Goal: Information Seeking & Learning: Compare options

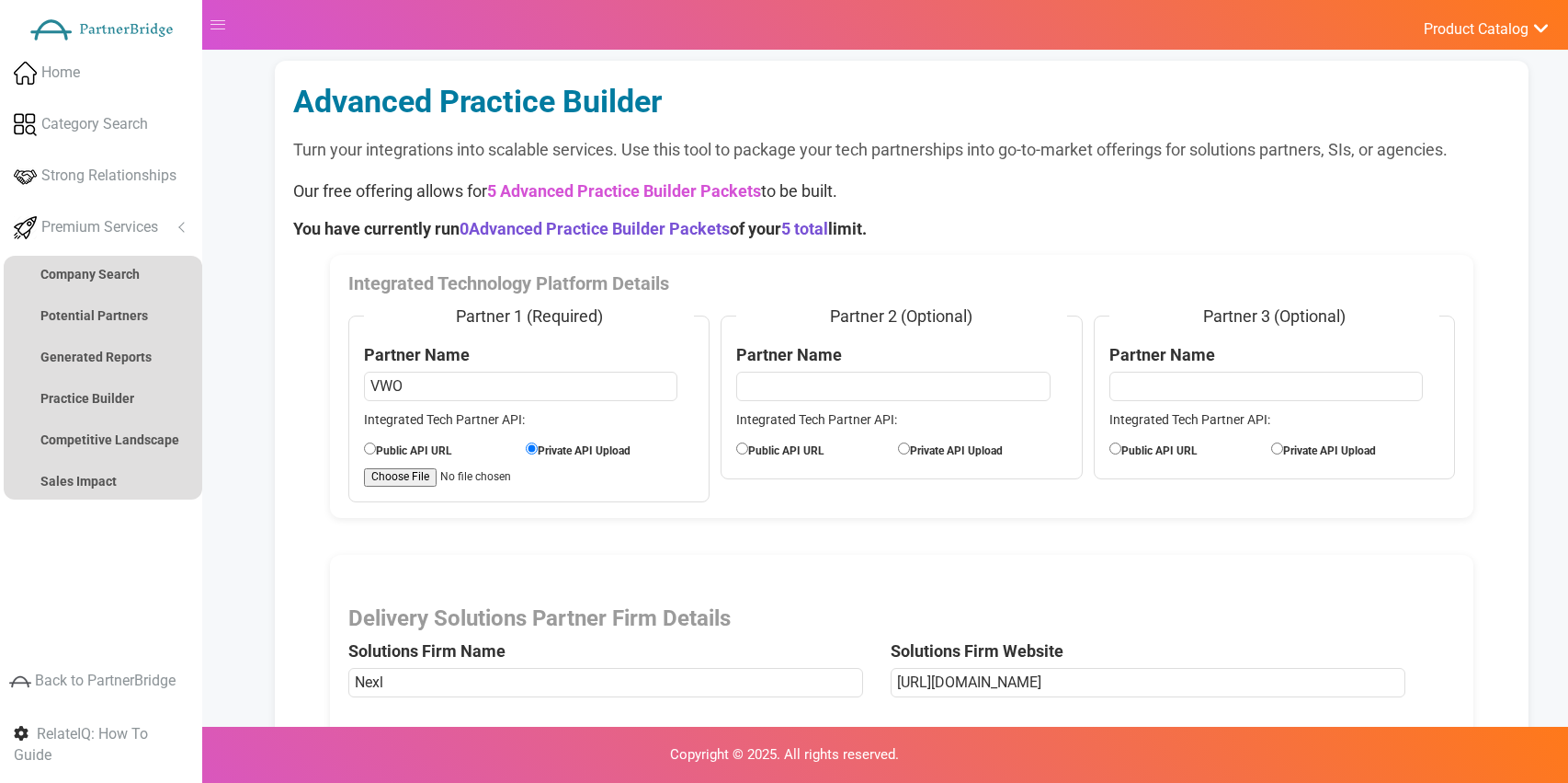
select select "Experience Optimization (eCommerce)"
select select "Chief Marketing Officer"
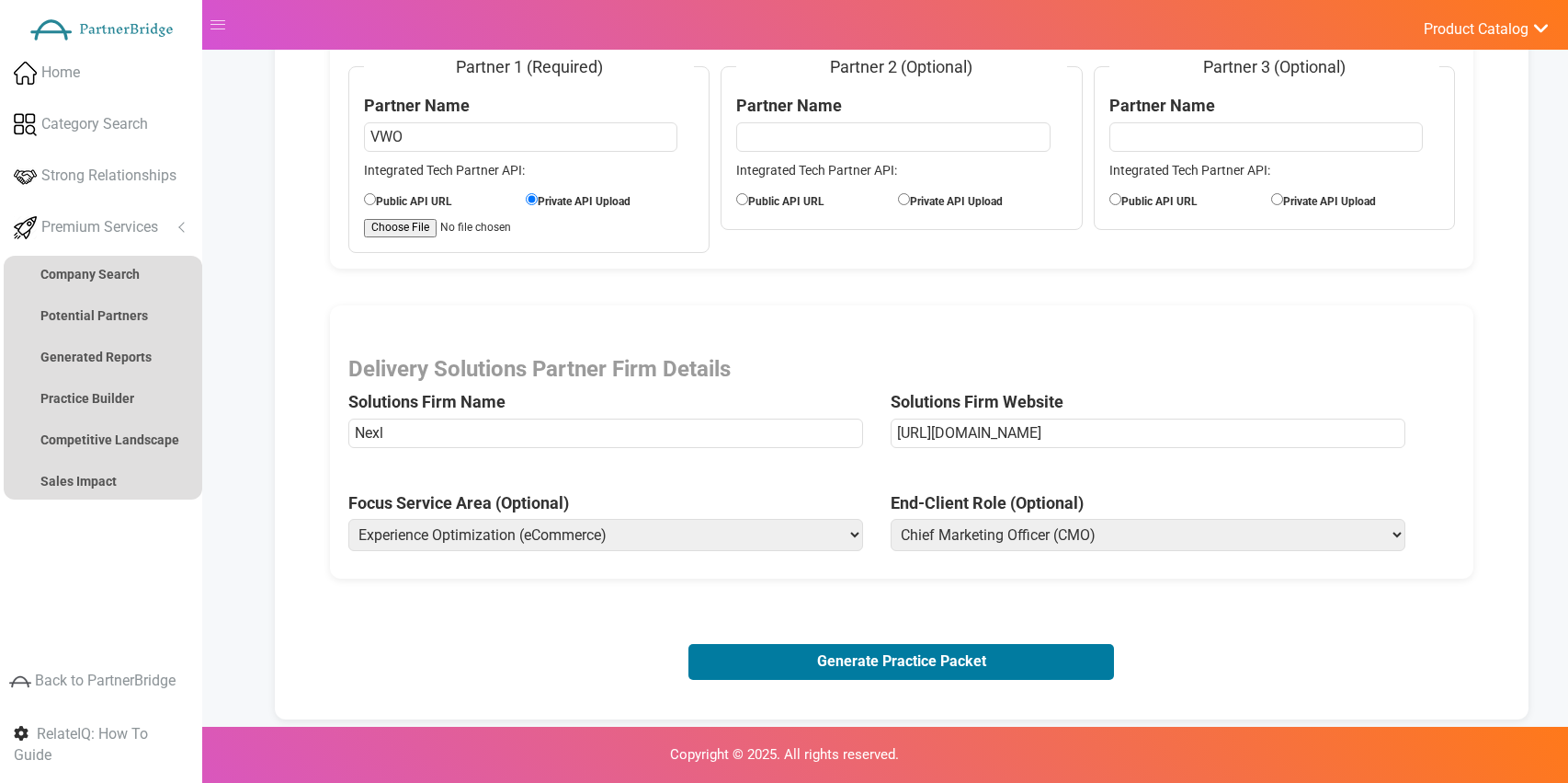
scroll to position [249, 0]
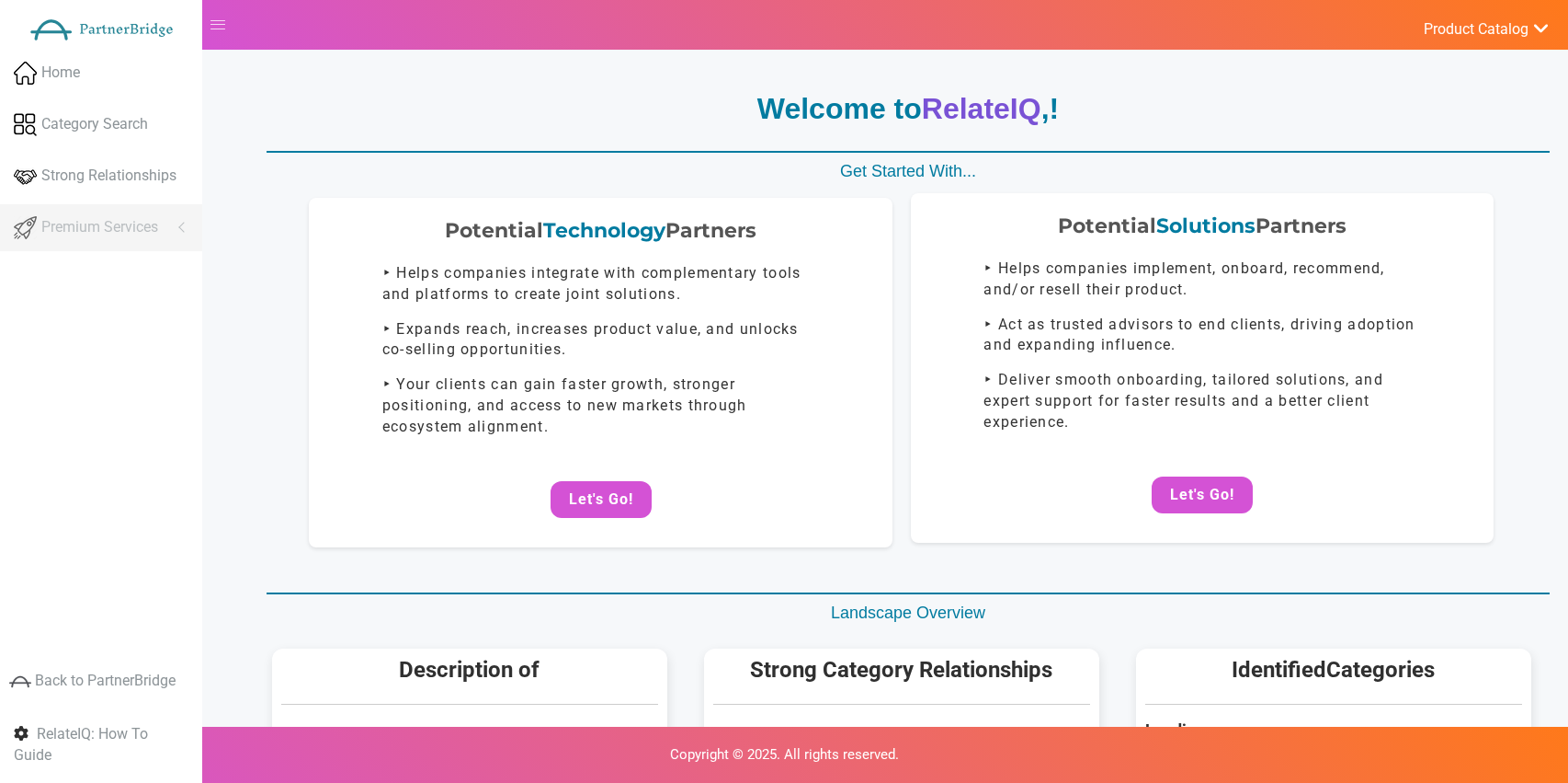
scroll to position [249, 0]
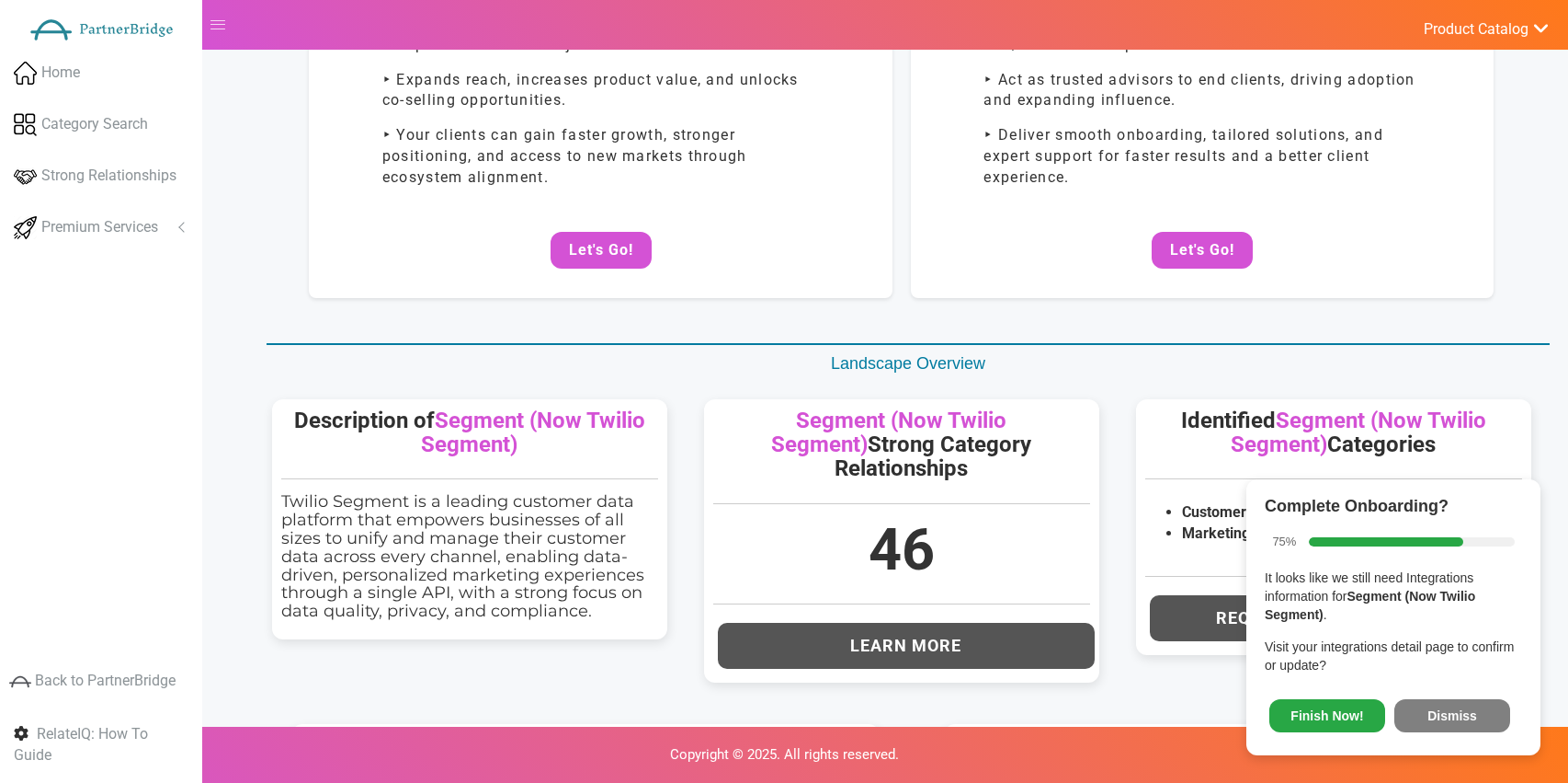
drag, startPoint x: 1444, startPoint y: 702, endPoint x: 1445, endPoint y: 715, distance: 13.0
click at [1444, 702] on button "Dismiss" at bounding box center [1452, 715] width 116 height 33
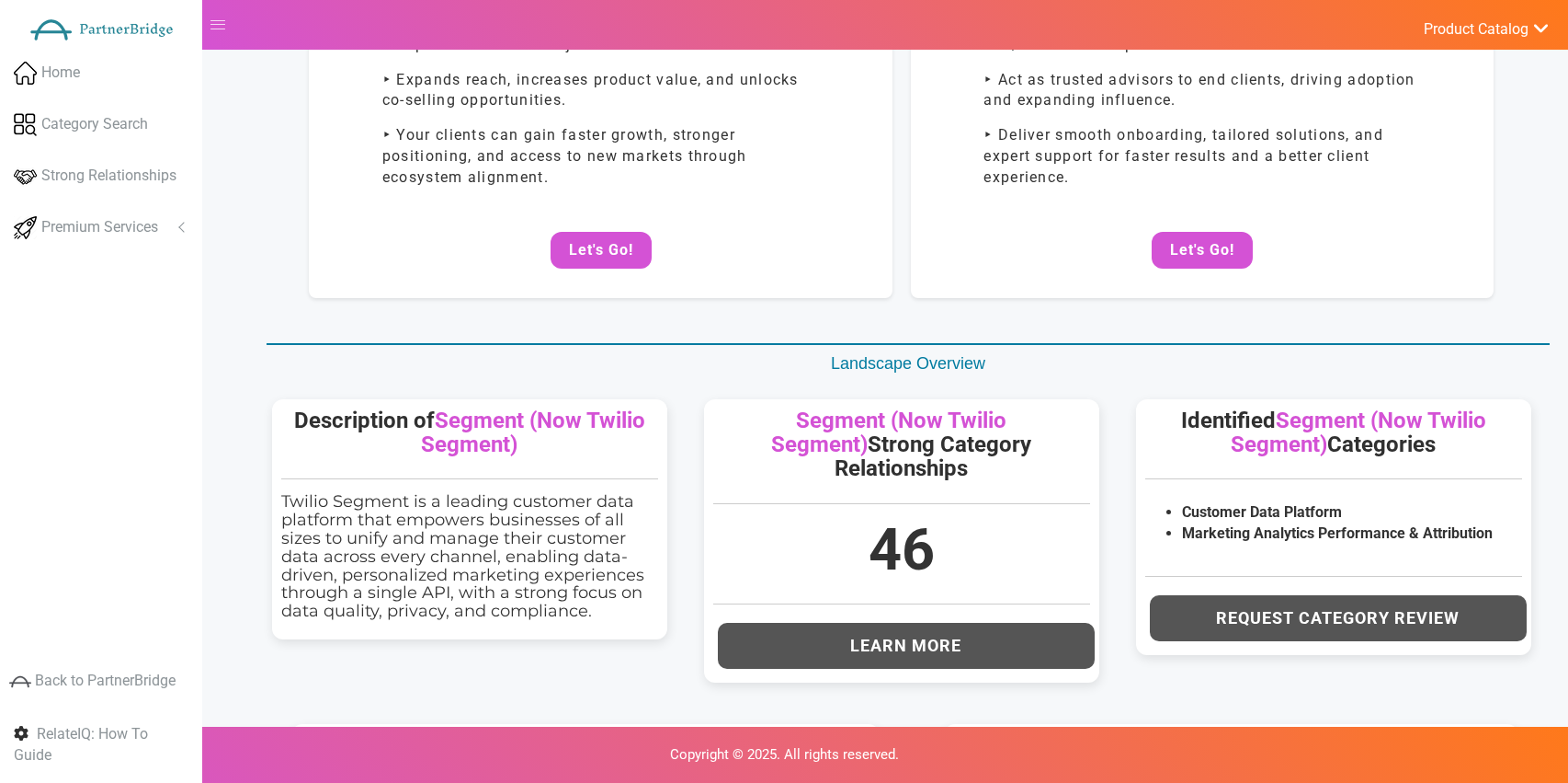
click at [83, 252] on div "Home Category Search Strong Relationships Premium Services Analyze Potential Co…" at bounding box center [101, 316] width 202 height 533
click at [92, 232] on span "Premium Services" at bounding box center [100, 227] width 117 height 21
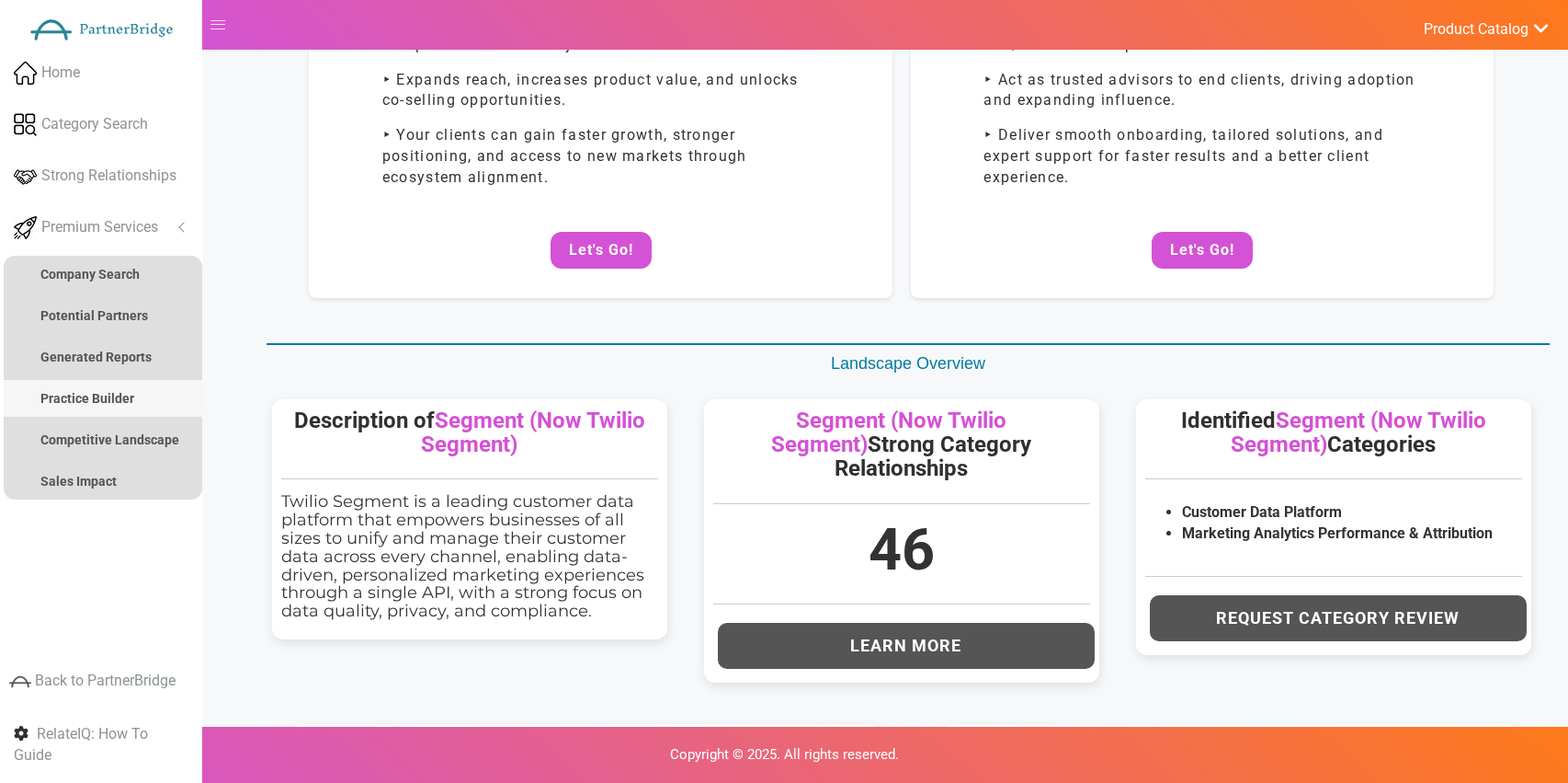
click at [90, 398] on strong "Practice Builder" at bounding box center [87, 398] width 93 height 15
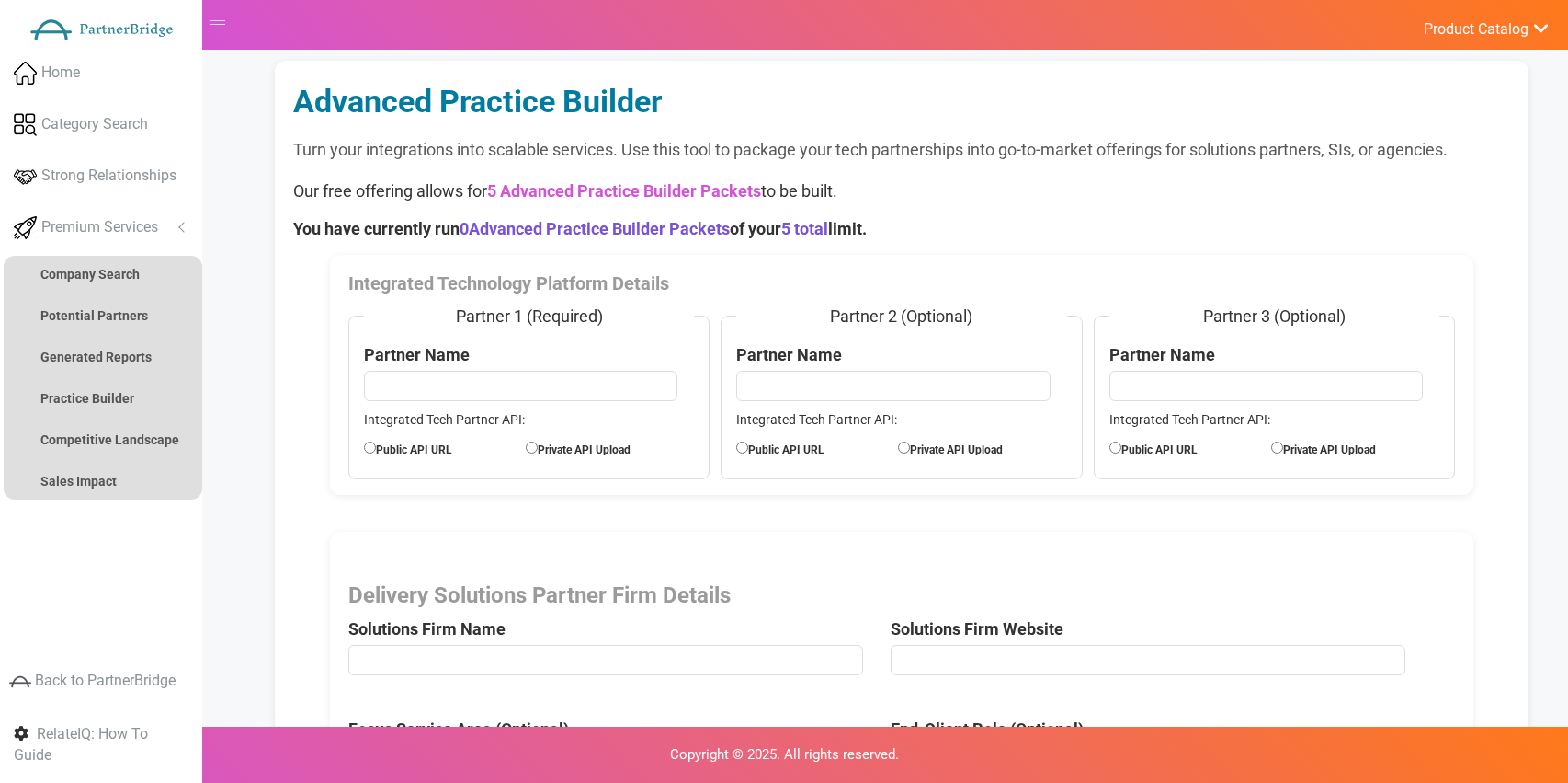
click at [553, 386] on input "text" at bounding box center [520, 385] width 313 height 29
type input "VWO"
click at [529, 444] on input "Private API Upload" at bounding box center [532, 447] width 12 height 12
radio input "true"
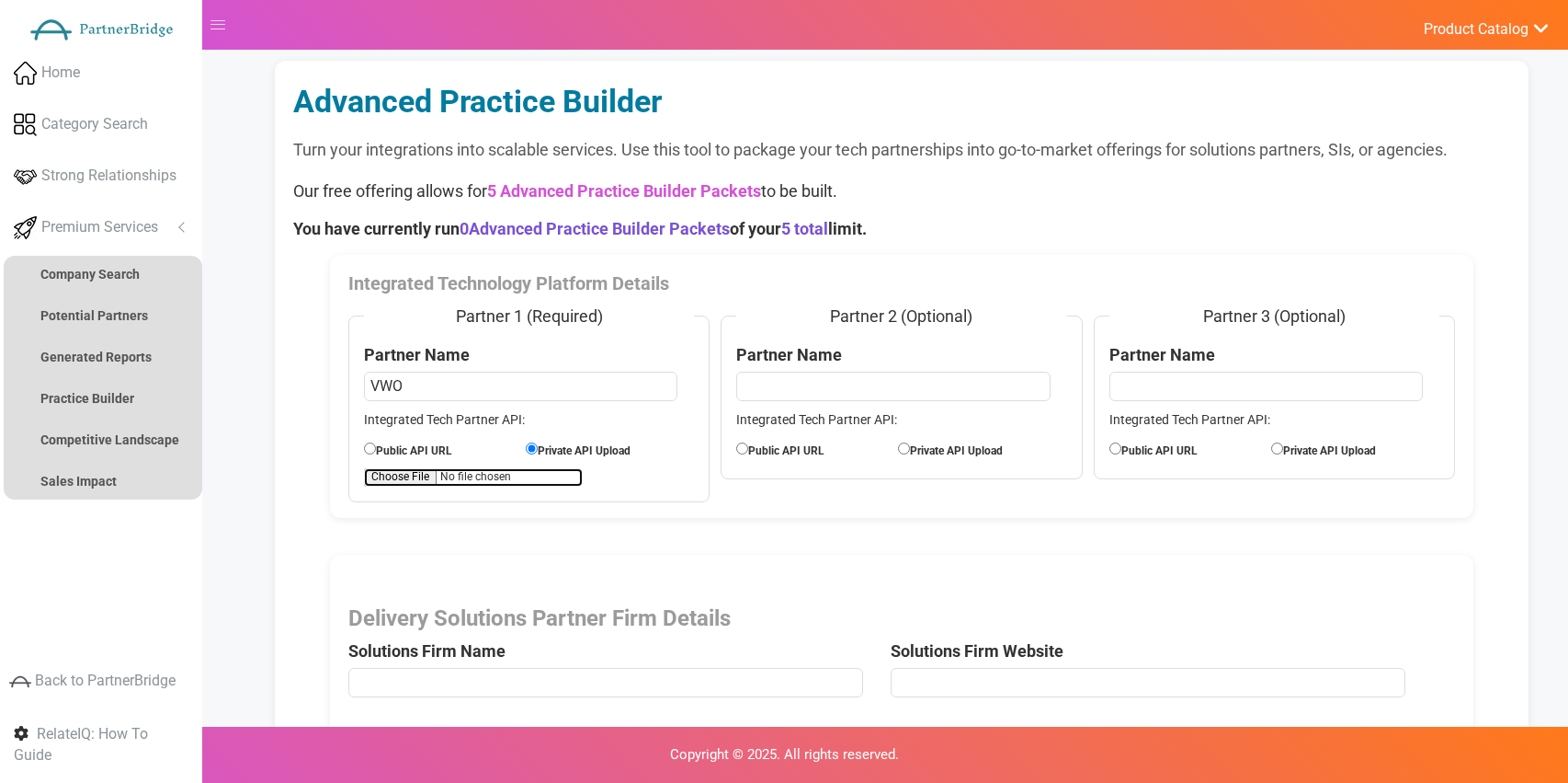
click at [400, 475] on input "file" at bounding box center [473, 476] width 219 height 18
type input "C:\fakepath\APIExampleVWO.pdf"
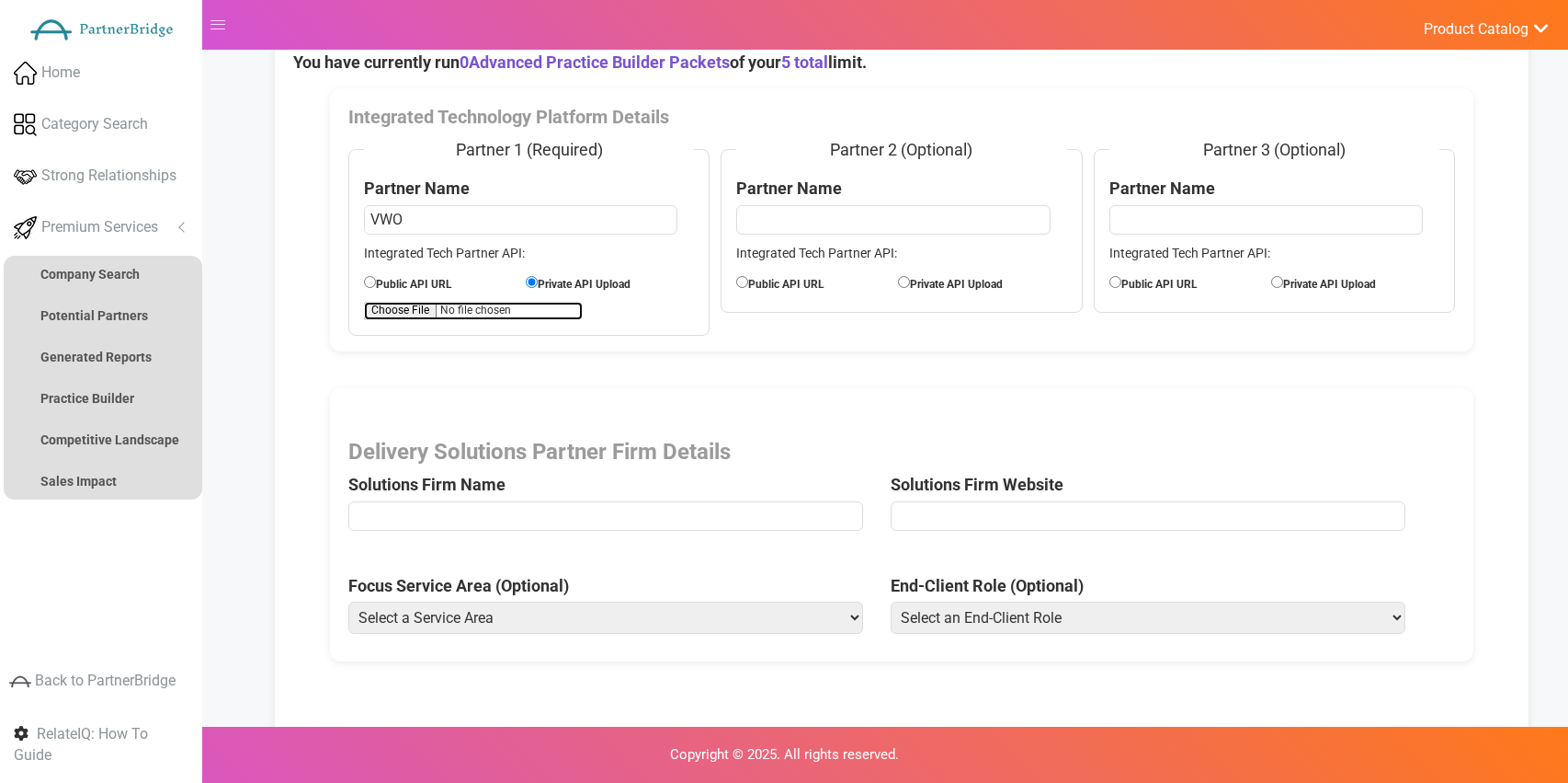
scroll to position [174, 0]
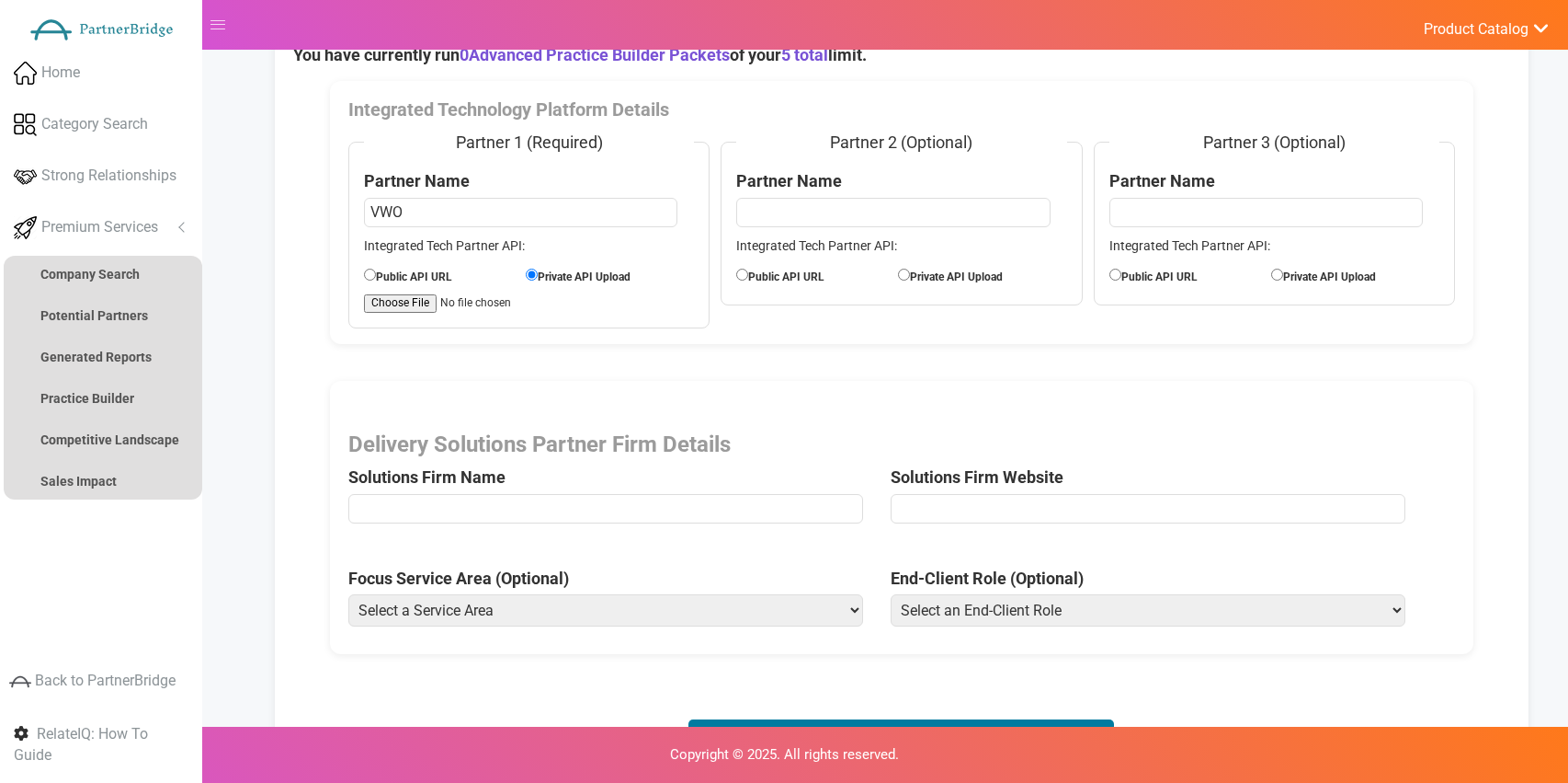
click at [688, 504] on input "text" at bounding box center [605, 508] width 515 height 29
type input "Accenture"
click at [1057, 529] on span "Solutions Firm Website" at bounding box center [1162, 482] width 542 height 100
click at [1038, 508] on input "url" at bounding box center [1148, 508] width 515 height 29
type input "https://www.accenture.com/us-en/services/managed-services"
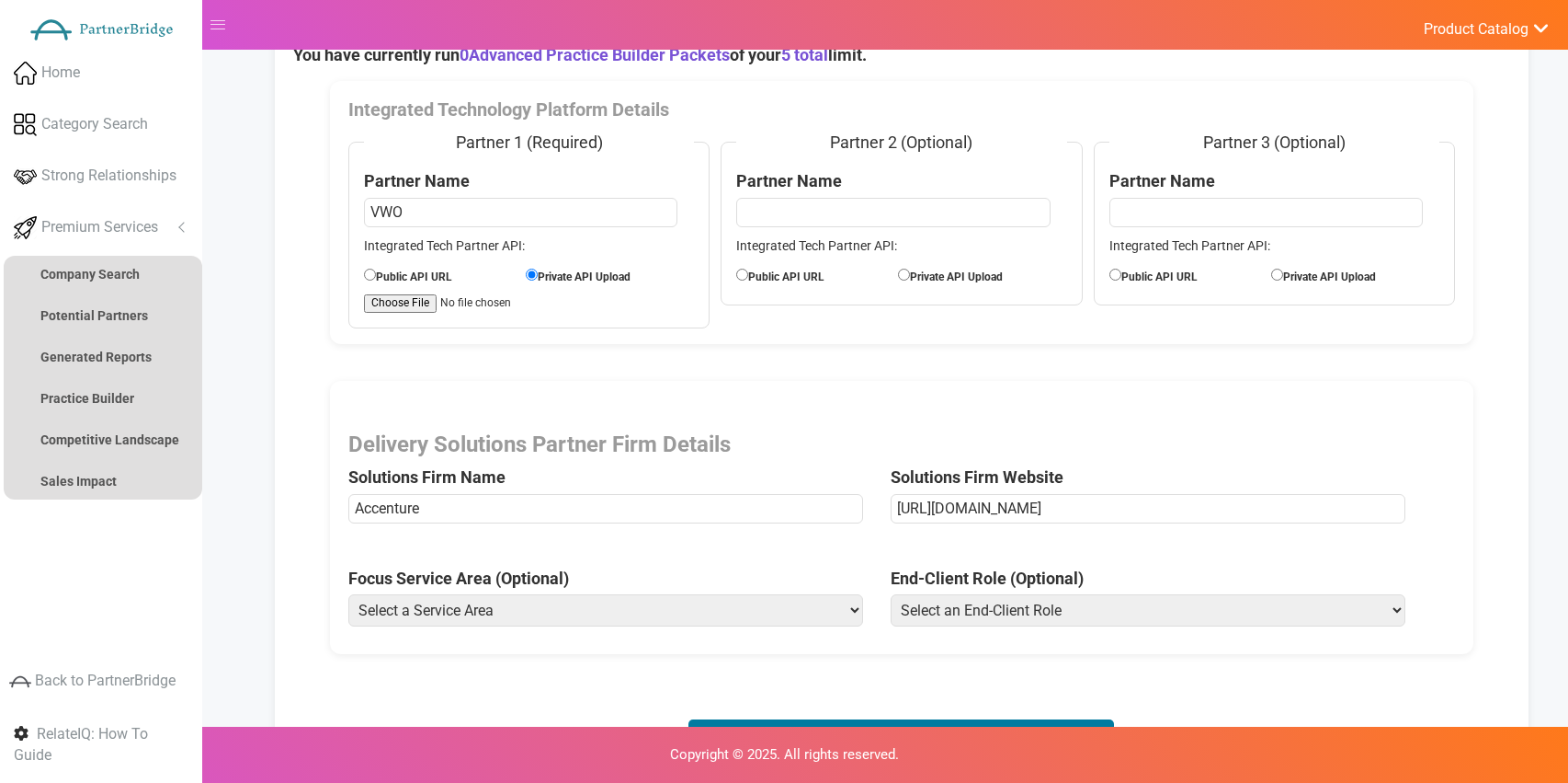
scroll to position [175, 0]
click at [507, 593] on select "Select a Service Area Analytics (eCommerce) Analytics (Retail) Application Deve…" at bounding box center [605, 609] width 515 height 32
select select "Experience Optimization (Retail)"
click at [348, 593] on select "Select a Service Area Analytics (eCommerce) Analytics (Retail) Application Deve…" at bounding box center [605, 609] width 515 height 32
click at [981, 620] on select "Select an End-Client Role Chief Executive Officer (CEO) Chief Operating Officer…" at bounding box center [1148, 609] width 515 height 32
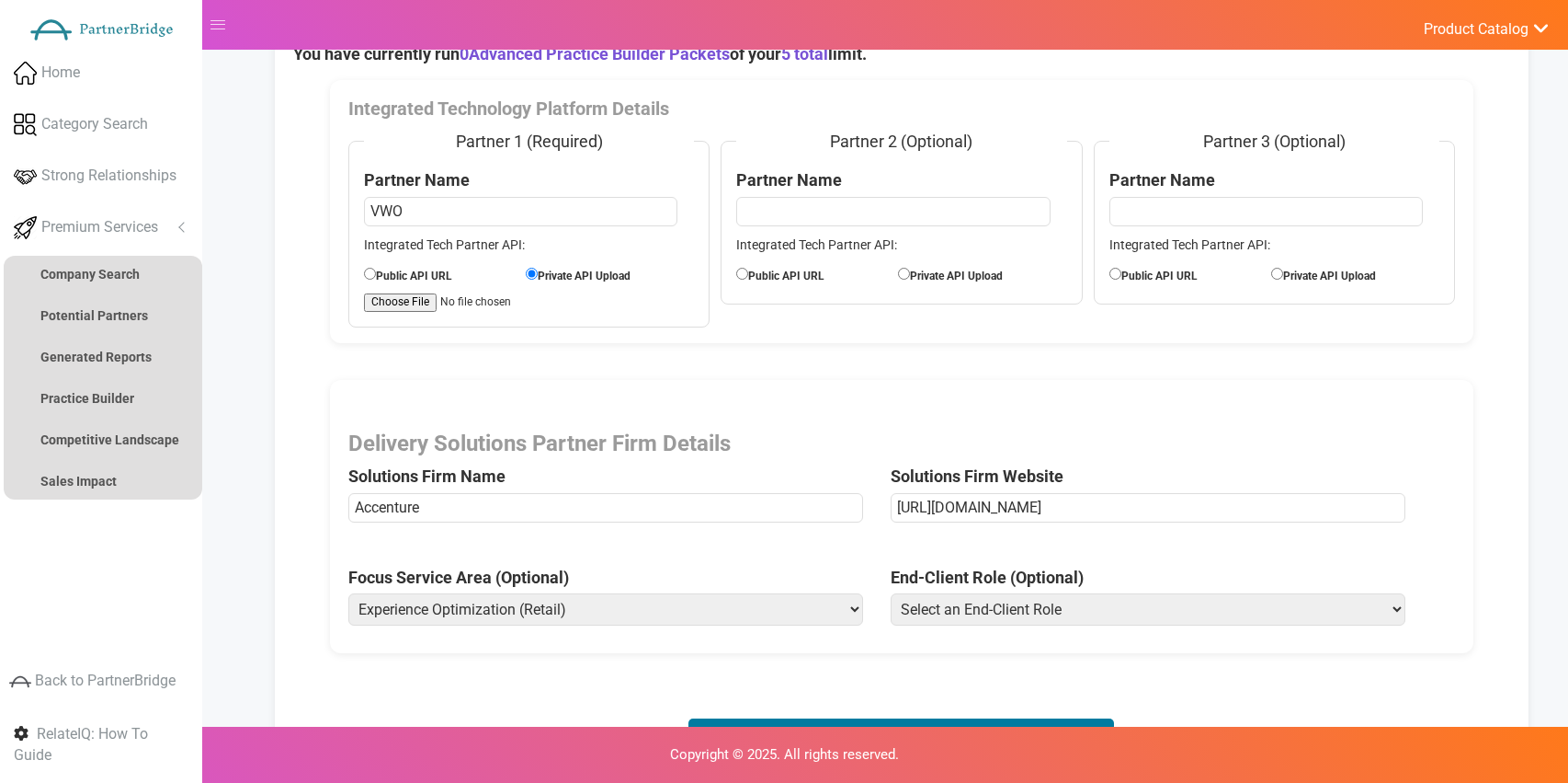
select select "Director of Product Management"
click at [891, 593] on select "Select an End-Client Role Chief Executive Officer (CEO) Chief Operating Officer…" at bounding box center [1148, 609] width 515 height 32
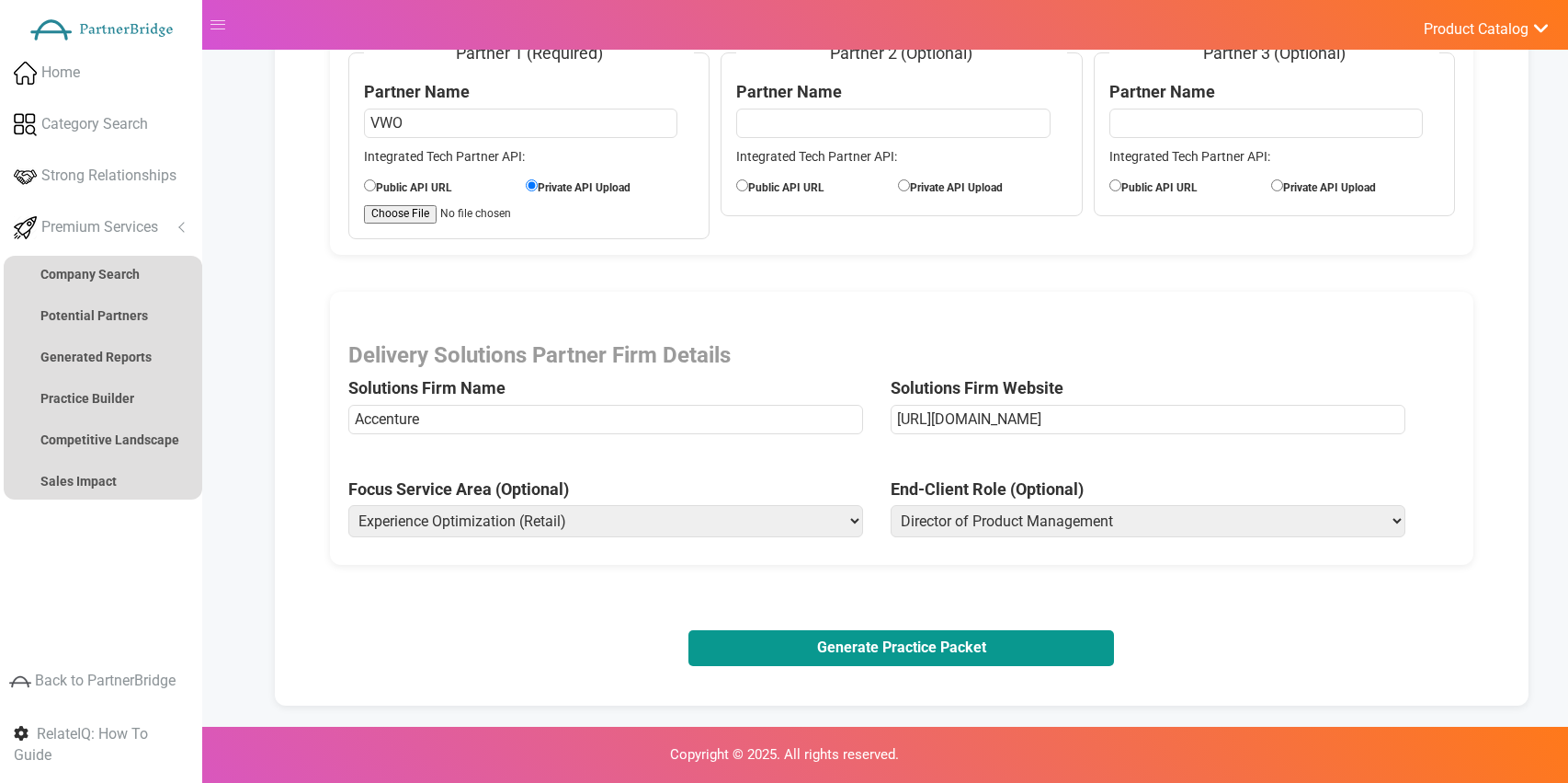
click at [899, 638] on button "Generate Practice Packet" at bounding box center [900, 647] width 425 height 35
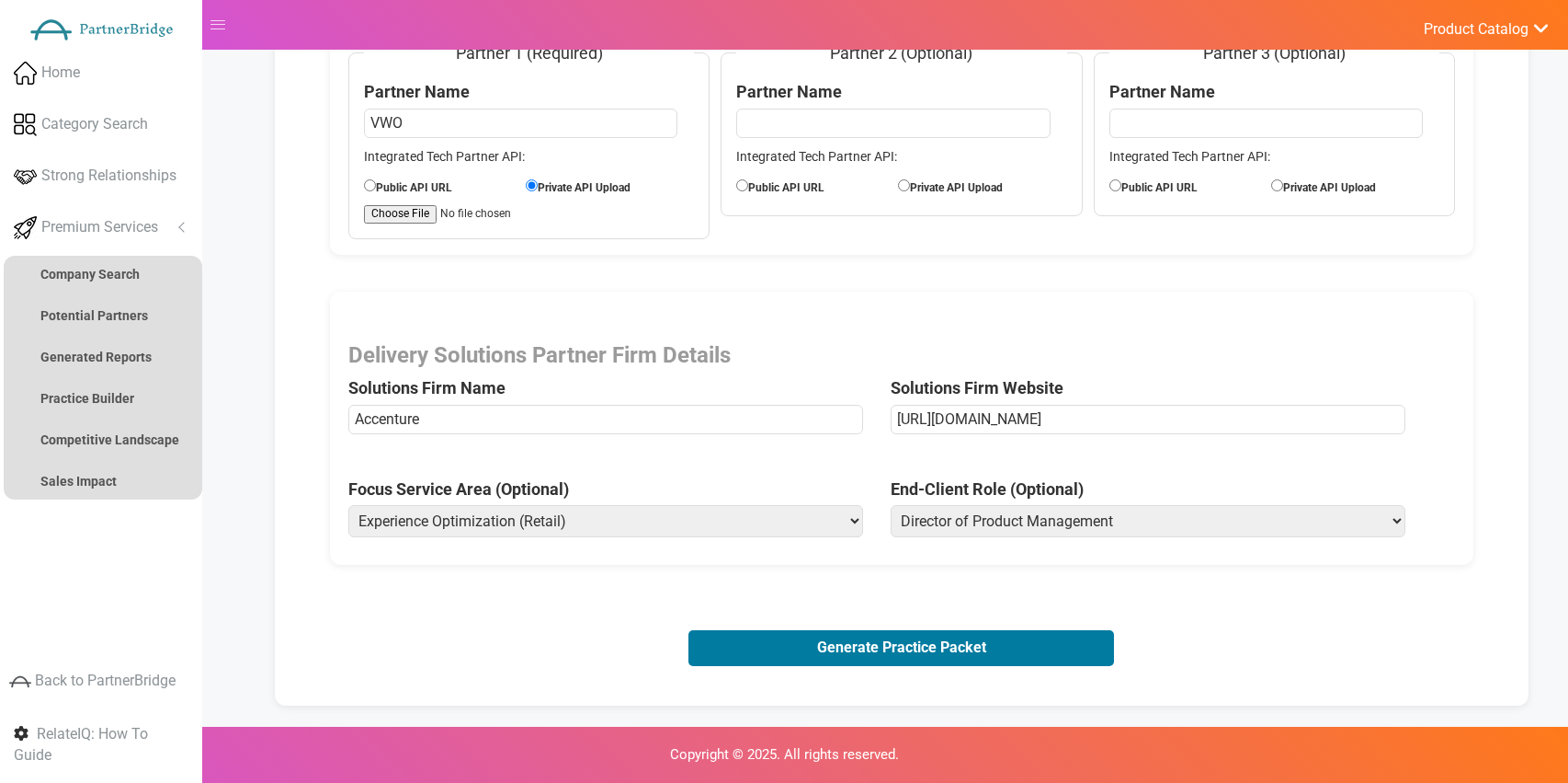
click at [971, 644] on button "Generate Practice Packet" at bounding box center [900, 647] width 425 height 35
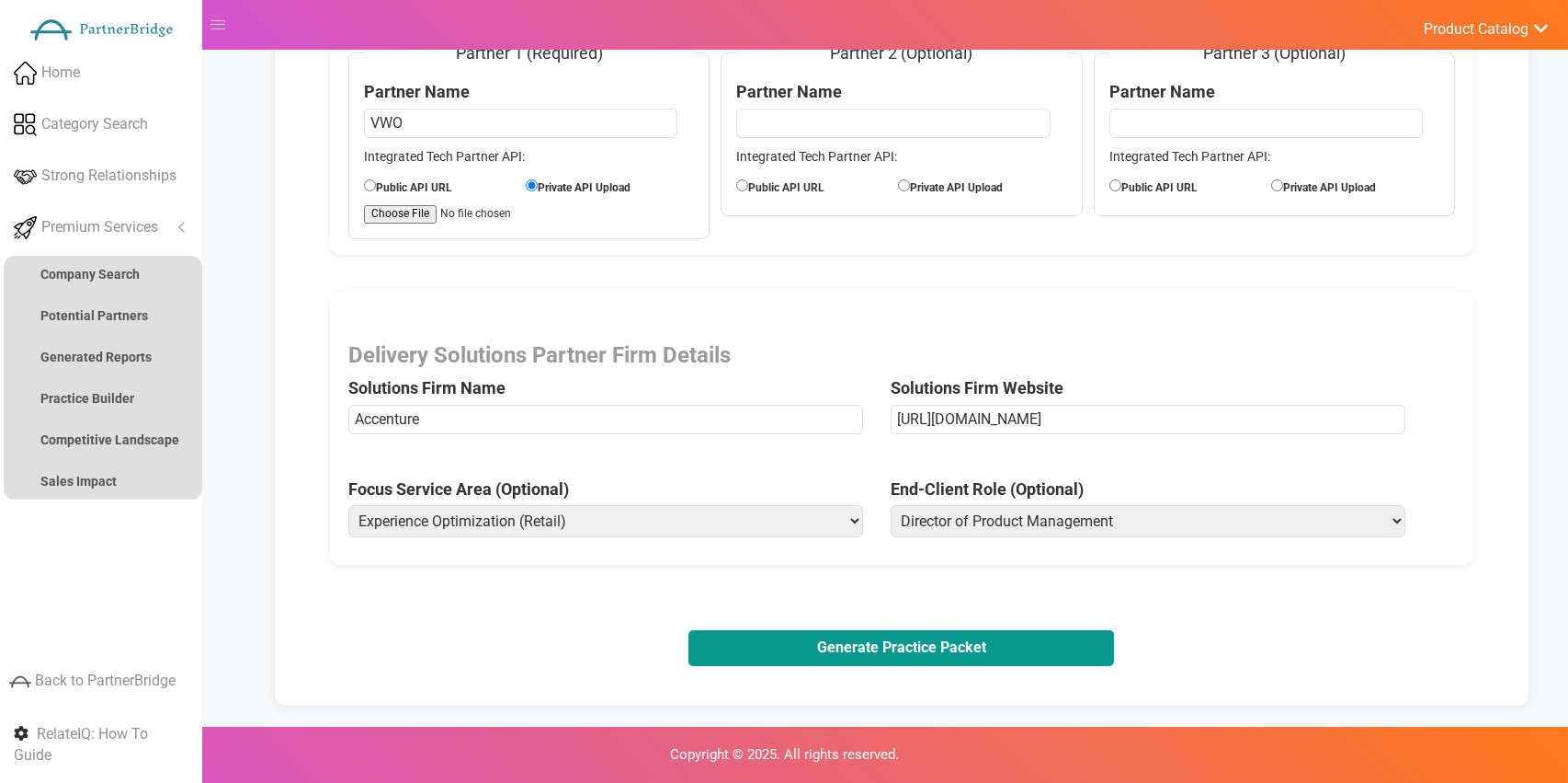
click at [934, 658] on button "Generate Practice Packet" at bounding box center [900, 647] width 425 height 35
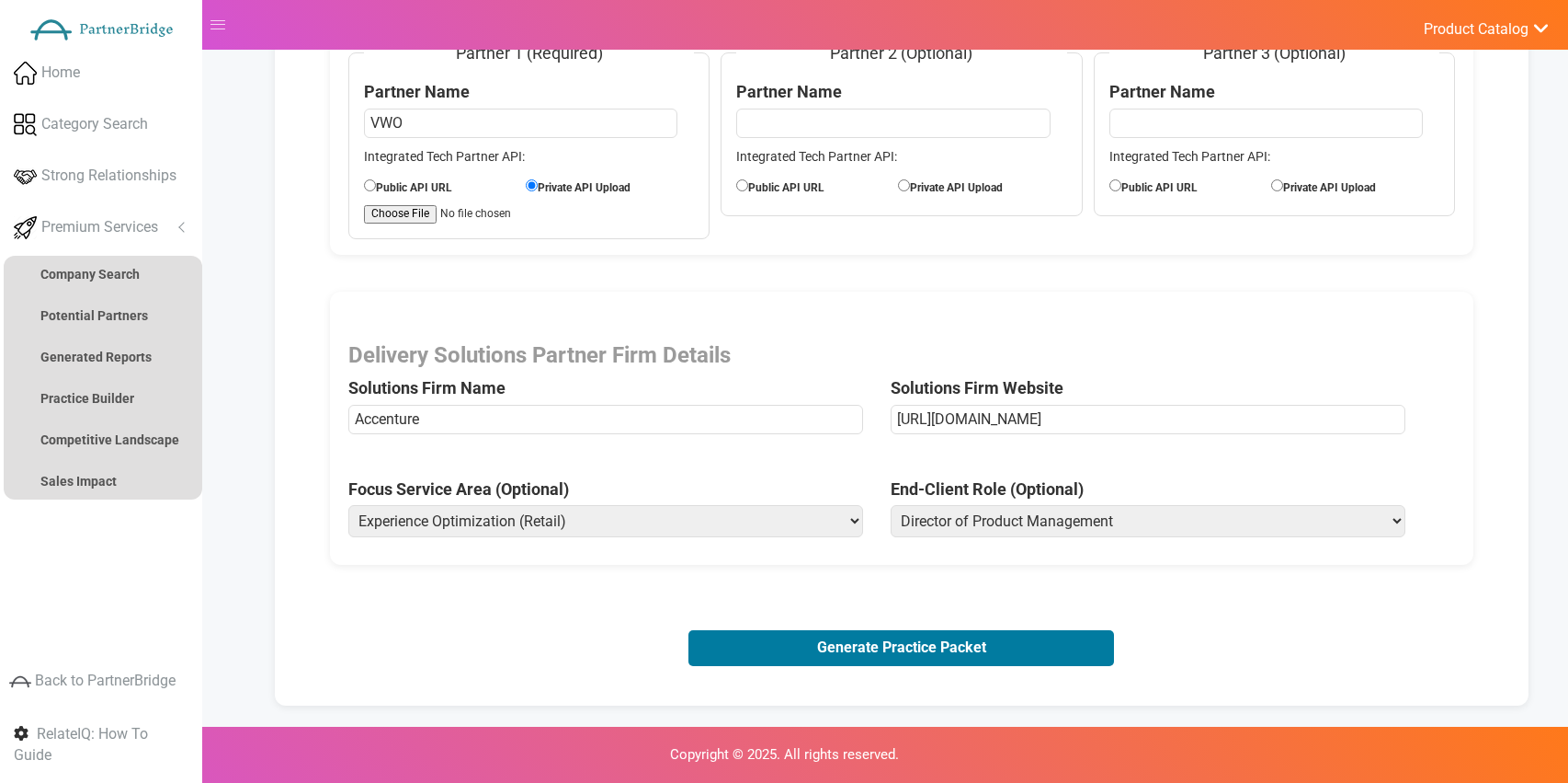
click at [920, 641] on button "Generate Practice Packet" at bounding box center [900, 647] width 425 height 35
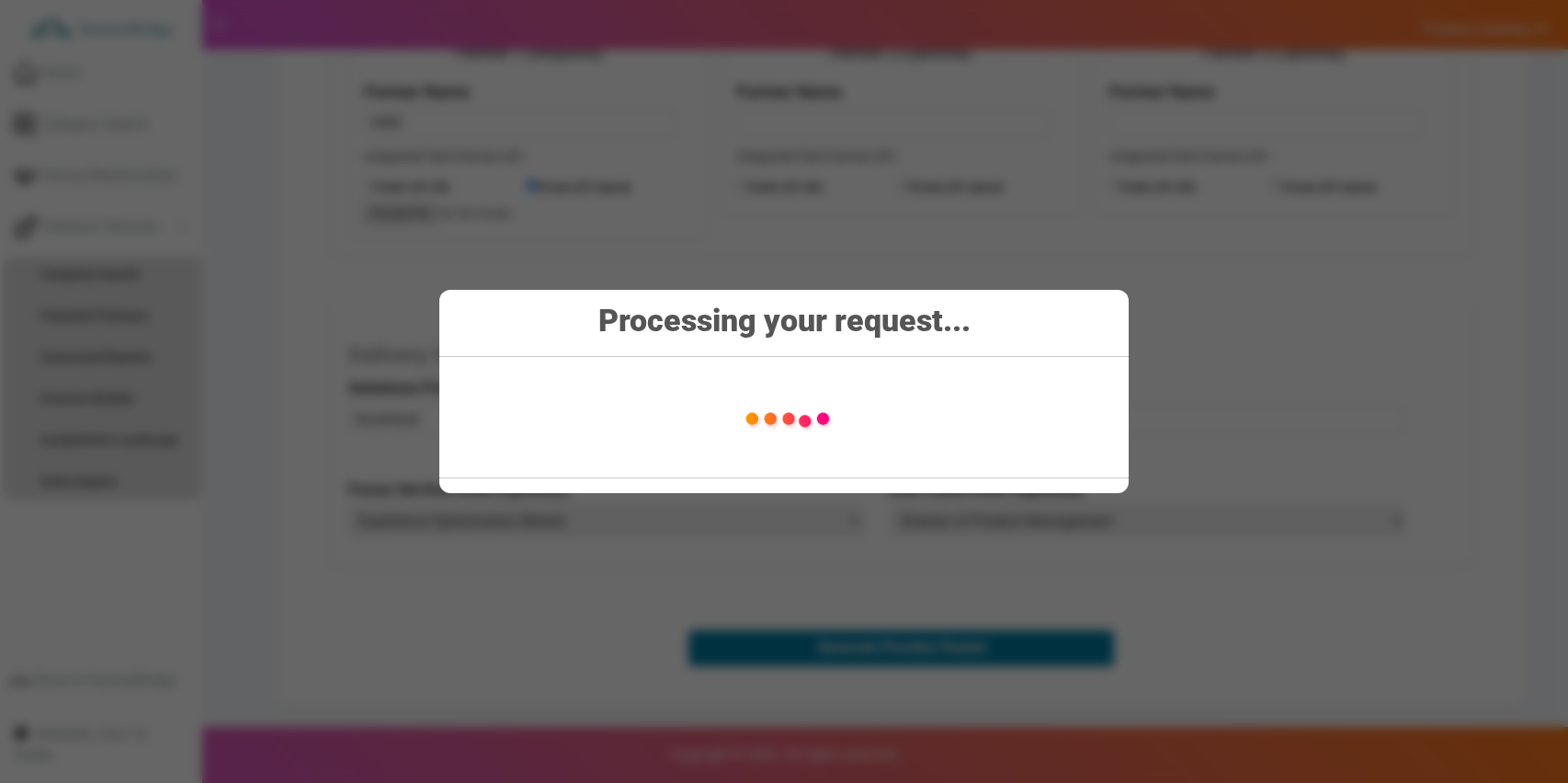
click at [1553, 544] on div "Processing your request..." at bounding box center [784, 392] width 1568 height 783
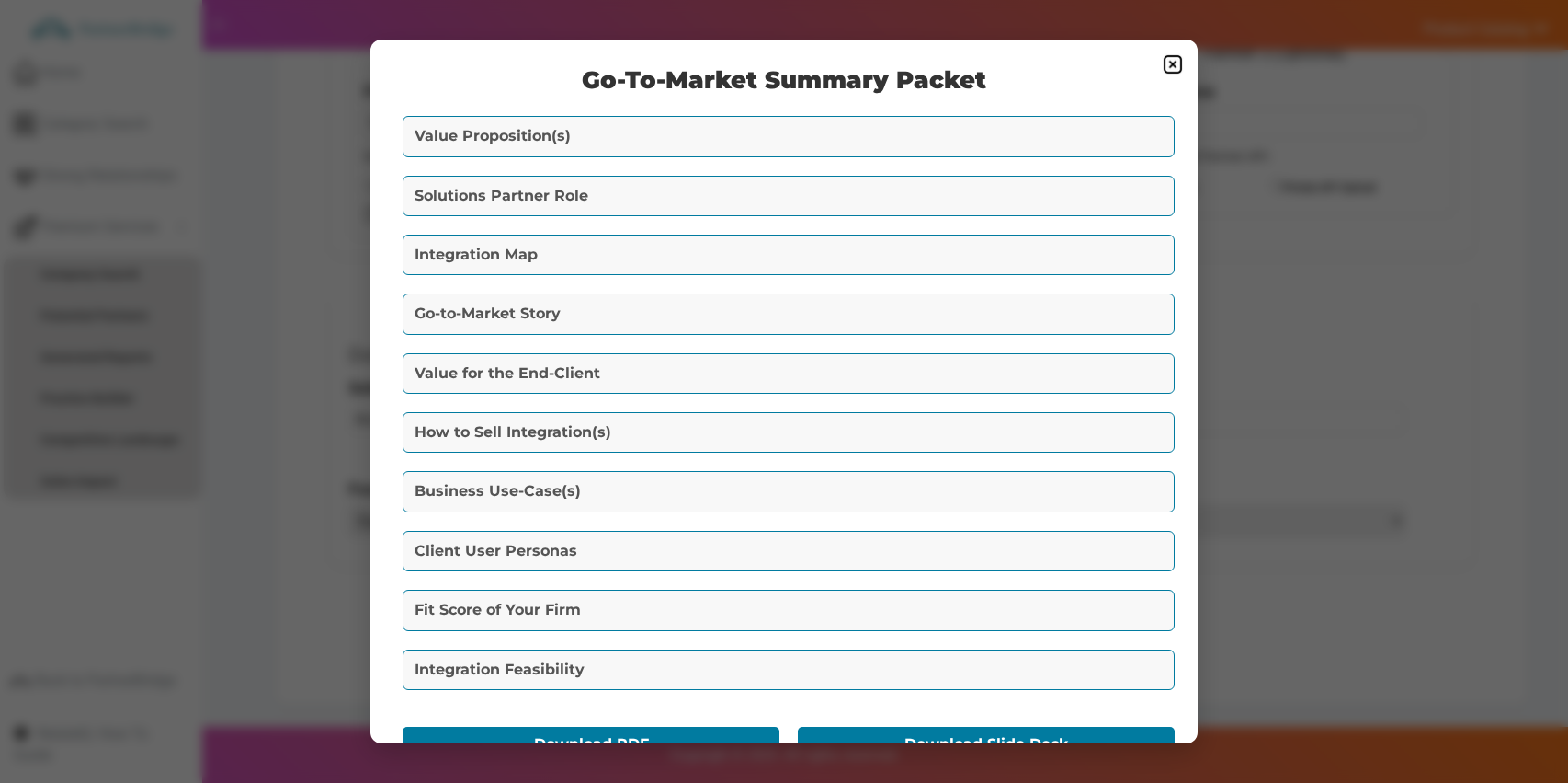
click at [738, 139] on button "Value Proposition(s)" at bounding box center [788, 136] width 772 height 41
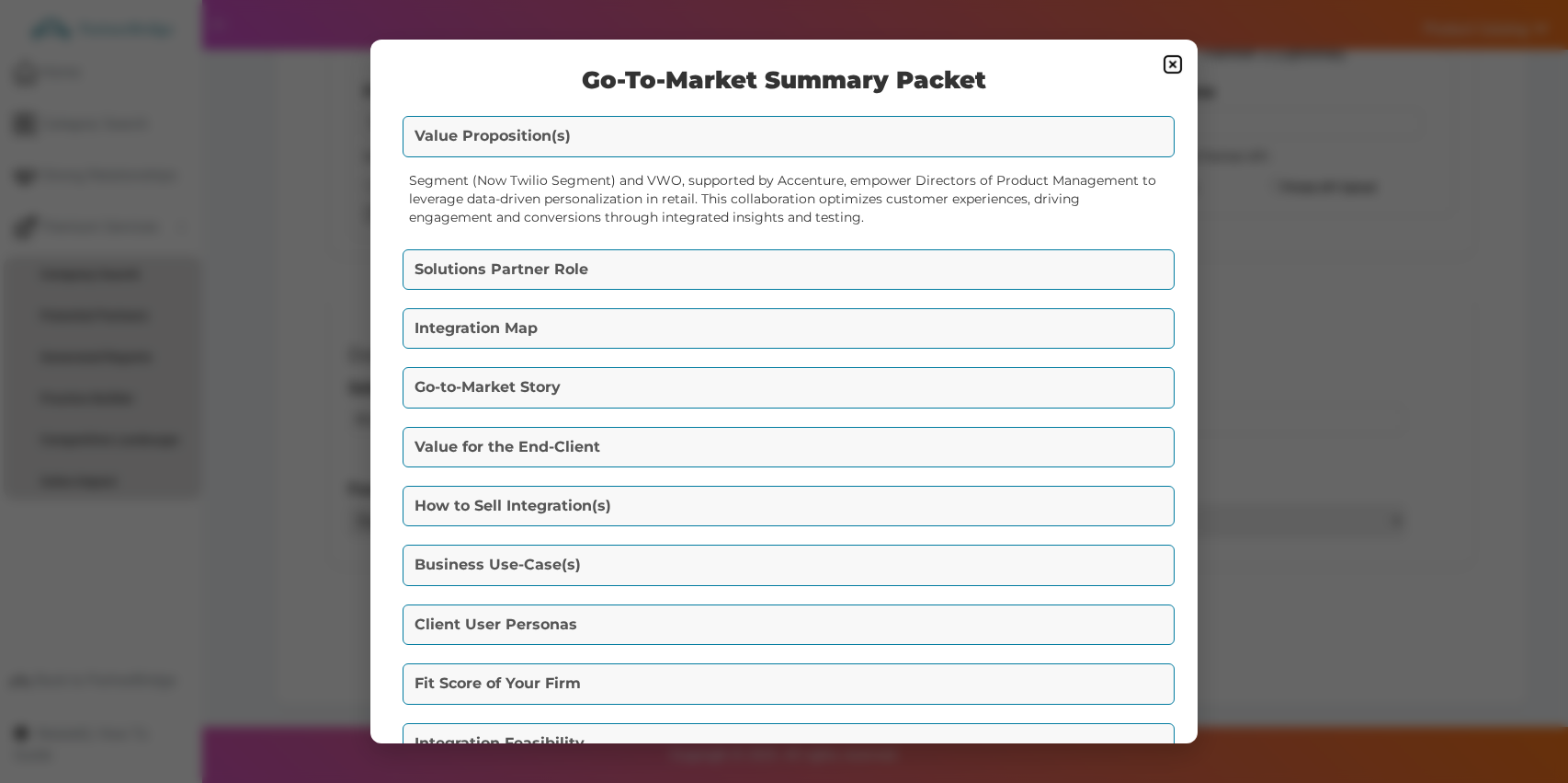
click at [726, 259] on button "Solutions Partner Role" at bounding box center [788, 269] width 772 height 41
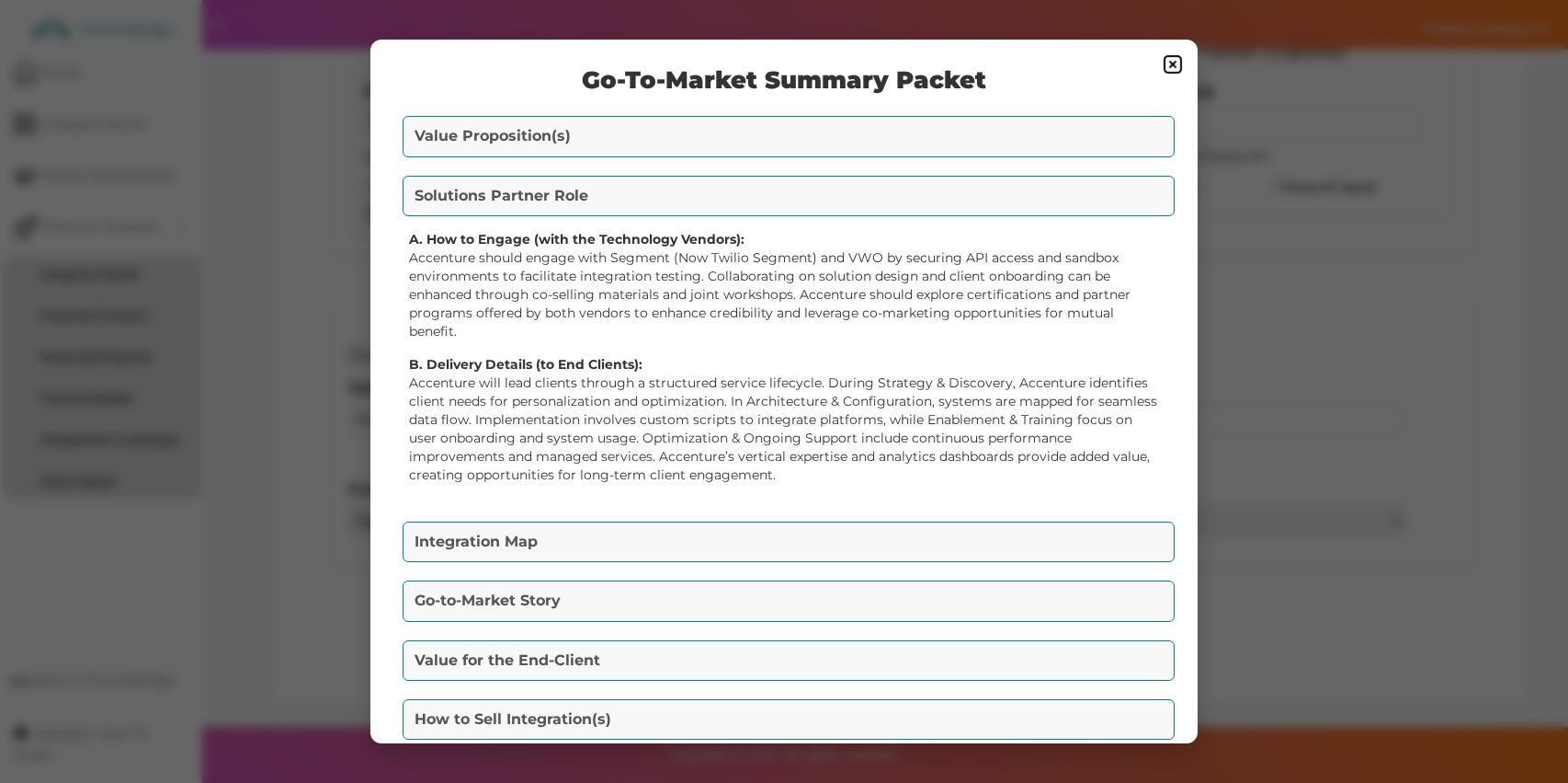
click at [732, 569] on div "Go-To-Market Summary Packet Value Proposition(s) Segment (Now Twilio Segment) a…" at bounding box center [784, 392] width 827 height 705
click at [734, 546] on button "Integration Map" at bounding box center [788, 541] width 772 height 41
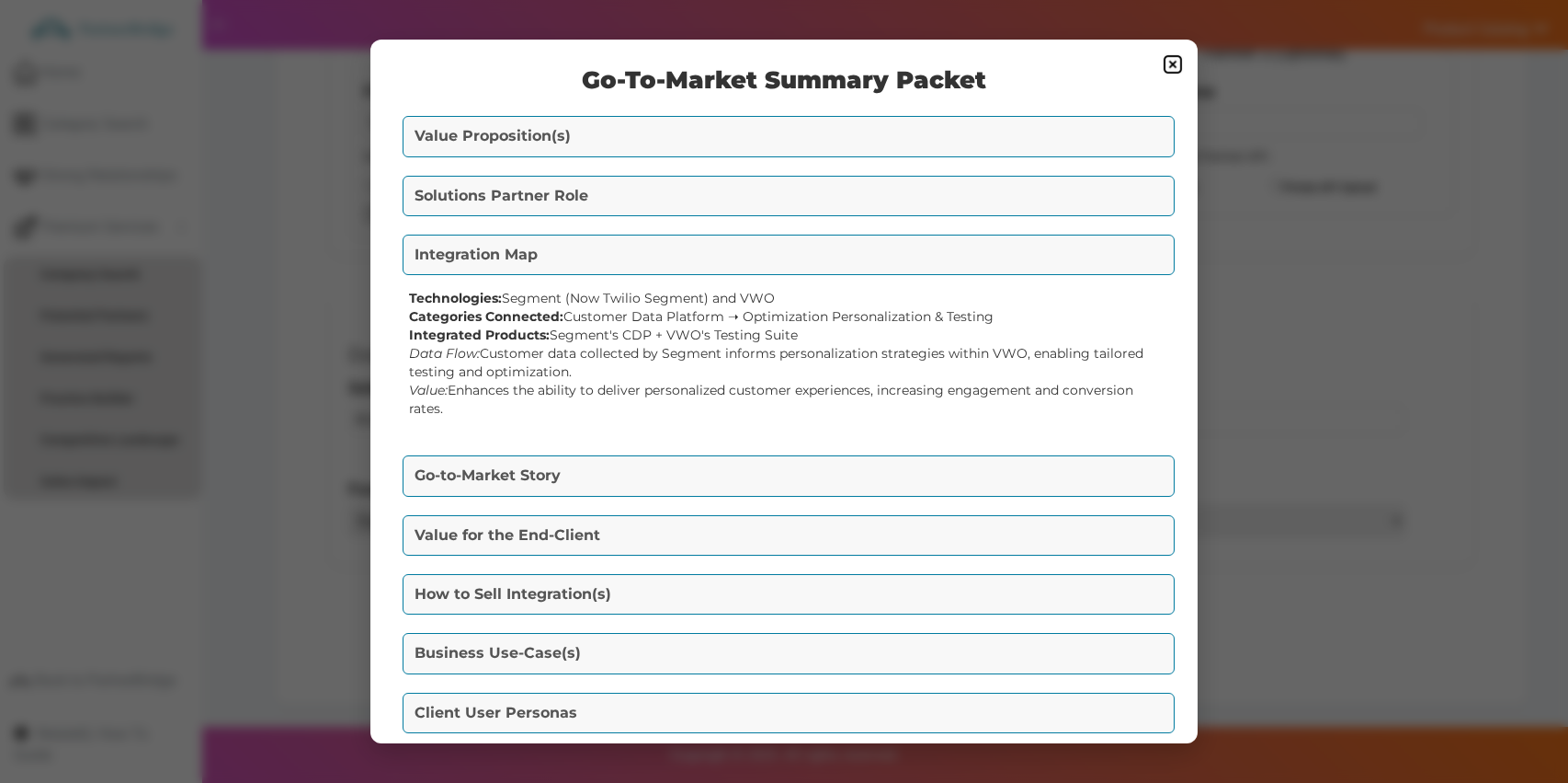
click at [875, 451] on div "Go-to-Market Story Facing declining in-store engagement, a major retail chain n…" at bounding box center [784, 475] width 772 height 50
click at [875, 458] on button "Go-to-Market Story" at bounding box center [788, 475] width 772 height 41
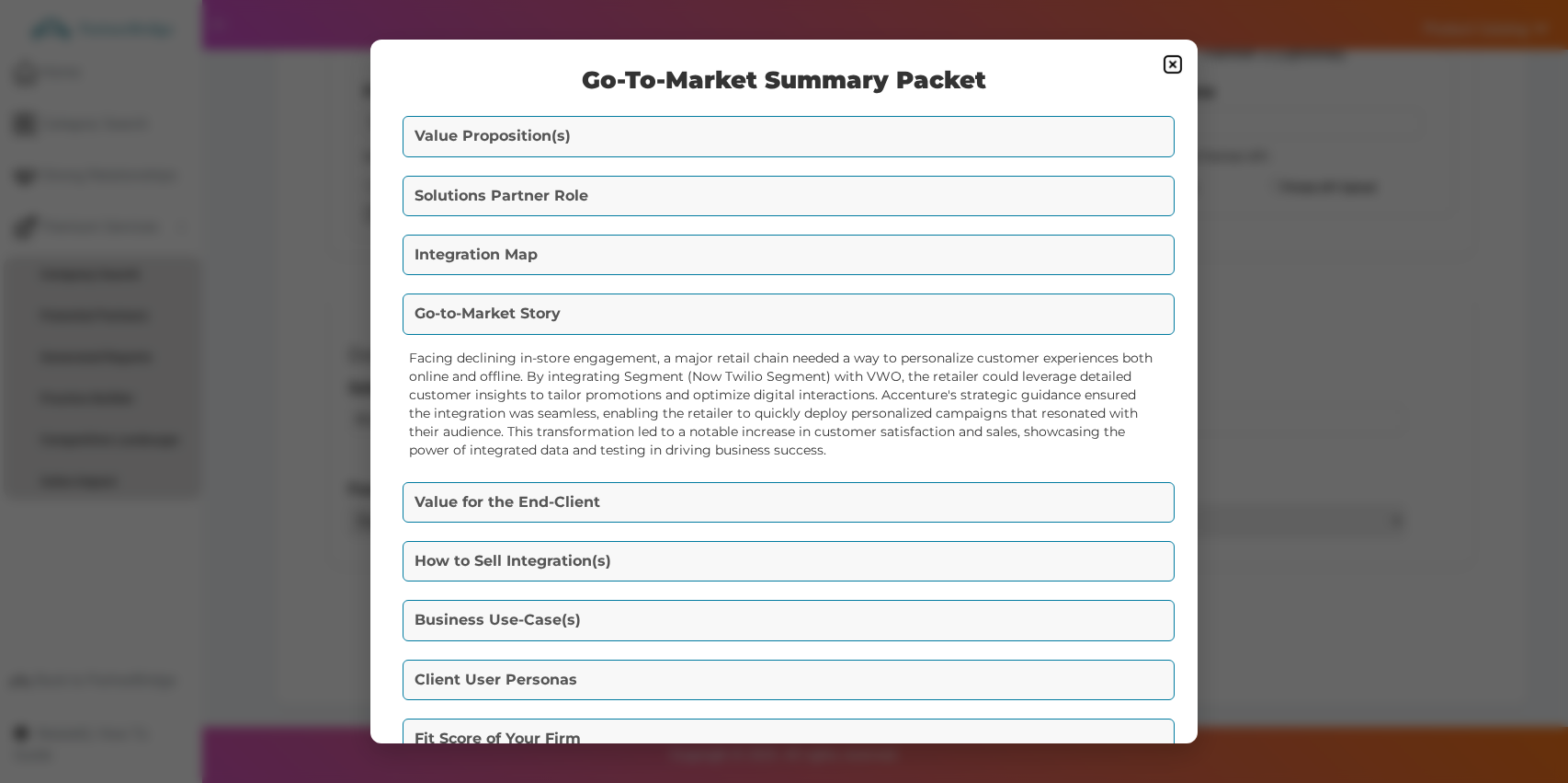
click at [867, 496] on button "Value for the End-Client" at bounding box center [788, 502] width 772 height 41
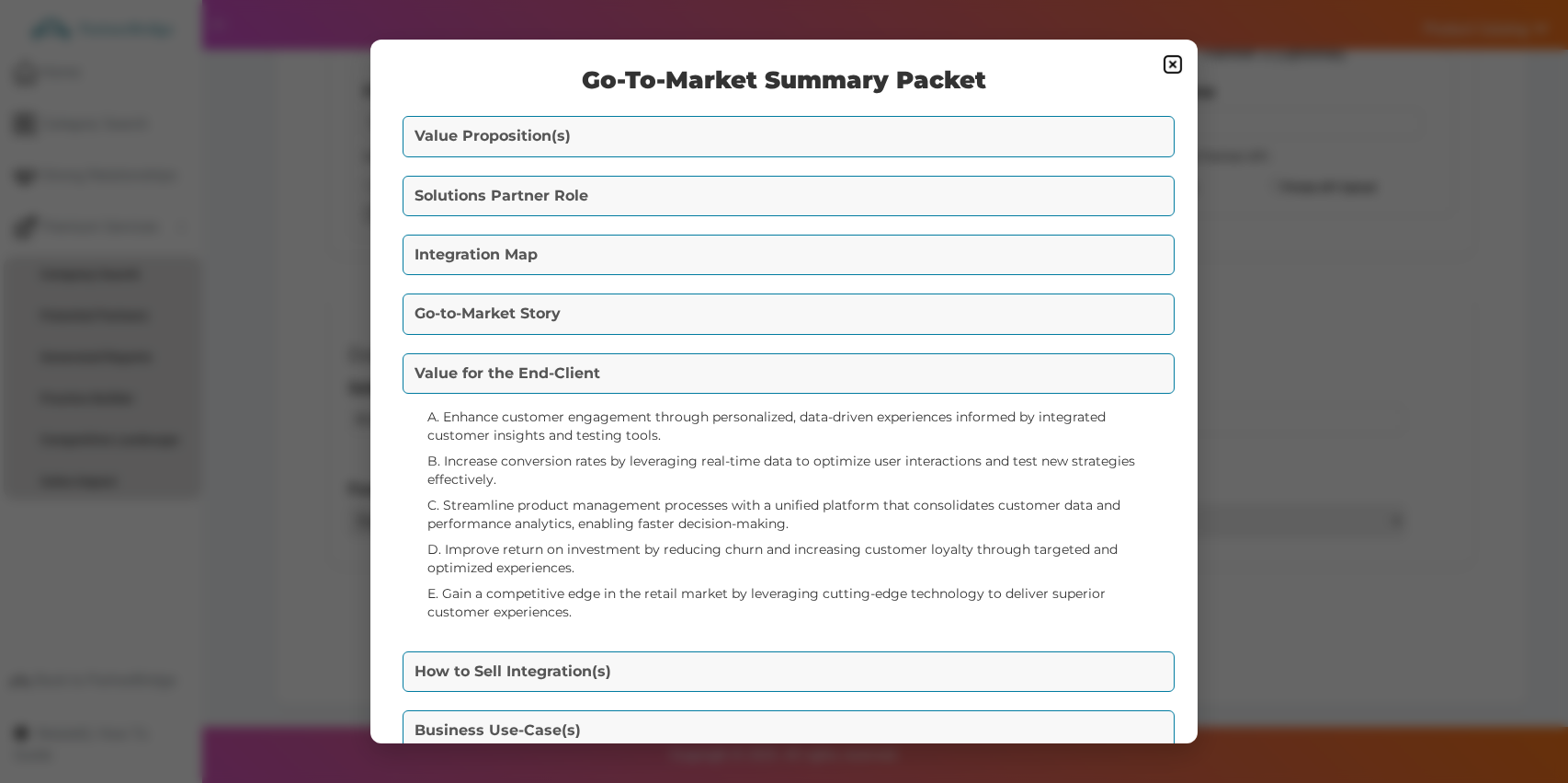
click at [819, 649] on div "How to Sell Integration(s) Marketing One-Liners: - "Unlock personalized retail …" at bounding box center [784, 671] width 772 height 50
click at [820, 656] on button "How to Sell Integration(s)" at bounding box center [788, 671] width 772 height 41
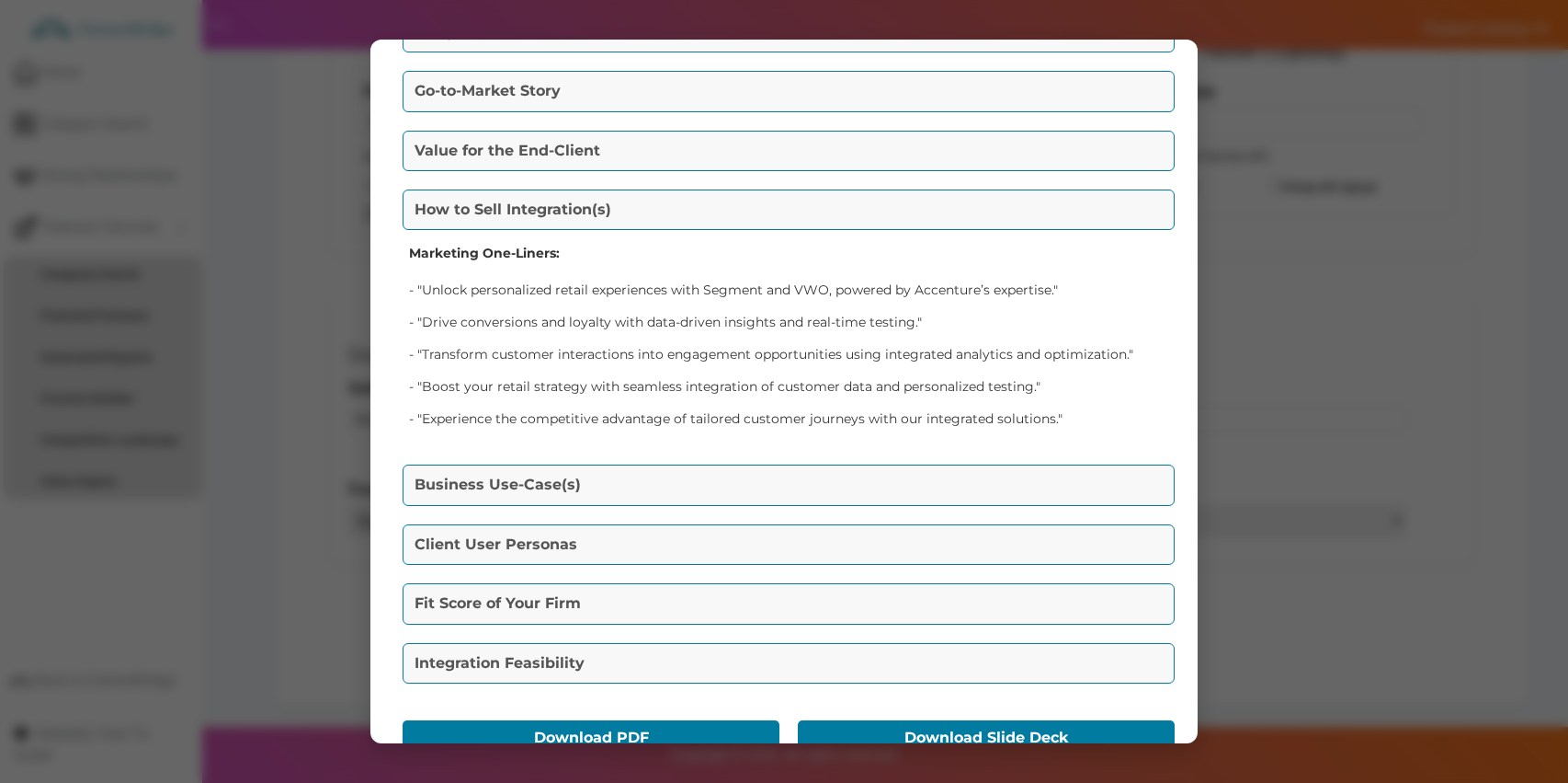
scroll to position [224, 0]
click at [784, 467] on button "Business Use-Case(s)" at bounding box center [788, 483] width 772 height 41
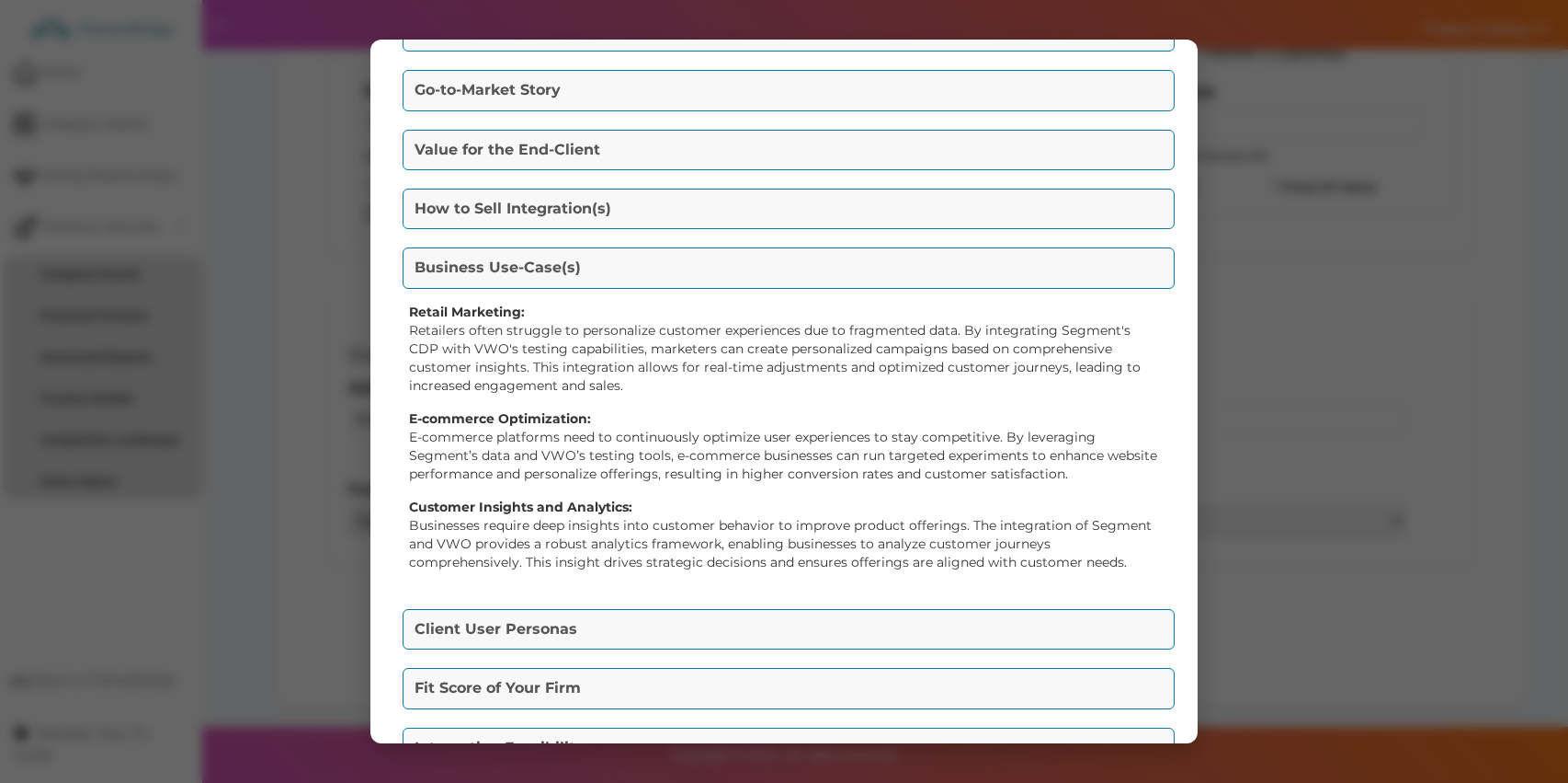
click at [815, 606] on div "Client User Personas Director of Product Management: Leverages integrated insig…" at bounding box center [784, 629] width 772 height 50
click at [817, 608] on button "Client User Personas" at bounding box center [788, 628] width 772 height 41
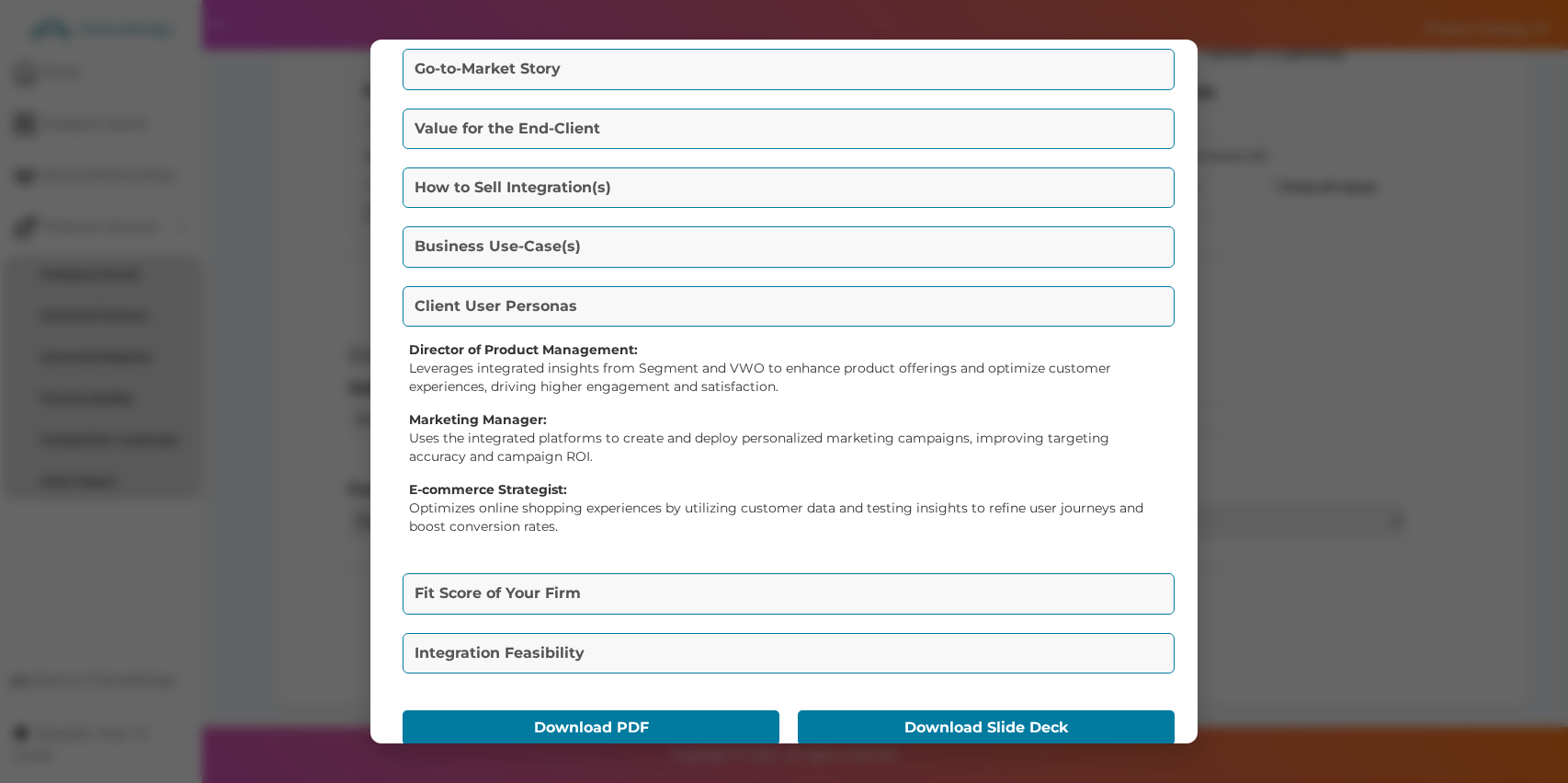
click at [817, 607] on button "Fit Score of Your Firm" at bounding box center [788, 592] width 772 height 41
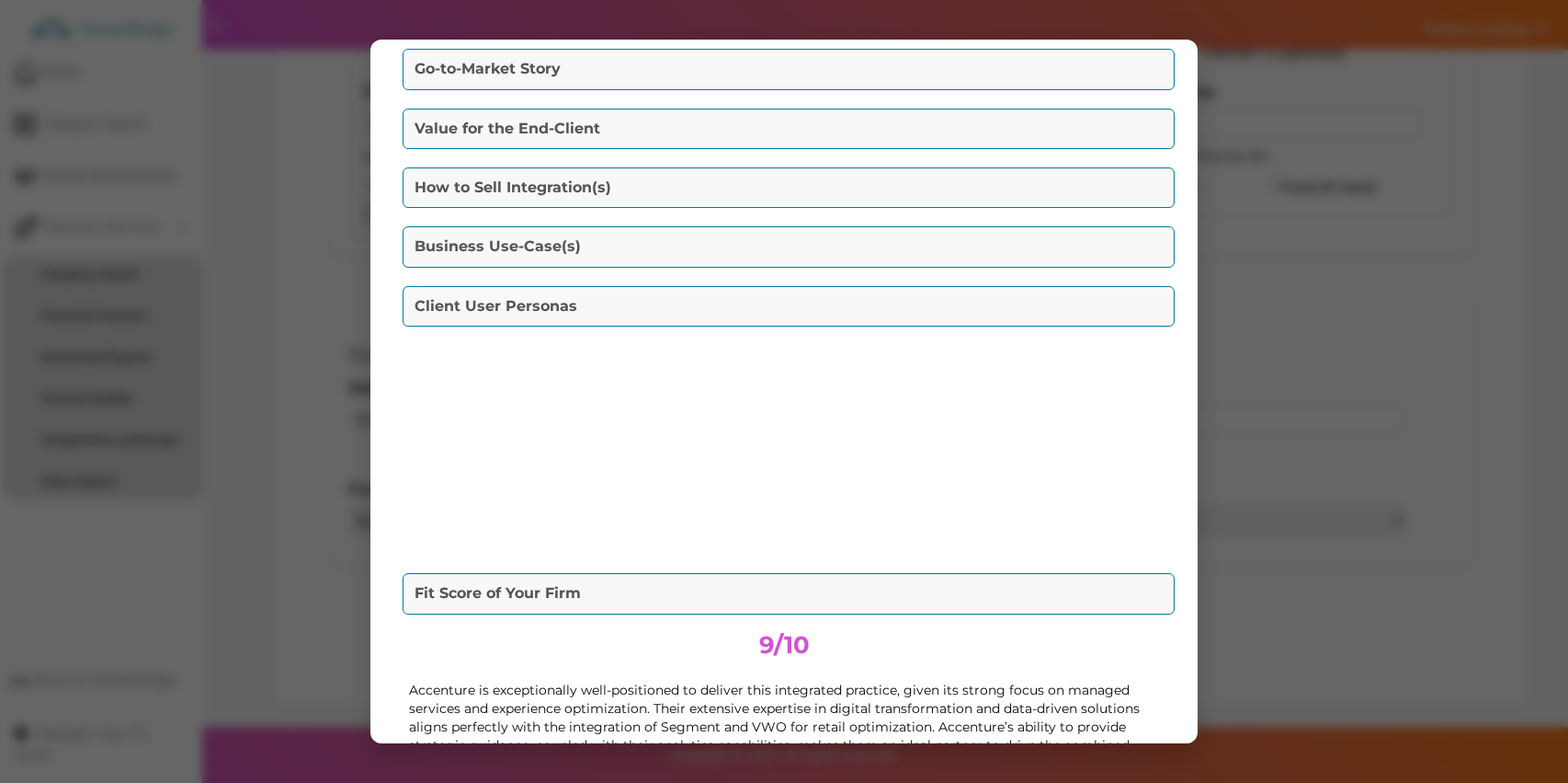
scroll to position [227, 0]
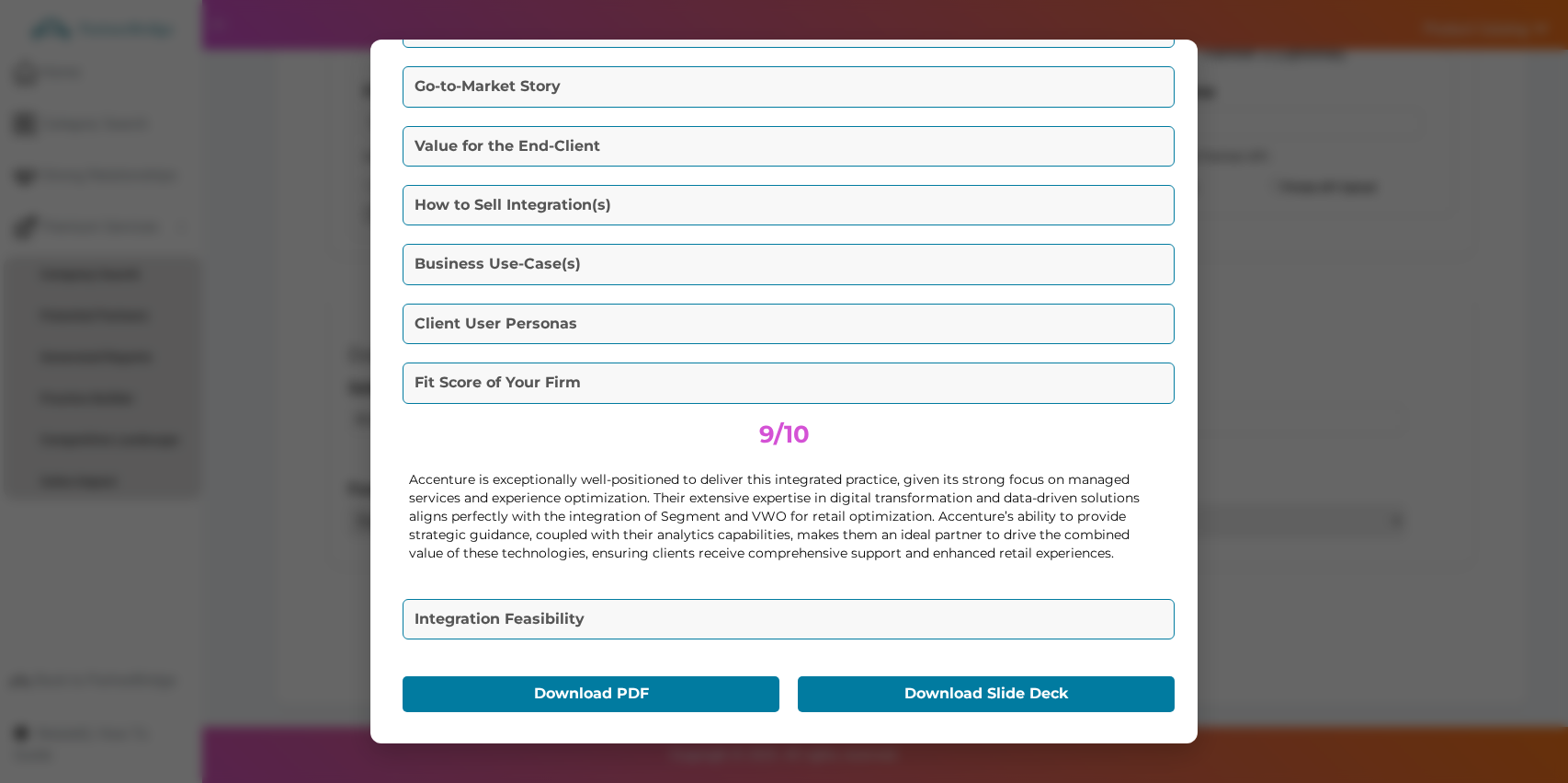
click at [707, 323] on button "Client User Personas" at bounding box center [788, 324] width 772 height 41
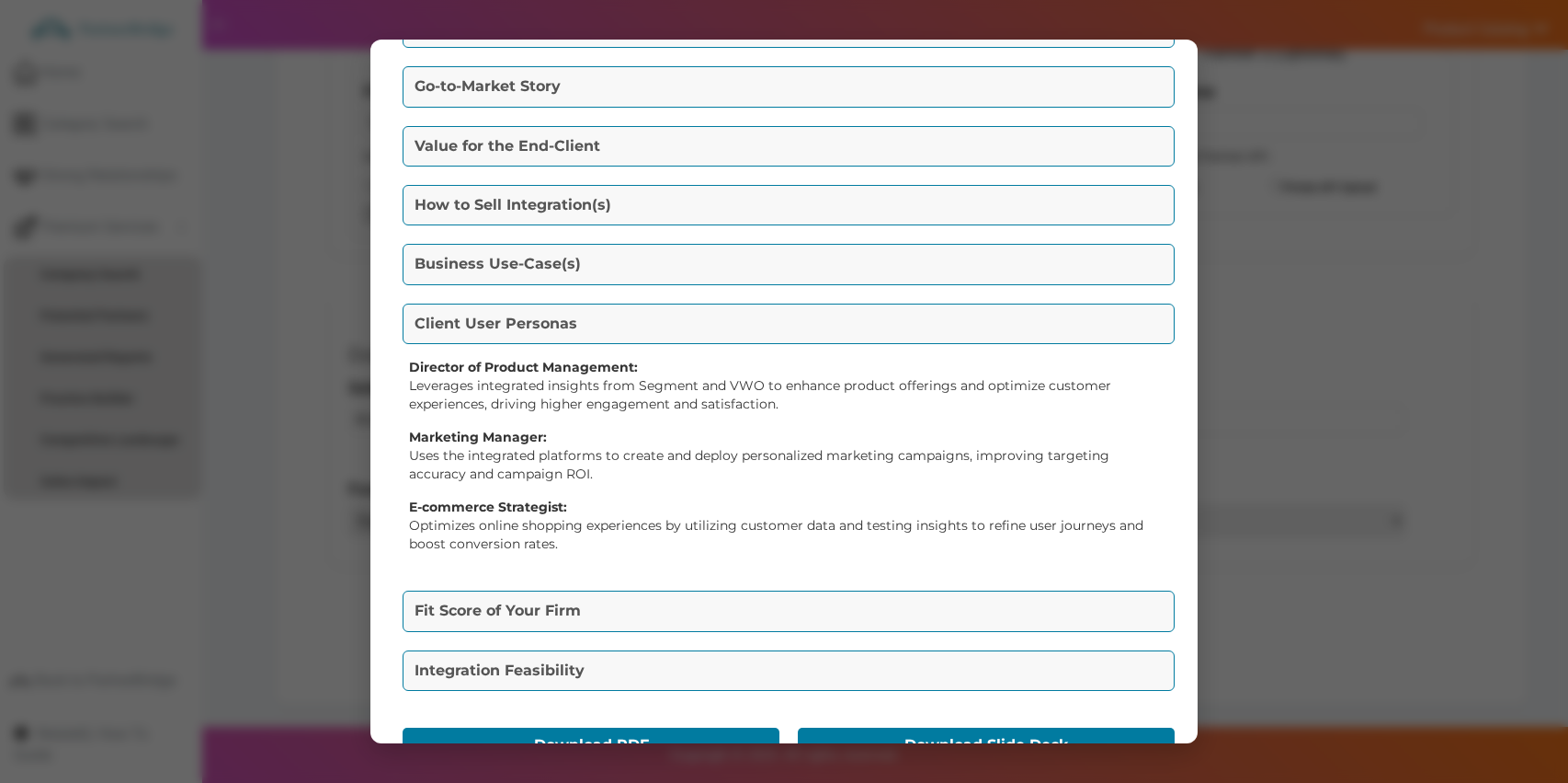
click at [768, 604] on button "Fit Score of Your Firm" at bounding box center [788, 610] width 772 height 41
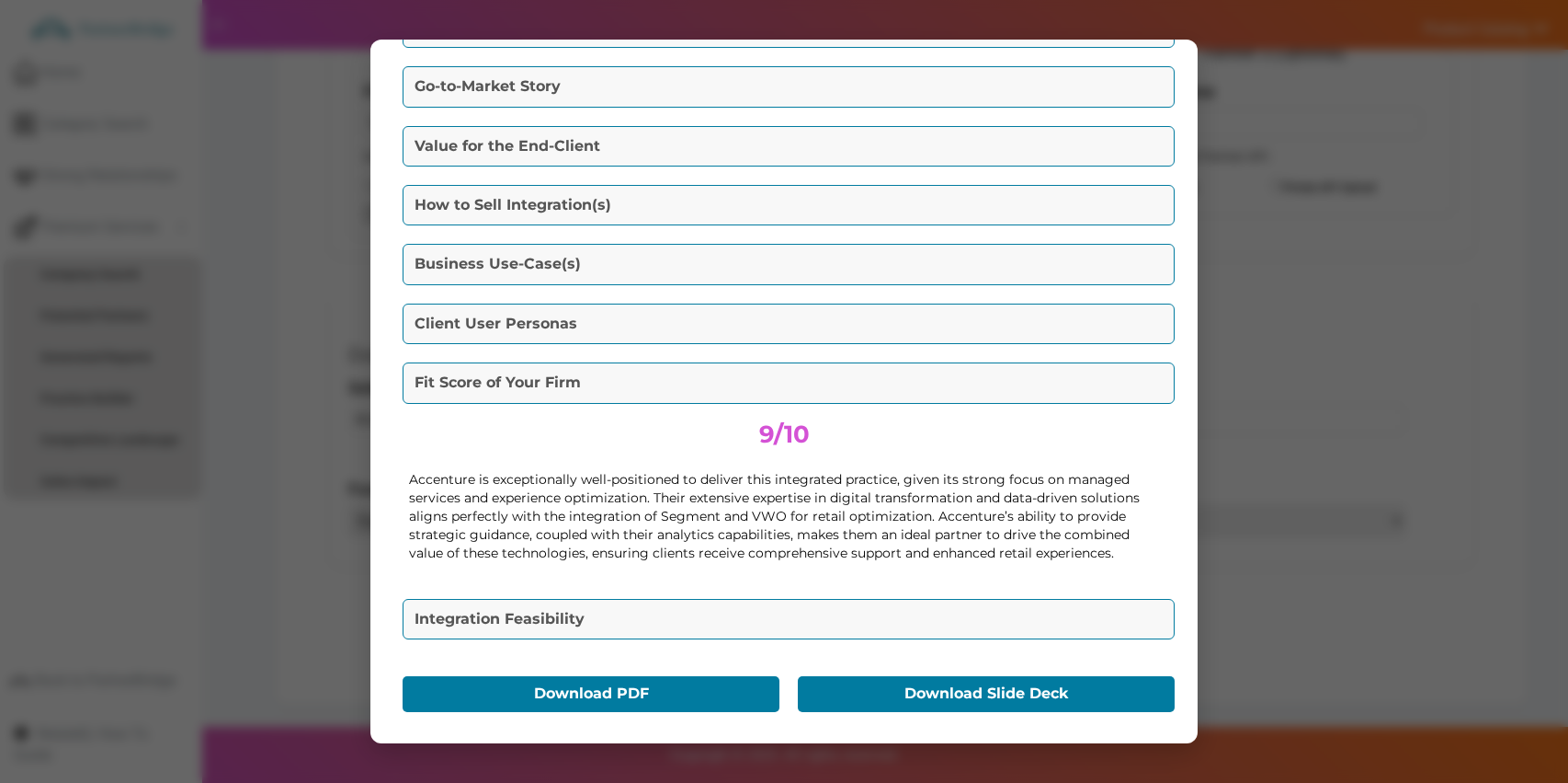
click at [776, 609] on button "Integration Feasibility" at bounding box center [788, 619] width 772 height 41
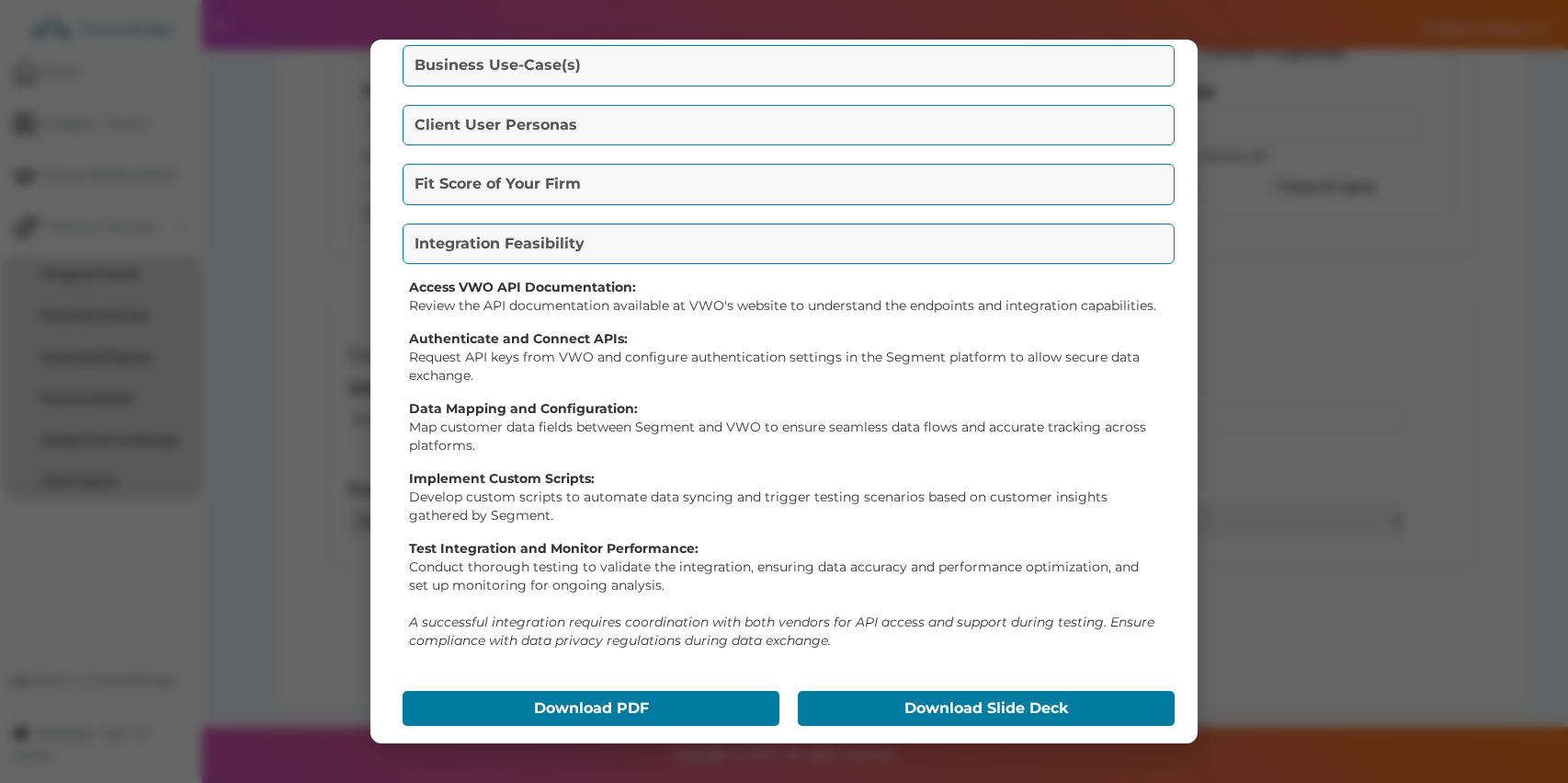
scroll to position [441, 0]
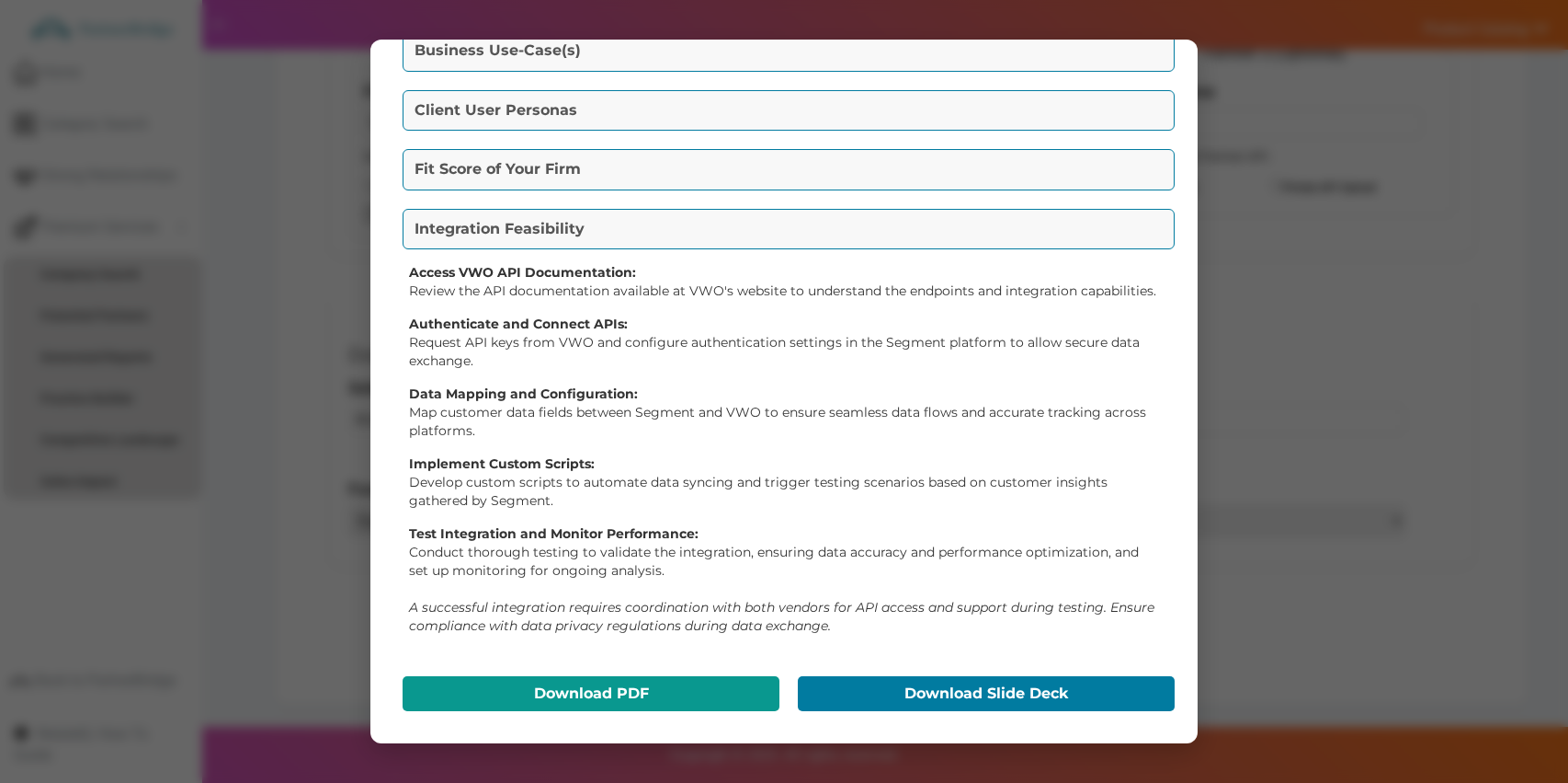
click at [685, 707] on button "Download PDF" at bounding box center [591, 693] width 377 height 35
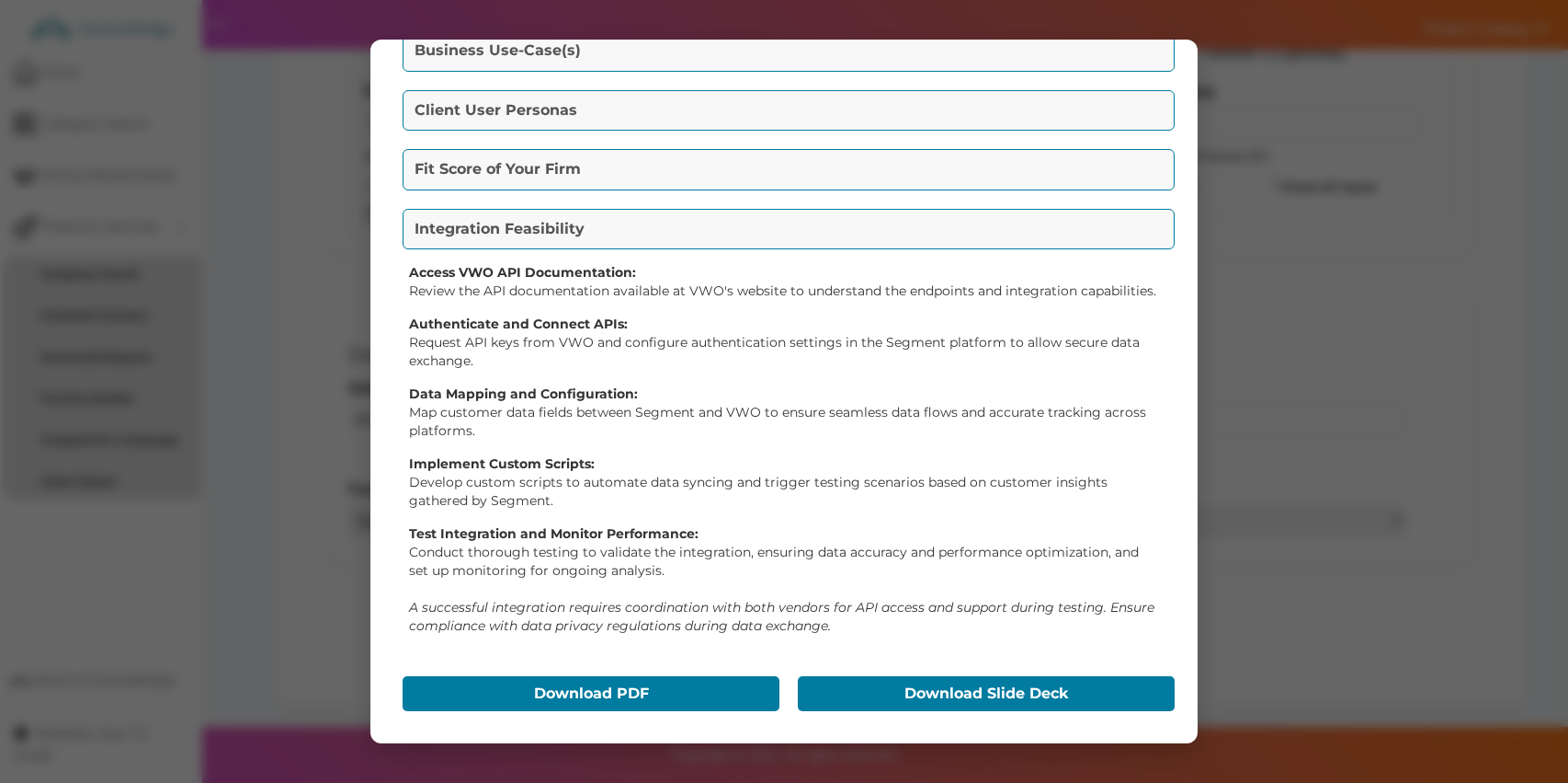
click at [928, 733] on div "Go-To-Market Summary Packet Value Proposition(s) Segment (Now Twilio Segment) a…" at bounding box center [784, 392] width 827 height 705
click at [943, 702] on button "Download Slide Deck" at bounding box center [986, 693] width 377 height 35
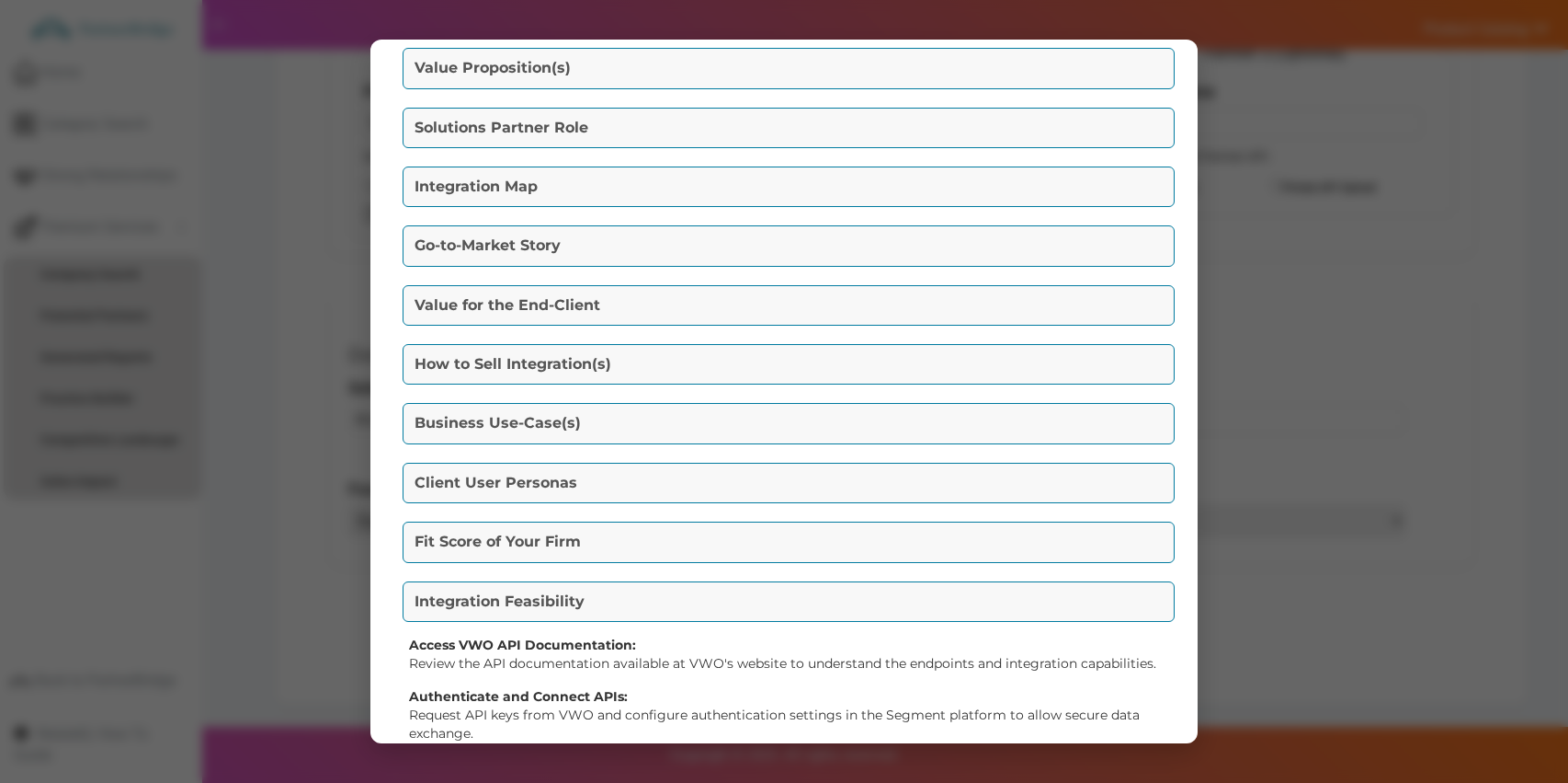
scroll to position [0, 0]
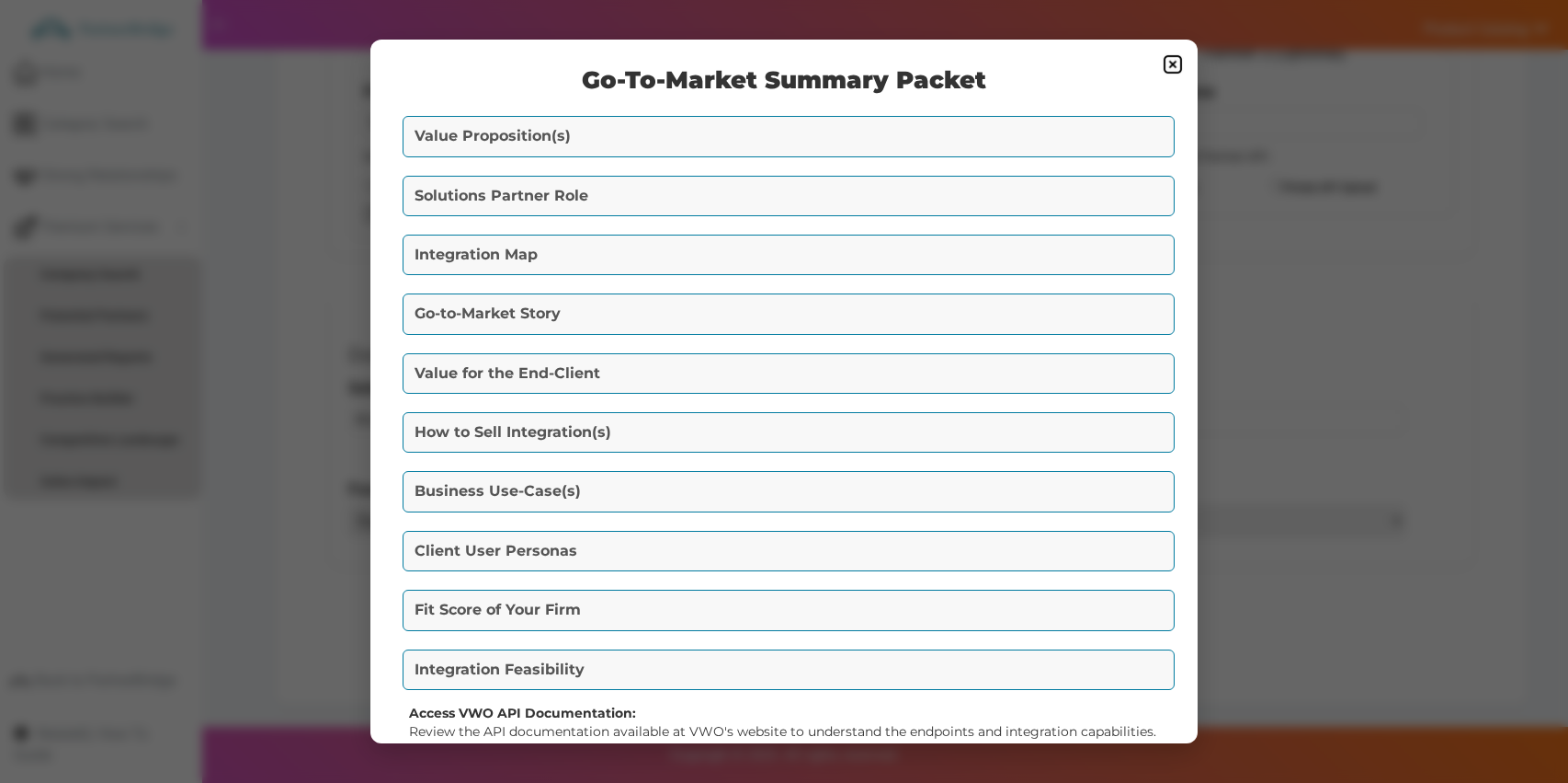
click at [1102, 92] on div "Go-To-Market Summary Packet Value Proposition(s) Segment (Now Twilio Segment) a…" at bounding box center [784, 392] width 827 height 705
click at [1162, 77] on h2 "Go-To-Market Summary Packet" at bounding box center [784, 80] width 772 height 26
click at [1169, 70] on img at bounding box center [1172, 64] width 22 height 22
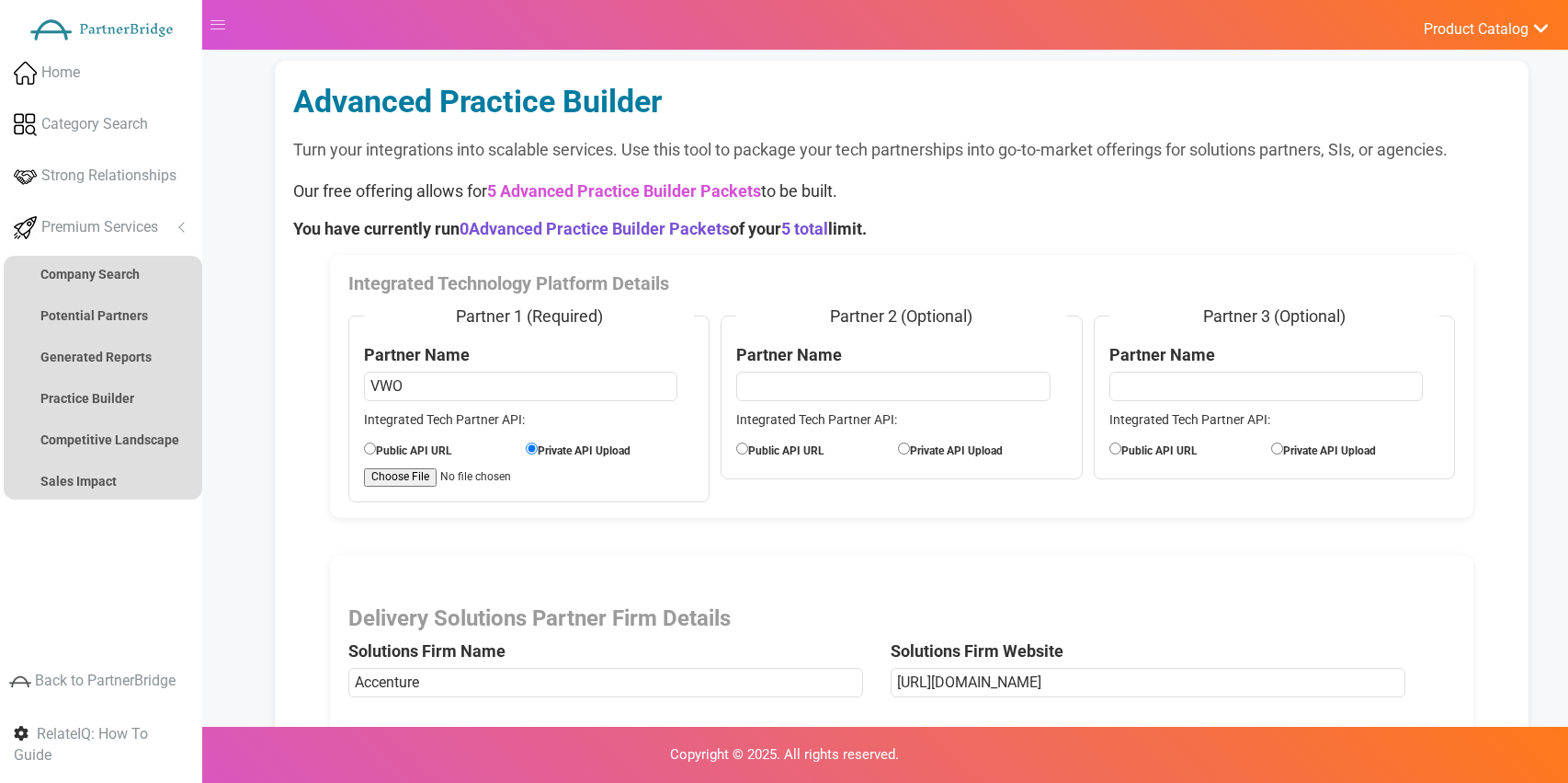
scroll to position [6, 0]
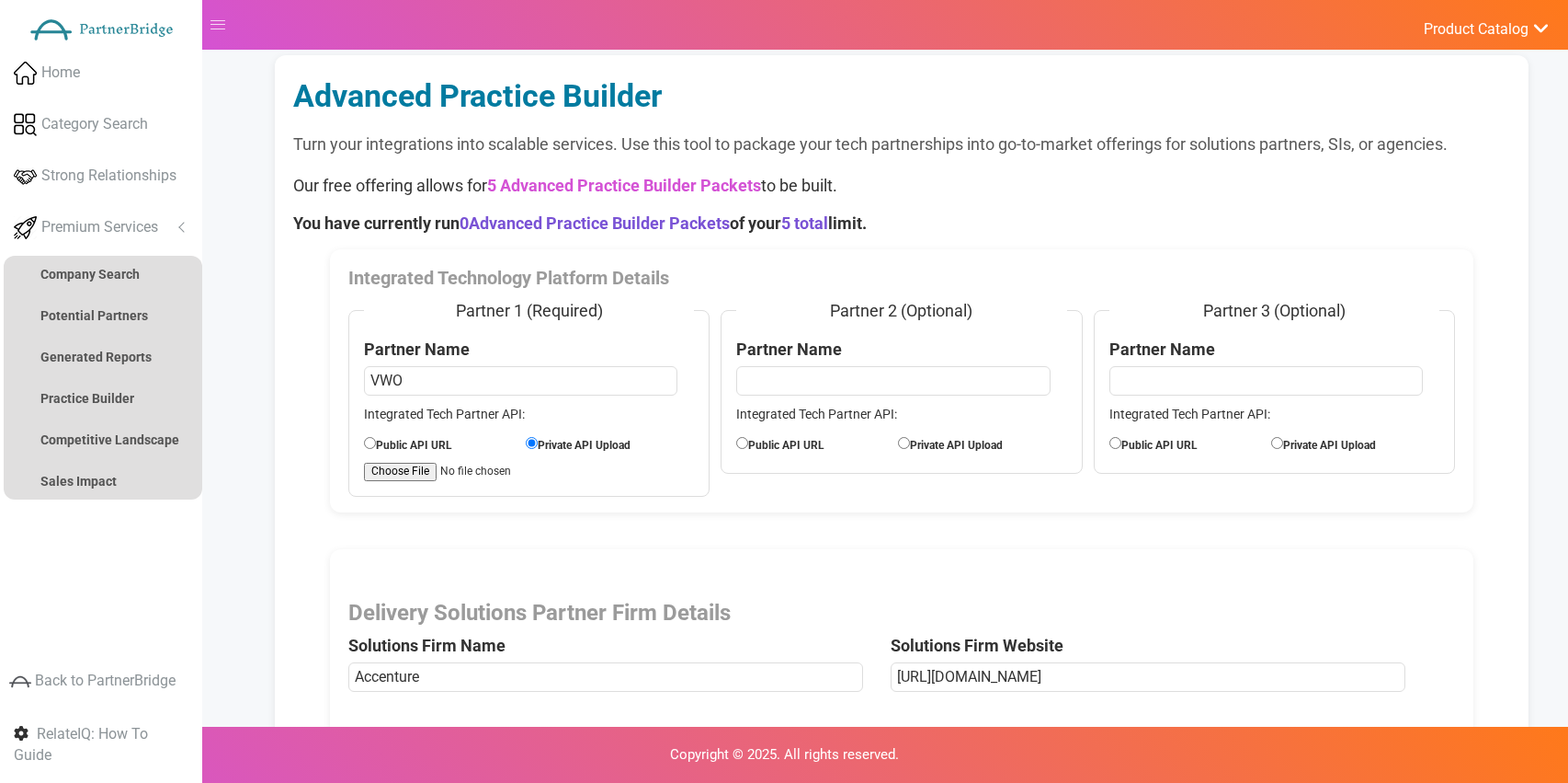
drag, startPoint x: 838, startPoint y: 214, endPoint x: 806, endPoint y: 58, distance: 159.2
click at [828, 214] on span "5 total" at bounding box center [805, 223] width 47 height 19
click at [834, 179] on p "Our free offering allows for 5 Advanced Practice Builder Packets to be built." at bounding box center [901, 185] width 1216 height 24
drag, startPoint x: 873, startPoint y: 188, endPoint x: 901, endPoint y: 213, distance: 37.5
click at [875, 190] on p "Our free offering allows for 5 Advanced Practice Builder Packets to be built." at bounding box center [901, 185] width 1216 height 24
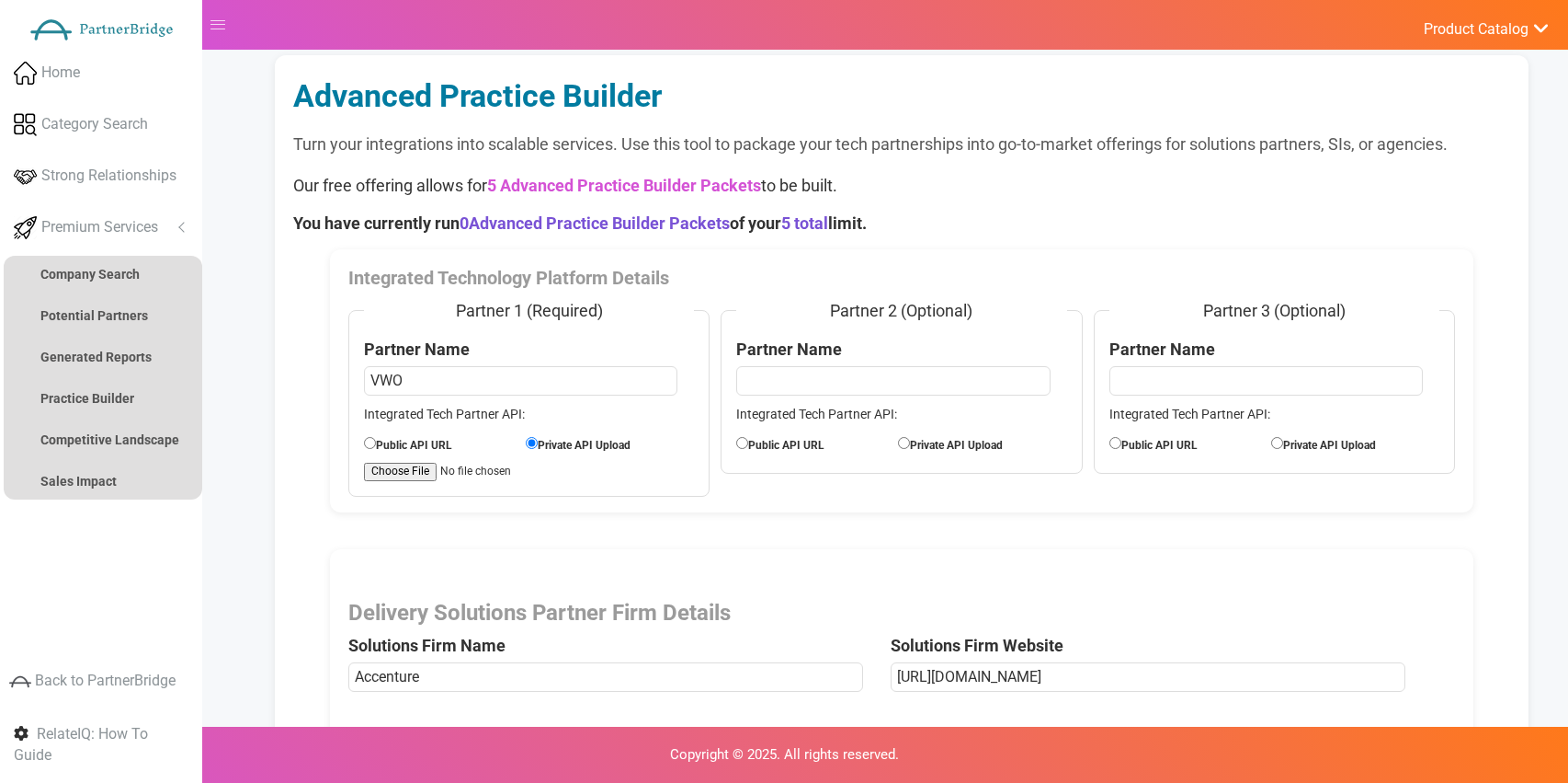
drag, startPoint x: 903, startPoint y: 220, endPoint x: 348, endPoint y: 208, distance: 555.1
click at [312, 204] on div "Our free offering allows for 5 Advanced Practice Builder Packets to be built. Y…" at bounding box center [901, 204] width 1216 height 60
copy strong "You have currently run 0 Advanced Practice Builder Packets of your 5 total limi…"
click at [268, 197] on div "Advanced Practice Builder Turn your integrations into scalable services. Use th…" at bounding box center [902, 528] width 1333 height 947
click at [140, 278] on link "Company Search" at bounding box center [103, 274] width 199 height 37
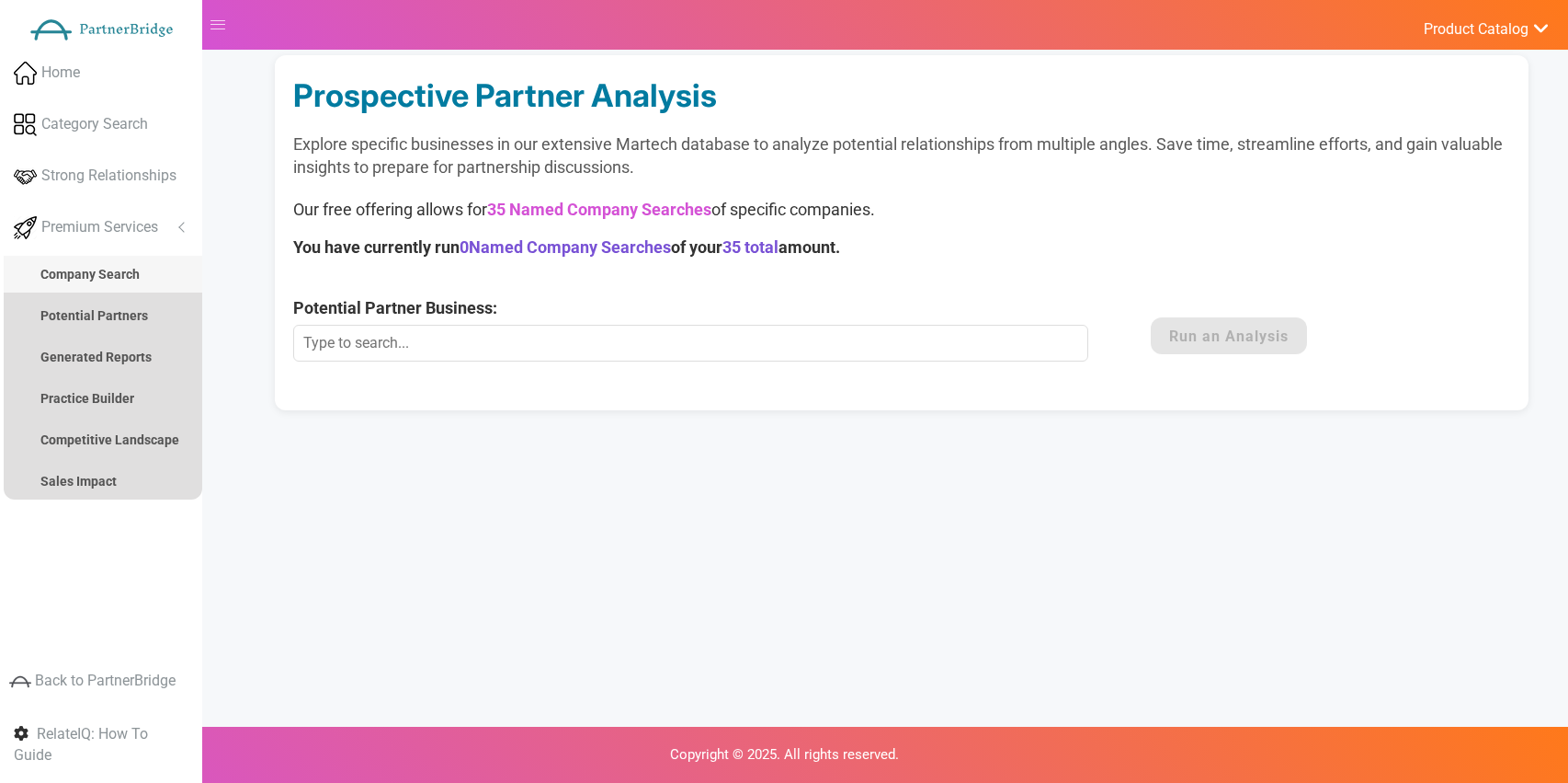
scroll to position [0, 0]
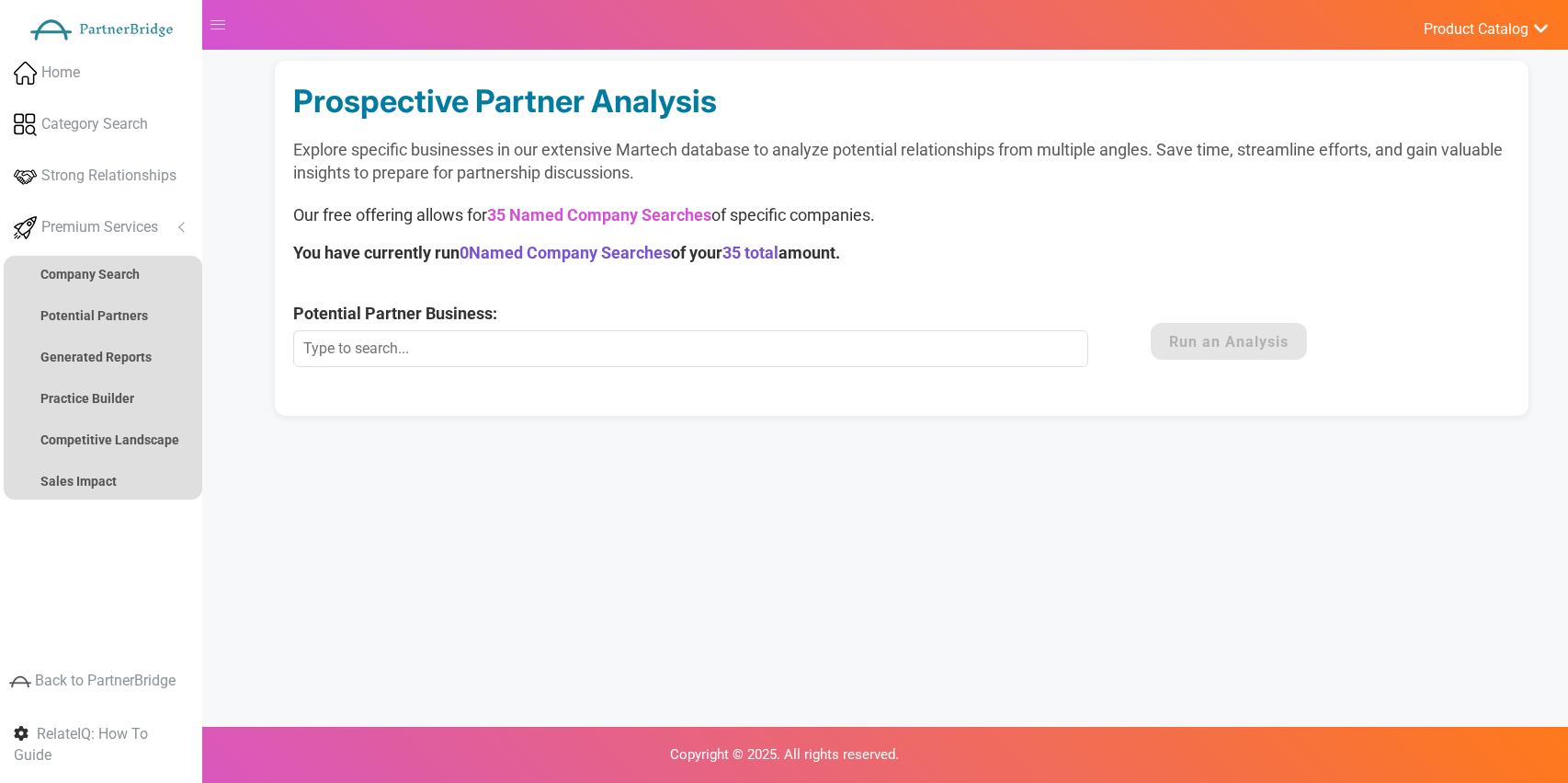
click at [658, 296] on div "Prospective Partner Analysis Explore specific businesses in our extensive Marte…" at bounding box center [901, 238] width 1253 height 355
click at [1201, 57] on div at bounding box center [902, 30] width 1333 height 60
click at [882, 361] on input "Potential Partner Business:" at bounding box center [690, 348] width 794 height 37
type input "1CRM"
click at [1247, 351] on button "Run an Analysis" at bounding box center [1230, 341] width 157 height 37
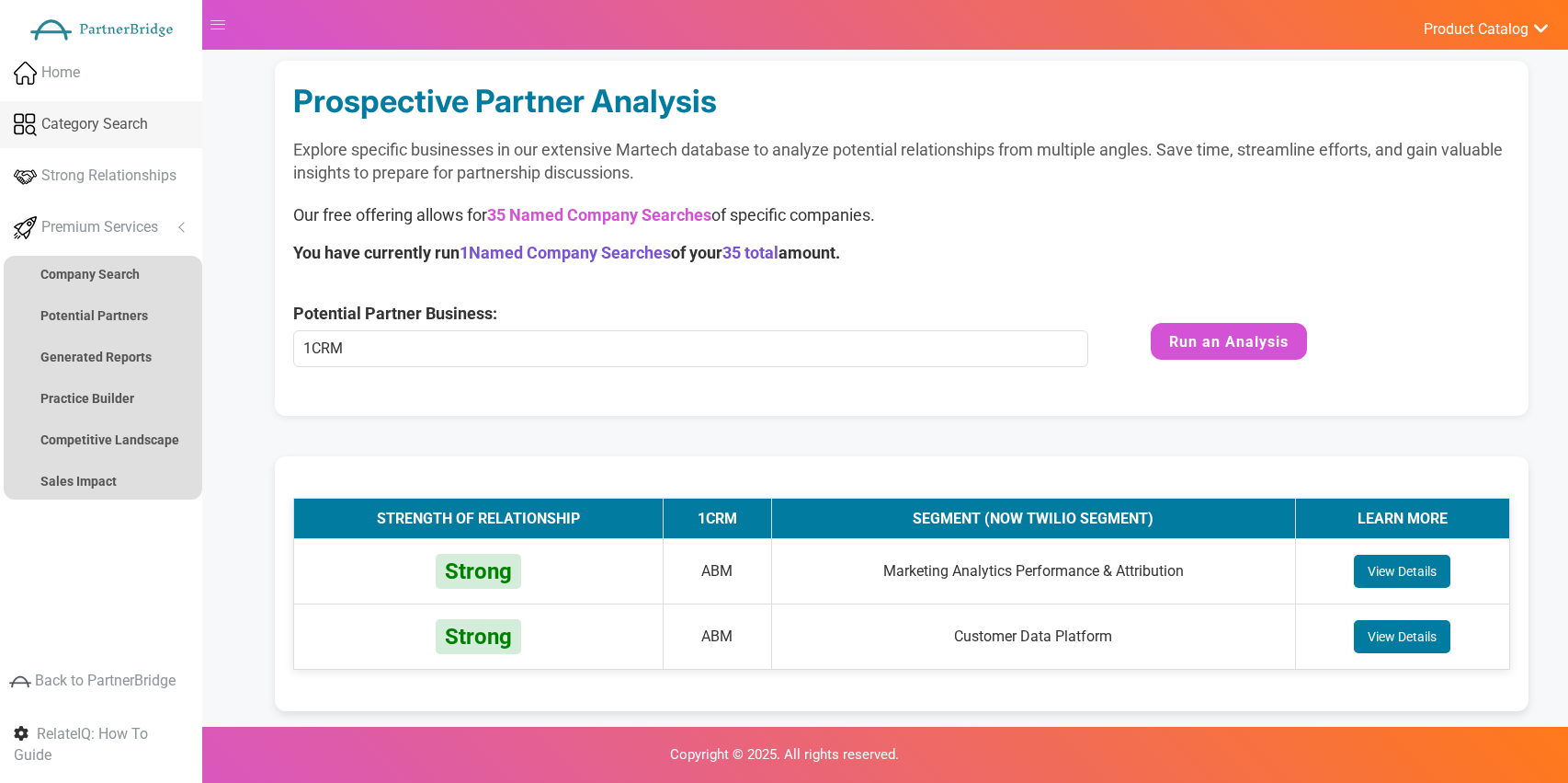
click at [121, 128] on span "Category Search" at bounding box center [94, 125] width 107 height 21
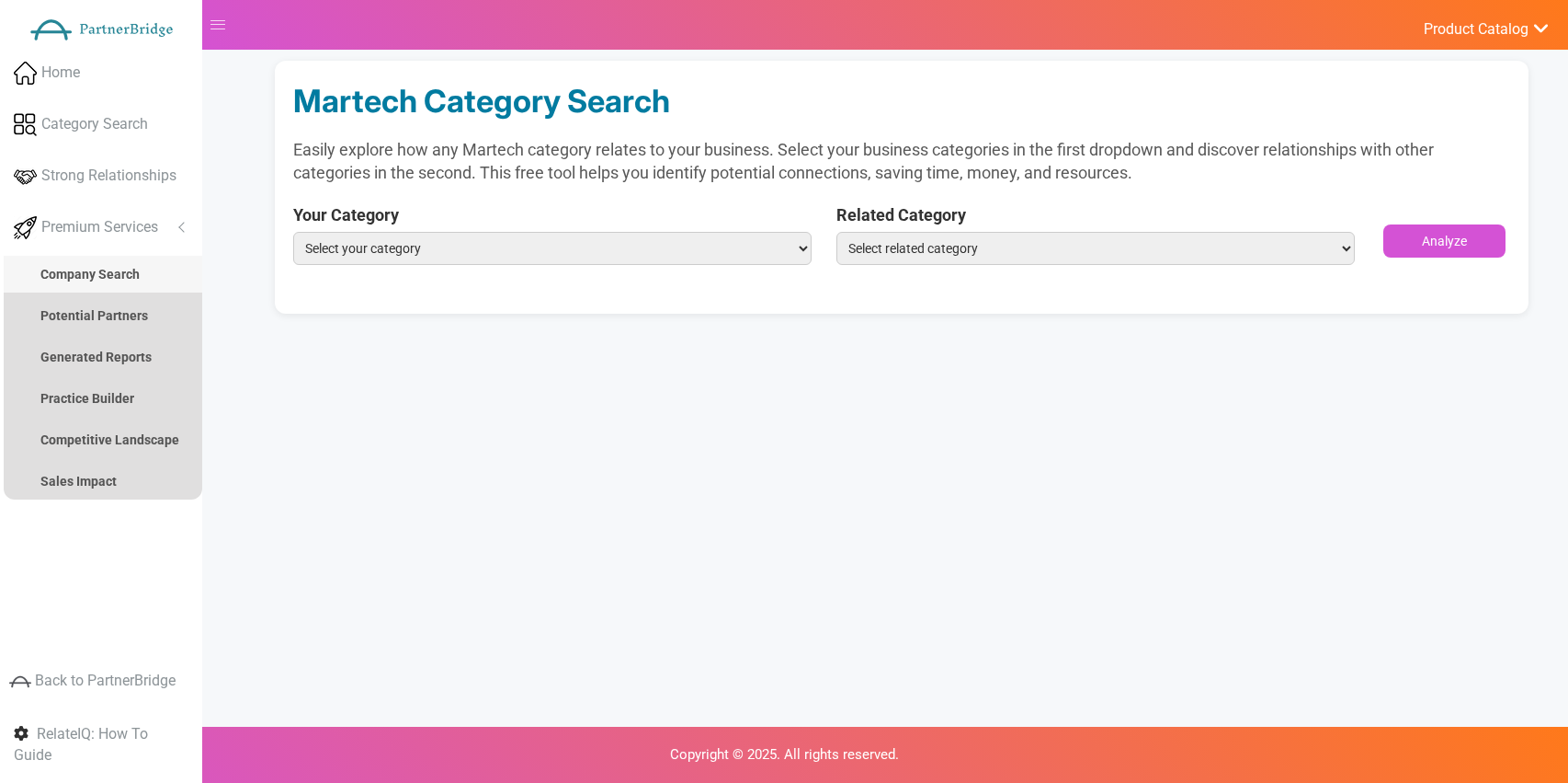
click at [119, 283] on link "Company Search" at bounding box center [103, 274] width 199 height 37
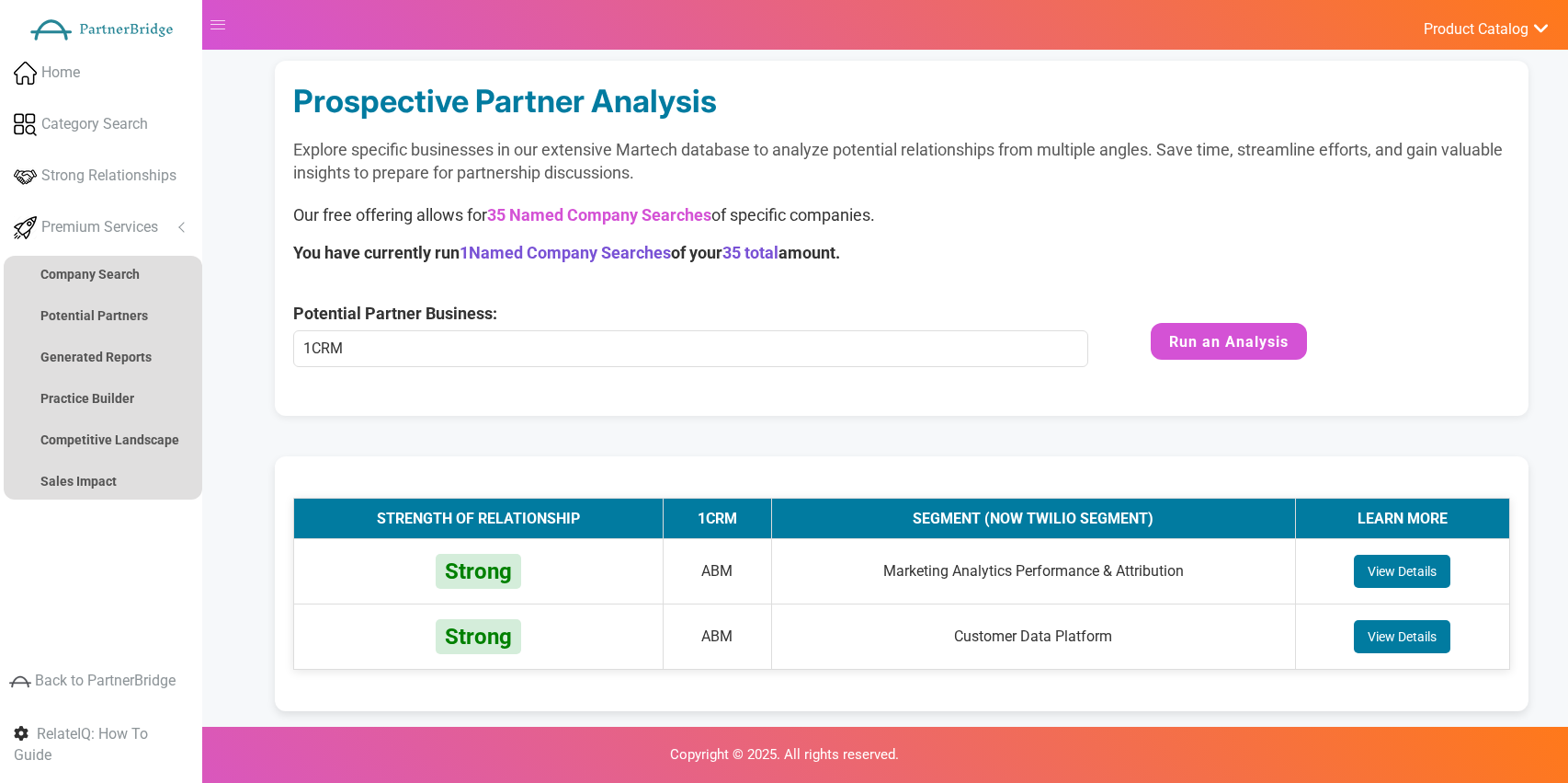
click at [478, 252] on span "1 Named Company Searches" at bounding box center [565, 252] width 211 height 19
drag, startPoint x: 470, startPoint y: 252, endPoint x: 513, endPoint y: 249, distance: 43.1
click at [513, 249] on span "1 Named Company Searches" at bounding box center [565, 252] width 211 height 19
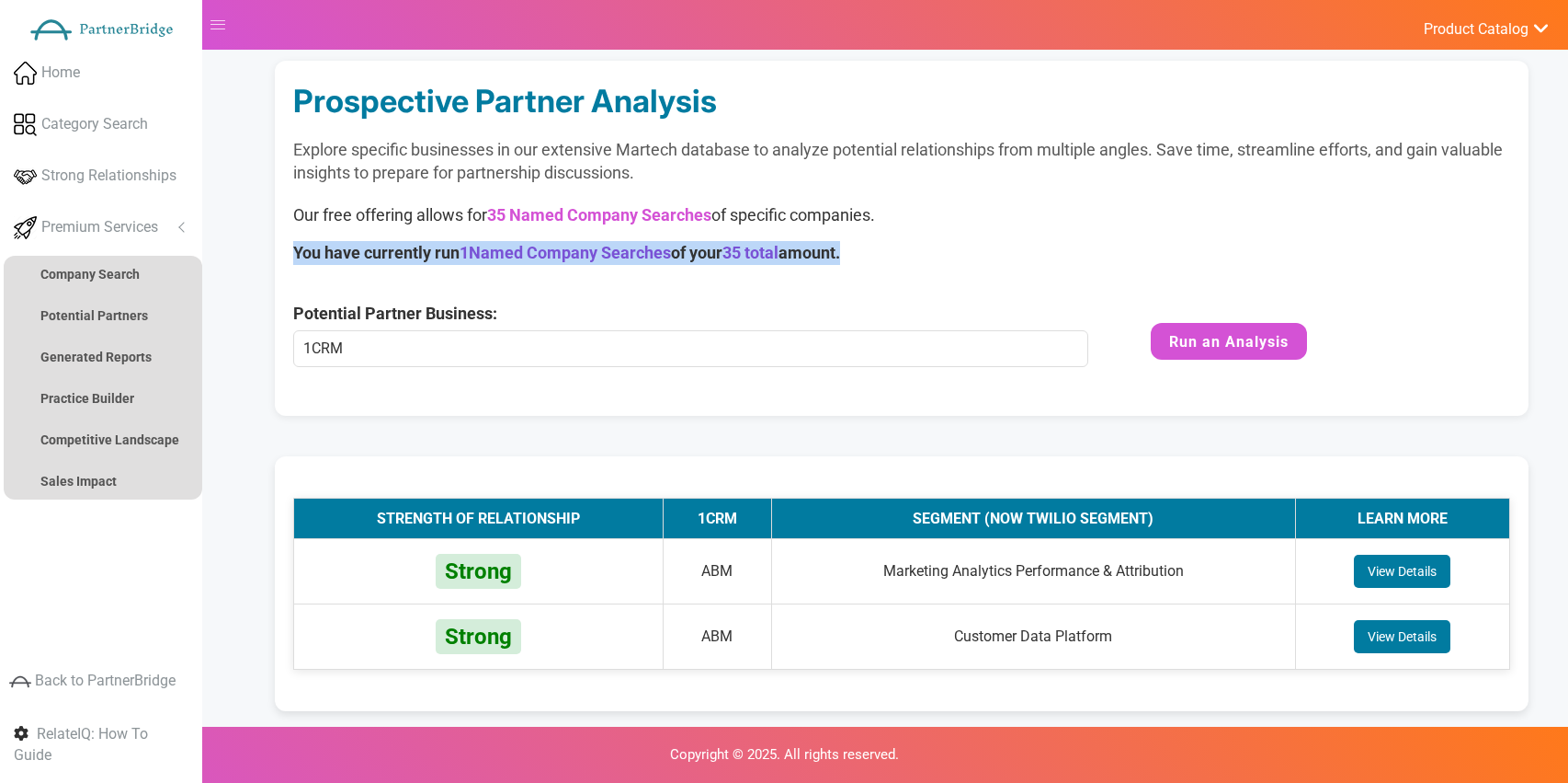
click at [513, 249] on span "1 Named Company Searches" at bounding box center [565, 252] width 211 height 19
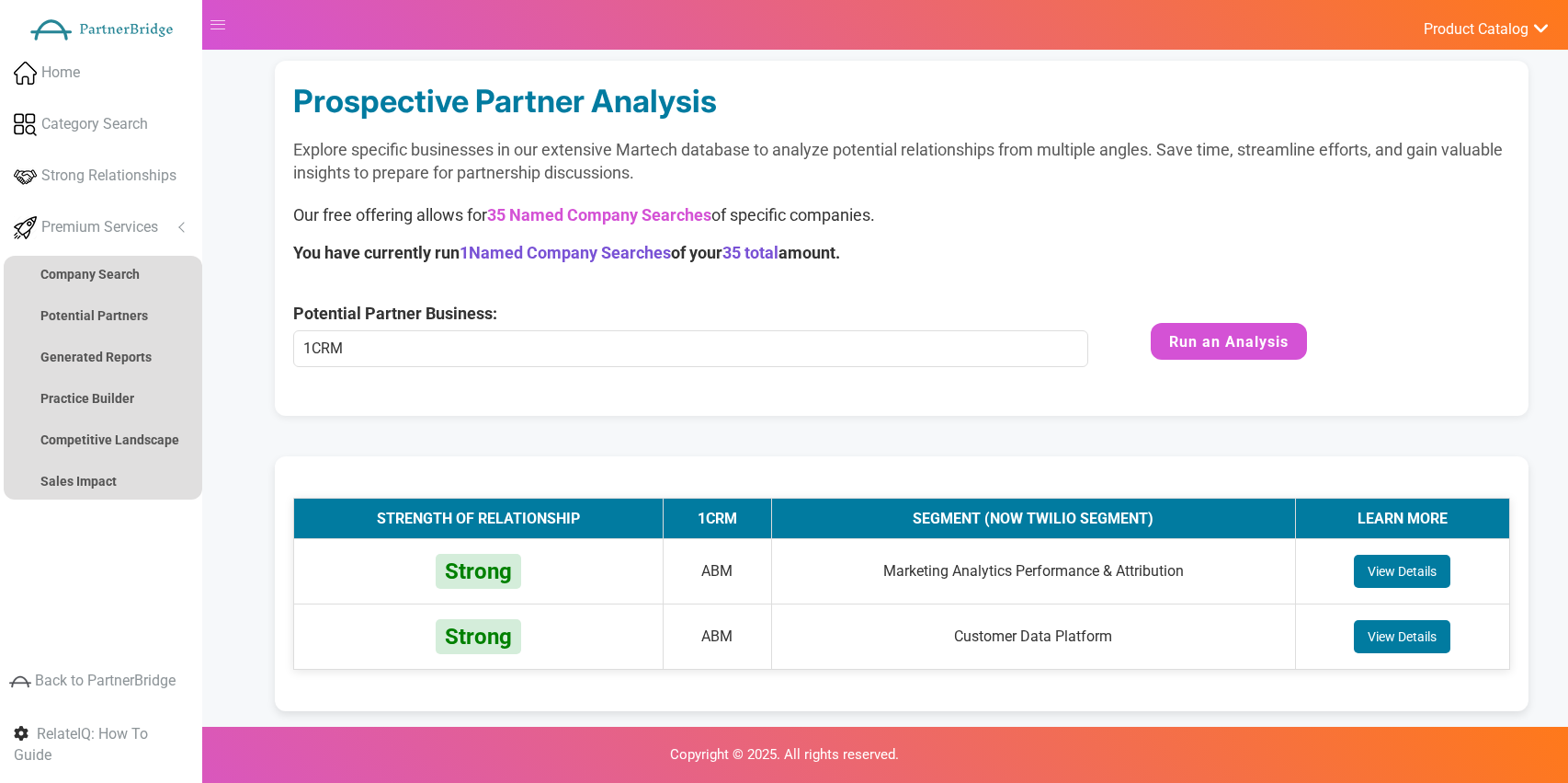
click at [890, 225] on p "Our free offering allows for 35 Named Company Searches of specific companies." at bounding box center [901, 214] width 1216 height 24
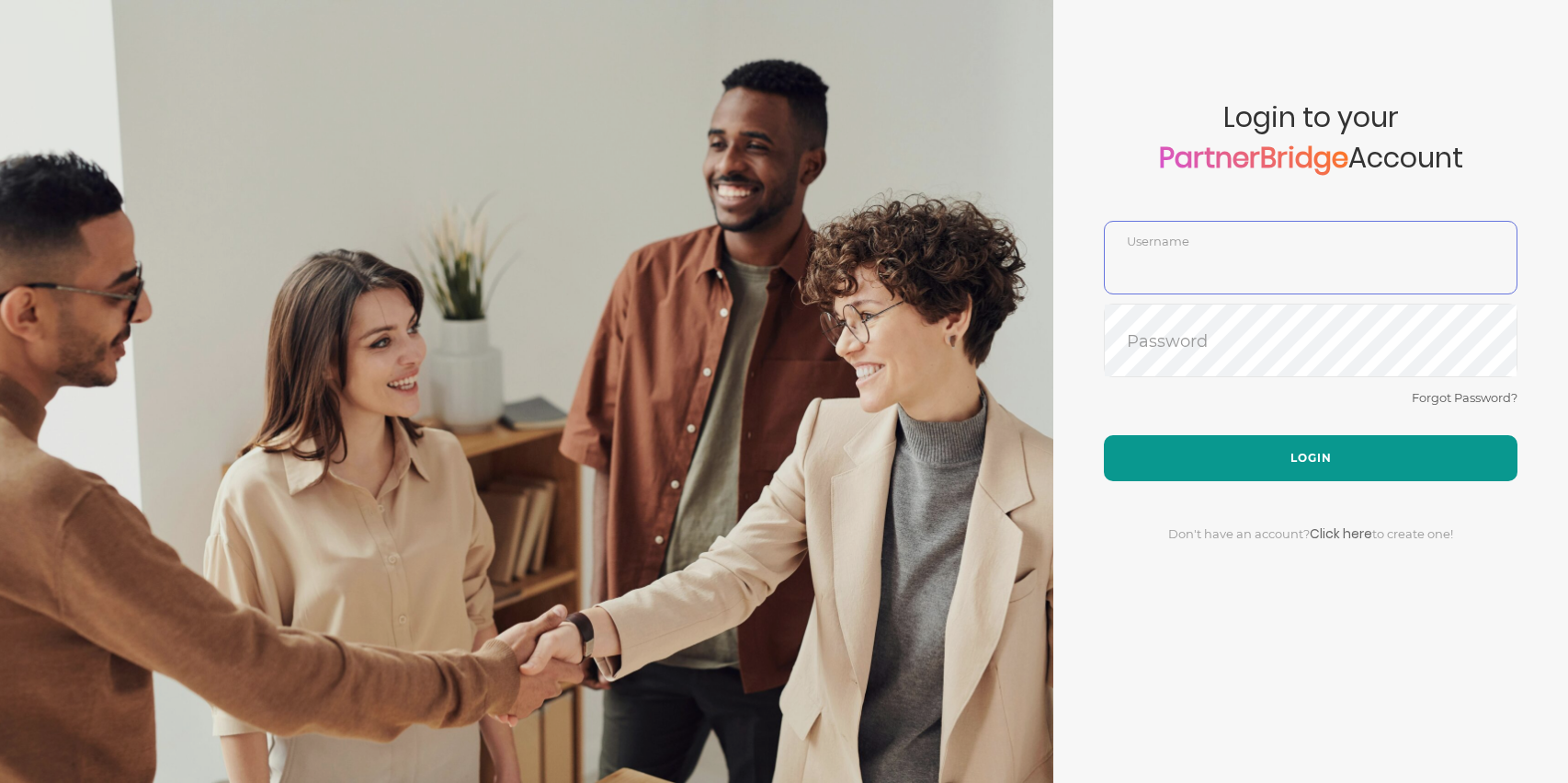
type input "DemoUser"
click at [1227, 442] on button "Login" at bounding box center [1311, 458] width 414 height 46
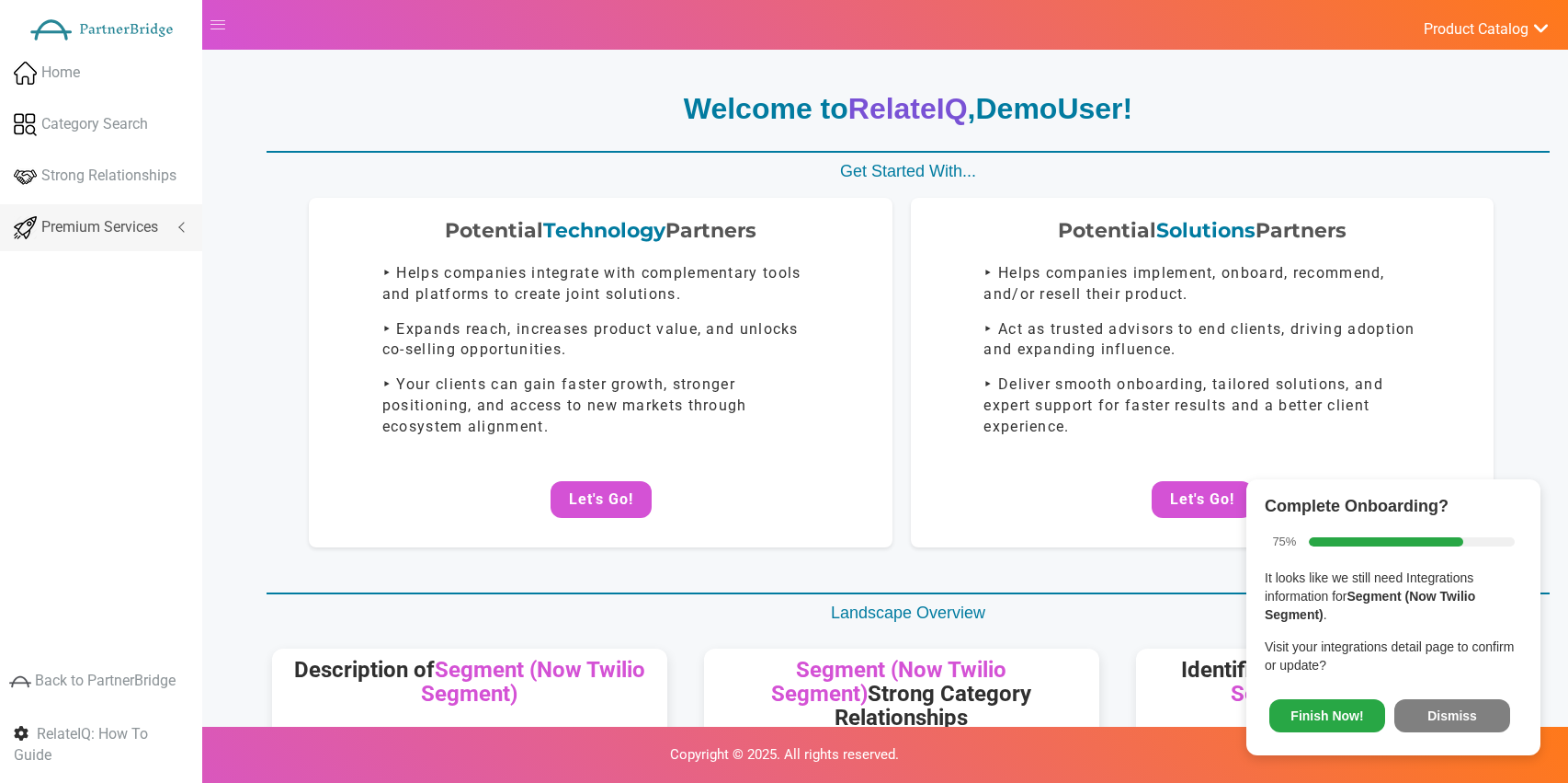
click at [128, 218] on span "Premium Services" at bounding box center [100, 227] width 117 height 21
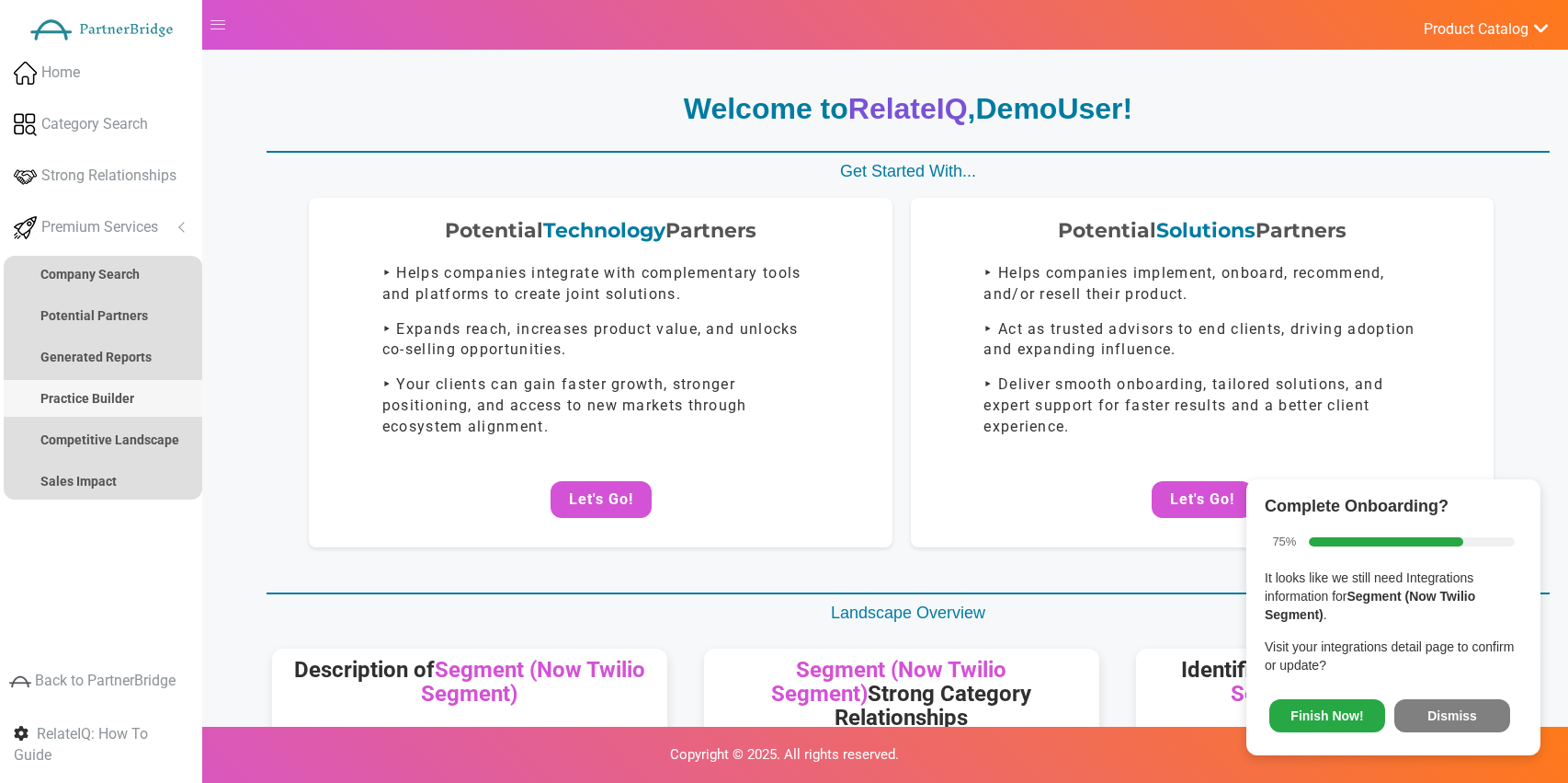
click at [90, 388] on link "Practice Builder" at bounding box center [103, 398] width 199 height 37
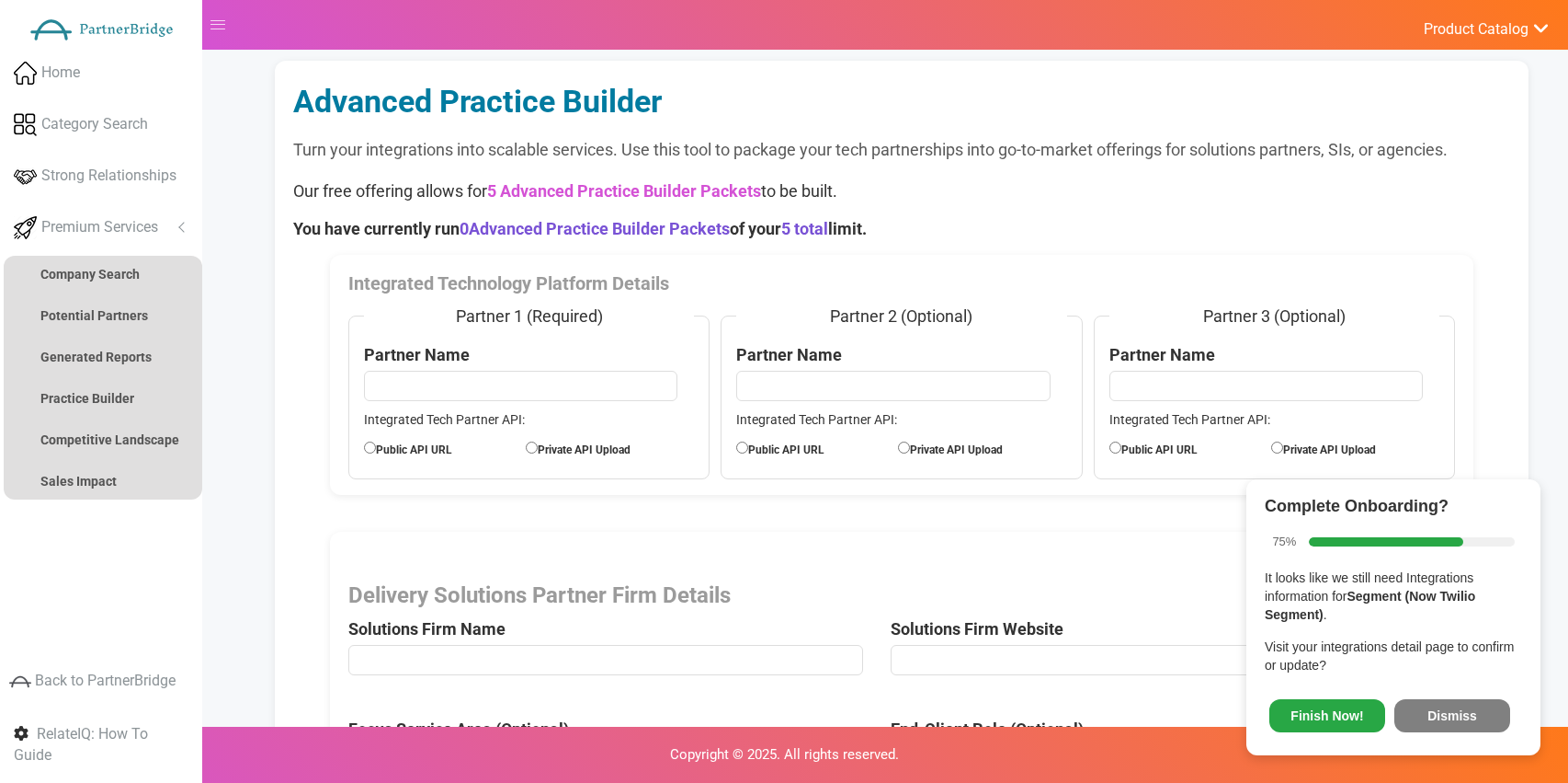
click at [1463, 711] on button "Dismiss" at bounding box center [1452, 715] width 116 height 33
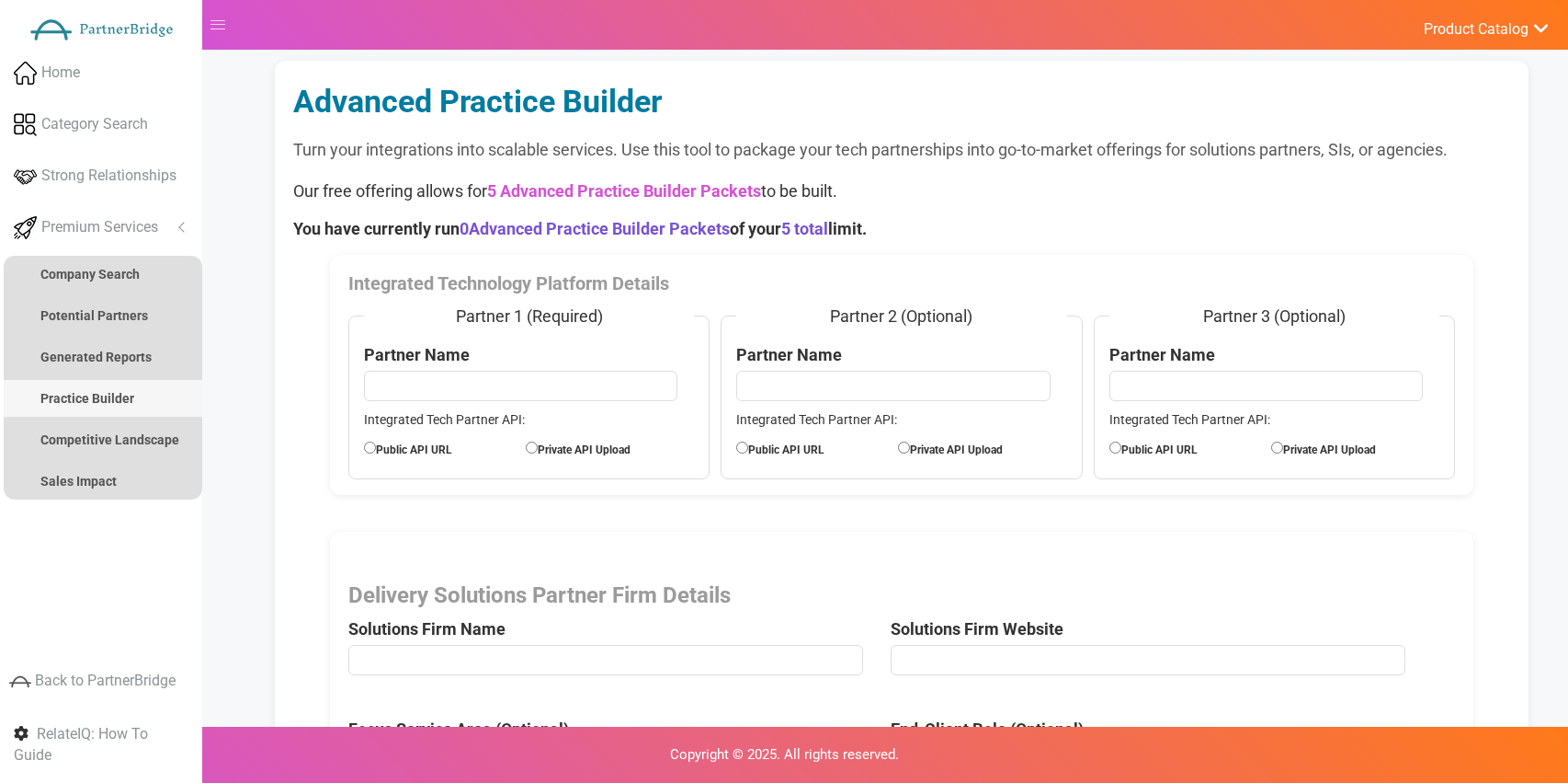
click at [115, 397] on strong "Practice Builder" at bounding box center [87, 398] width 93 height 15
click at [98, 275] on strong "Company Search" at bounding box center [90, 275] width 99 height 15
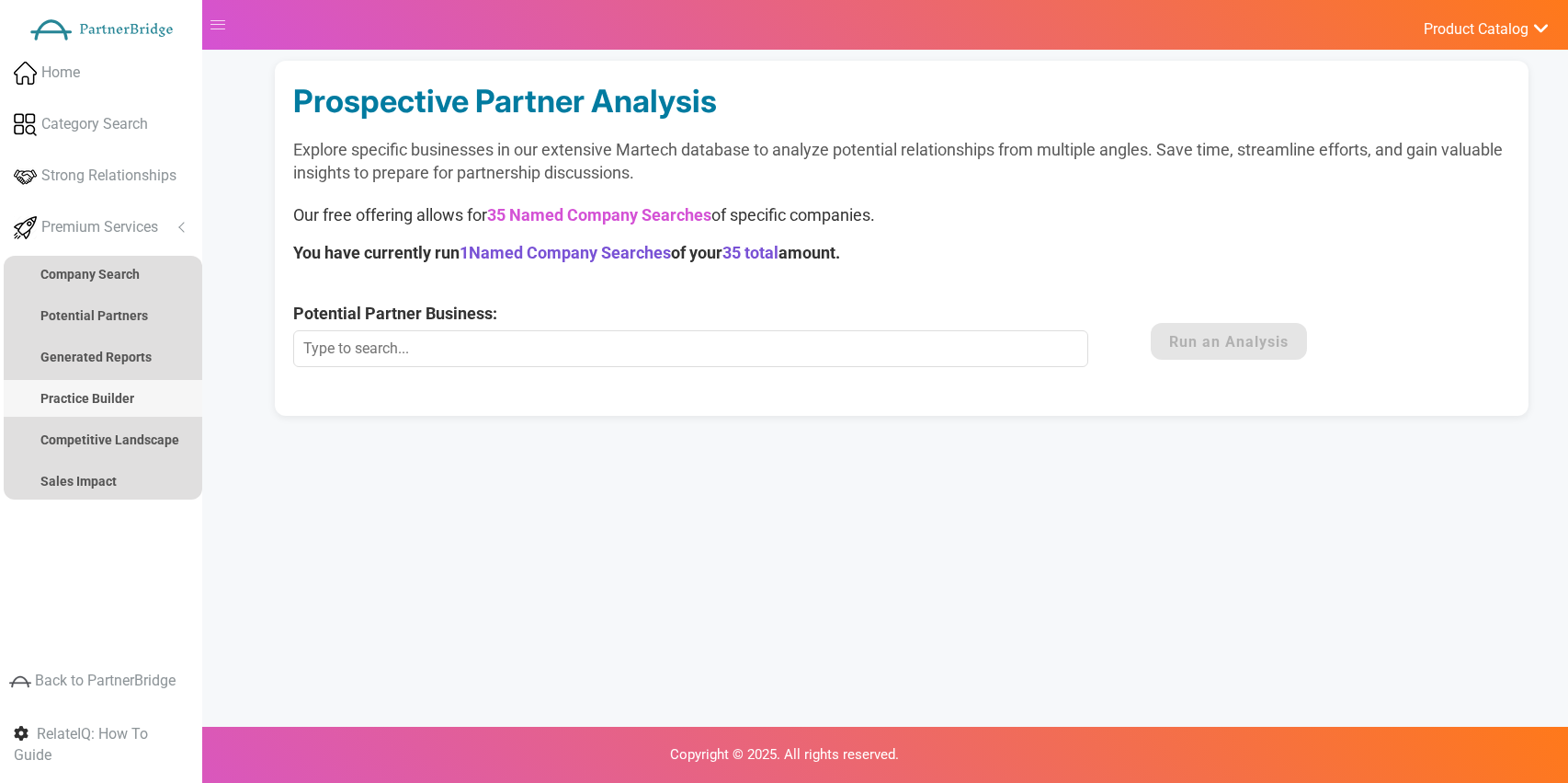
click at [91, 388] on link "Practice Builder" at bounding box center [103, 398] width 199 height 37
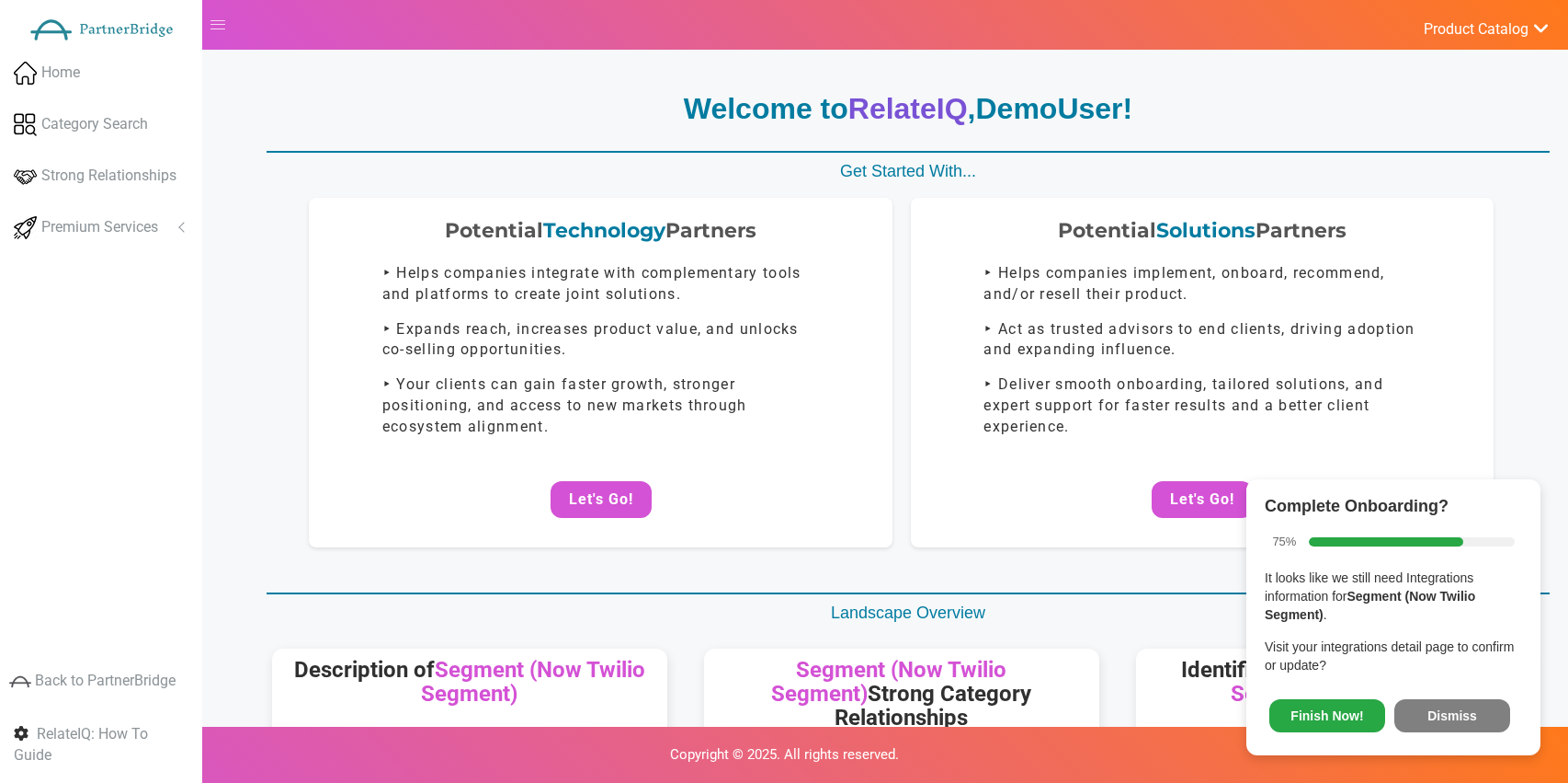
click at [1479, 718] on button "Dismiss" at bounding box center [1452, 715] width 116 height 33
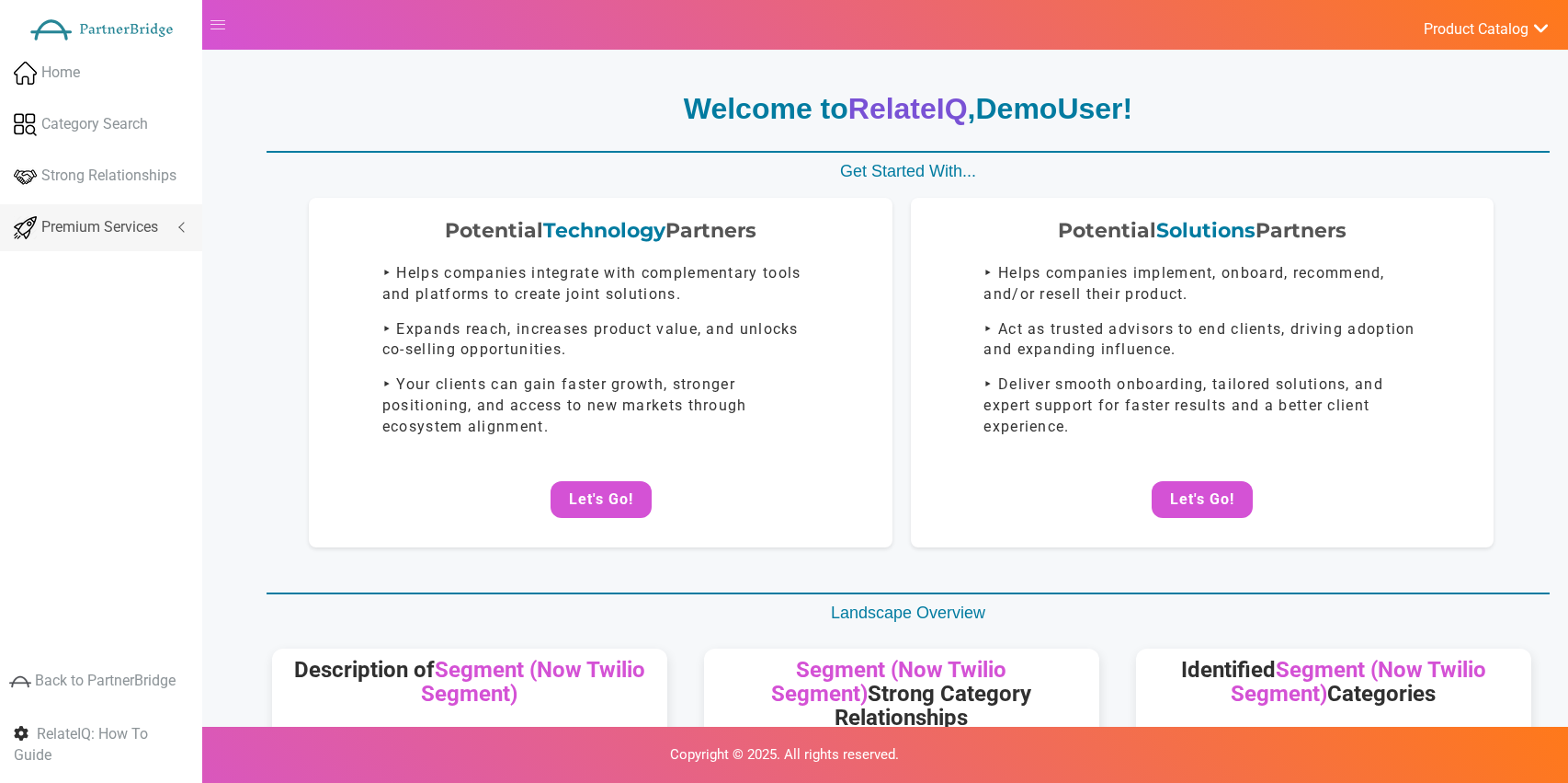
drag, startPoint x: 187, startPoint y: 216, endPoint x: 179, endPoint y: 223, distance: 10.6
click at [187, 216] on link "Premium Services" at bounding box center [101, 227] width 202 height 47
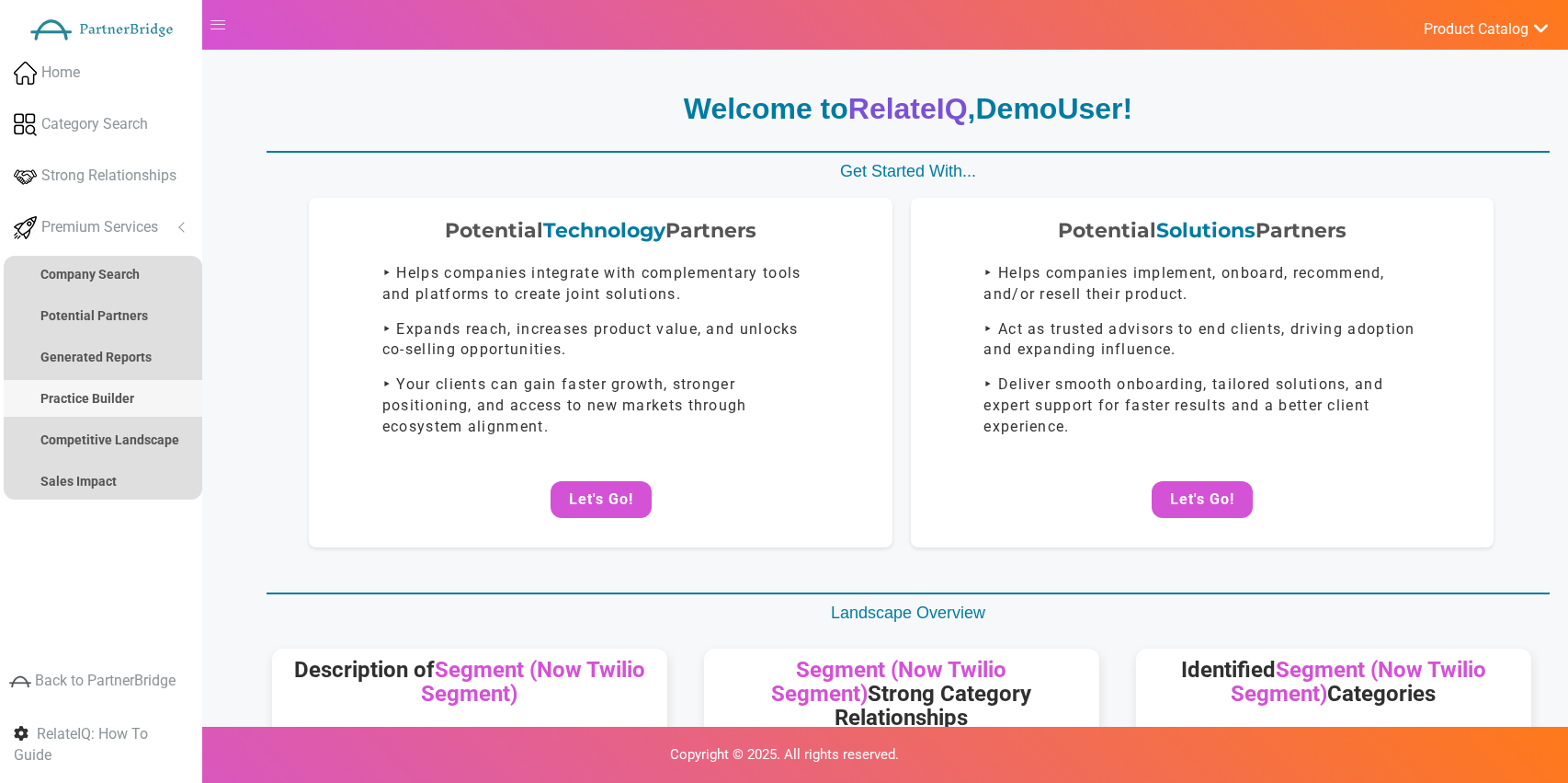
click at [71, 397] on strong "Practice Builder" at bounding box center [87, 398] width 93 height 15
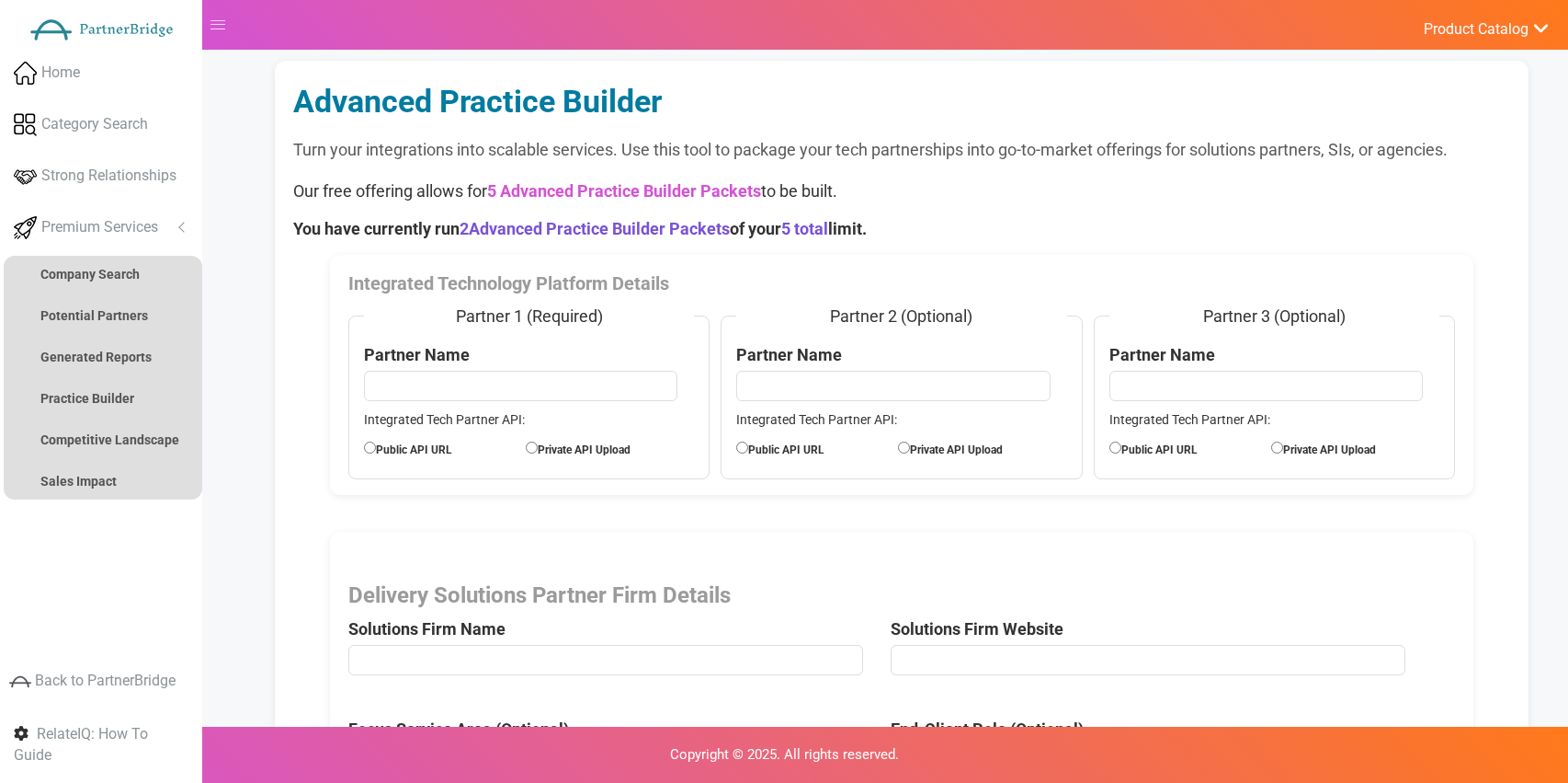
click at [545, 391] on input "text" at bounding box center [520, 385] width 313 height 29
type input "VWO"
click at [394, 444] on label "Public API URL" at bounding box center [445, 447] width 162 height 20
click at [376, 444] on input "Public API URL" at bounding box center [370, 447] width 12 height 12
radio input "true"
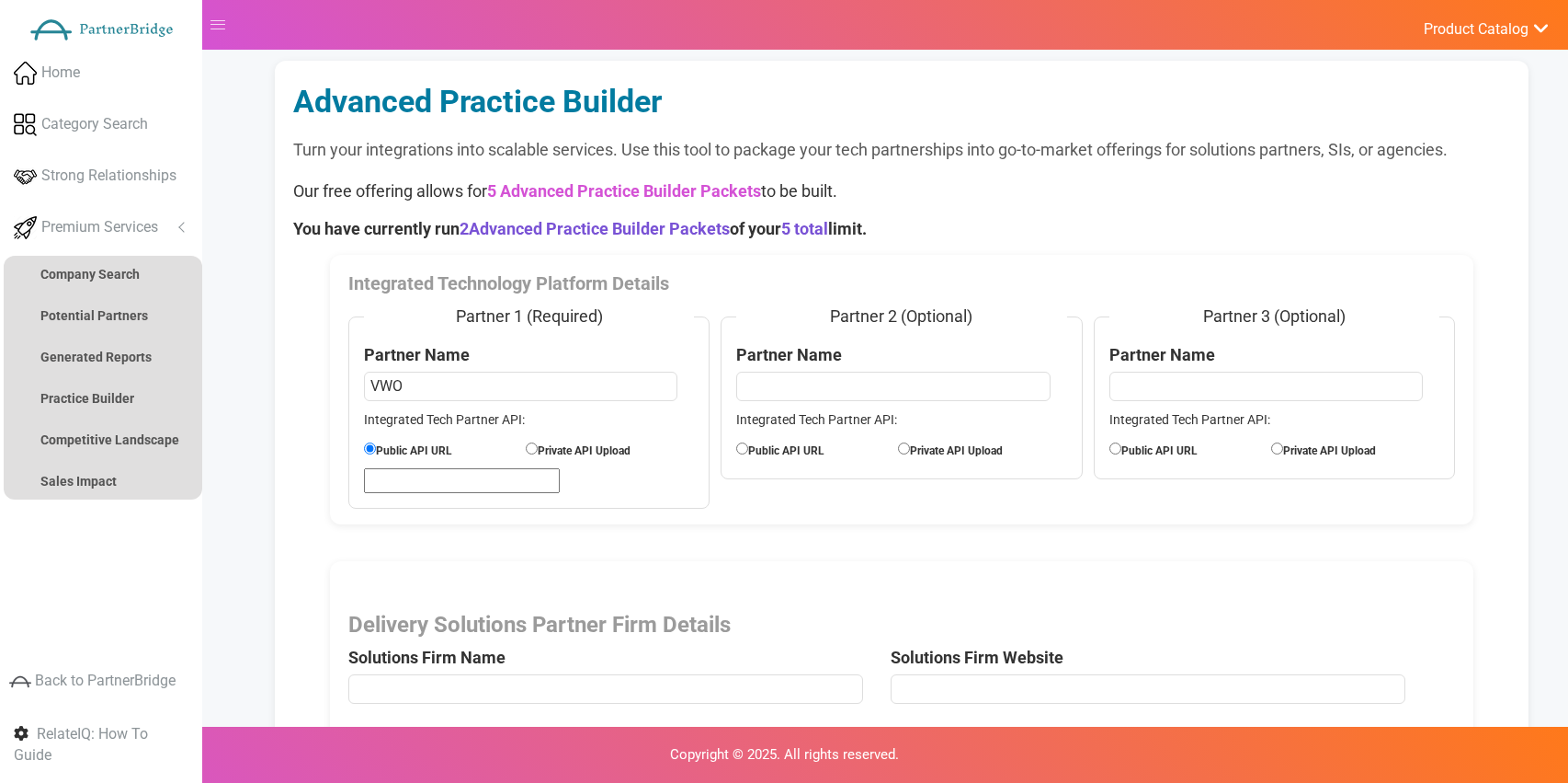
click at [547, 449] on label "Private API Upload" at bounding box center [607, 448] width 162 height 20
click at [537, 449] on input "Private API Upload" at bounding box center [532, 448] width 12 height 12
radio input "true"
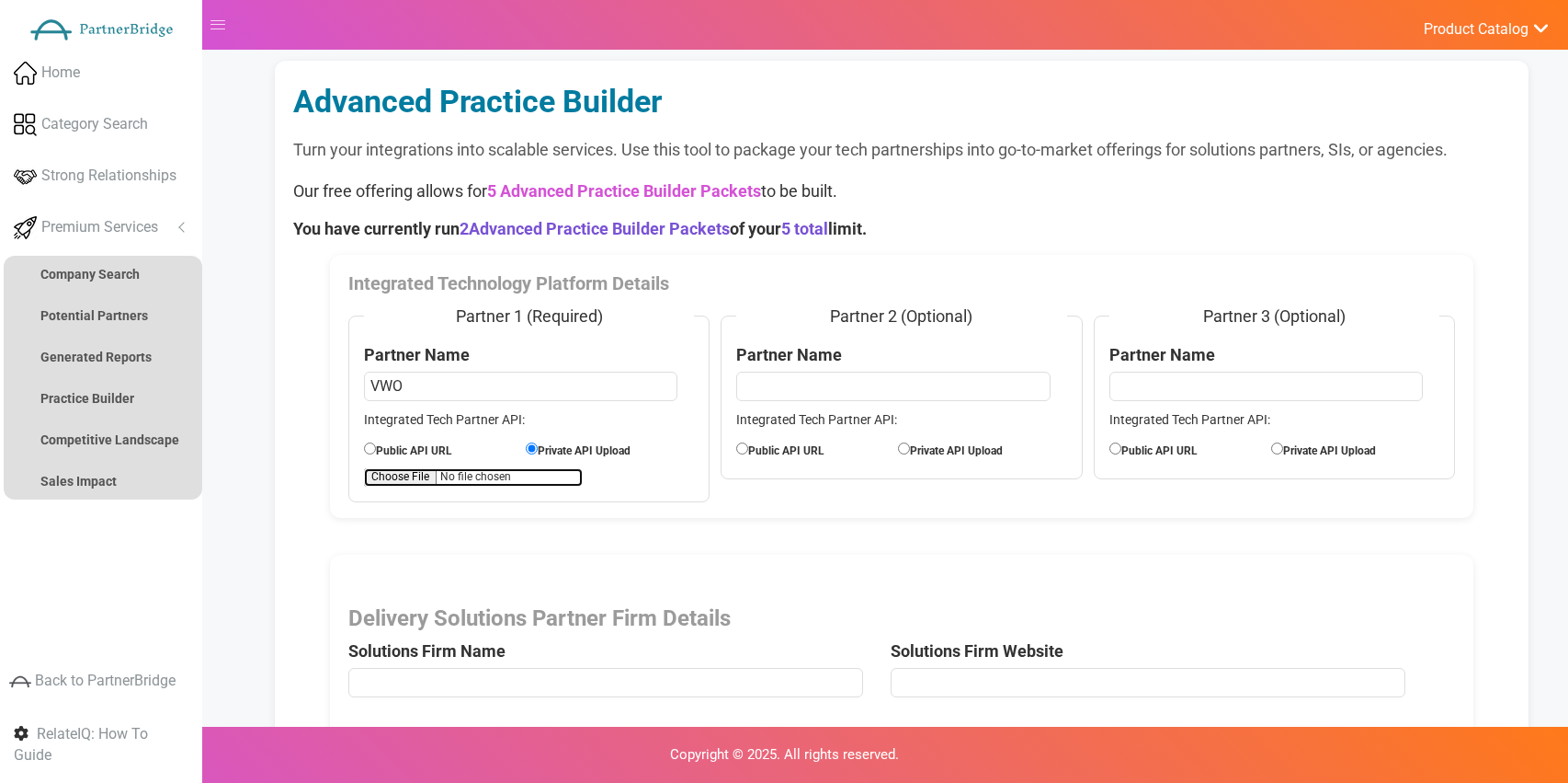
click at [379, 473] on input "file" at bounding box center [473, 476] width 219 height 18
type input "C:\fakepath\APIExampleVWO.pdf"
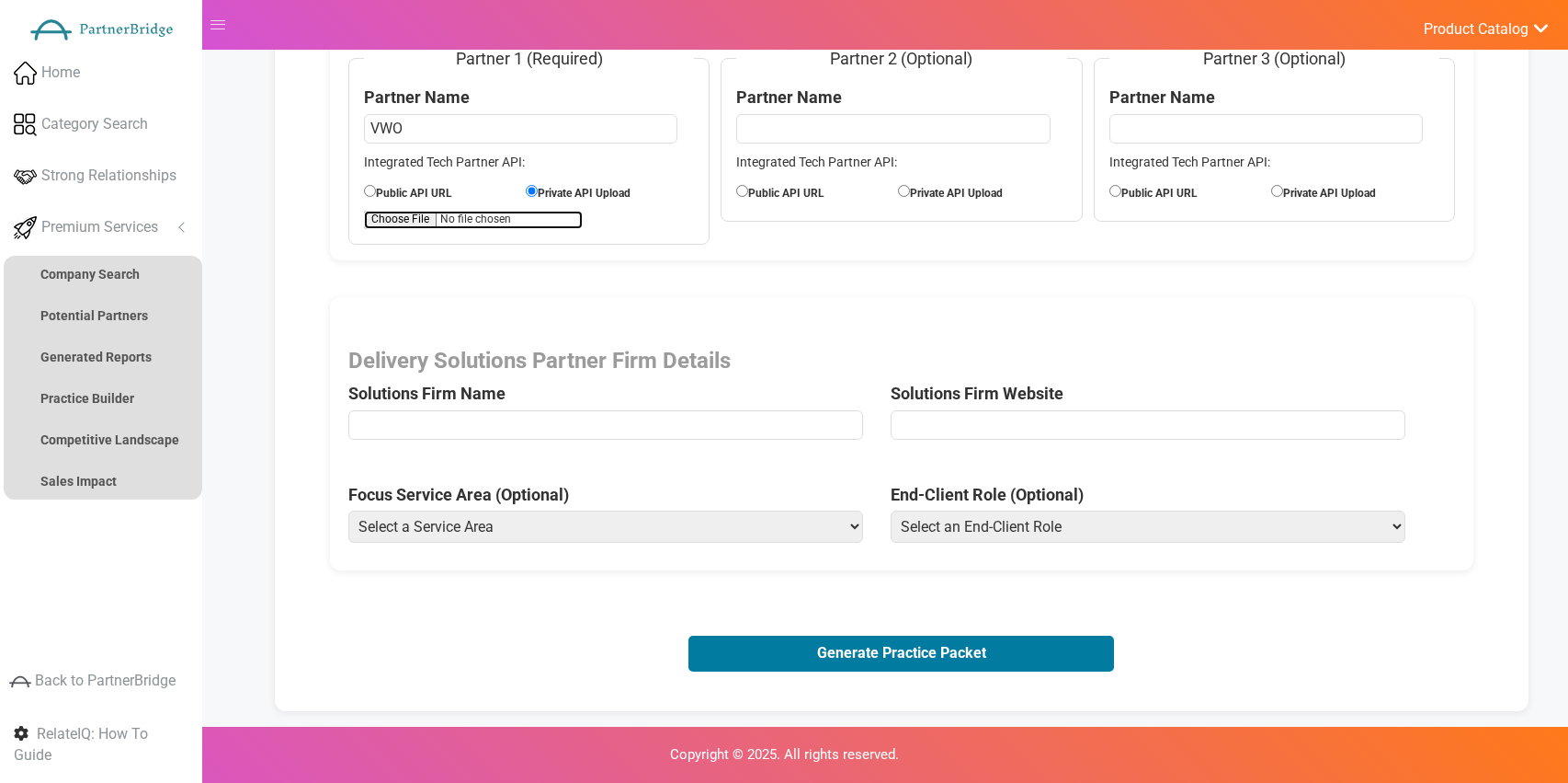
scroll to position [263, 0]
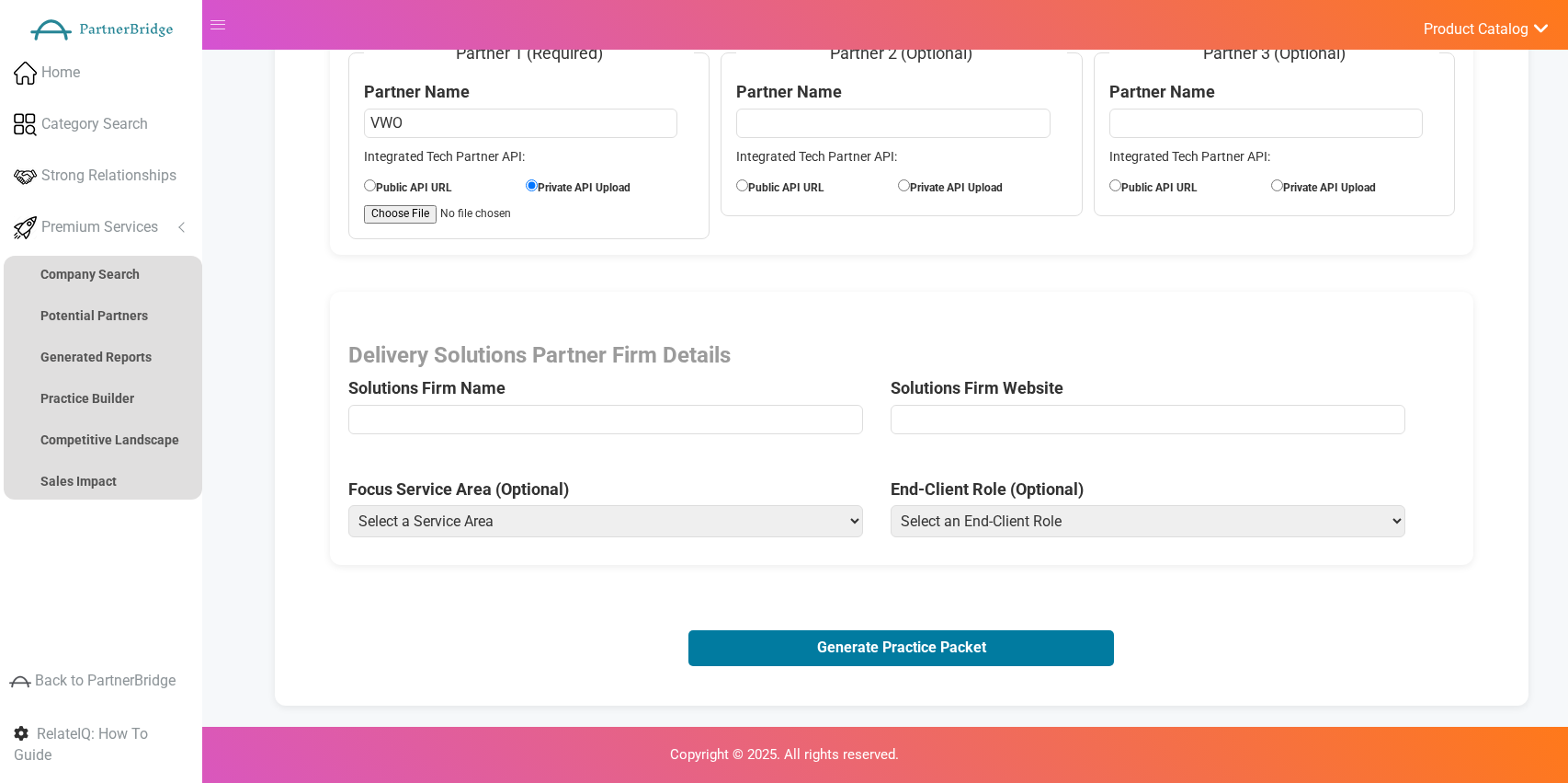
click at [625, 403] on span "Delivery Solutions Partner Firm Details Solutions Firm Name" at bounding box center [619, 393] width 542 height 100
click at [626, 410] on input "text" at bounding box center [605, 419] width 515 height 29
type input "CXperts"
drag, startPoint x: 1045, startPoint y: 417, endPoint x: 1048, endPoint y: 433, distance: 16.3
click at [1046, 416] on input "url" at bounding box center [1148, 419] width 515 height 29
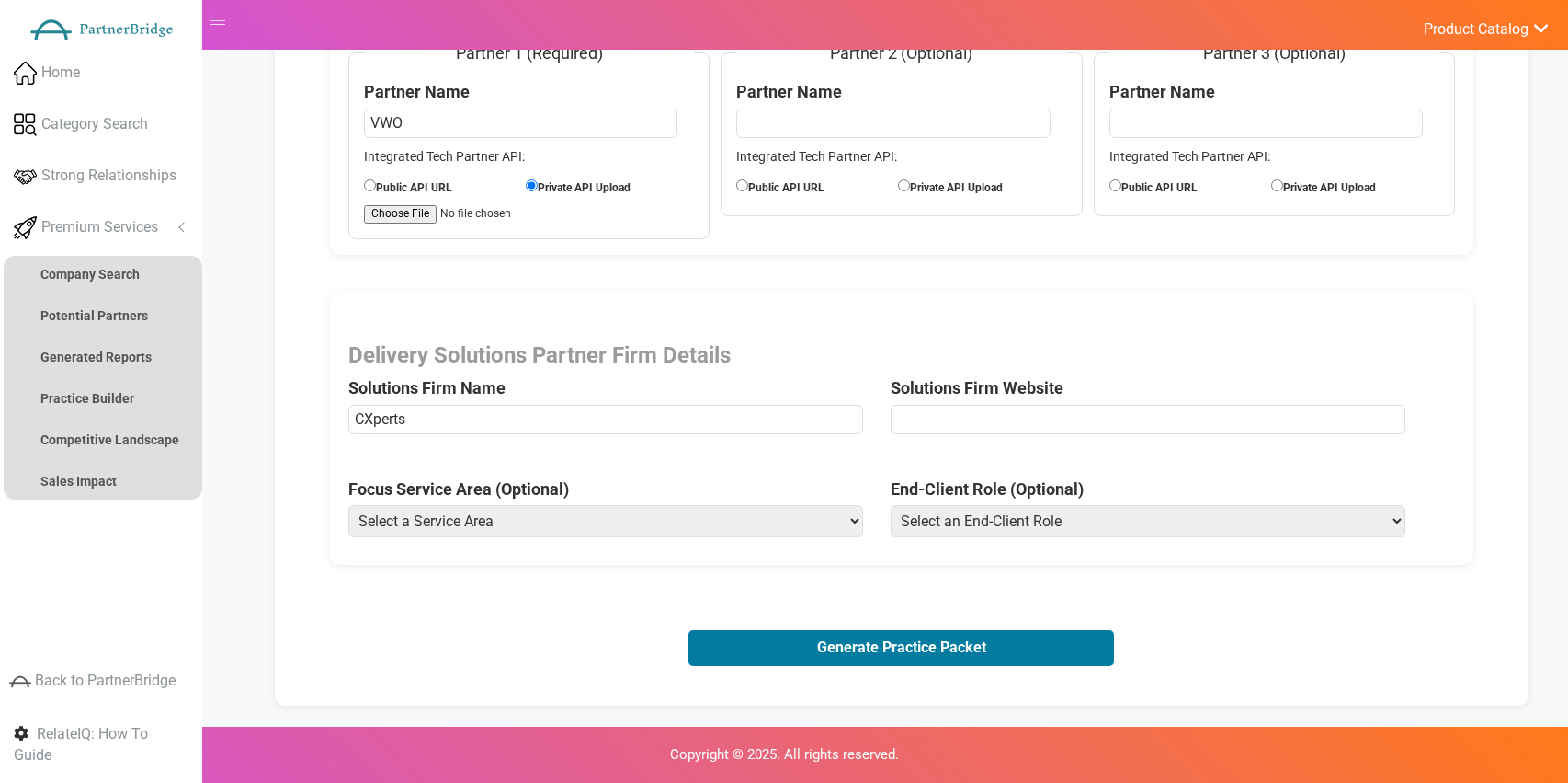
type input "https://www.cxperts.io"
click at [455, 550] on div "Delivery Solutions Partner Firm Details Solutions Firm Name CXperts Solutions F…" at bounding box center [901, 428] width 1144 height 274
click at [480, 531] on select "Select a Service Area Analytics (eCommerce) Analytics (Retail) Application Deve…" at bounding box center [605, 521] width 515 height 32
select select "Experience Optimization (eCommerce)"
click at [348, 505] on select "Select a Service Area Analytics (eCommerce) Analytics (Retail) Application Deve…" at bounding box center [605, 521] width 515 height 32
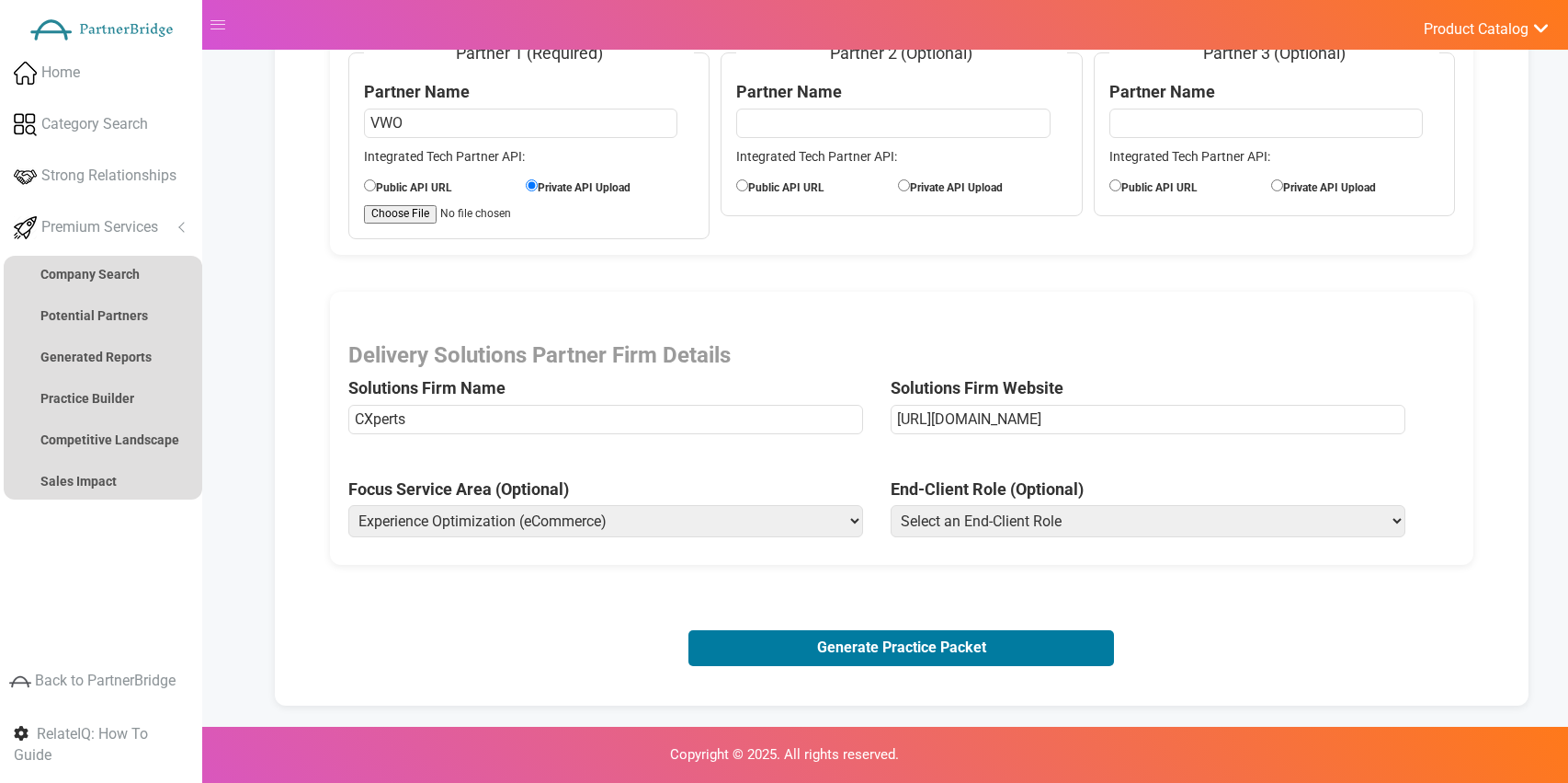
click at [963, 514] on select "Select an End-Client Role Chief Executive Officer (CEO) Chief Operating Officer…" at bounding box center [1148, 521] width 515 height 32
select select "Vice President of Product"
click at [891, 505] on select "Select an End-Client Role Chief Executive Officer (CEO) Chief Operating Officer…" at bounding box center [1148, 521] width 515 height 32
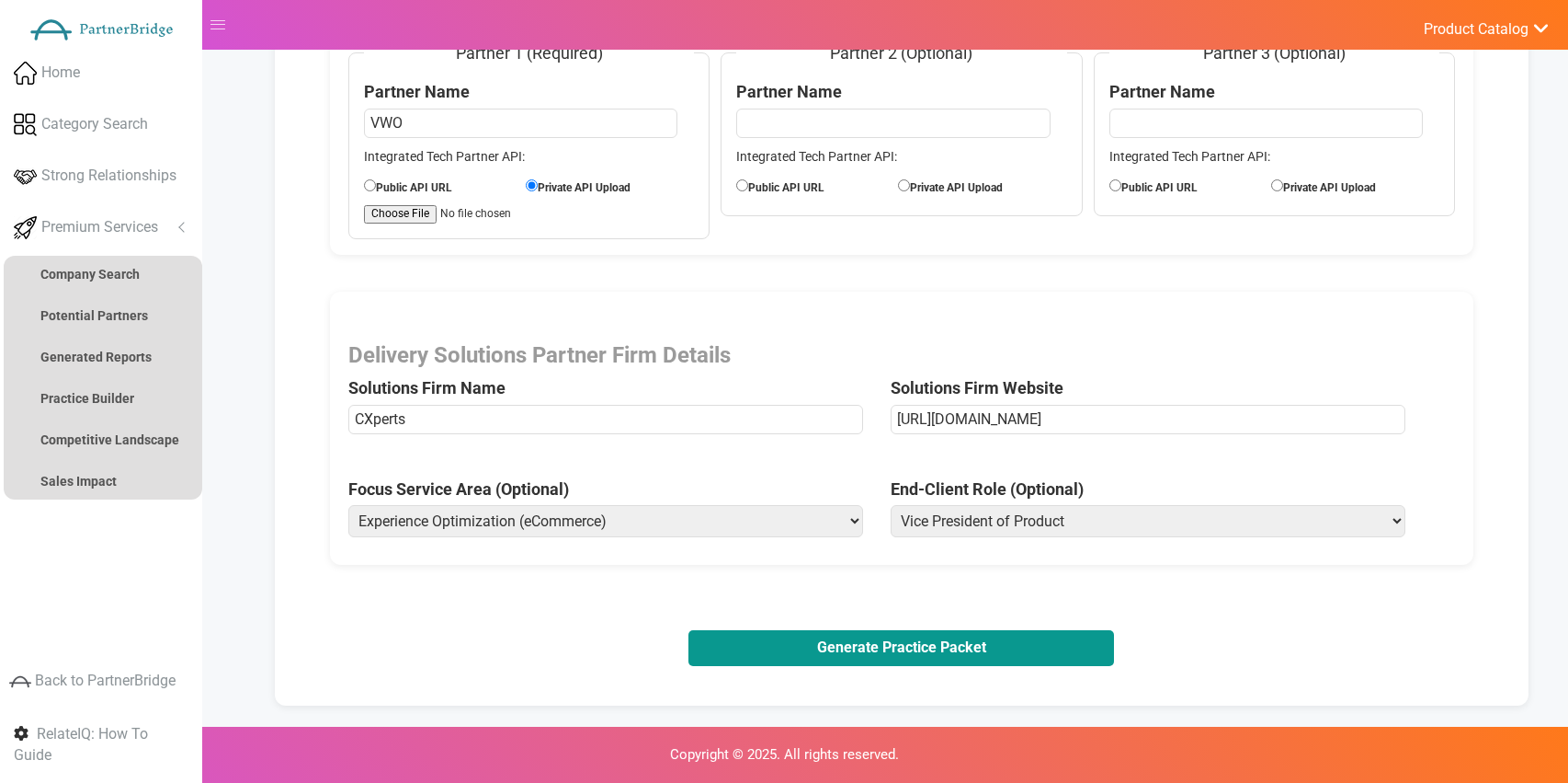
click at [900, 650] on button "Generate Practice Packet" at bounding box center [900, 647] width 425 height 35
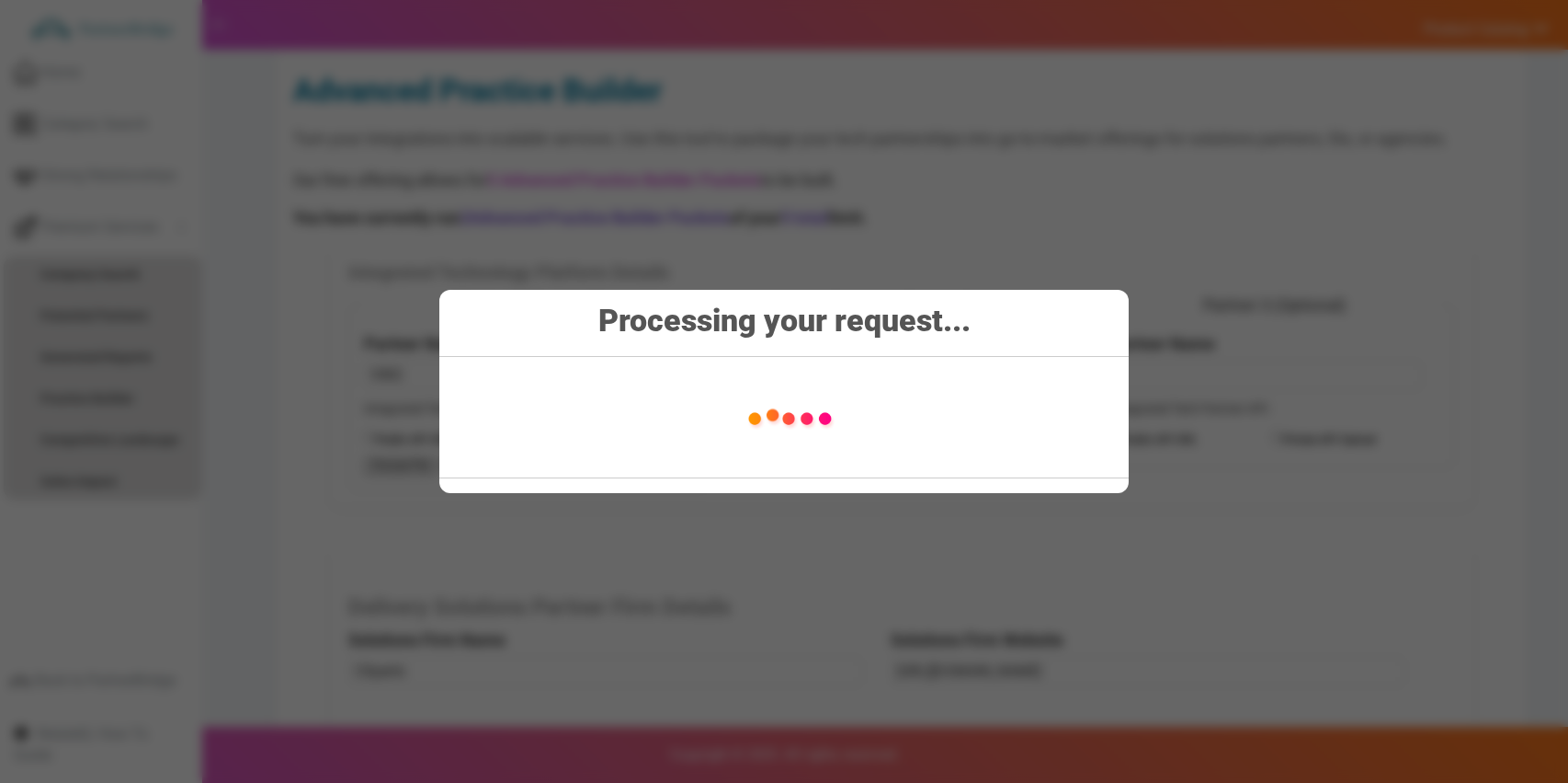
scroll to position [0, 0]
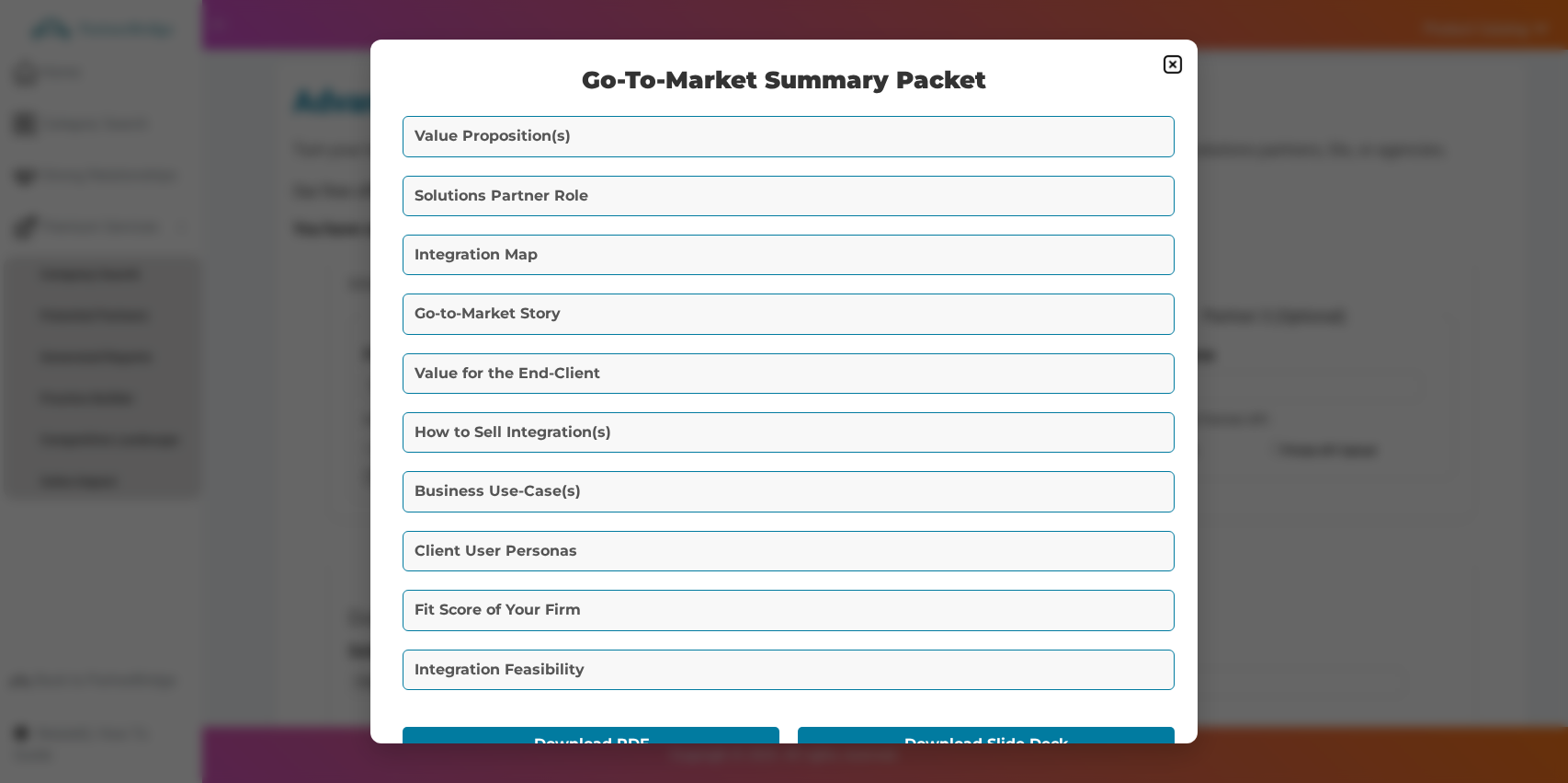
click at [819, 130] on button "Value Proposition(s)" at bounding box center [788, 136] width 772 height 41
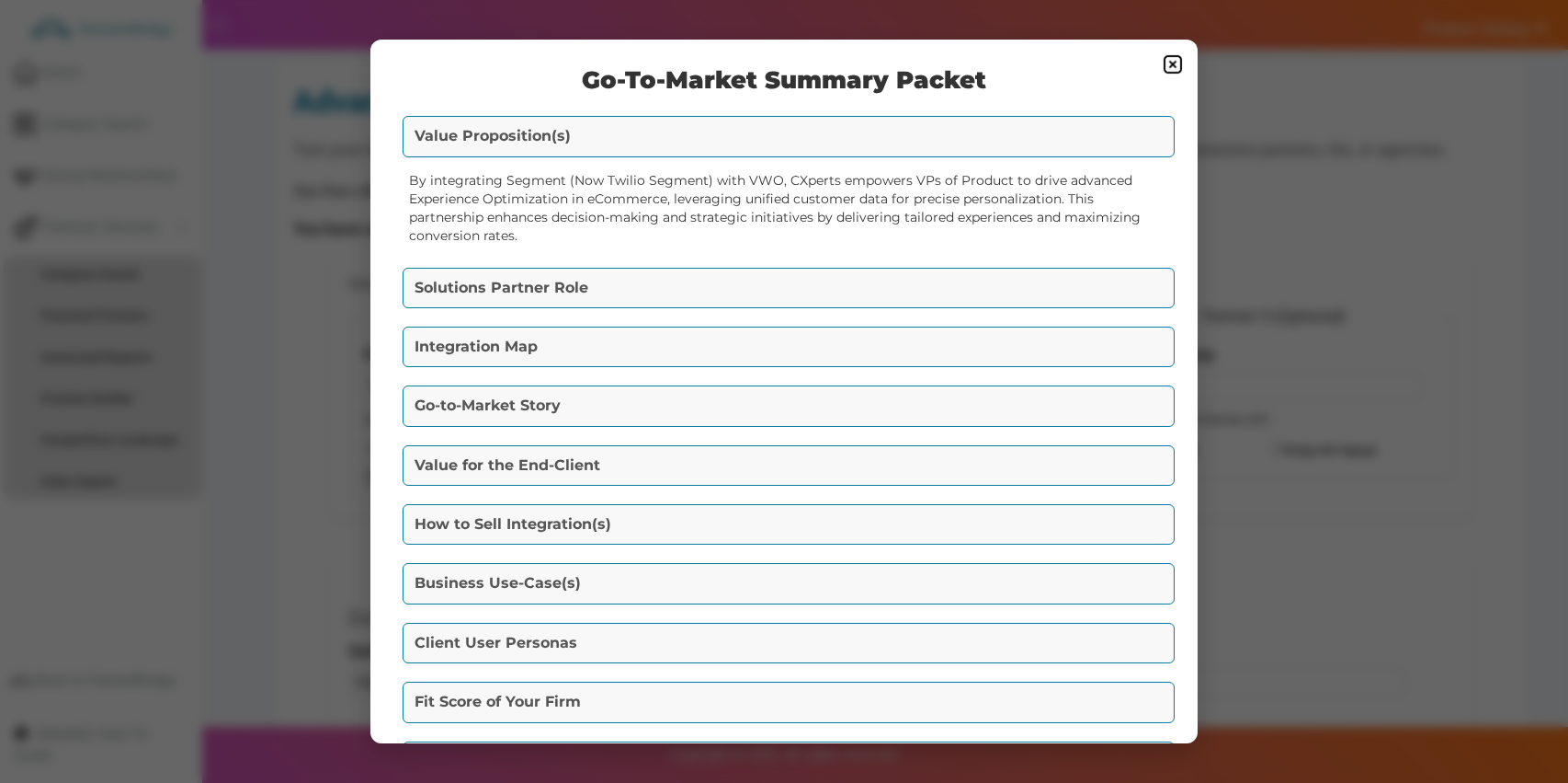
click at [813, 274] on button "Solutions Partner Role" at bounding box center [788, 288] width 772 height 41
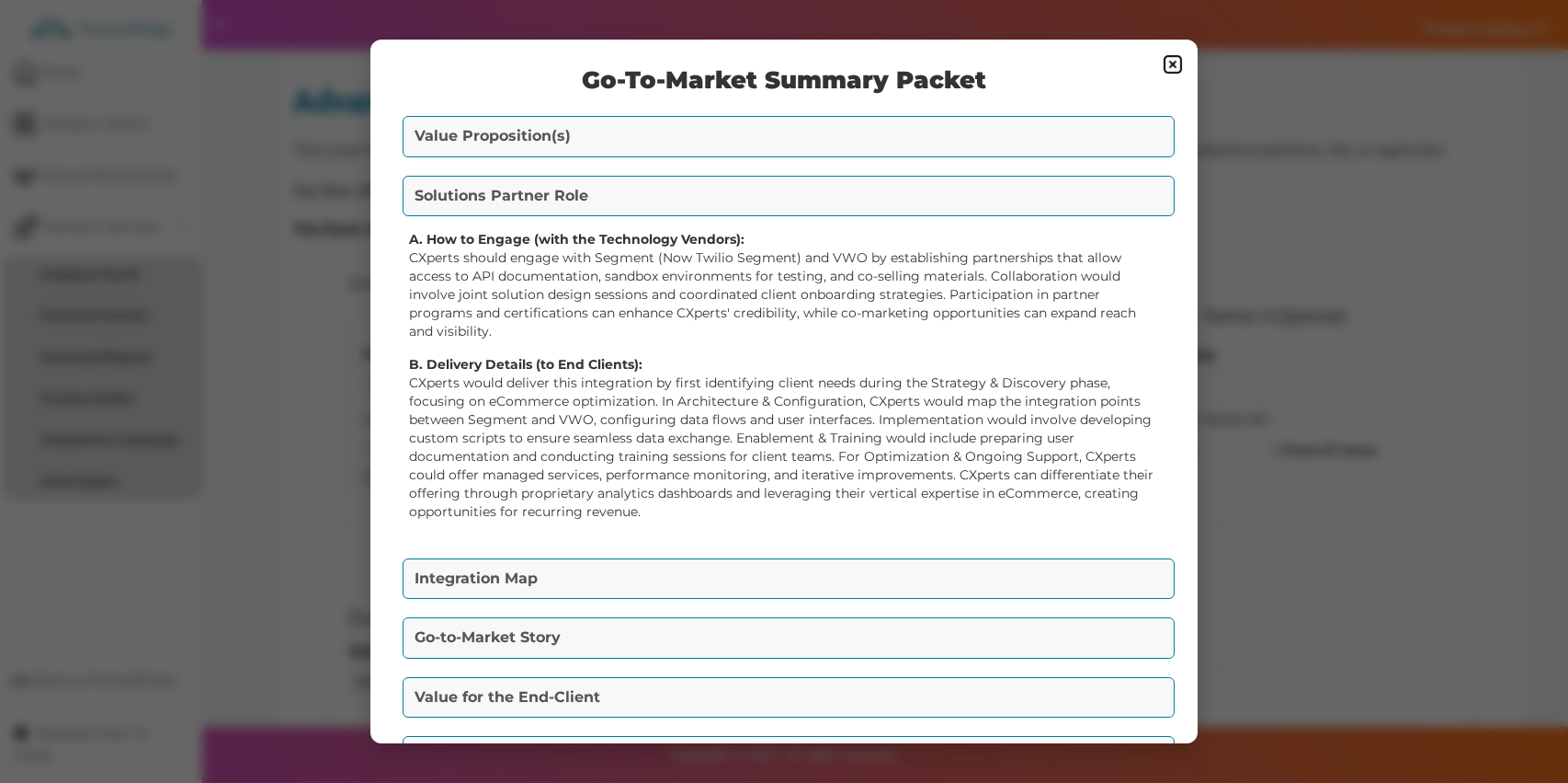
click at [795, 532] on div "A. How to Engage (with the Technology Vendors): CXperts should engage with Segm…" at bounding box center [784, 382] width 772 height 324
click at [794, 563] on button "Integration Map" at bounding box center [788, 578] width 772 height 41
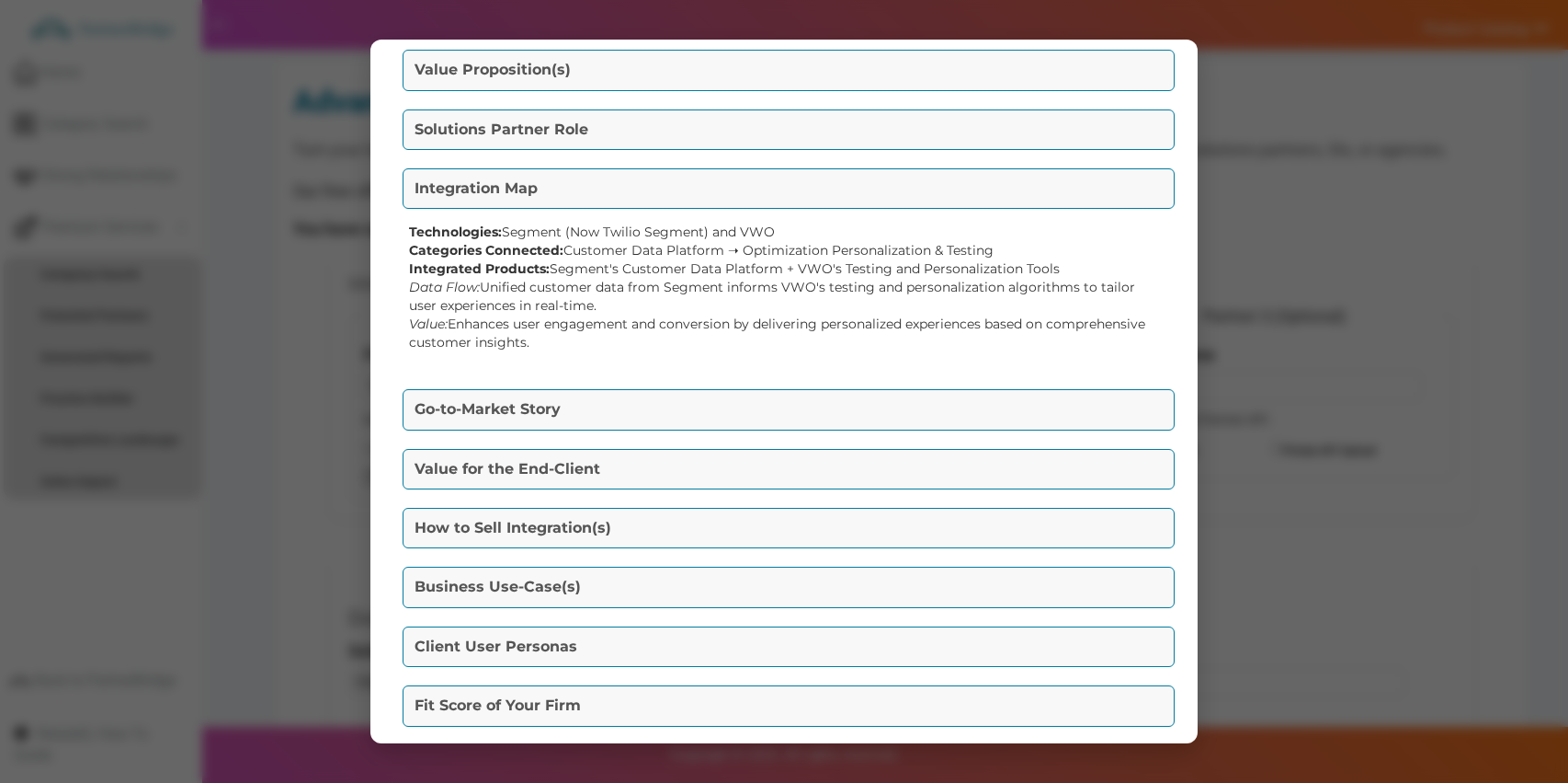
scroll to position [92, 0]
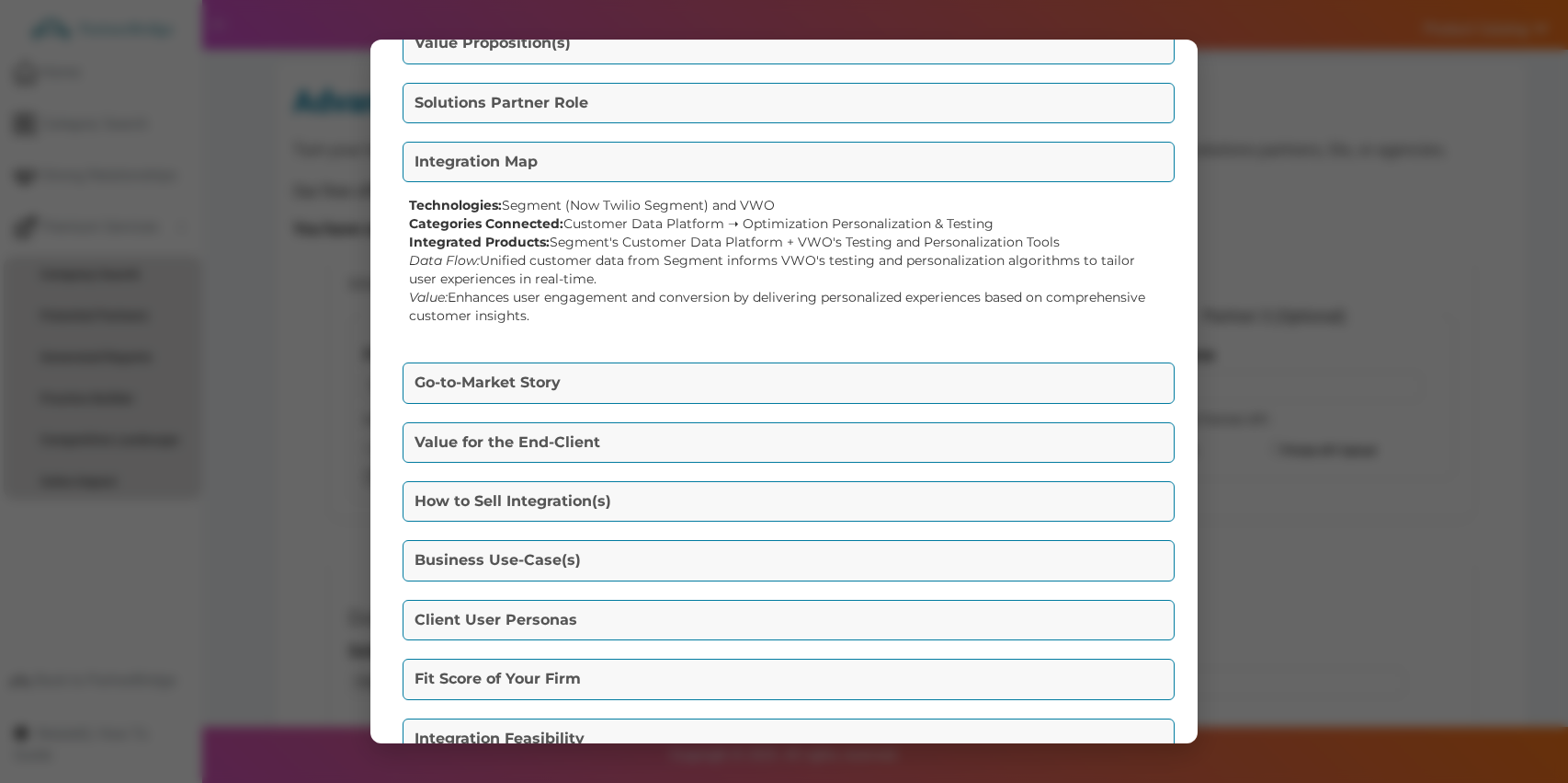
drag, startPoint x: 791, startPoint y: 338, endPoint x: 790, endPoint y: 352, distance: 14.0
click at [791, 338] on div "Technologies: Segment (Now Twilio Segment) and VWO Categories Connected: Custom…" at bounding box center [784, 268] width 772 height 162
click at [790, 355] on div "Go-To-Market Summary Packet Value Proposition(s) By integrating Segment (Now Tw…" at bounding box center [784, 392] width 827 height 705
click at [793, 369] on button "Go-to-Market Story" at bounding box center [788, 382] width 772 height 41
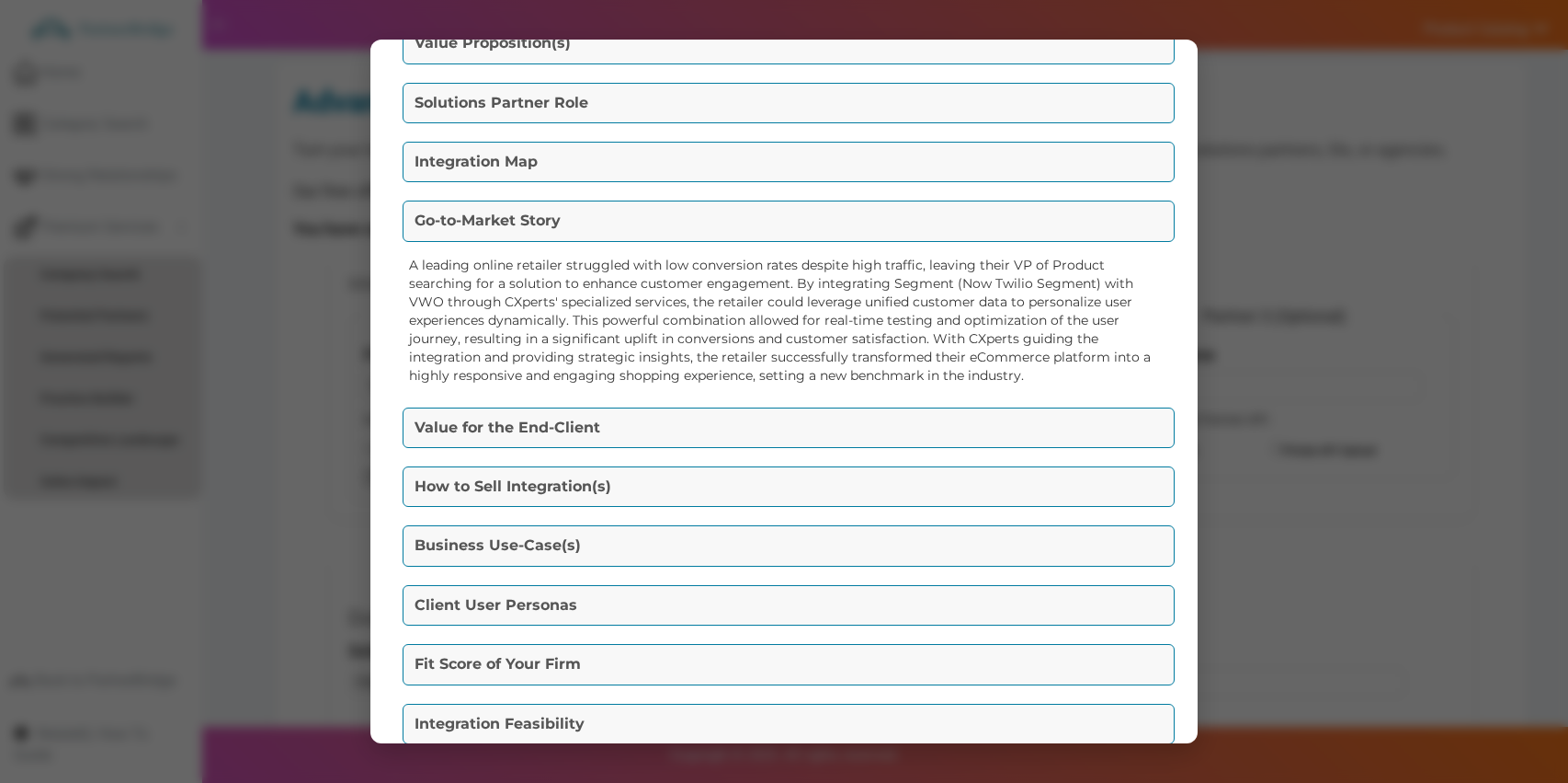
click at [792, 422] on button "Value for the End-Client" at bounding box center [788, 427] width 772 height 41
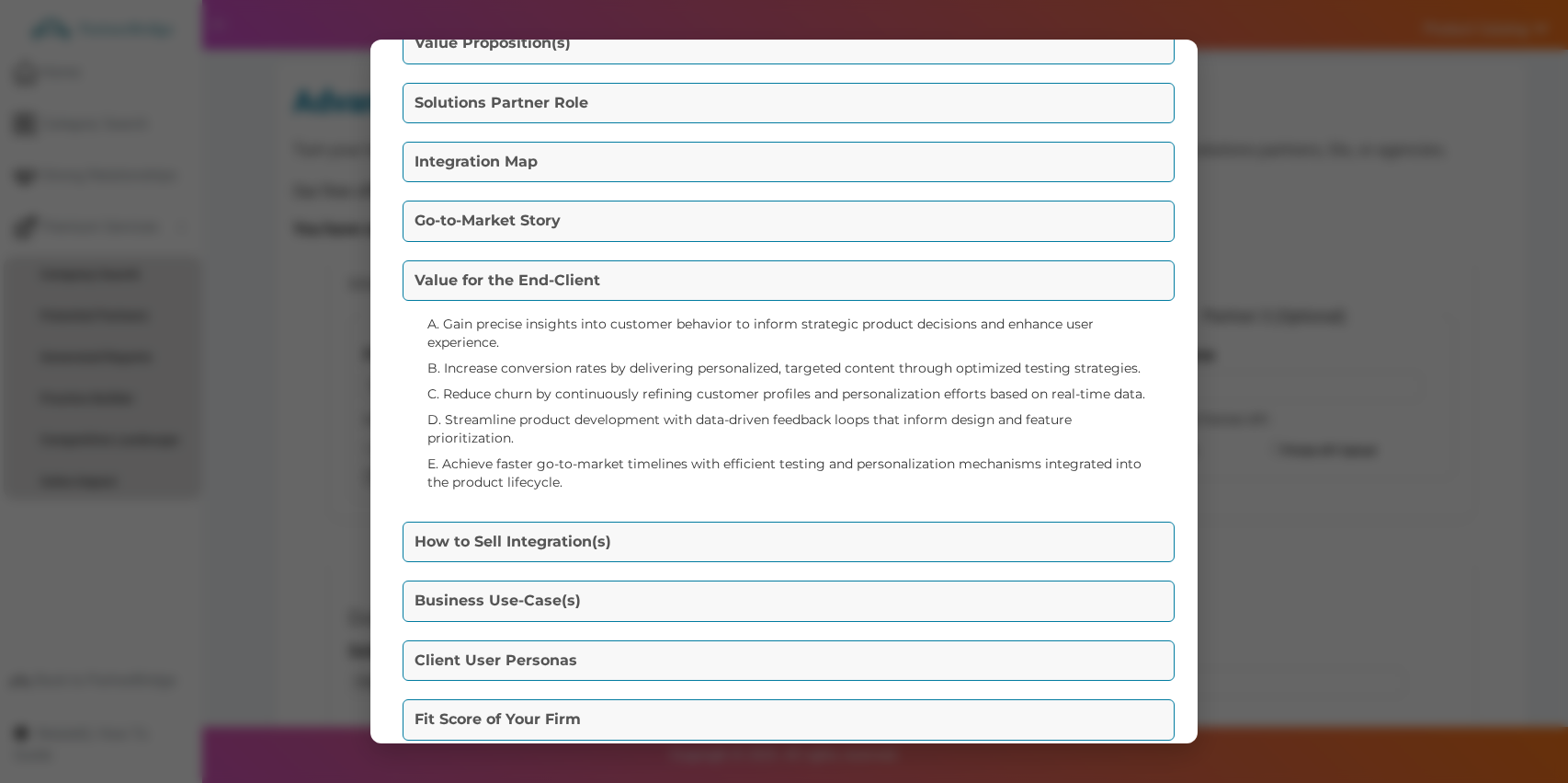
drag, startPoint x: 789, startPoint y: 502, endPoint x: 791, endPoint y: 529, distance: 27.1
click at [791, 502] on div "A. Gain precise insights into customer behavior to inform strategic product dec…" at bounding box center [784, 407] width 772 height 202
click at [791, 536] on button "How to Sell Integration(s)" at bounding box center [788, 541] width 772 height 41
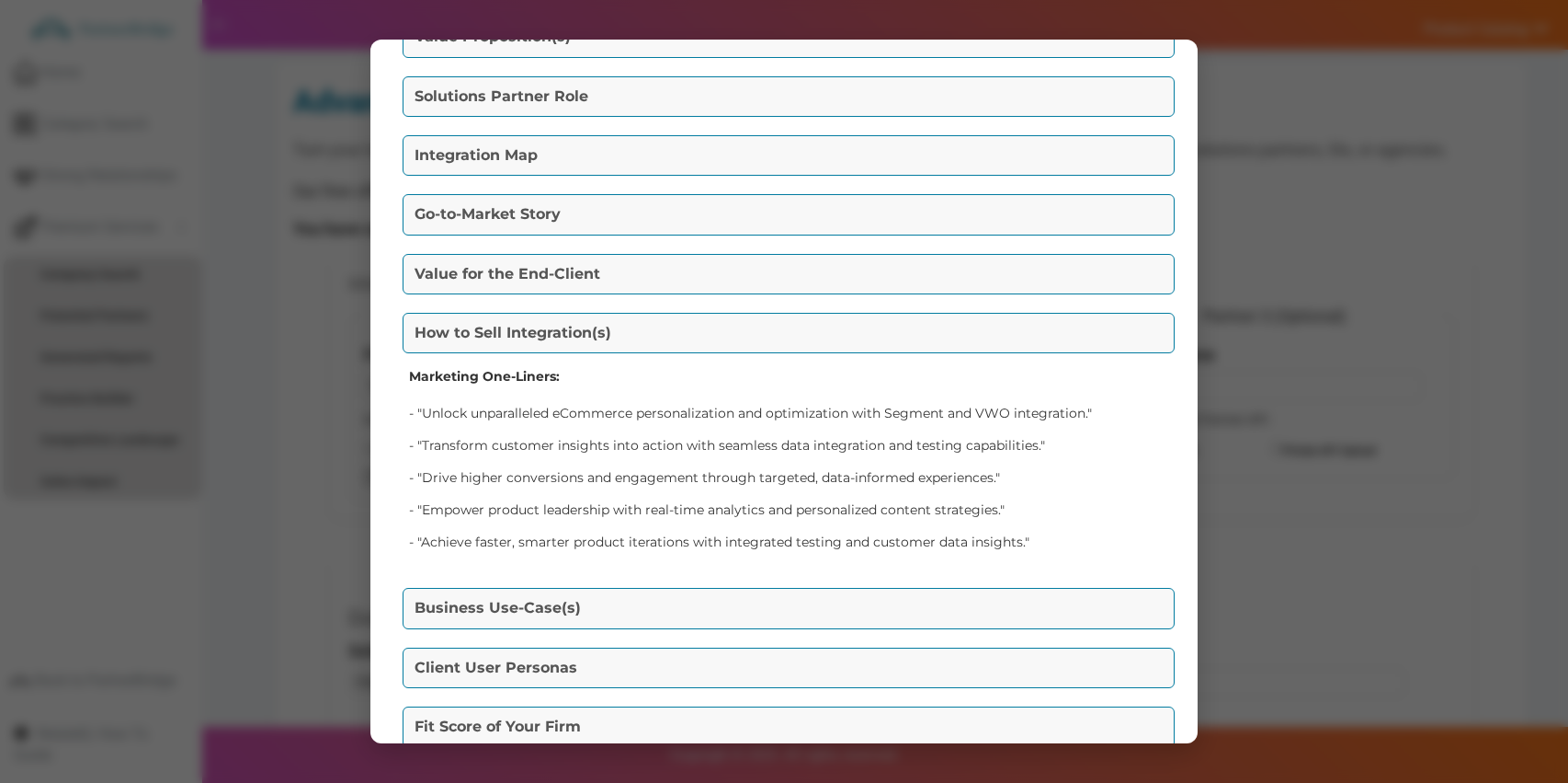
click at [782, 616] on button "Business Use-Case(s)" at bounding box center [788, 608] width 772 height 41
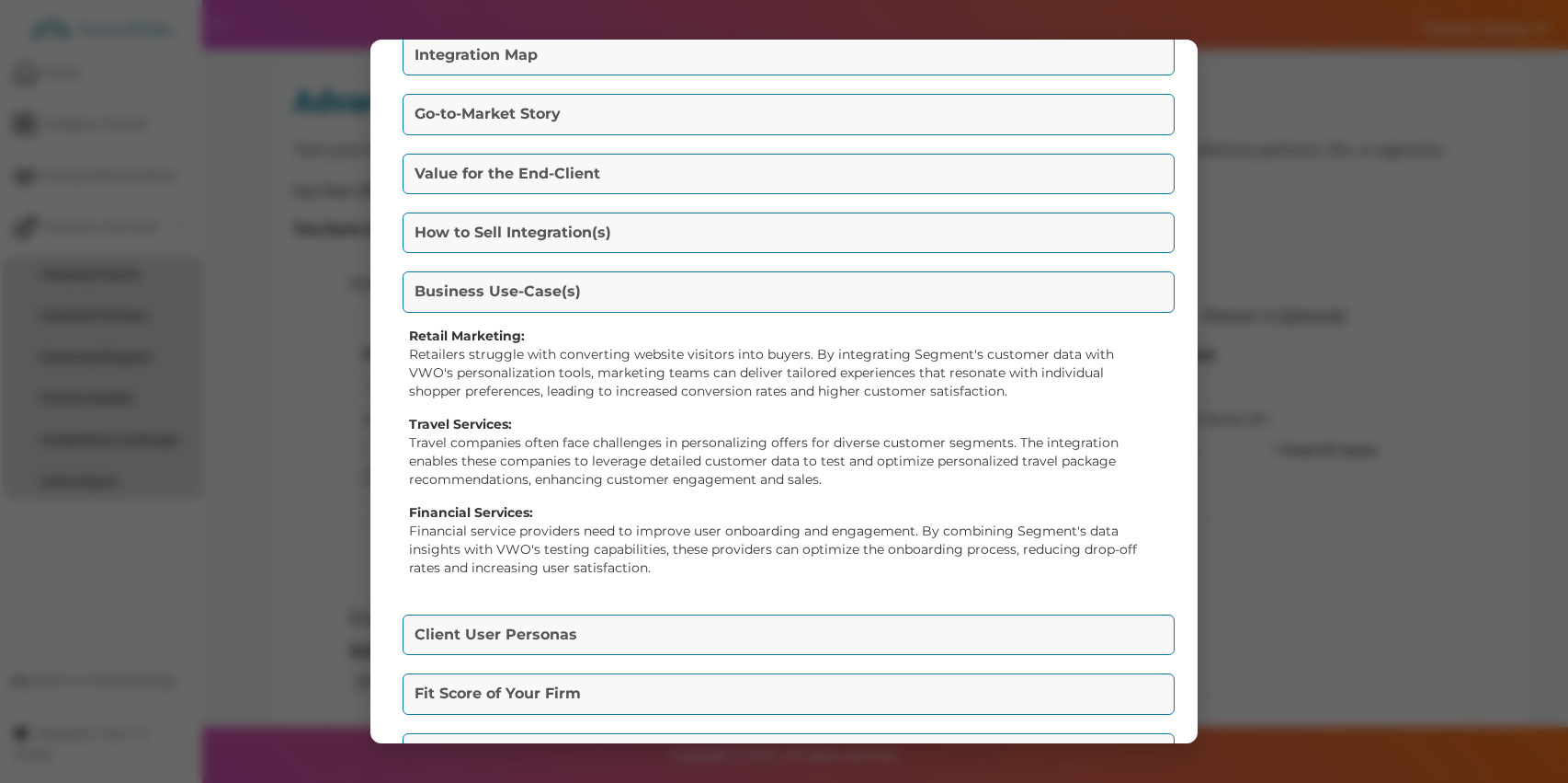
scroll to position [223, 0]
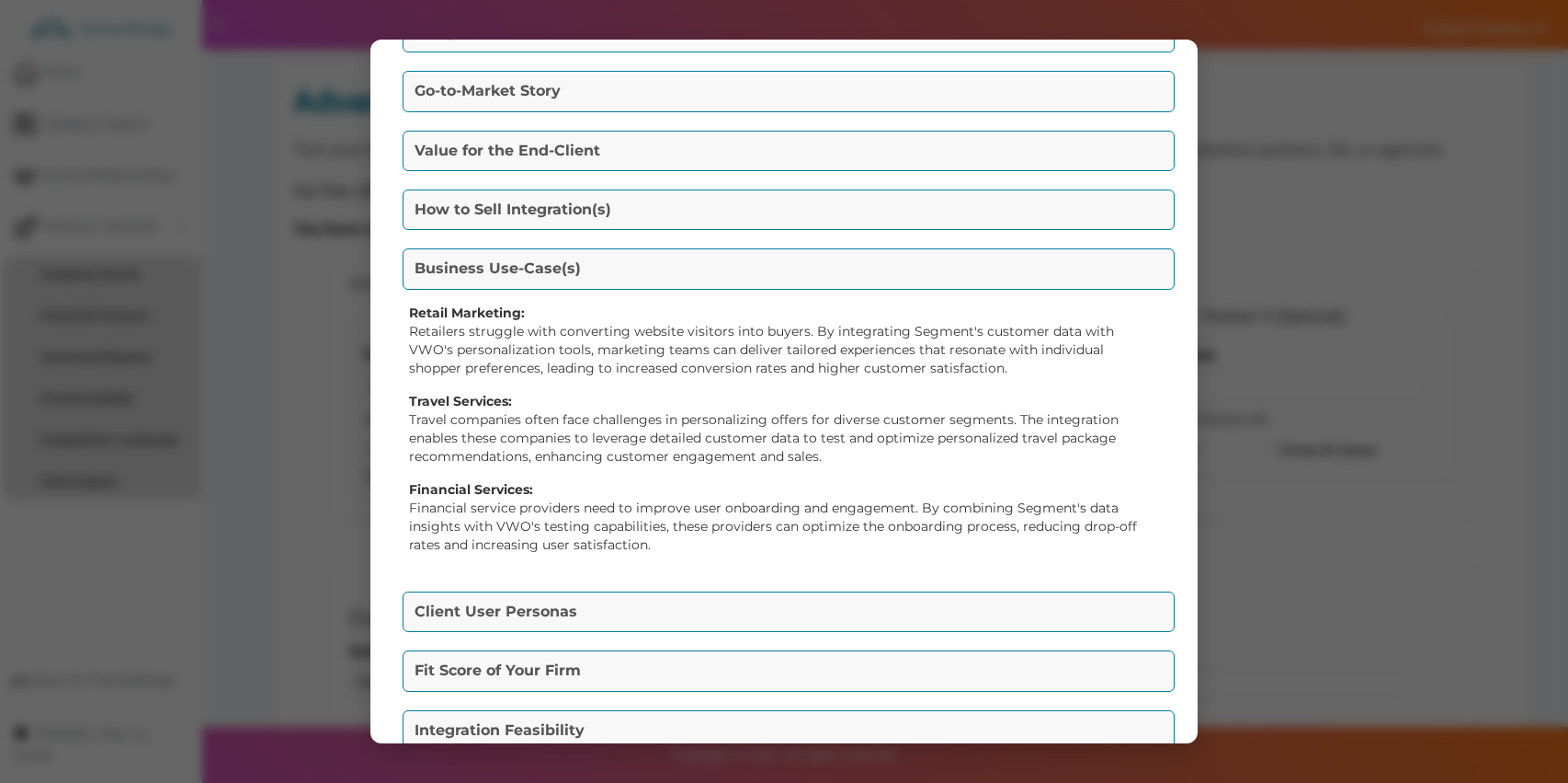
click at [750, 602] on button "Client User Personas" at bounding box center [788, 611] width 772 height 41
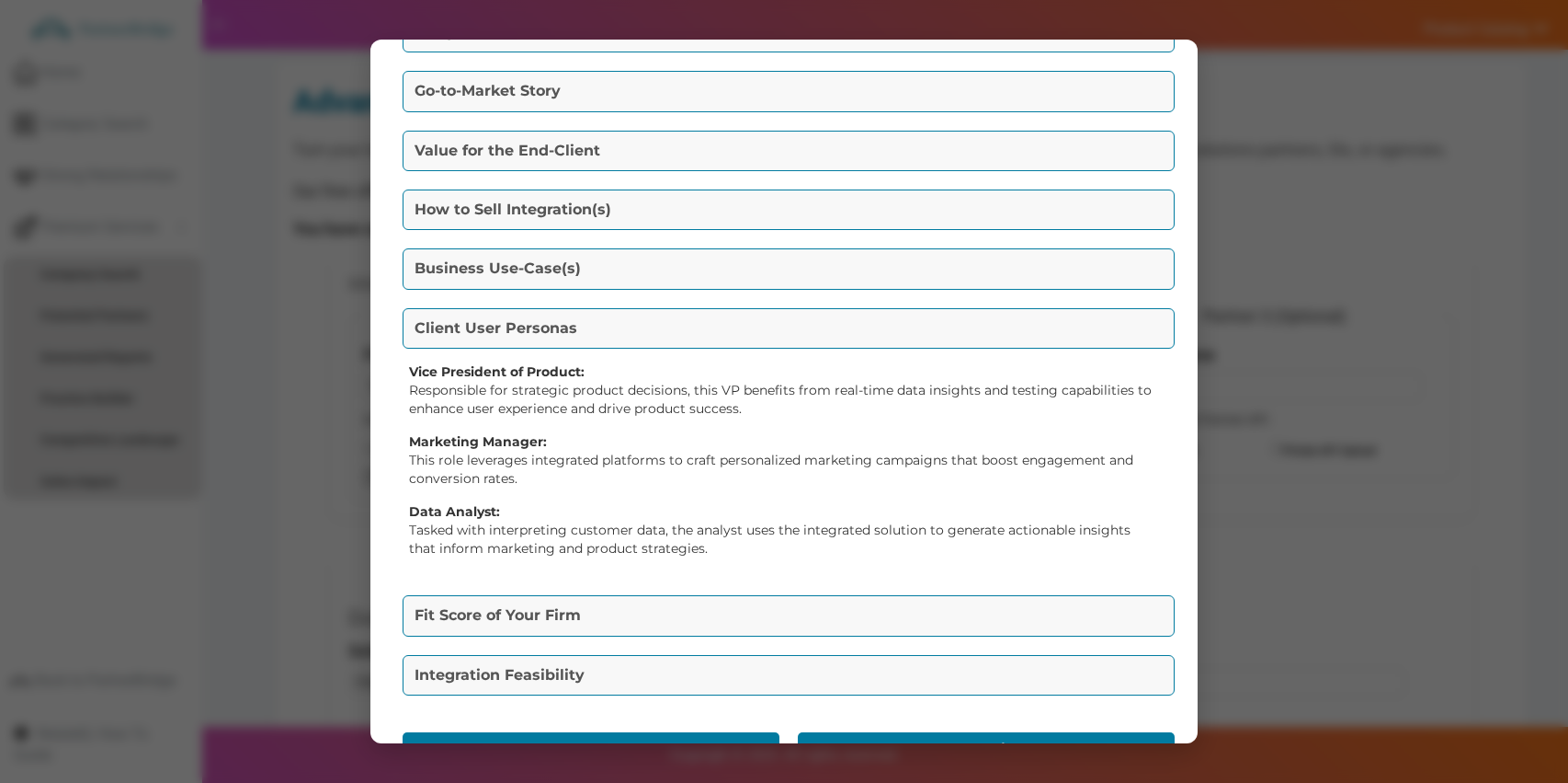
click at [751, 616] on button "Fit Score of Your Firm" at bounding box center [788, 615] width 772 height 41
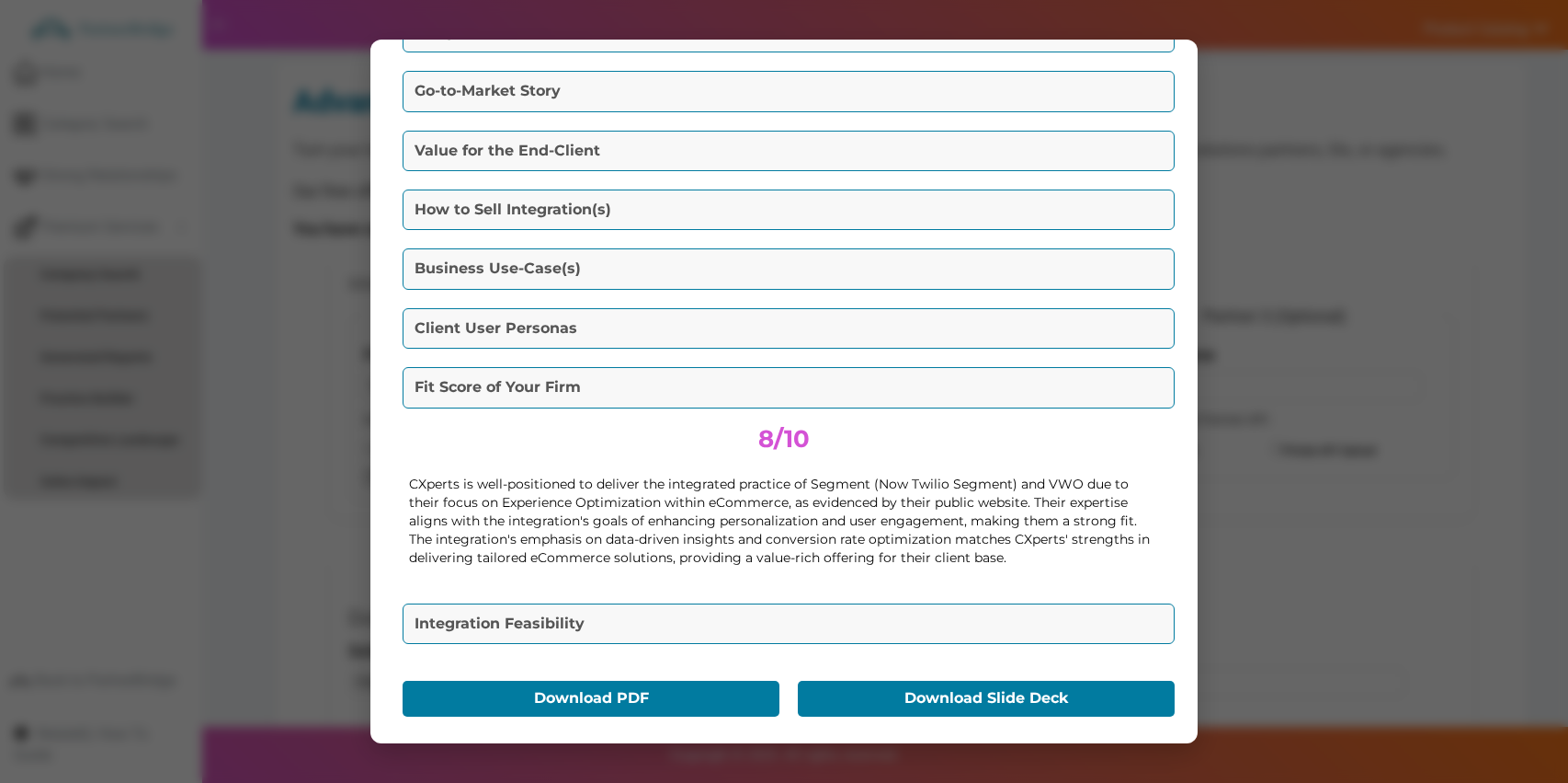
click at [755, 613] on button "Integration Feasibility" at bounding box center [788, 624] width 772 height 41
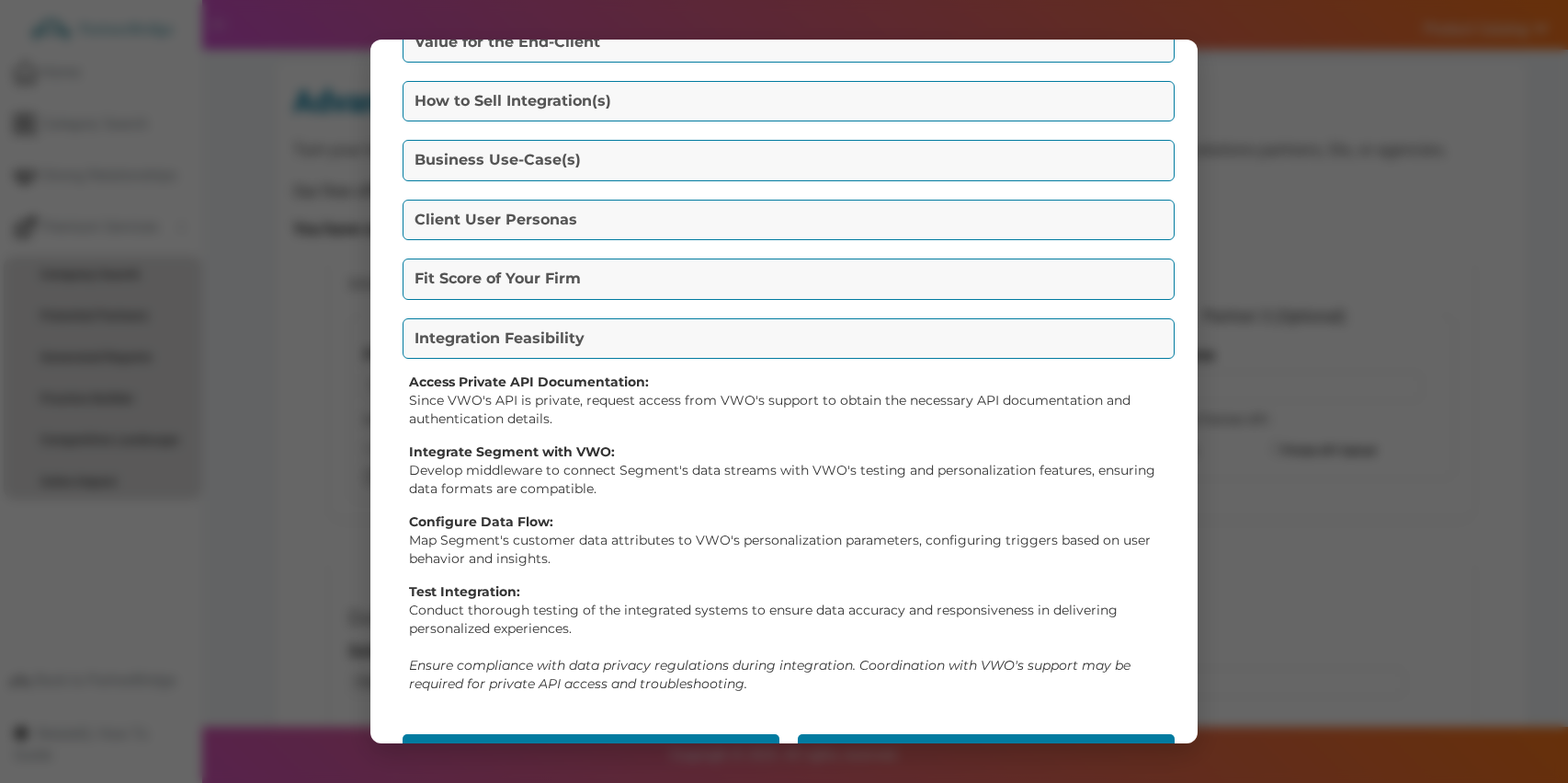
scroll to position [389, 0]
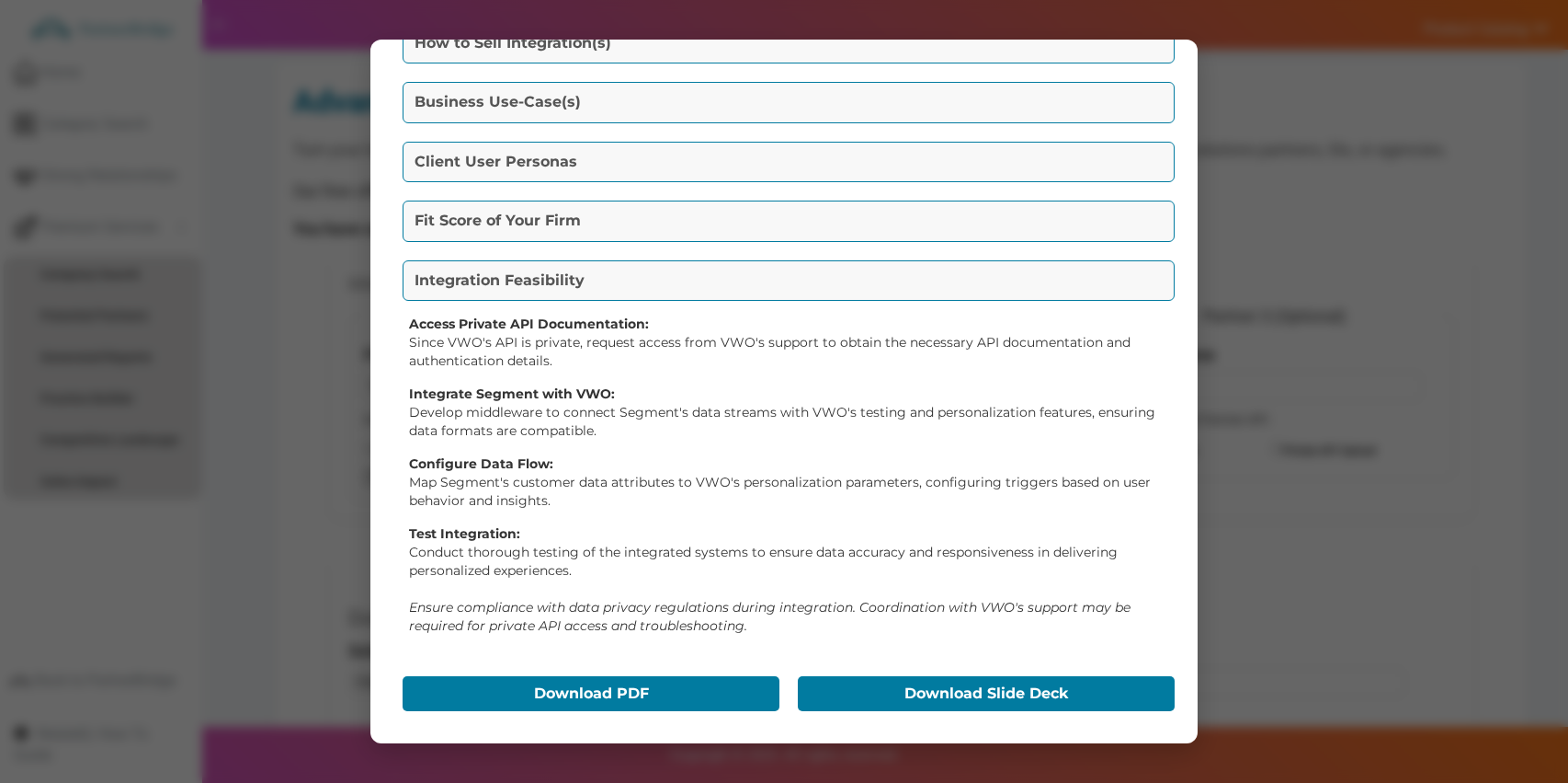
click at [672, 666] on div "Go-To-Market Summary Packet Value Proposition(s) By integrating Segment (Now Tw…" at bounding box center [784, 392] width 827 height 705
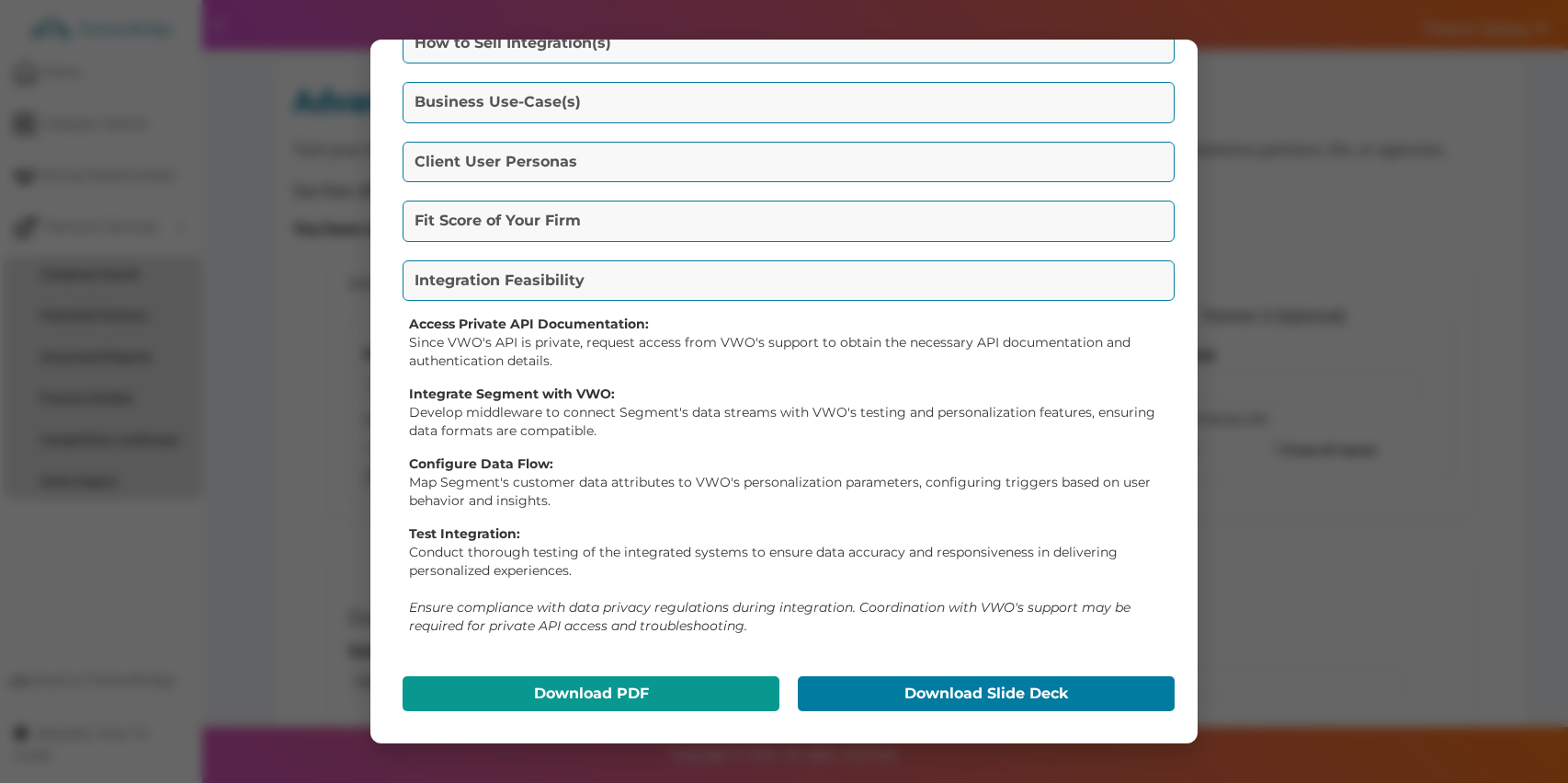
click at [668, 679] on button "Download PDF" at bounding box center [591, 693] width 377 height 35
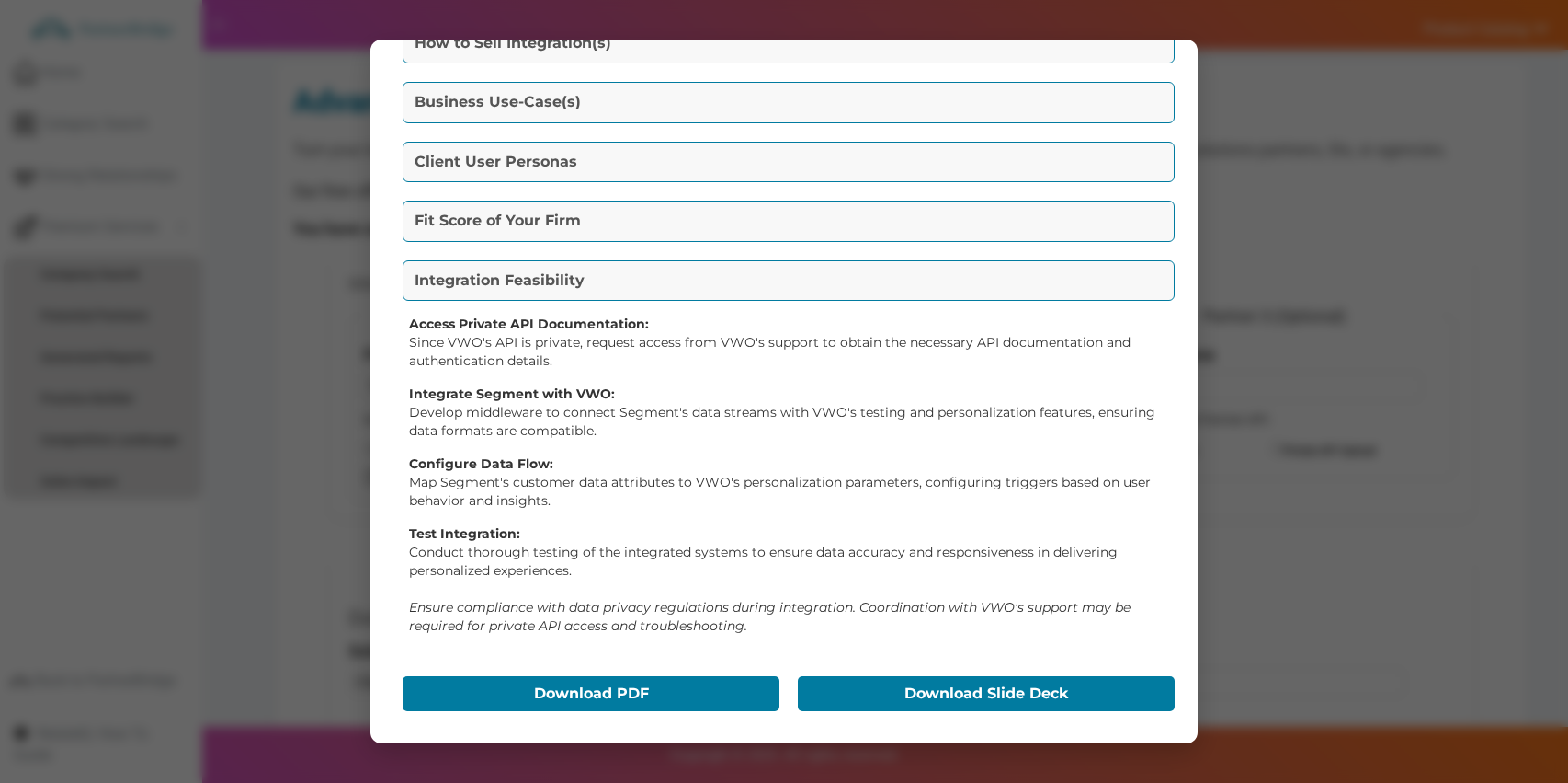
drag, startPoint x: 954, startPoint y: 652, endPoint x: 951, endPoint y: 670, distance: 18.2
click at [952, 660] on div "Go-To-Market Summary Packet Value Proposition(s) By integrating Segment (Now Tw…" at bounding box center [784, 392] width 827 height 705
click at [951, 676] on button "Download Slide Deck" at bounding box center [986, 693] width 377 height 35
click at [1267, 20] on div "Go-To-Market Summary Packet Value Proposition(s) By integrating Segment (Now Tw…" at bounding box center [784, 392] width 1568 height 783
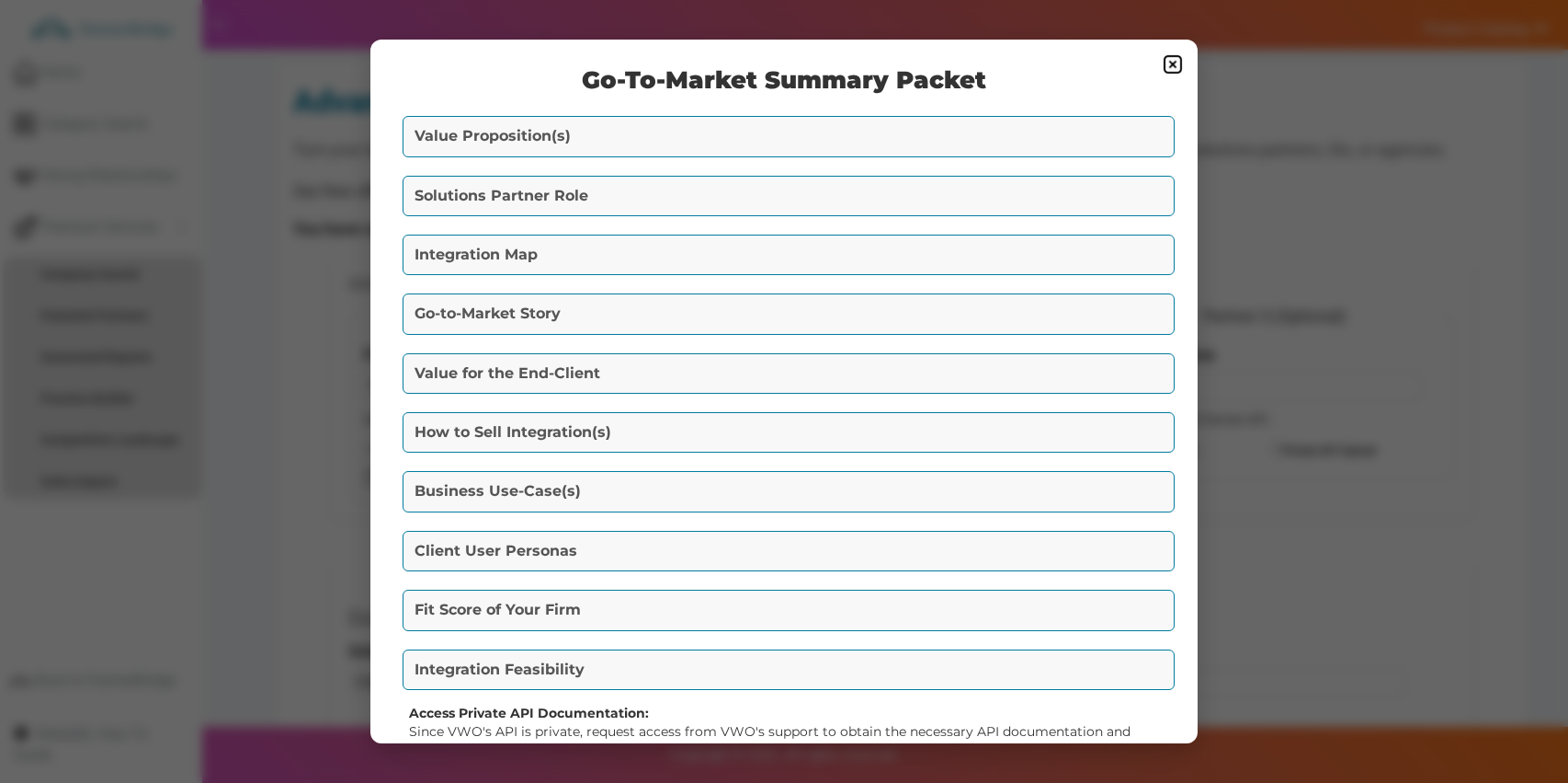
click at [1176, 56] on img at bounding box center [1172, 64] width 22 height 22
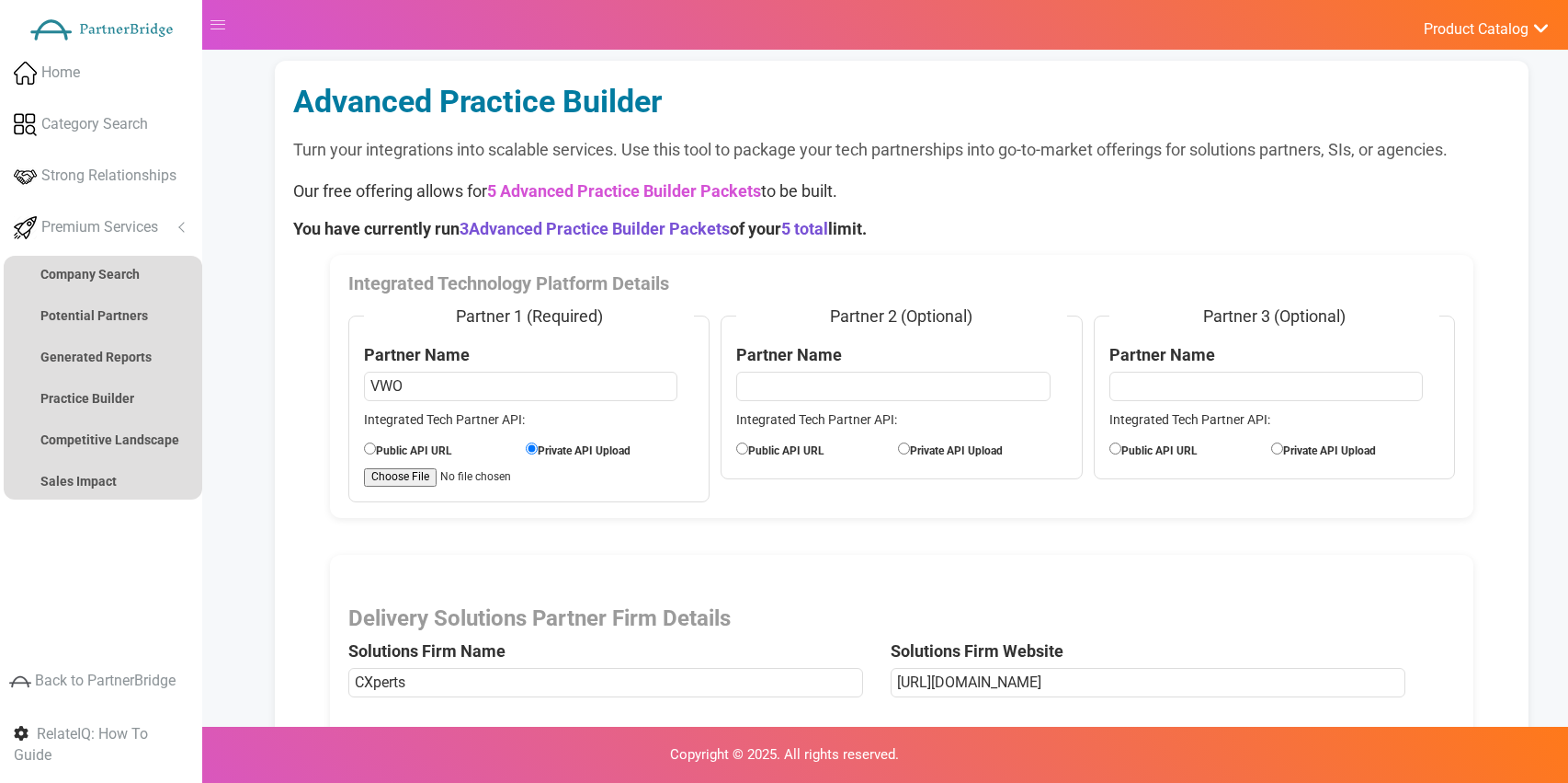
click at [979, 249] on div "Advanced Practice Builder Turn your integrations into scalable services. Use th…" at bounding box center [901, 514] width 1253 height 908
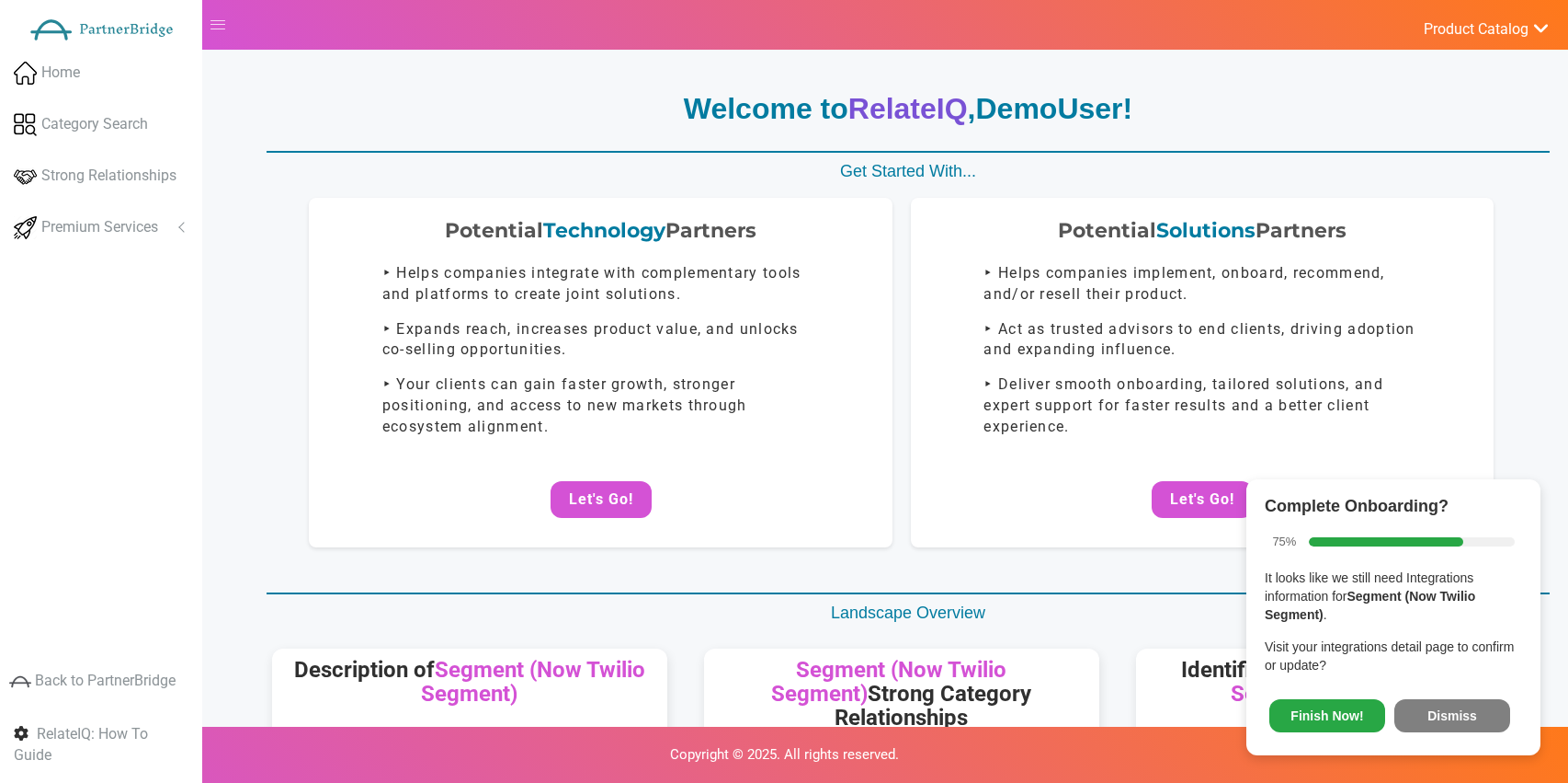
click at [1448, 721] on button "Dismiss" at bounding box center [1452, 715] width 116 height 33
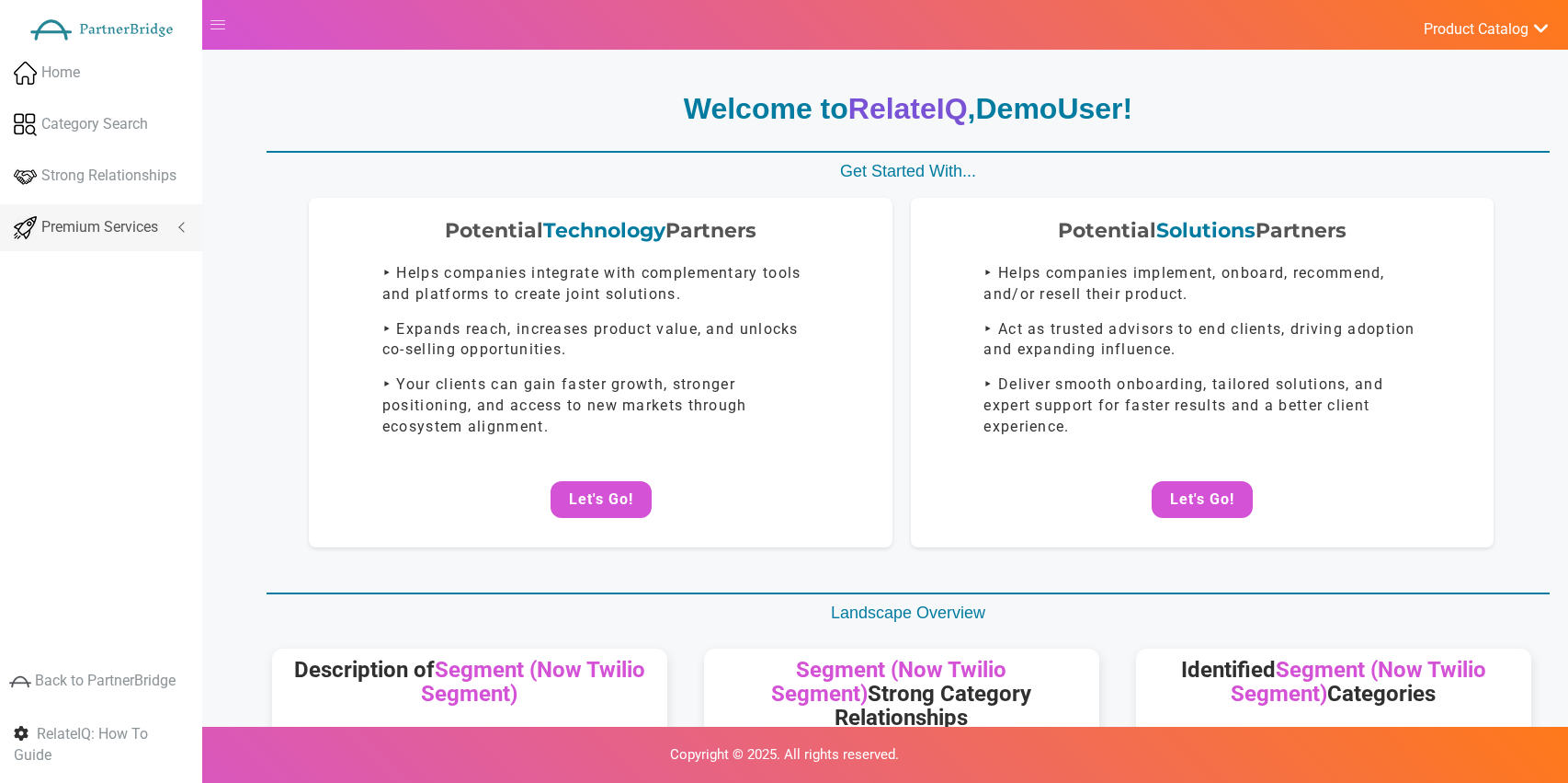
click at [123, 222] on span "Premium Services" at bounding box center [100, 227] width 117 height 21
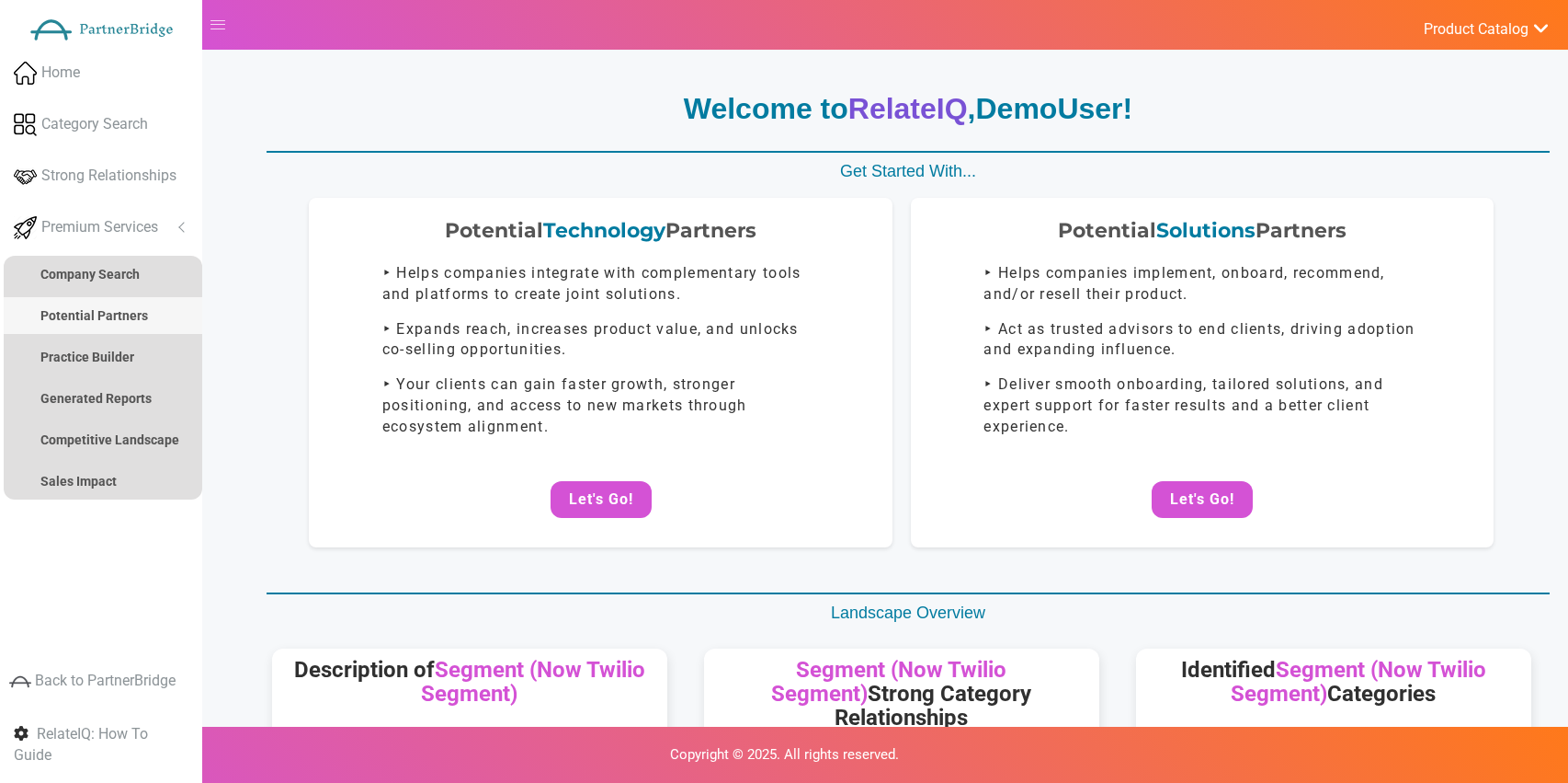
click at [122, 318] on strong "Potential Partners" at bounding box center [94, 316] width 107 height 15
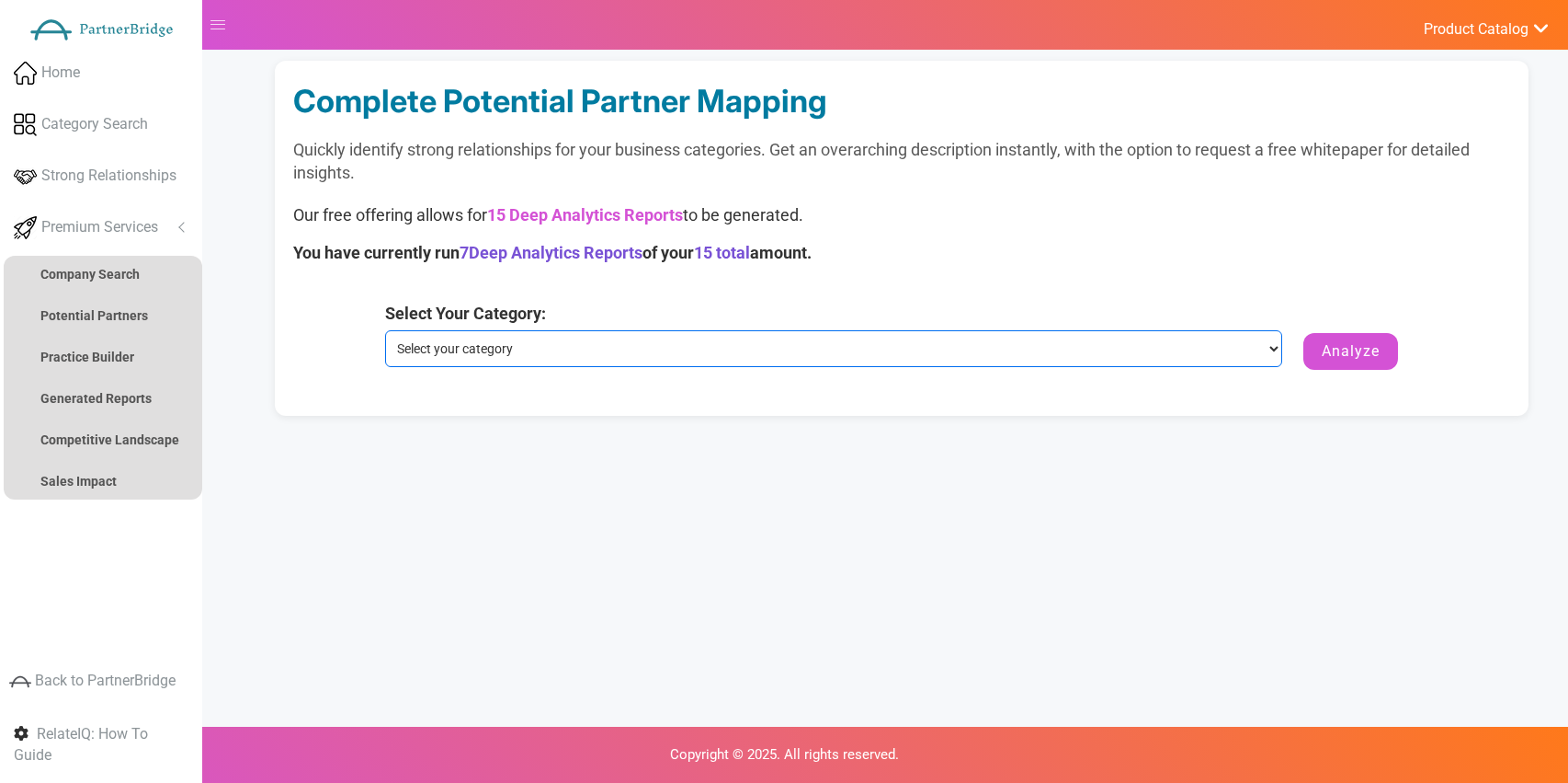
click at [578, 330] on select "Select your category Customer Data Platform Marketing Analytics Performance & A…" at bounding box center [834, 348] width 899 height 37
select select "Marketing Analytics Performance & Attribution"
click at [385, 330] on select "Select your category Customer Data Platform Marketing Analytics Performance & A…" at bounding box center [834, 348] width 899 height 37
click at [1275, 347] on select "Select your category Customer Data Platform Marketing Analytics Performance & A…" at bounding box center [834, 348] width 899 height 37
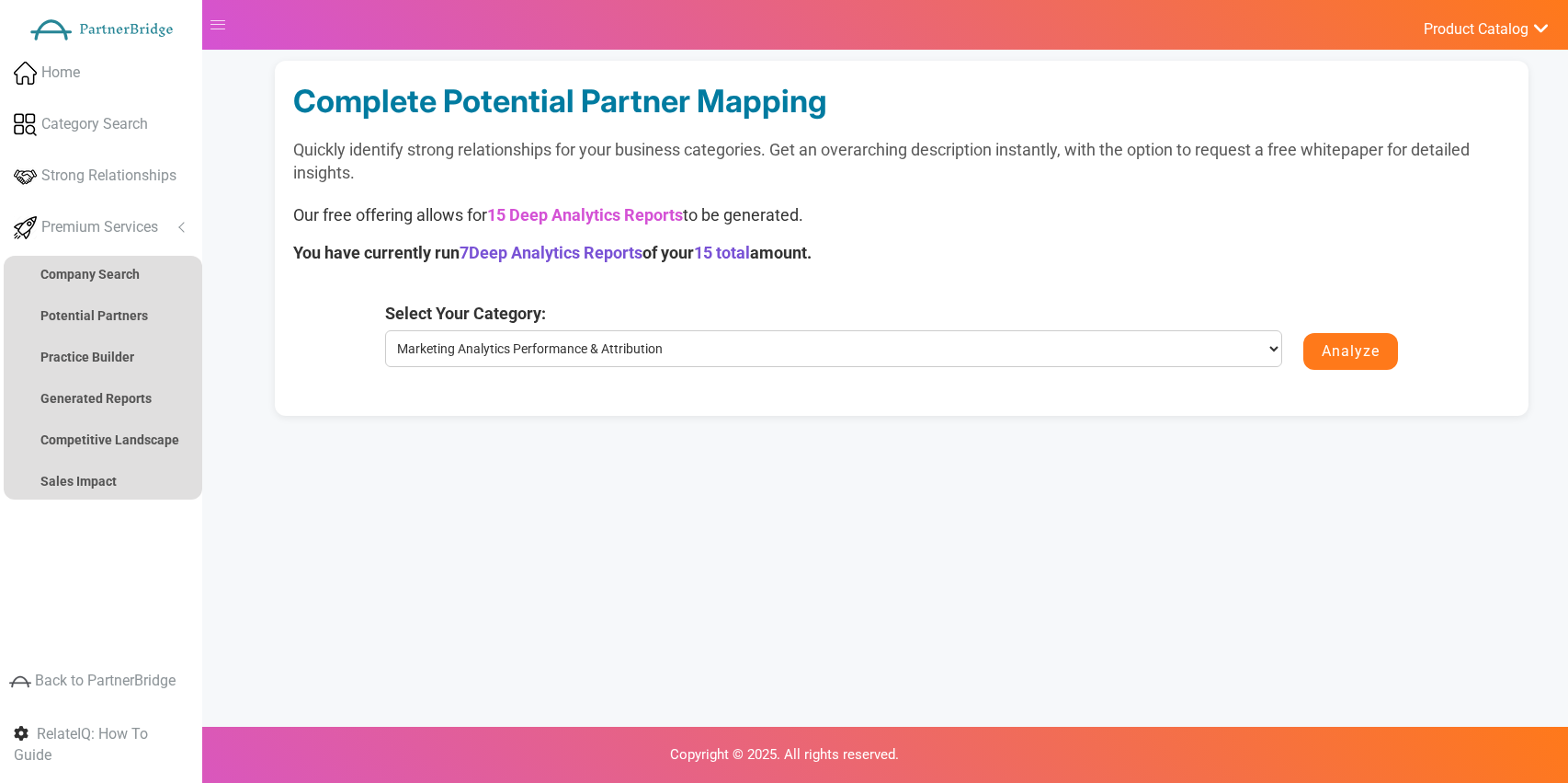
click at [1364, 346] on button "Analyze" at bounding box center [1350, 351] width 94 height 37
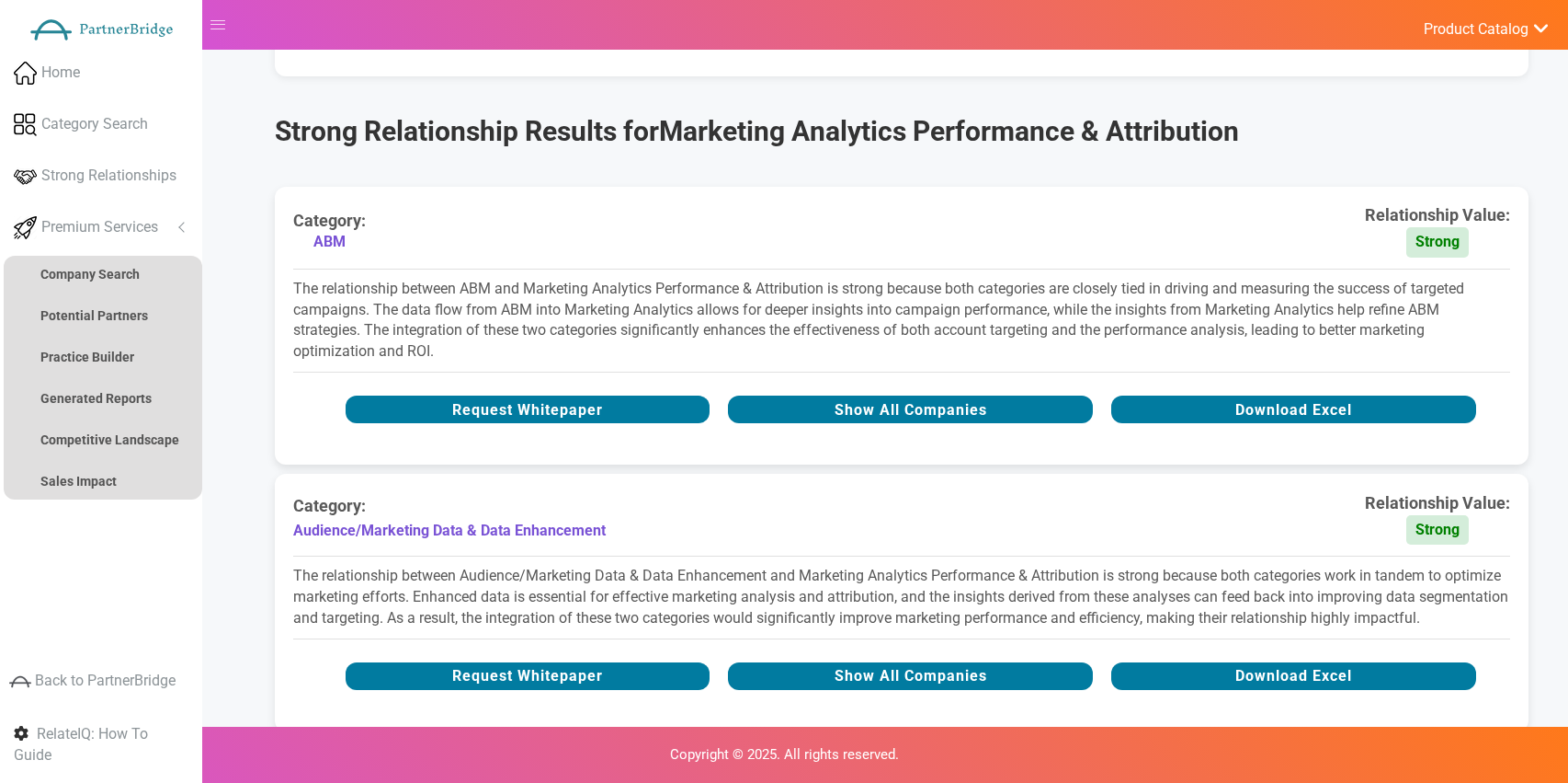
scroll to position [457, 0]
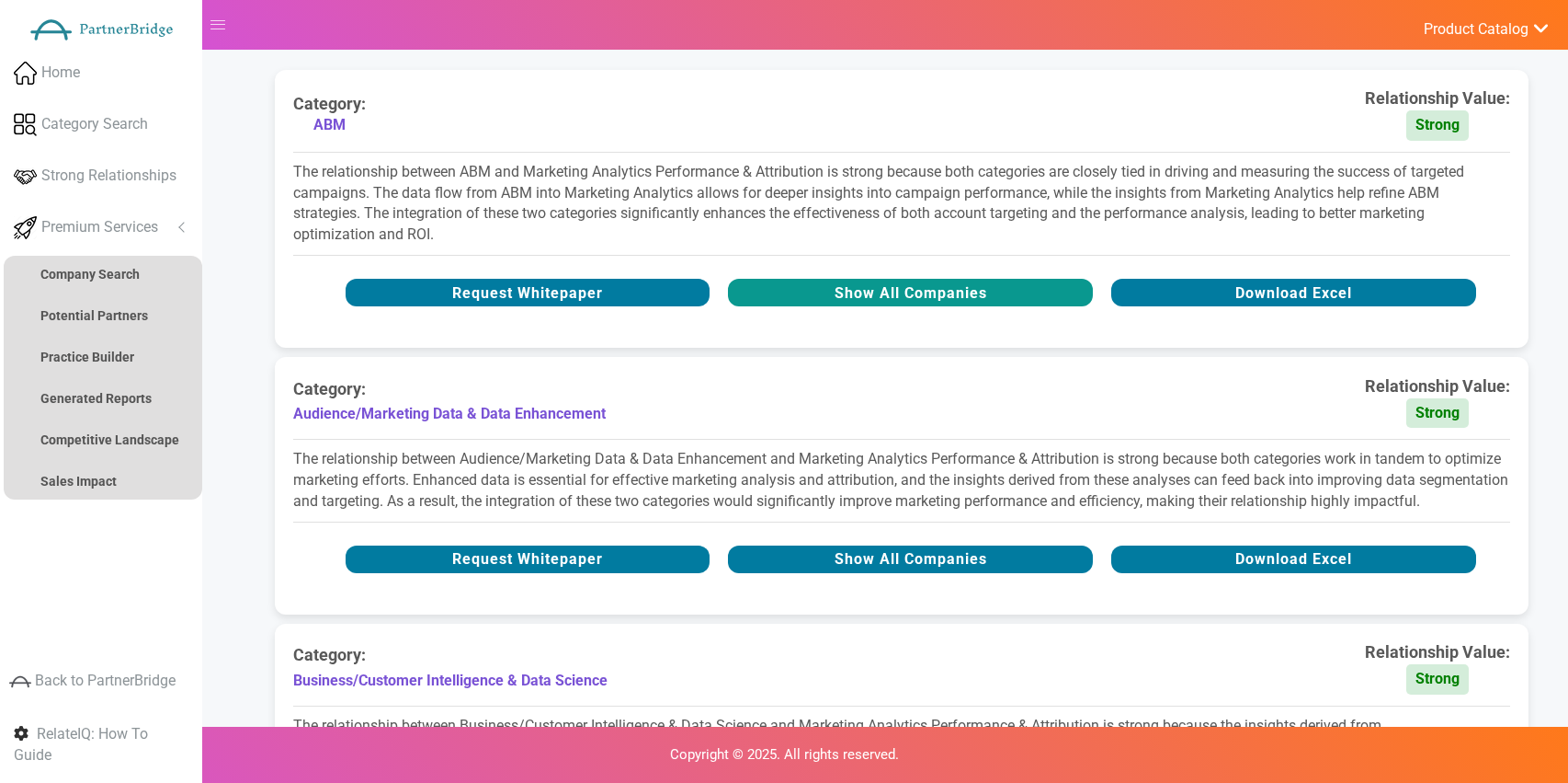
drag, startPoint x: 1347, startPoint y: 349, endPoint x: 892, endPoint y: 301, distance: 457.5
click at [892, 301] on button "Show All Companies" at bounding box center [910, 292] width 365 height 27
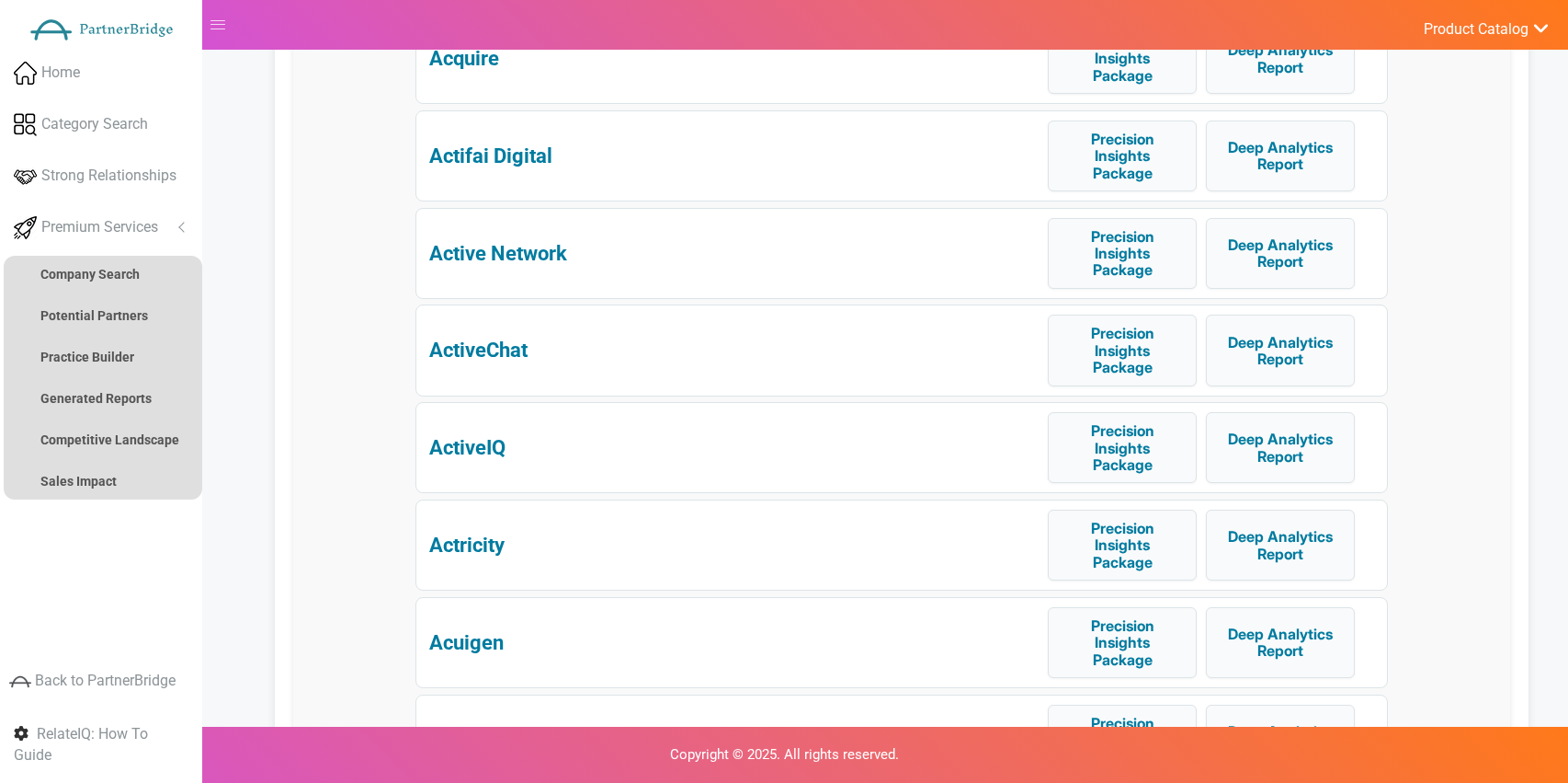
scroll to position [1974, 0]
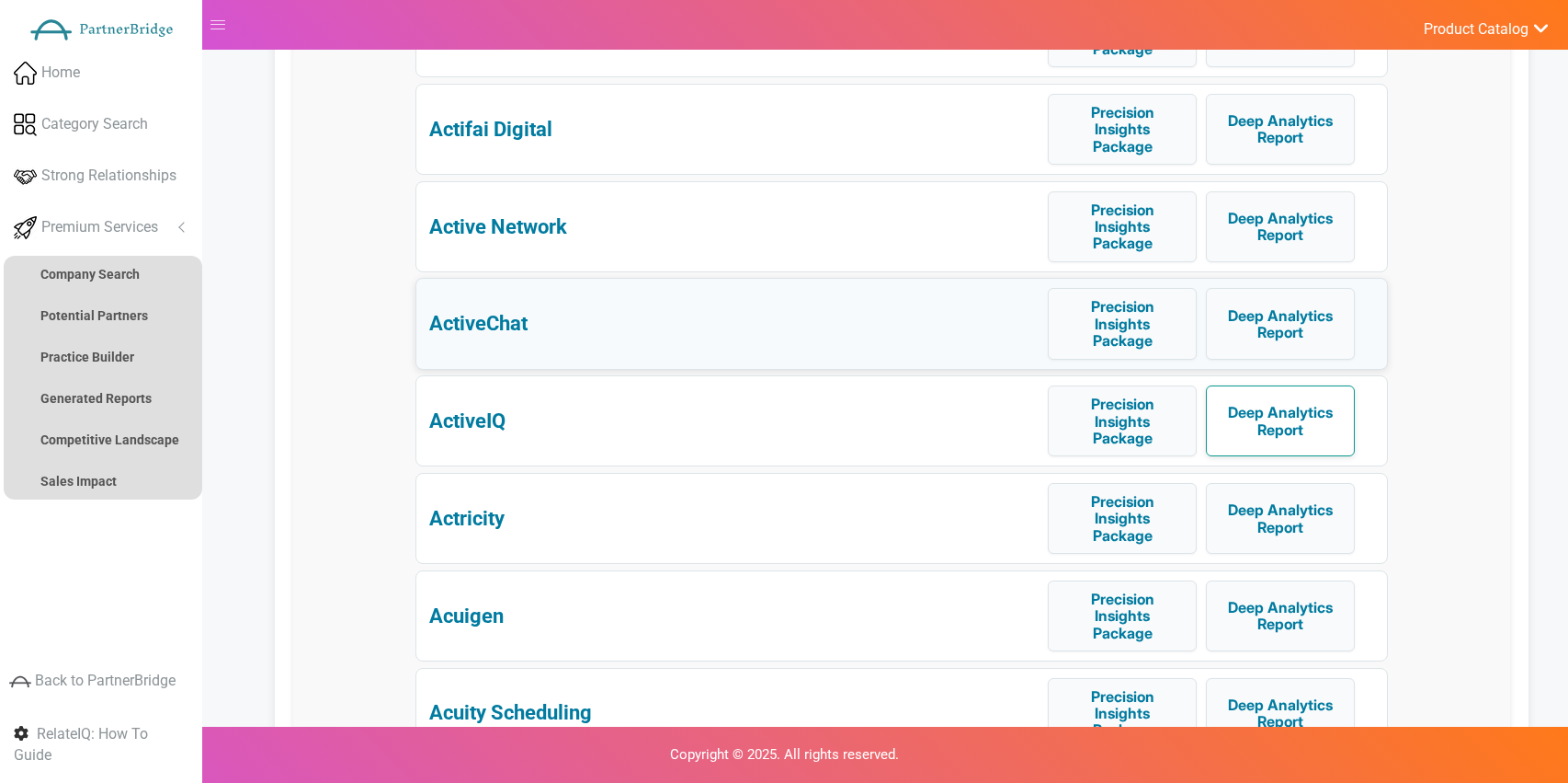
drag, startPoint x: 892, startPoint y: 301, endPoint x: 1285, endPoint y: 416, distance: 409.5
click at [1285, 416] on button "Deep Analytics Report" at bounding box center [1280, 420] width 149 height 71
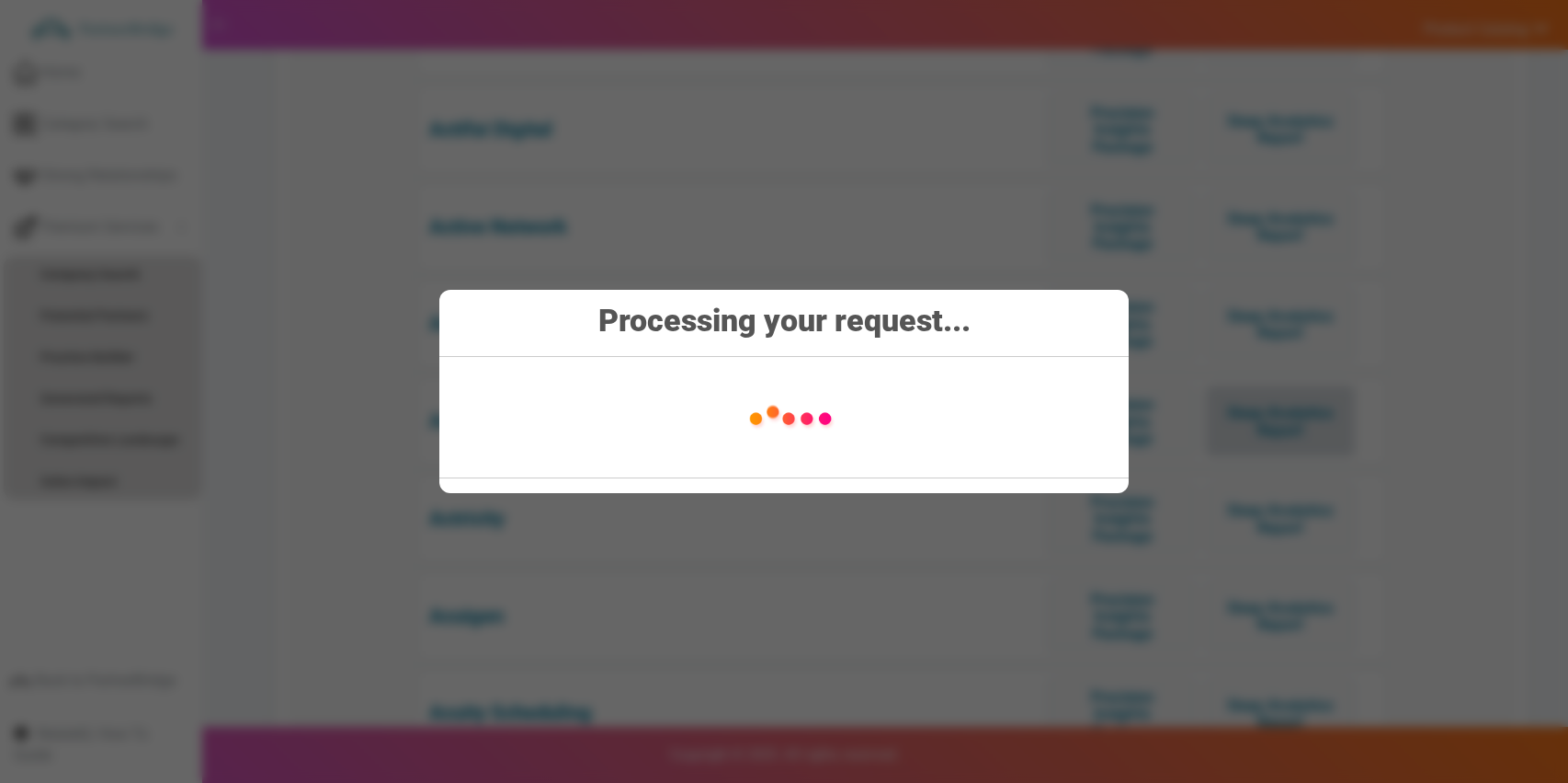
click at [924, 421] on div at bounding box center [788, 417] width 680 height 92
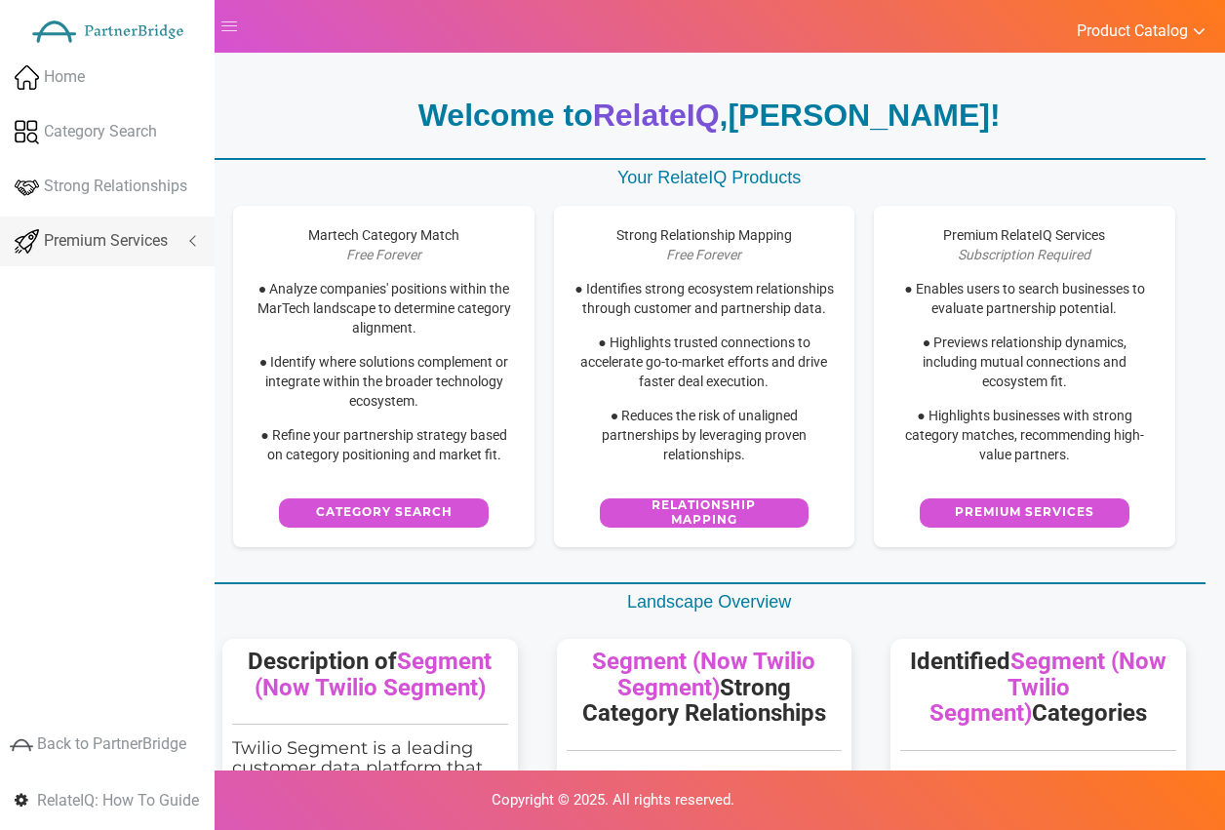
click at [96, 222] on link "Premium Services" at bounding box center [107, 241] width 214 height 50
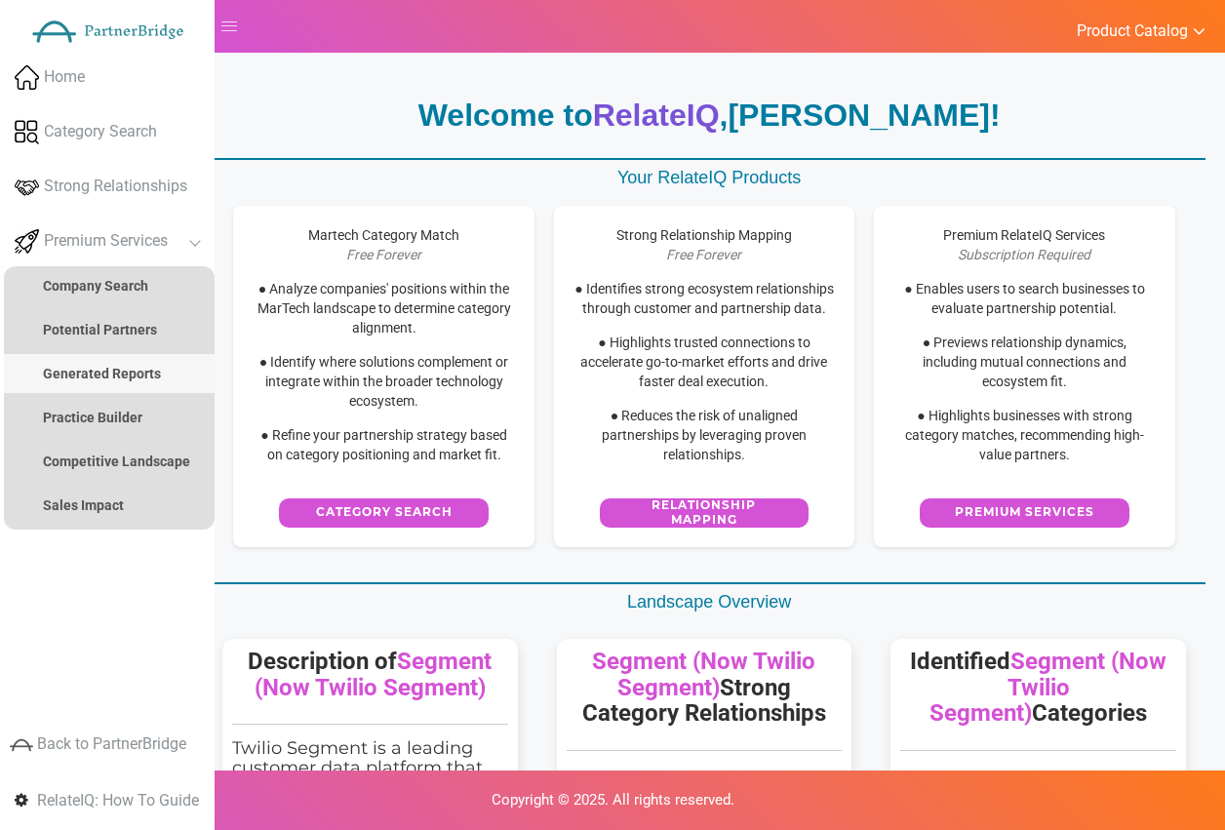
click at [93, 377] on strong "Generated Reports" at bounding box center [102, 374] width 118 height 16
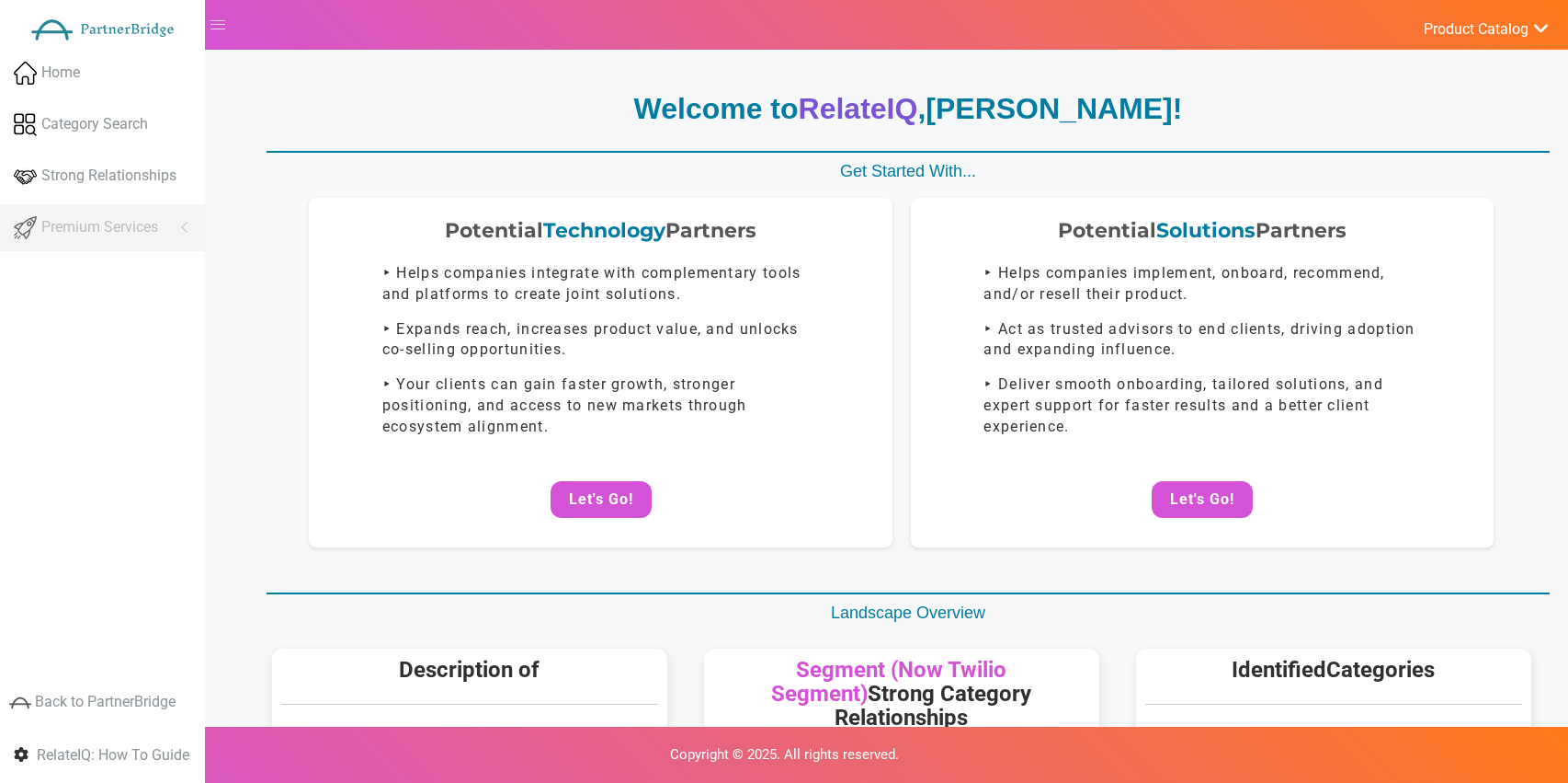
click at [1097, 231] on div "Potential Solutions Partners" at bounding box center [1203, 230] width 547 height 28
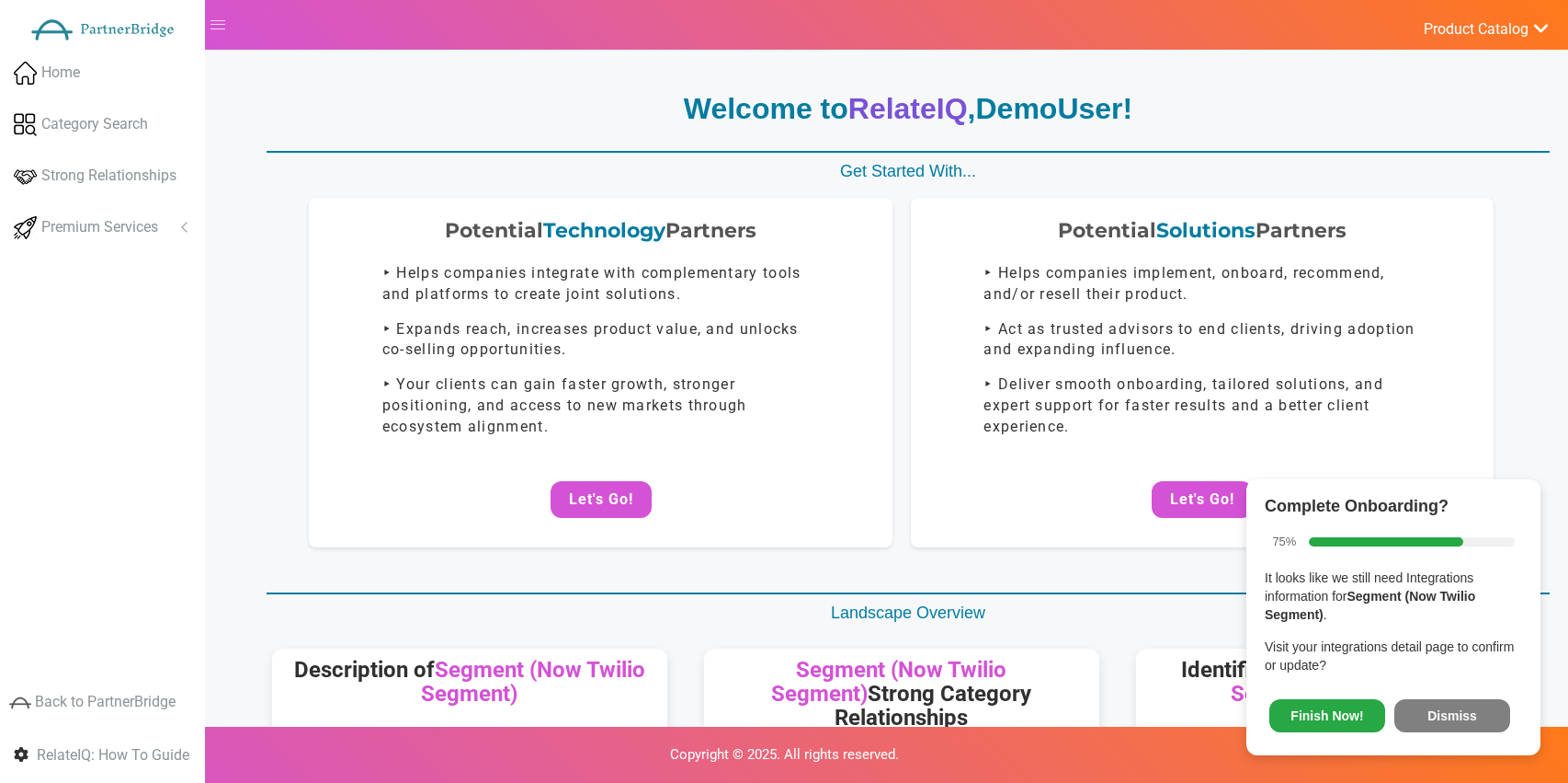
click at [1475, 712] on button "Dismiss" at bounding box center [1452, 715] width 116 height 33
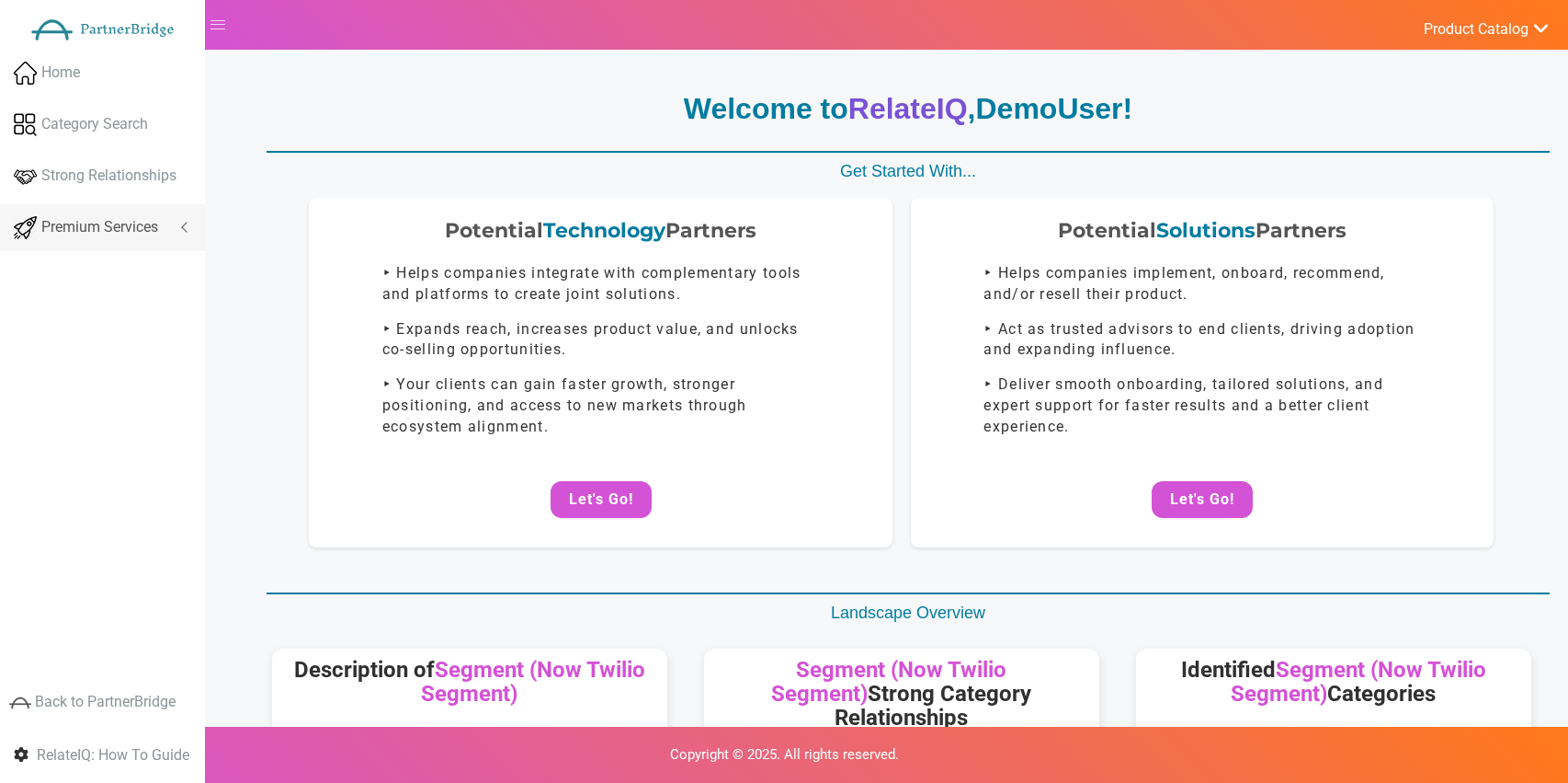
click at [108, 236] on span "Premium Services" at bounding box center [100, 227] width 117 height 21
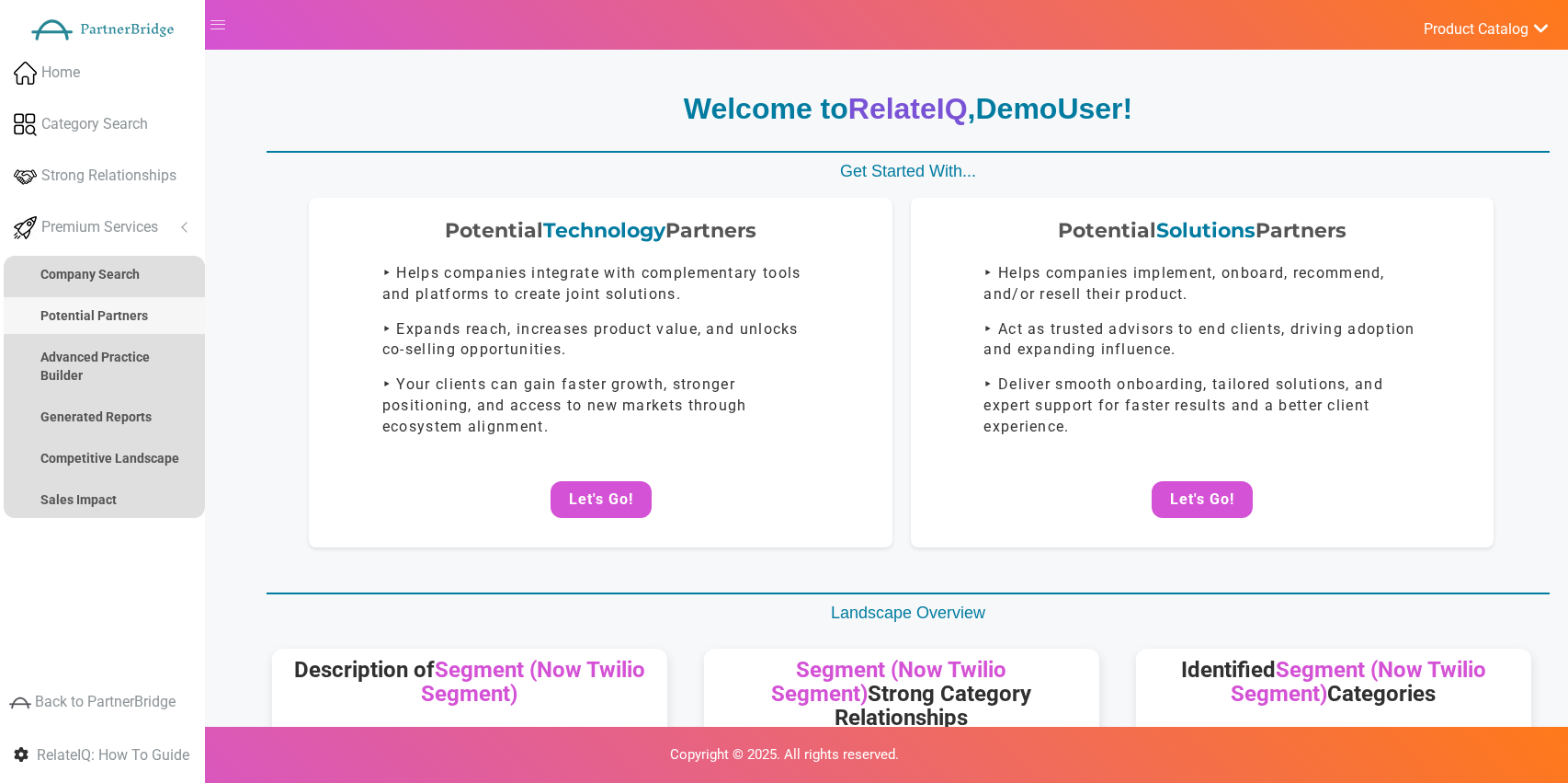
click at [108, 325] on link "Potential Partners" at bounding box center [105, 315] width 202 height 37
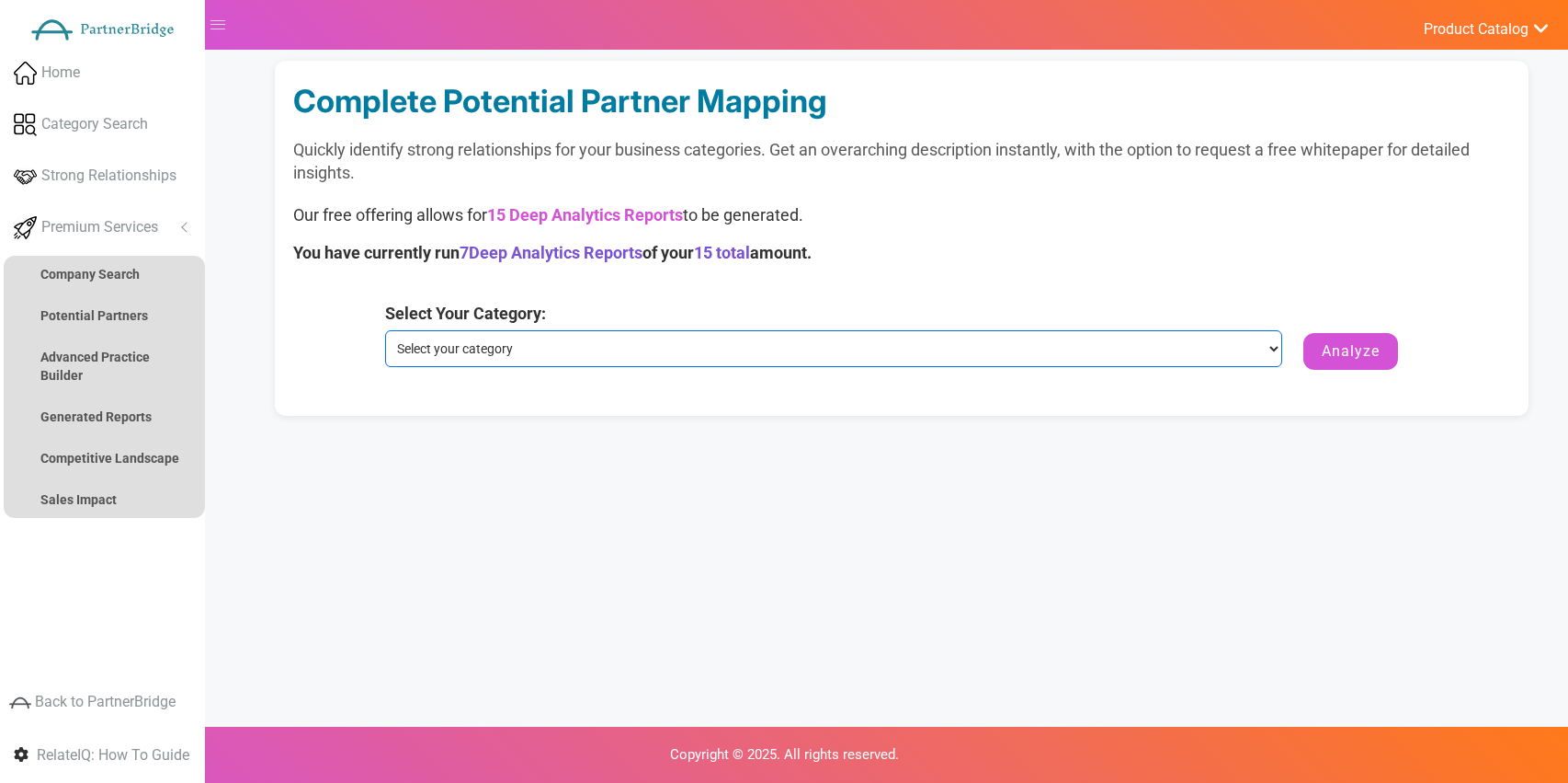
click at [553, 352] on select "Select your category Customer Data Platform Marketing Analytics Performance & A…" at bounding box center [834, 348] width 899 height 37
select select "Customer Data Platform"
click at [385, 330] on select "Select your category Customer Data Platform Marketing Analytics Performance & A…" at bounding box center [834, 348] width 899 height 37
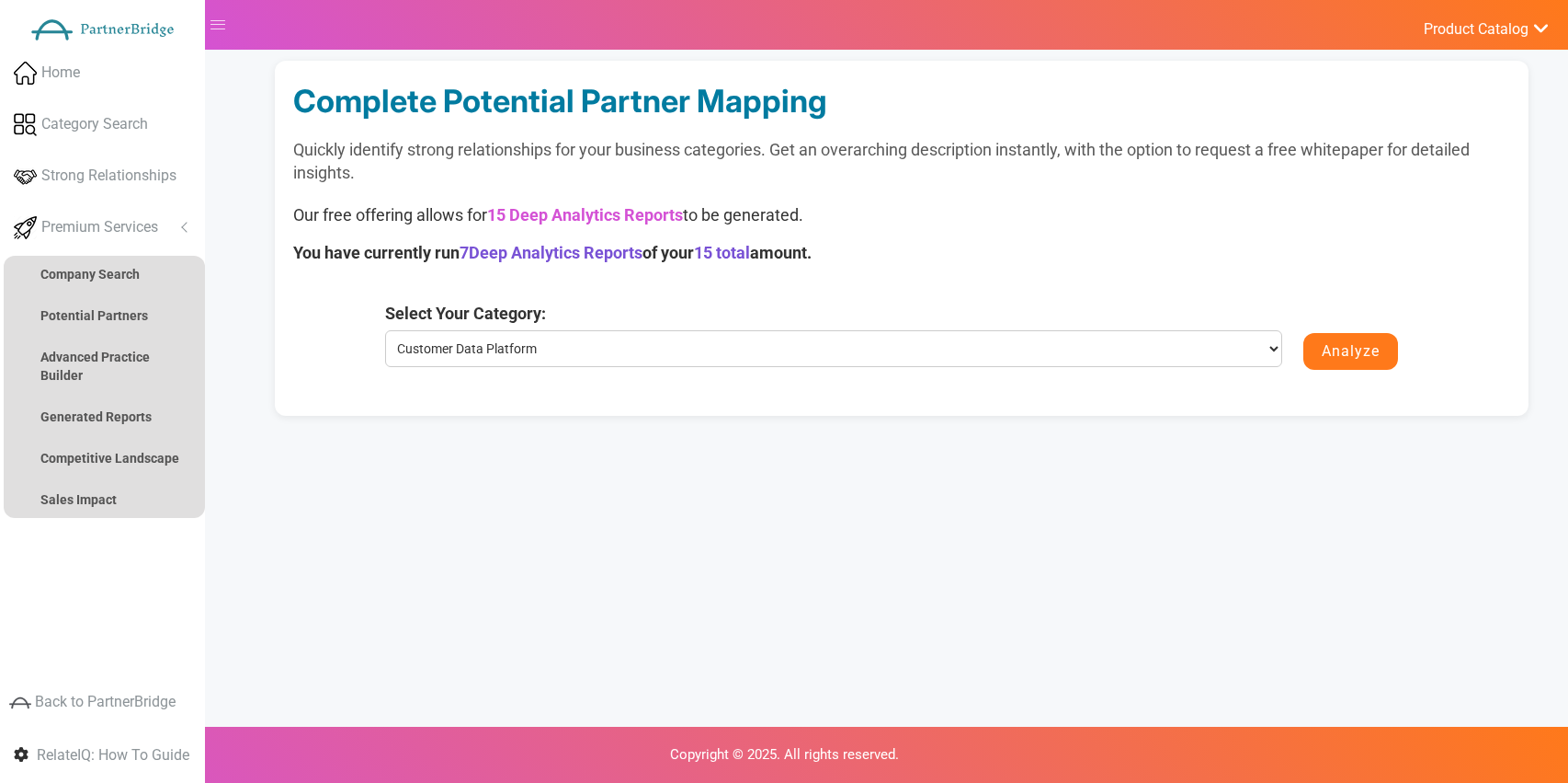
click at [1338, 349] on button "Analyze" at bounding box center [1350, 351] width 94 height 37
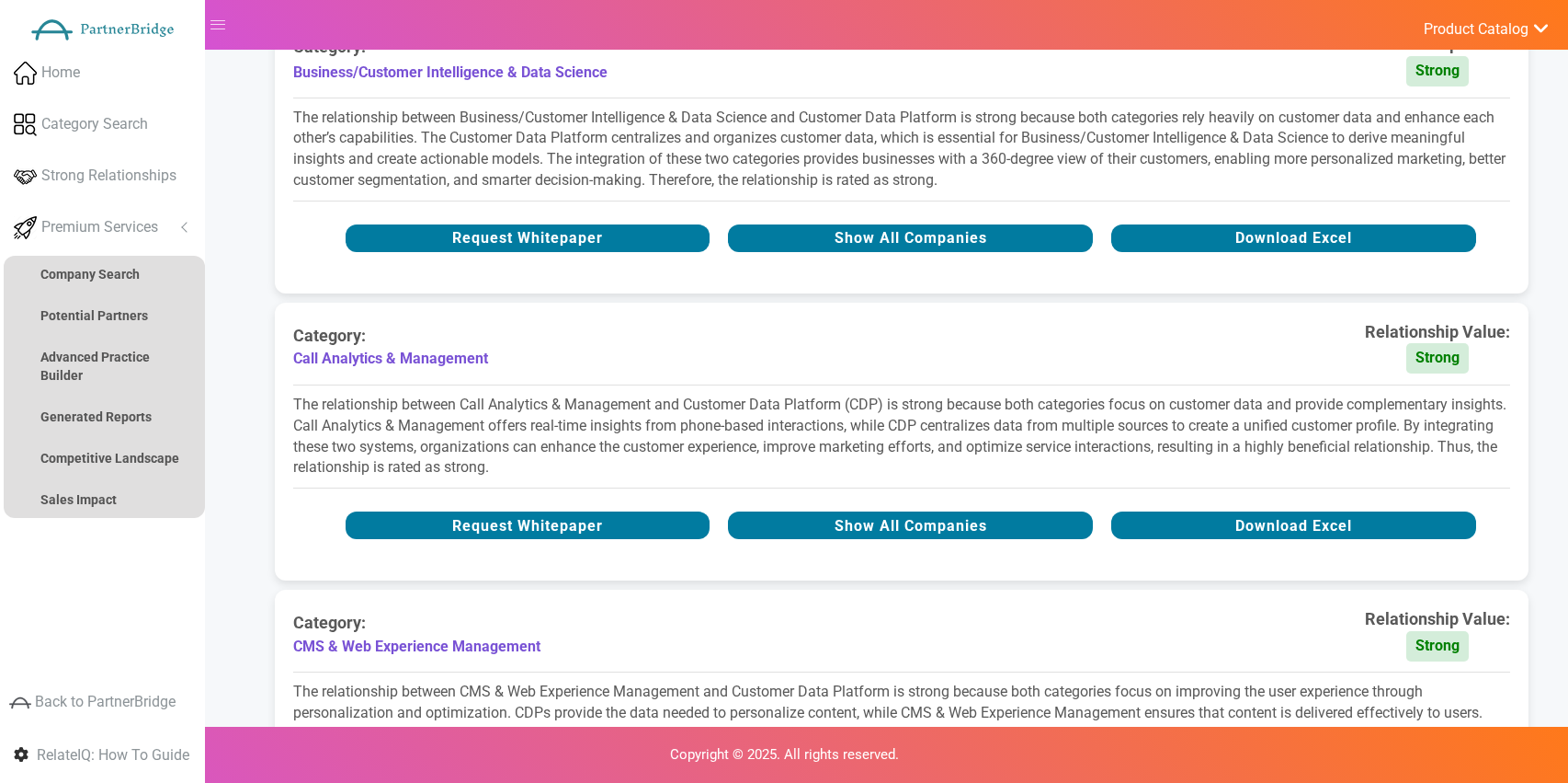
scroll to position [1576, 0]
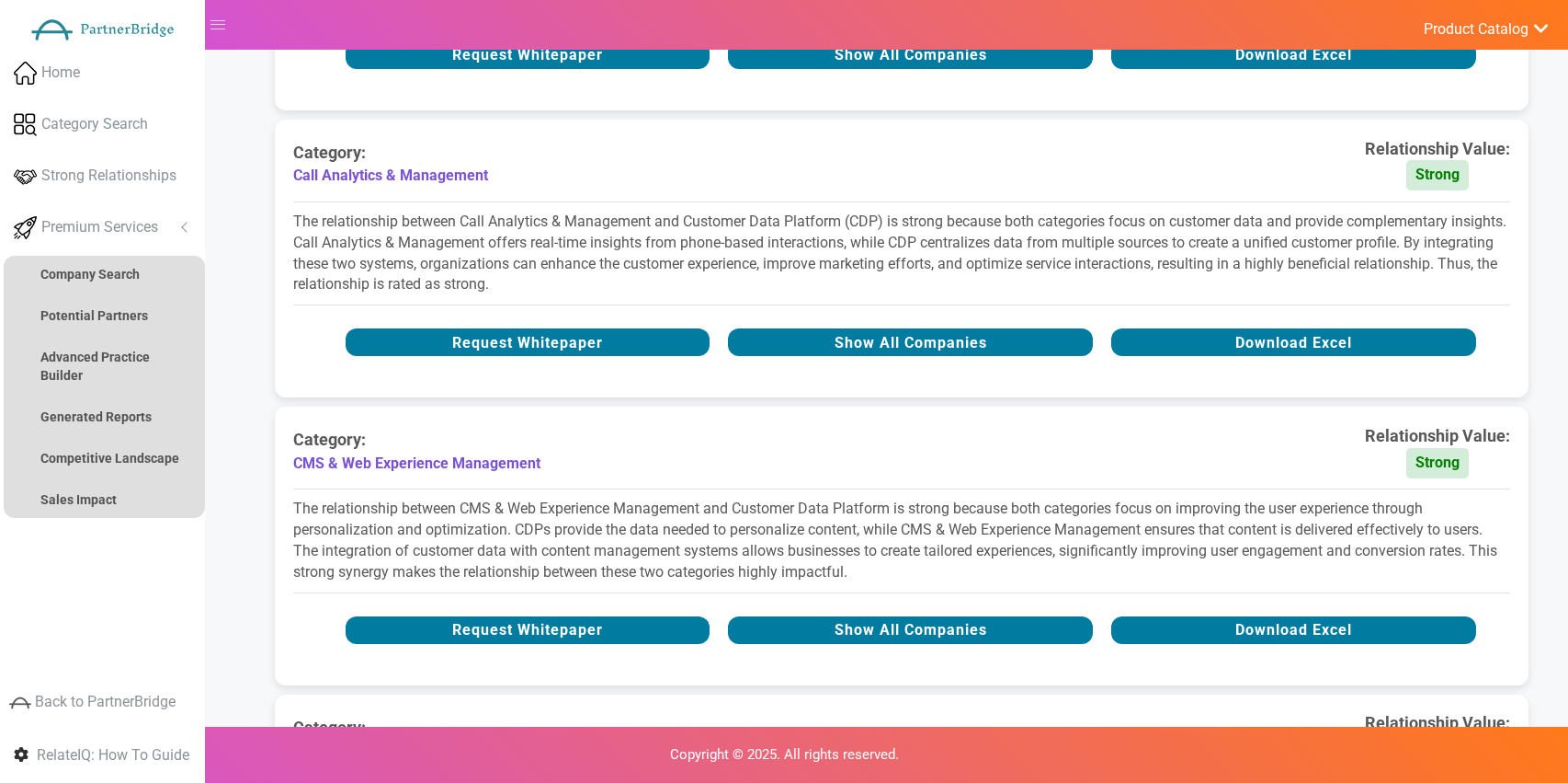
click at [906, 355] on div "Request Whitepaper Show All Companies Download Excel" at bounding box center [901, 342] width 1216 height 37
click at [903, 347] on button "Show All Companies" at bounding box center [910, 342] width 365 height 27
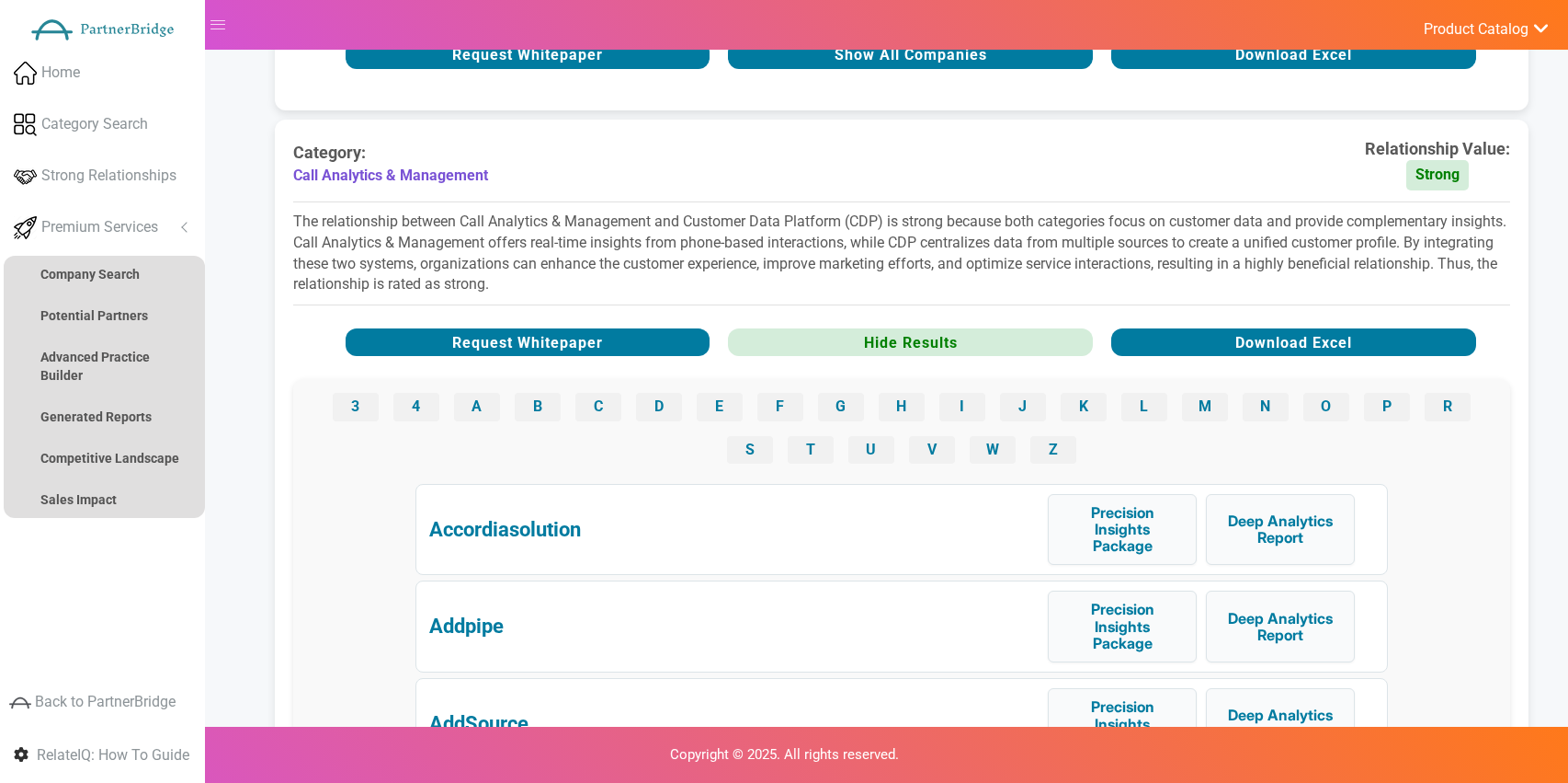
click at [932, 465] on div "3 4 A B C D E F G H I J K L M N O P R S T U V W Z" at bounding box center [901, 428] width 1216 height 98
click at [932, 447] on button "V" at bounding box center [932, 449] width 46 height 27
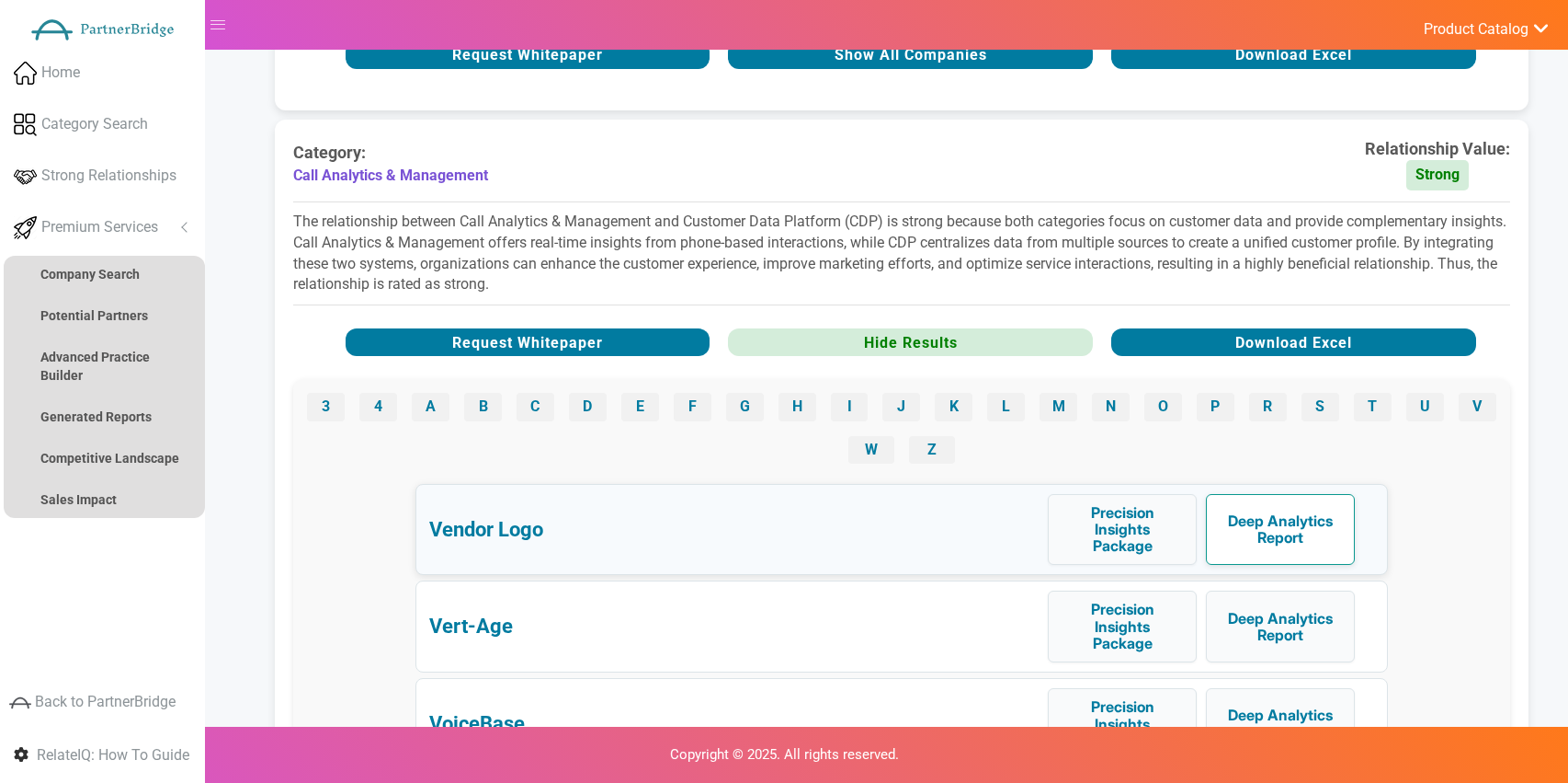
click at [1299, 529] on button "Deep Analytics Report" at bounding box center [1280, 529] width 149 height 71
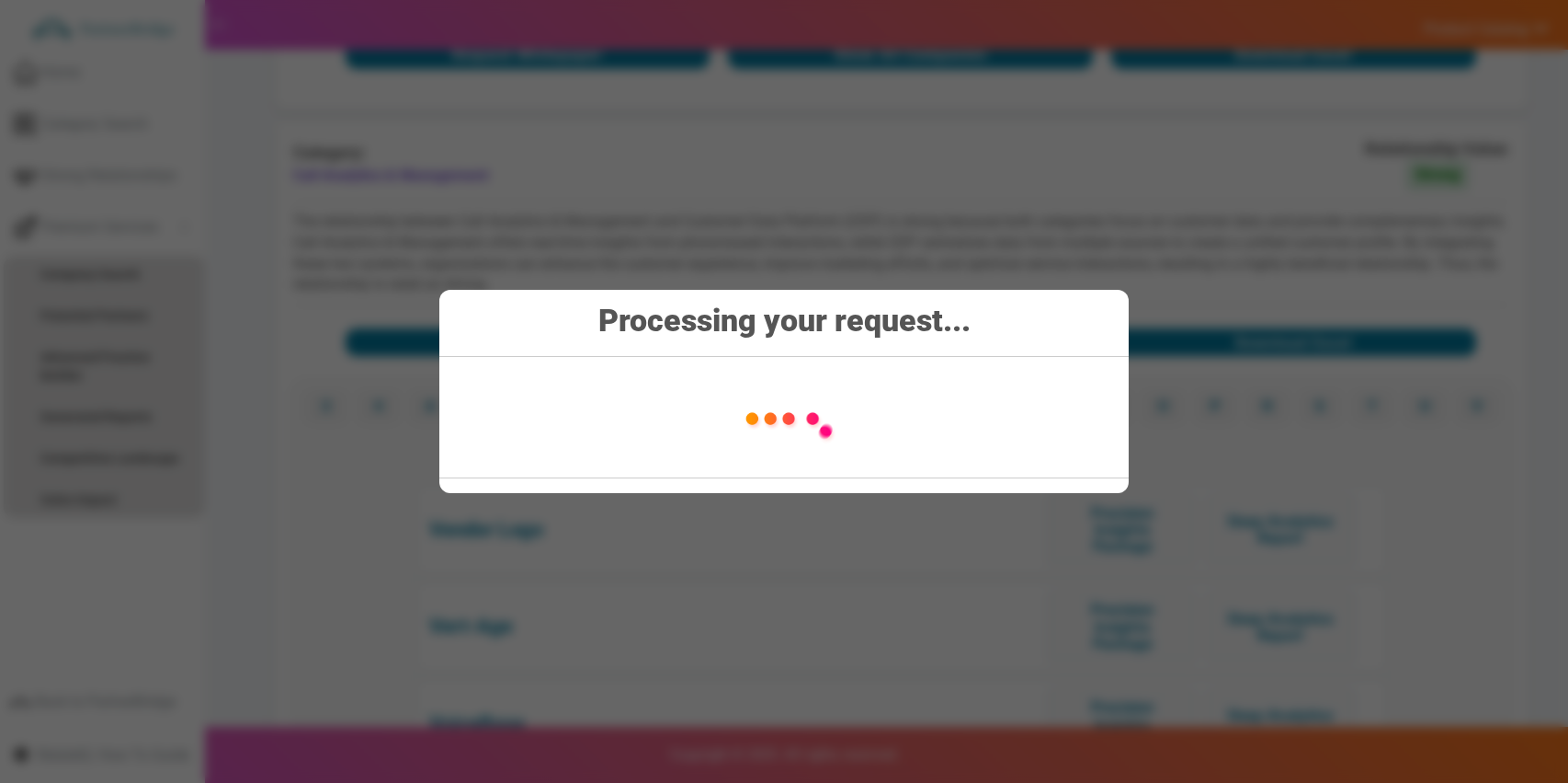
click at [803, 407] on img at bounding box center [788, 417] width 259 height 92
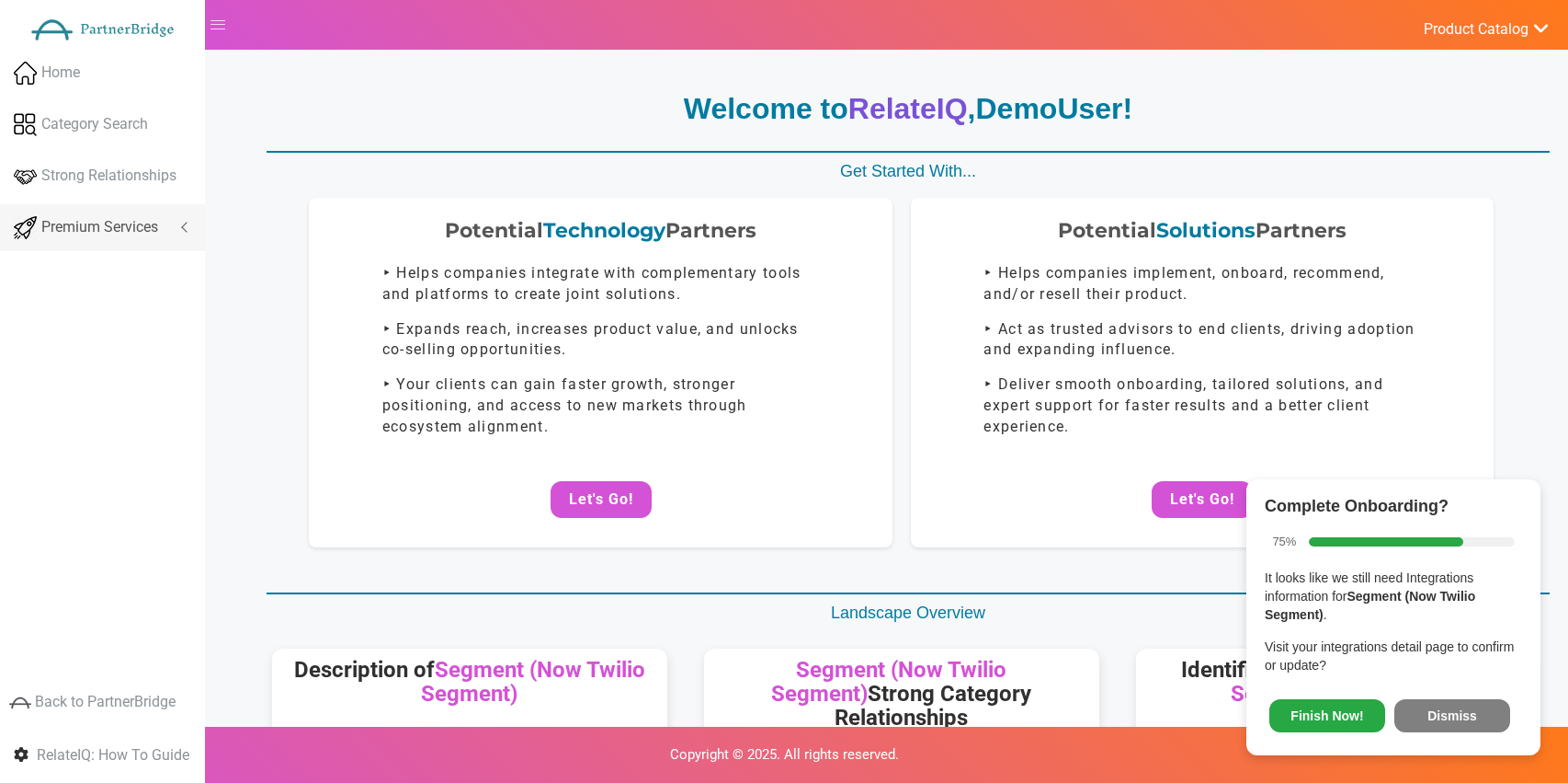
click at [101, 242] on link "Premium Services" at bounding box center [102, 227] width 205 height 47
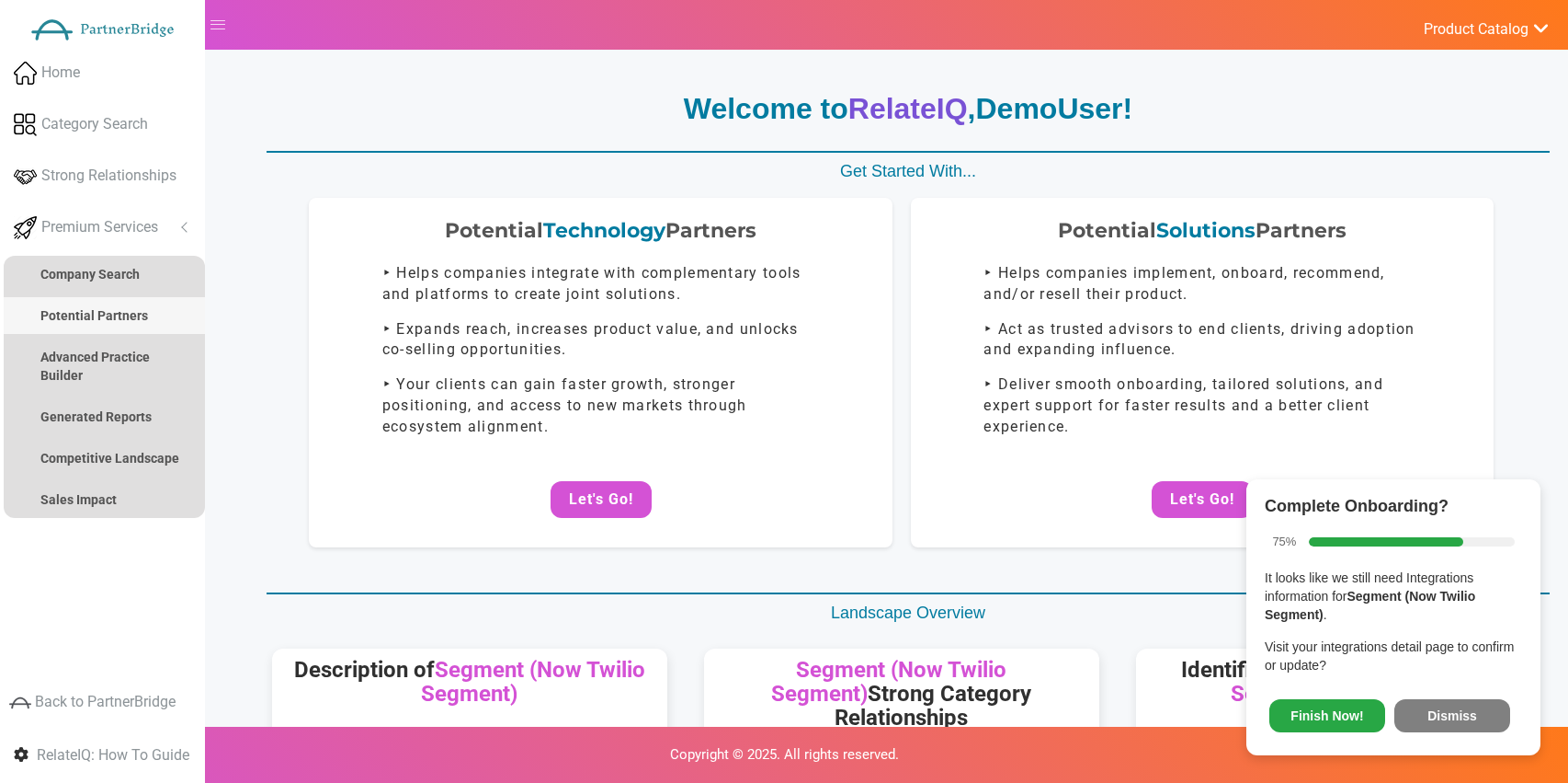
click at [107, 325] on link "Potential Partners" at bounding box center [105, 315] width 202 height 37
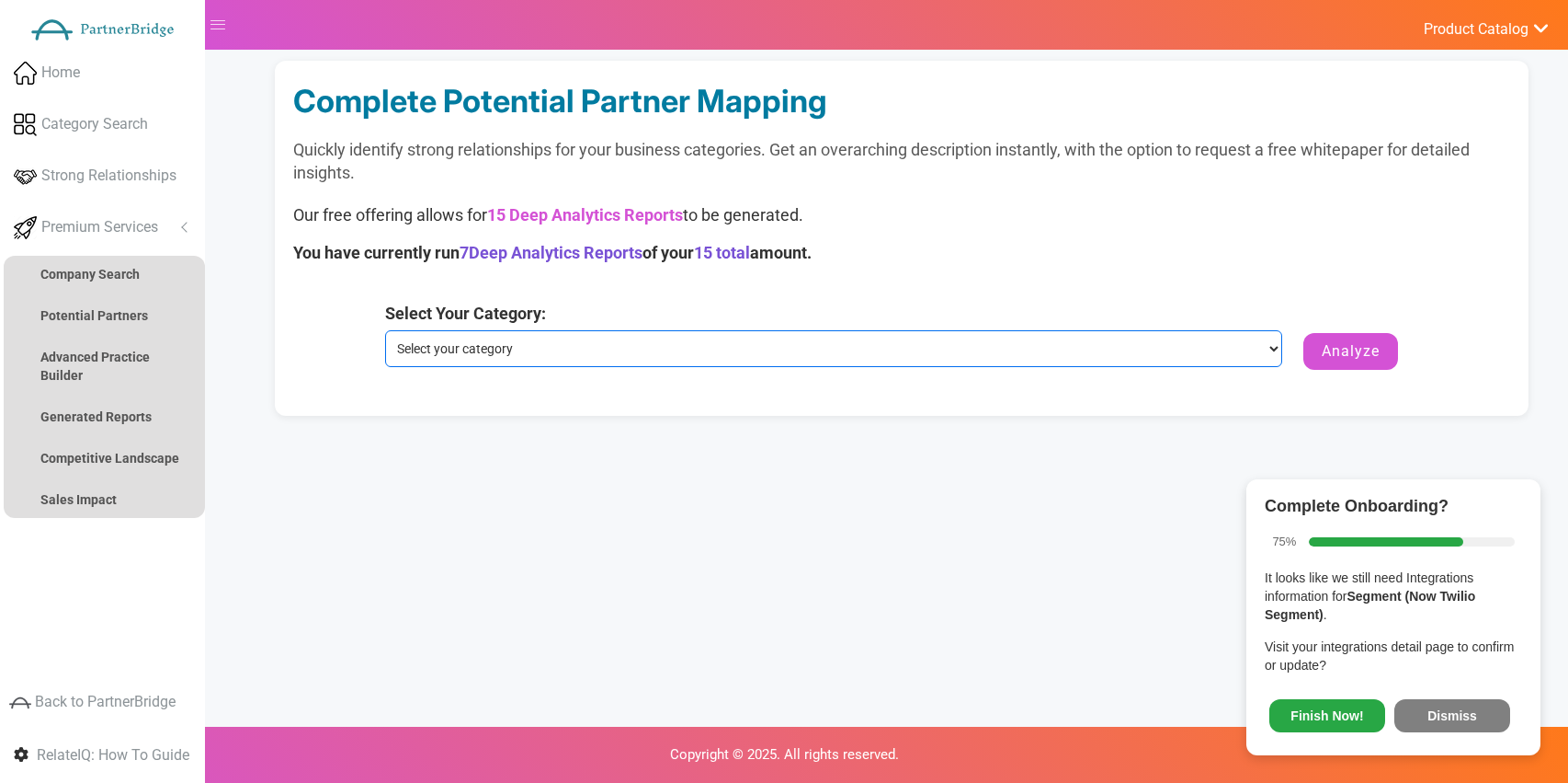
click at [678, 333] on select "Select your category Customer Data Platform Marketing Analytics Performance & A…" at bounding box center [834, 348] width 899 height 37
select select "Marketing Analytics Performance & Attribution"
click at [385, 330] on select "Select your category Customer Data Platform Marketing Analytics Performance & A…" at bounding box center [834, 348] width 899 height 37
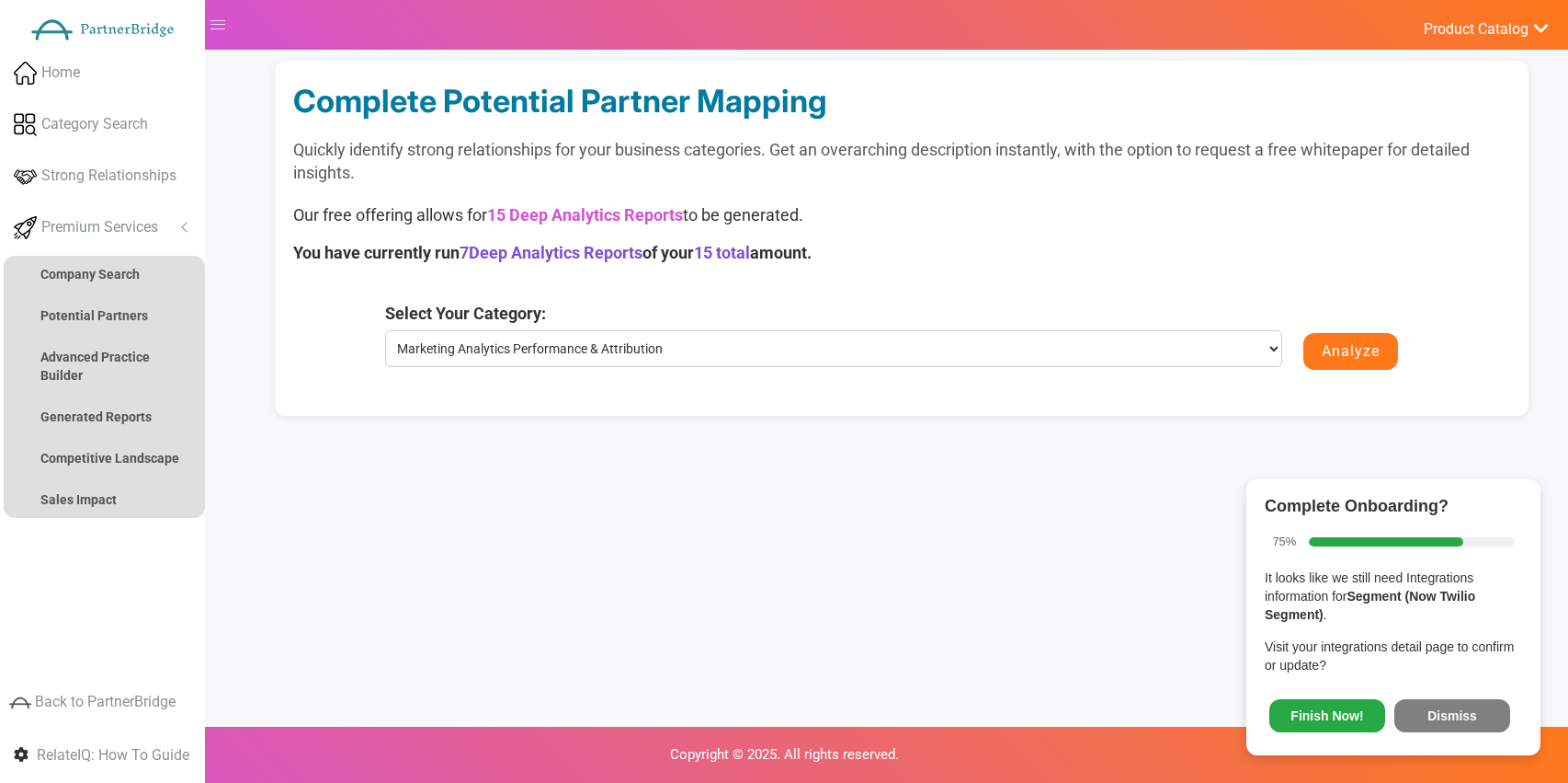
drag, startPoint x: 1321, startPoint y: 361, endPoint x: 1343, endPoint y: 358, distance: 22.2
click at [1328, 359] on button "Analyze" at bounding box center [1350, 351] width 94 height 37
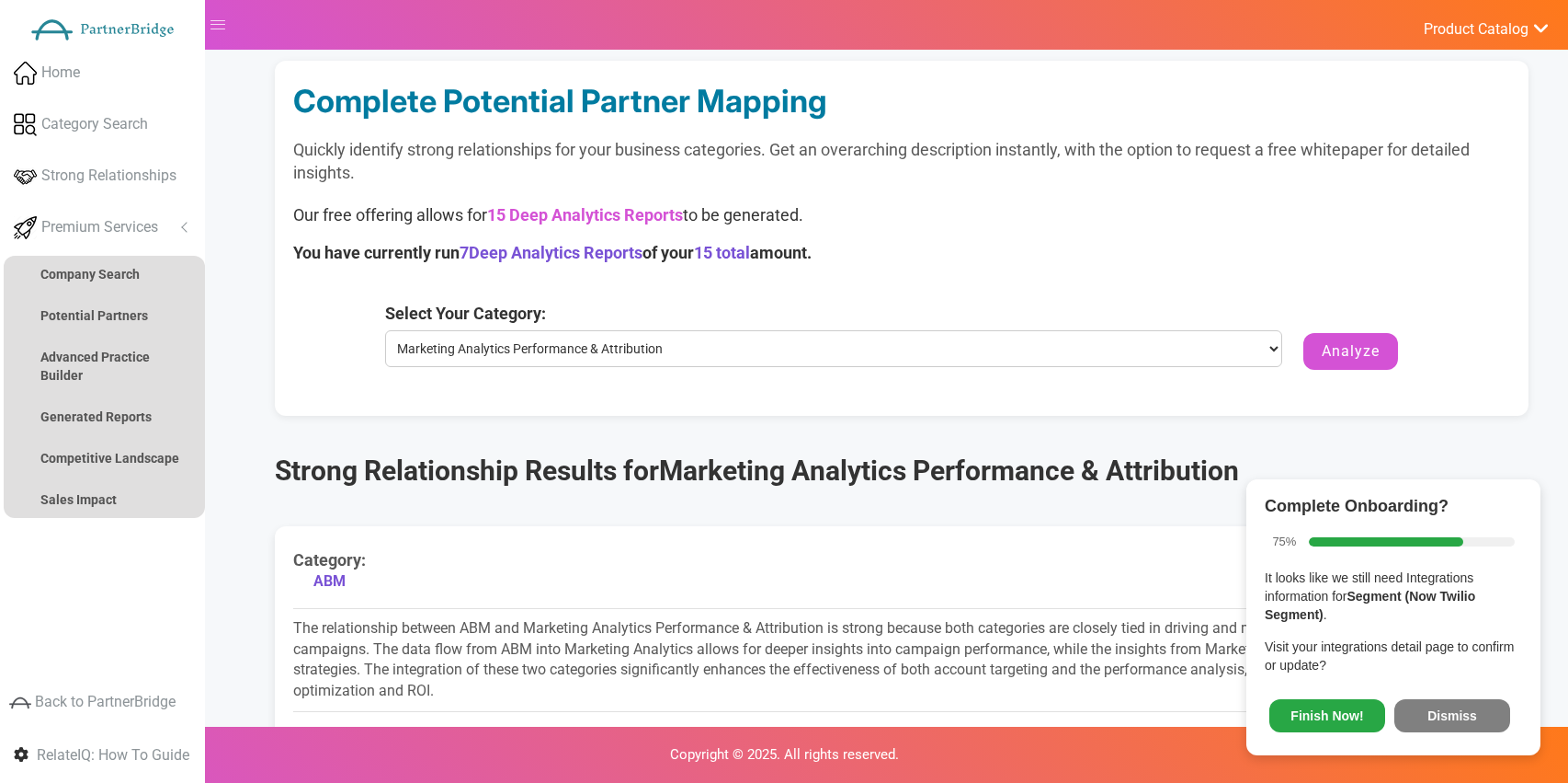
drag, startPoint x: 1457, startPoint y: 708, endPoint x: 1387, endPoint y: 686, distance: 73.4
click at [1457, 708] on button "Dismiss" at bounding box center [1452, 715] width 116 height 33
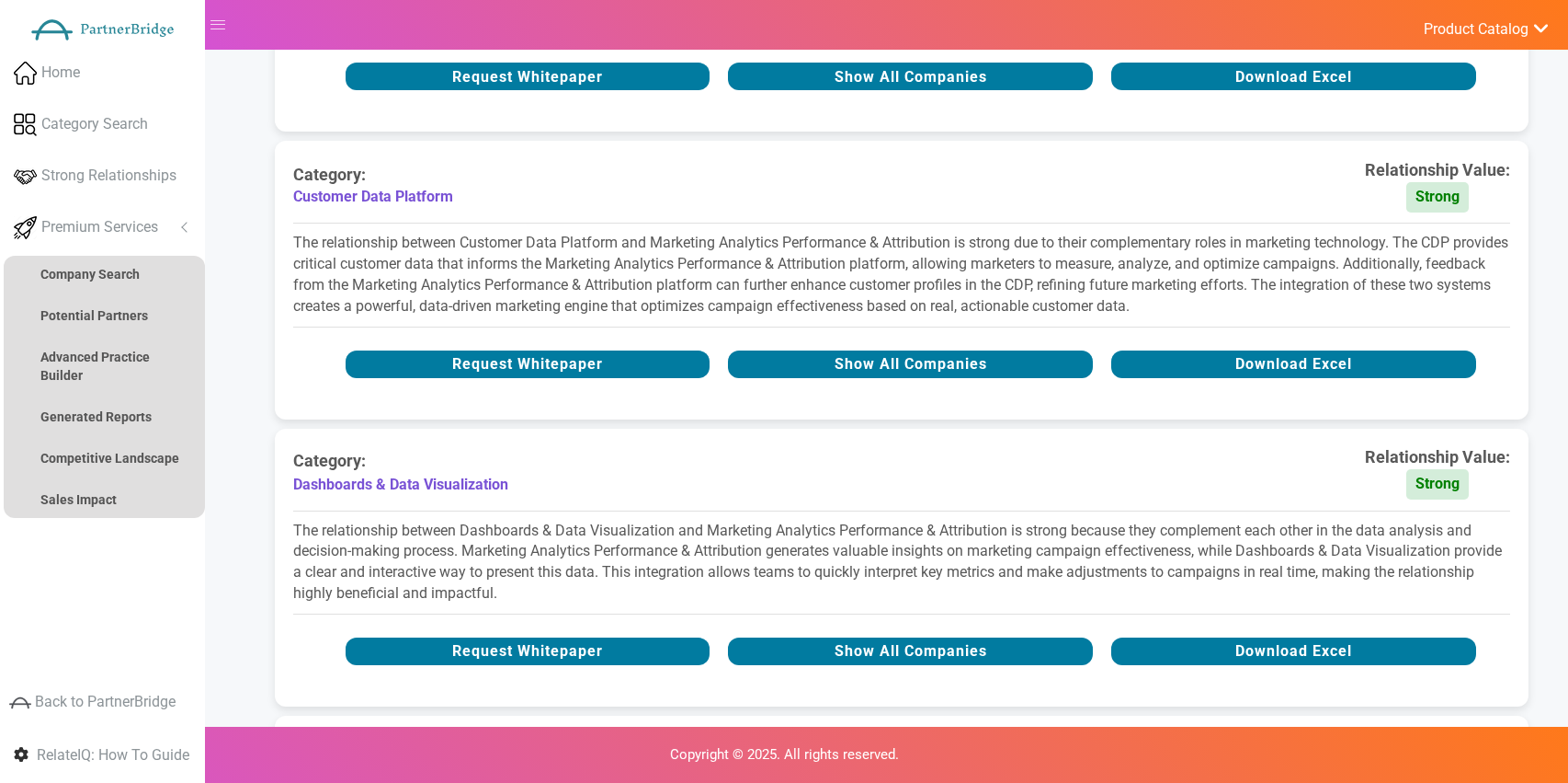
scroll to position [1561, 0]
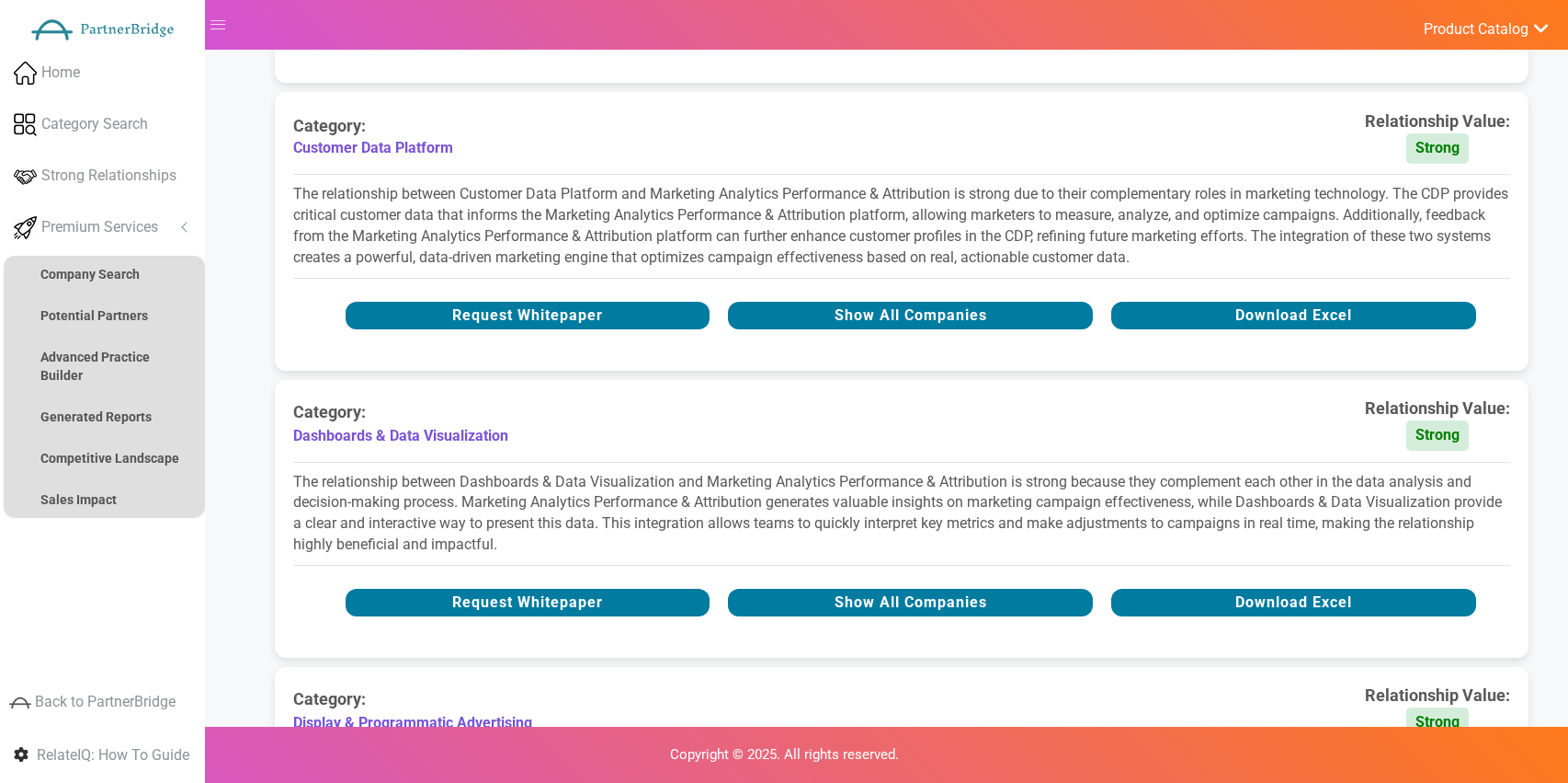
click at [903, 334] on div "Request Whitepaper Show All Companies Download Excel" at bounding box center [901, 315] width 1216 height 37
drag, startPoint x: 911, startPoint y: 342, endPoint x: 939, endPoint y: 354, distance: 30.5
click at [911, 329] on button "Show All Companies" at bounding box center [910, 315] width 365 height 27
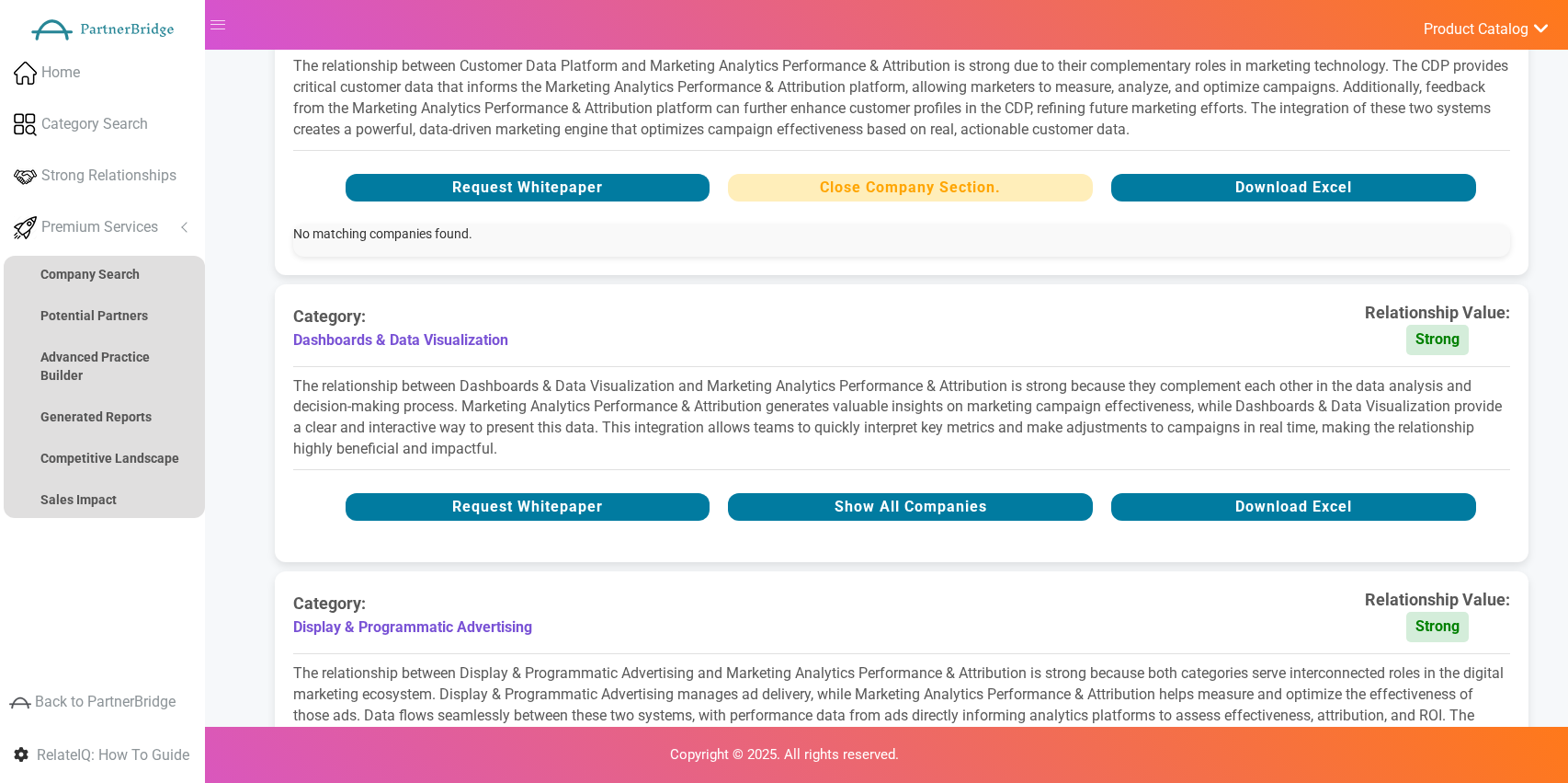
scroll to position [1691, 0]
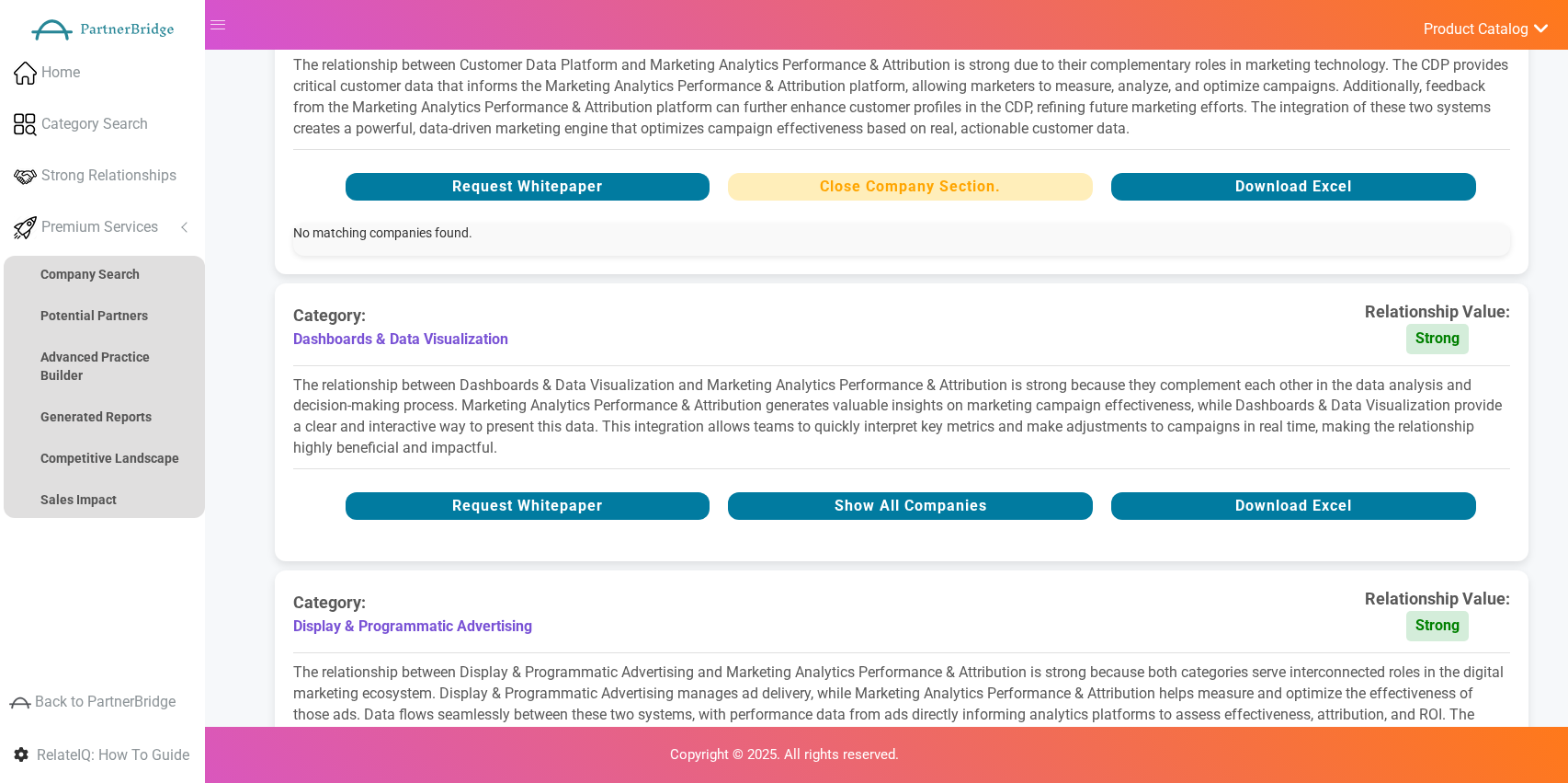
click at [901, 508] on div "Request Whitepaper Show All Companies Download Excel" at bounding box center [901, 506] width 1216 height 37
click at [920, 520] on button "Show All Companies" at bounding box center [910, 506] width 365 height 27
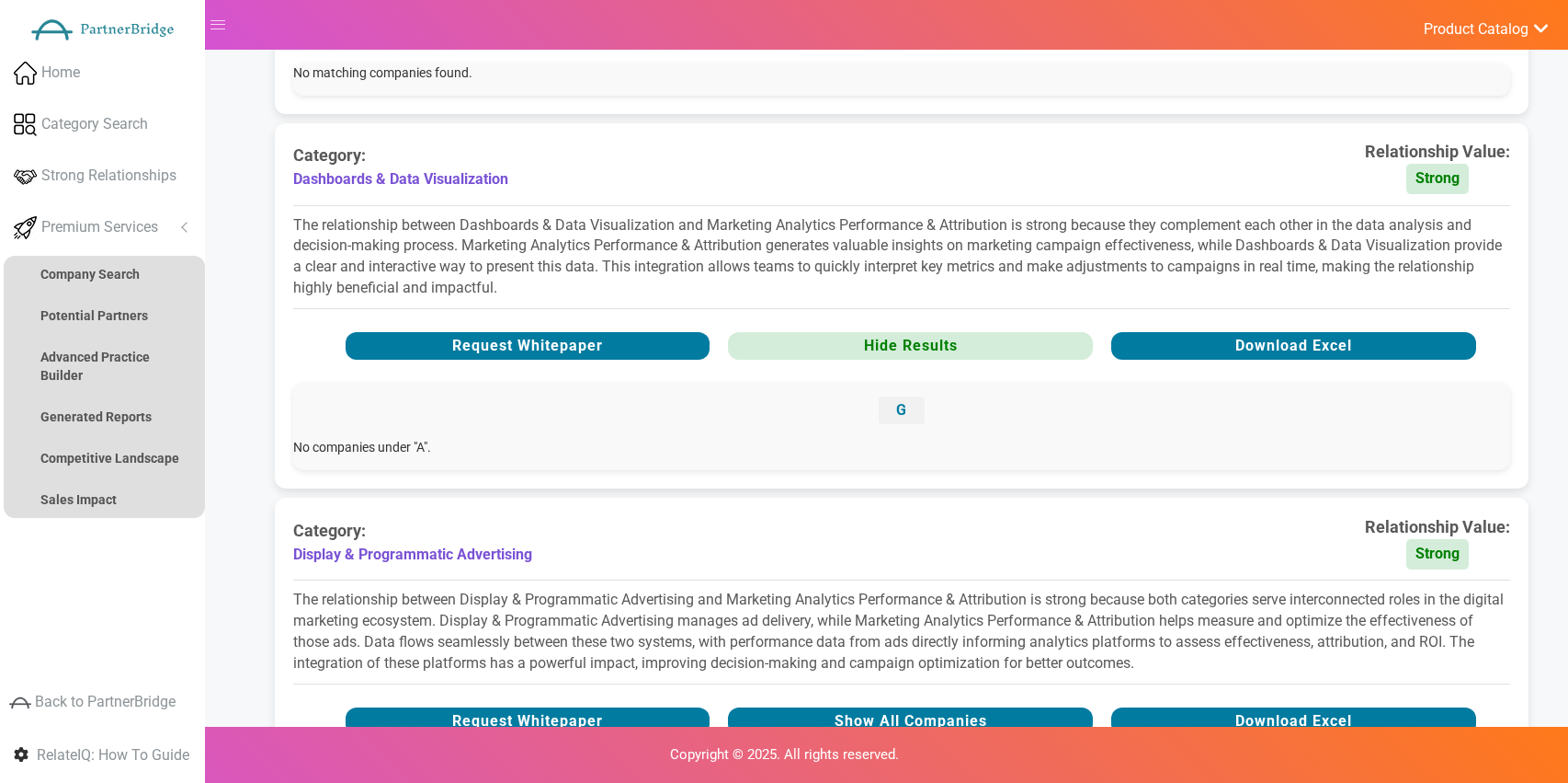
click at [914, 422] on button "G" at bounding box center [901, 409] width 46 height 27
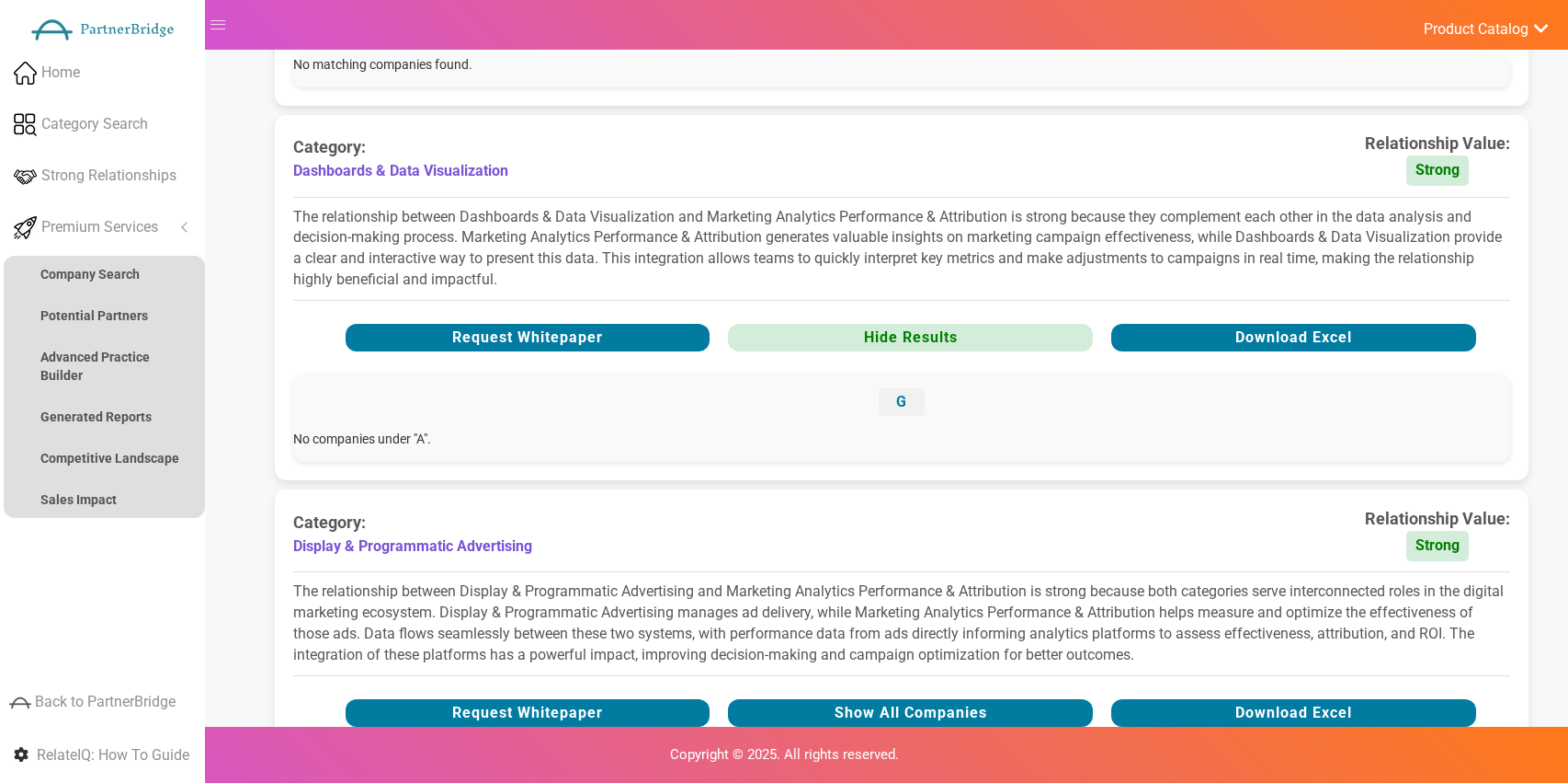
click at [872, 423] on div "G" at bounding box center [901, 402] width 1216 height 55
click at [891, 416] on button "G" at bounding box center [901, 401] width 46 height 27
click at [903, 416] on button "G" at bounding box center [901, 401] width 46 height 27
click at [901, 416] on button "G" at bounding box center [901, 401] width 46 height 27
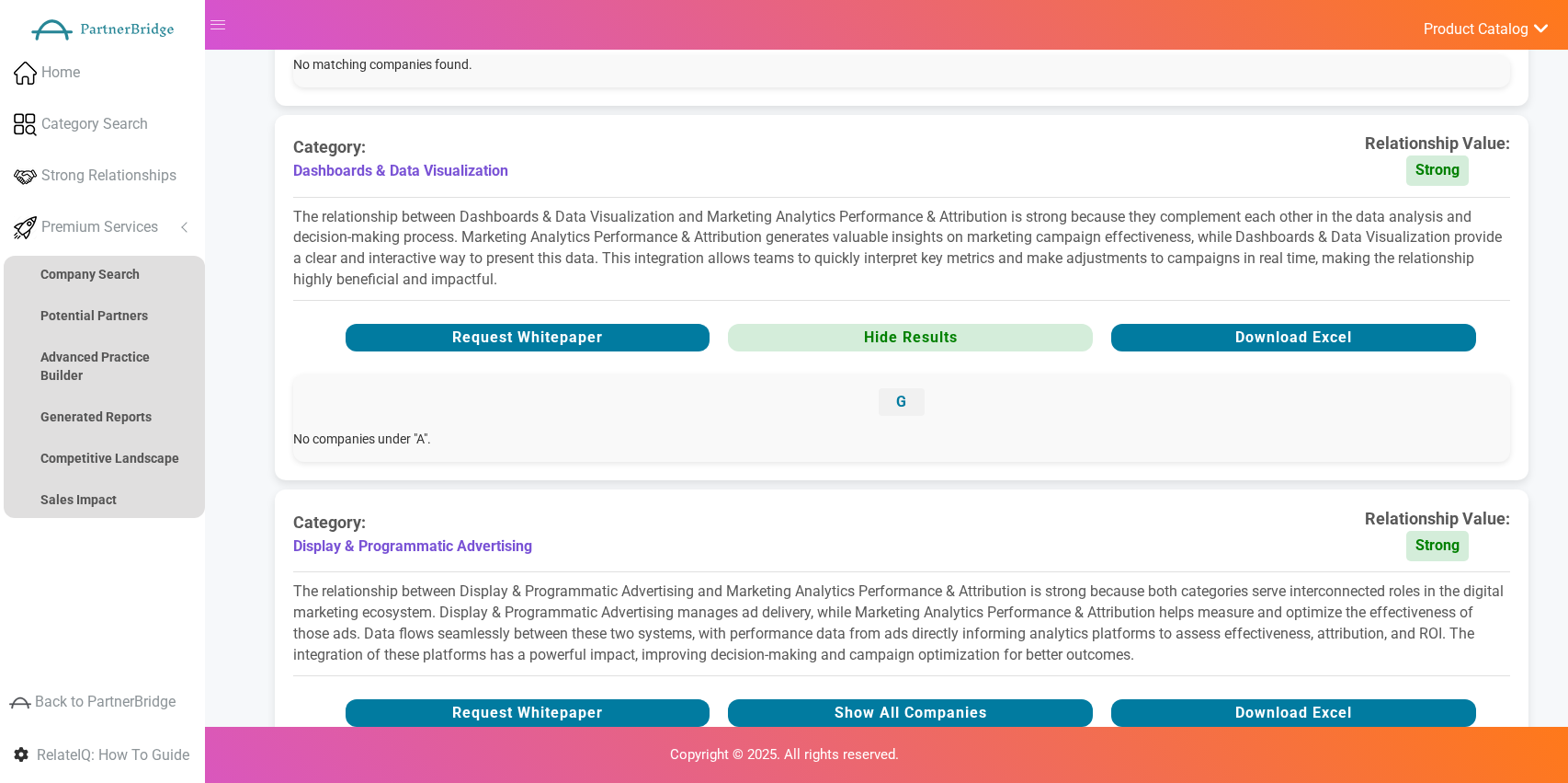
click at [901, 416] on button "G" at bounding box center [901, 401] width 46 height 27
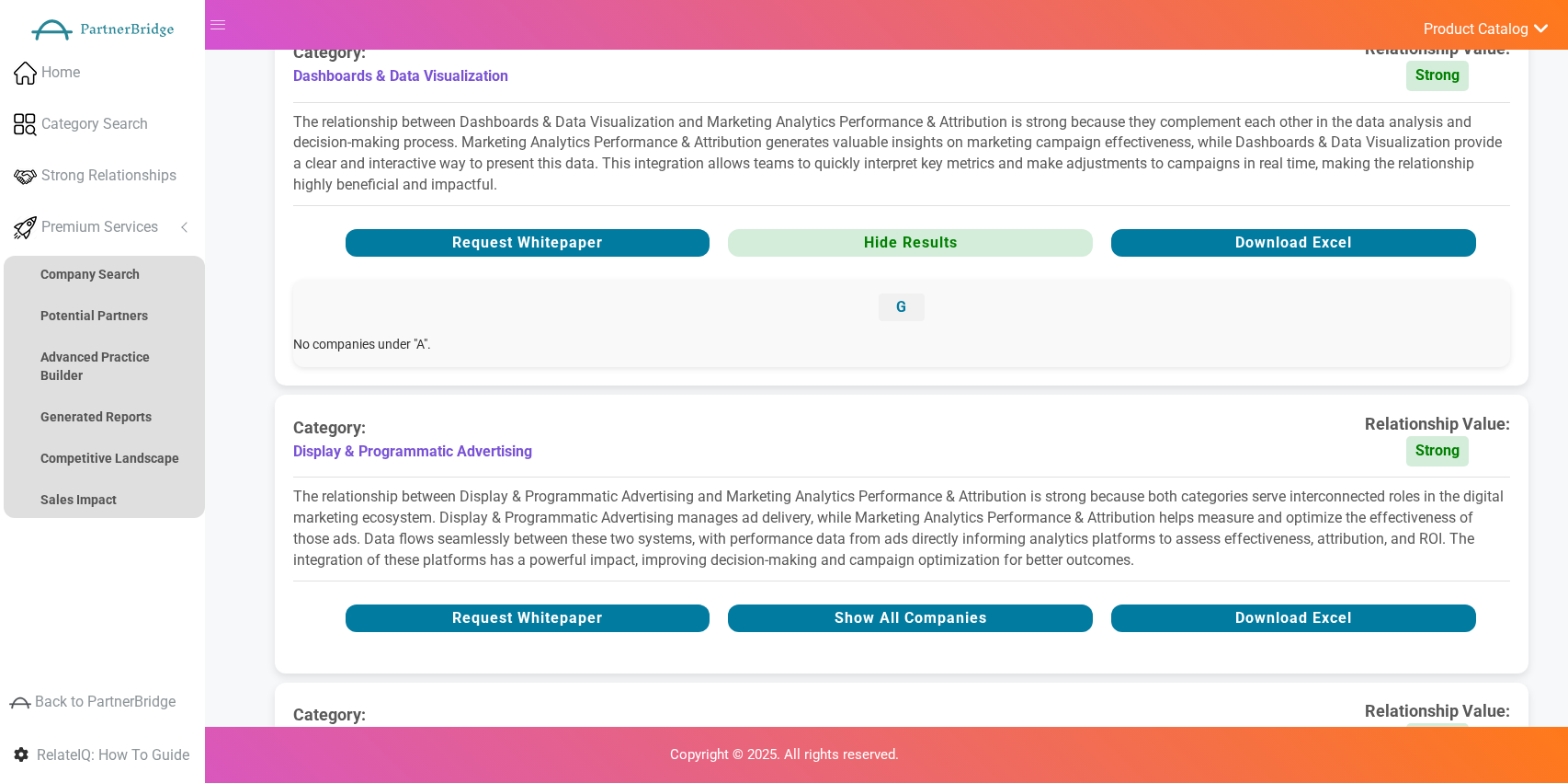
scroll to position [1958, 0]
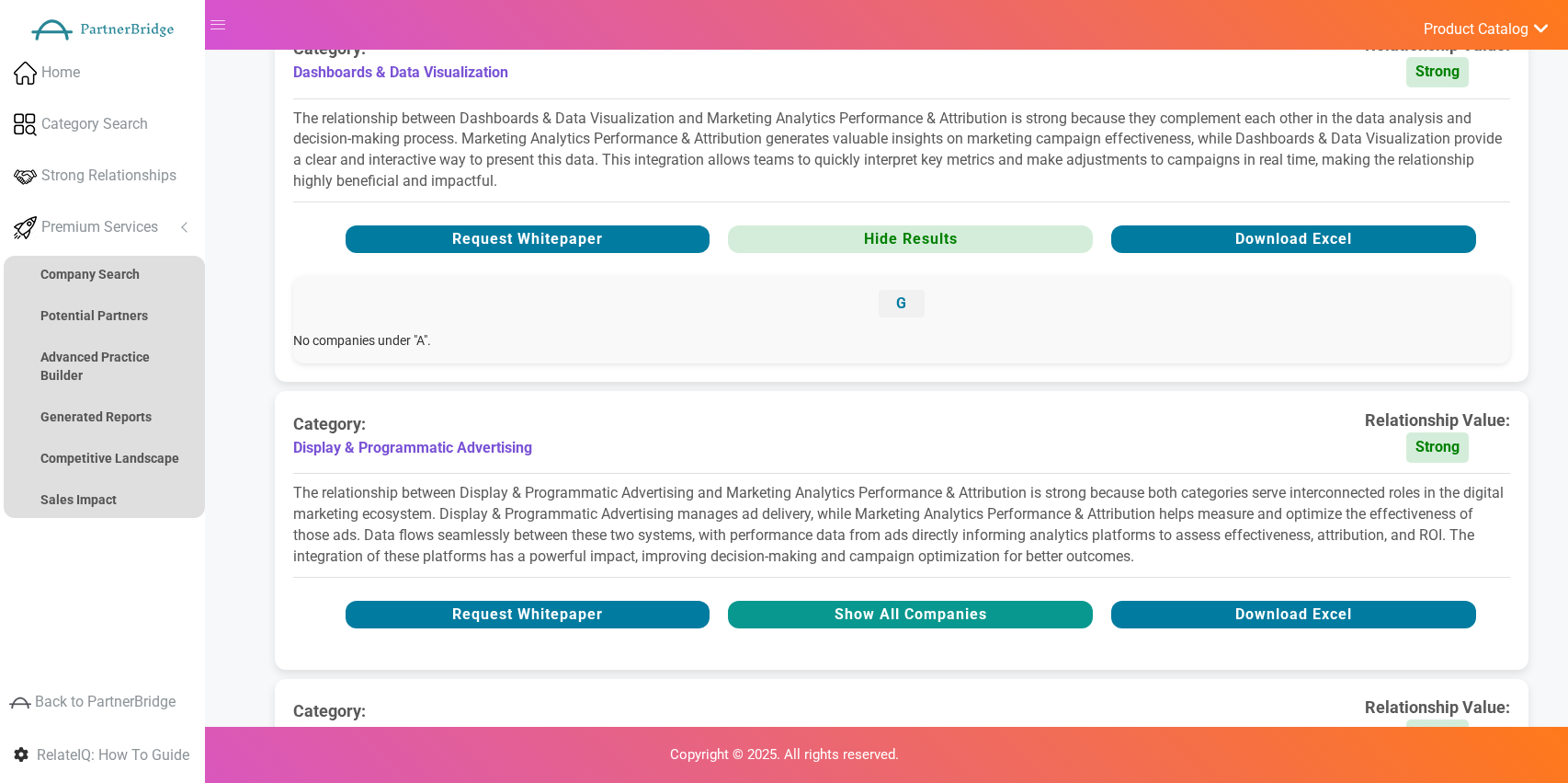
click at [916, 628] on button "Show All Companies" at bounding box center [910, 614] width 365 height 27
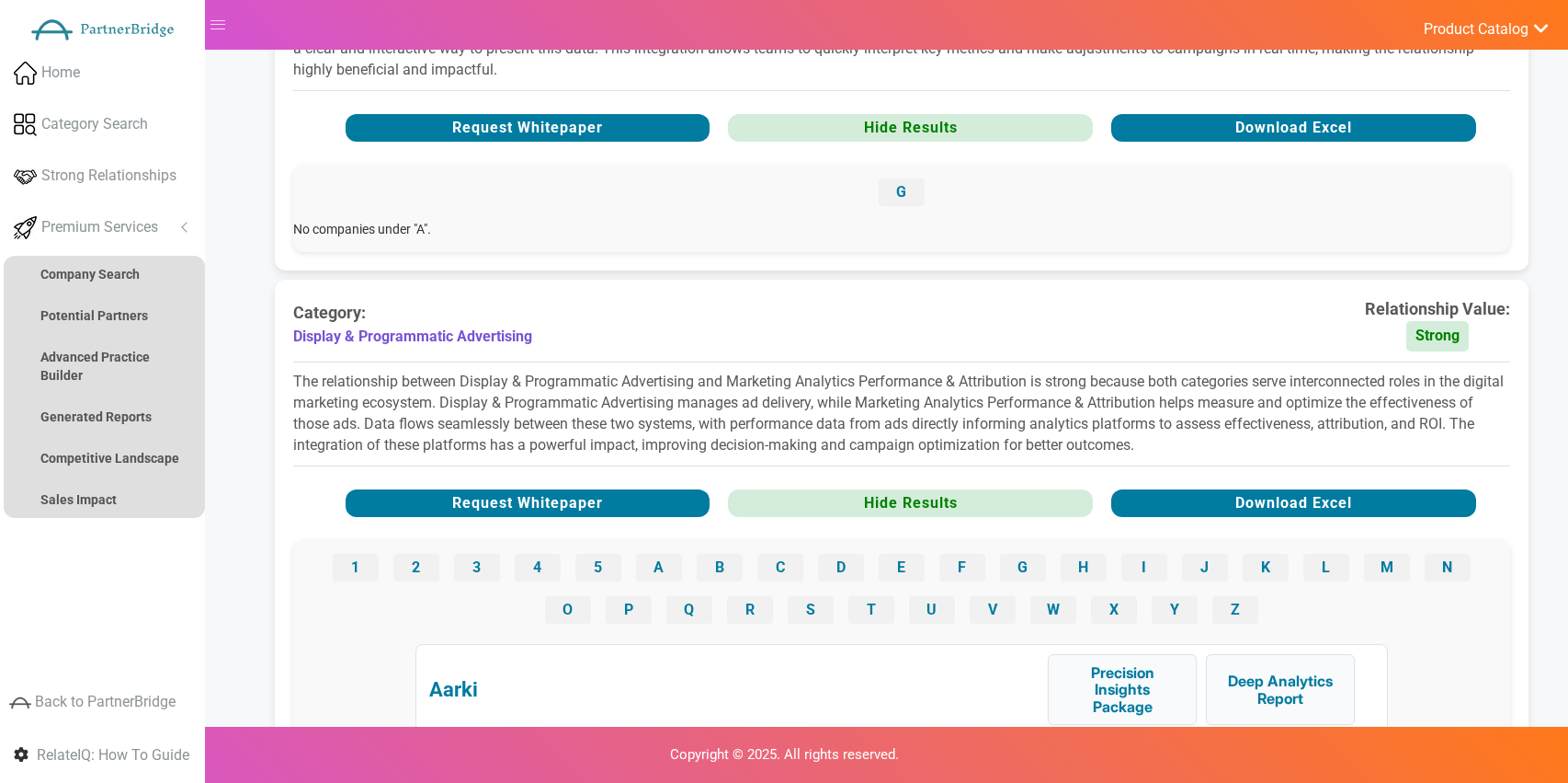
scroll to position [2070, 0]
click at [909, 219] on div "1 2 3 4 5 A B C D E F G H I J K L M N O P Q R S T U V W X Y Z" at bounding box center [901, 192] width 1216 height 55
click at [913, 580] on button "E" at bounding box center [901, 566] width 46 height 27
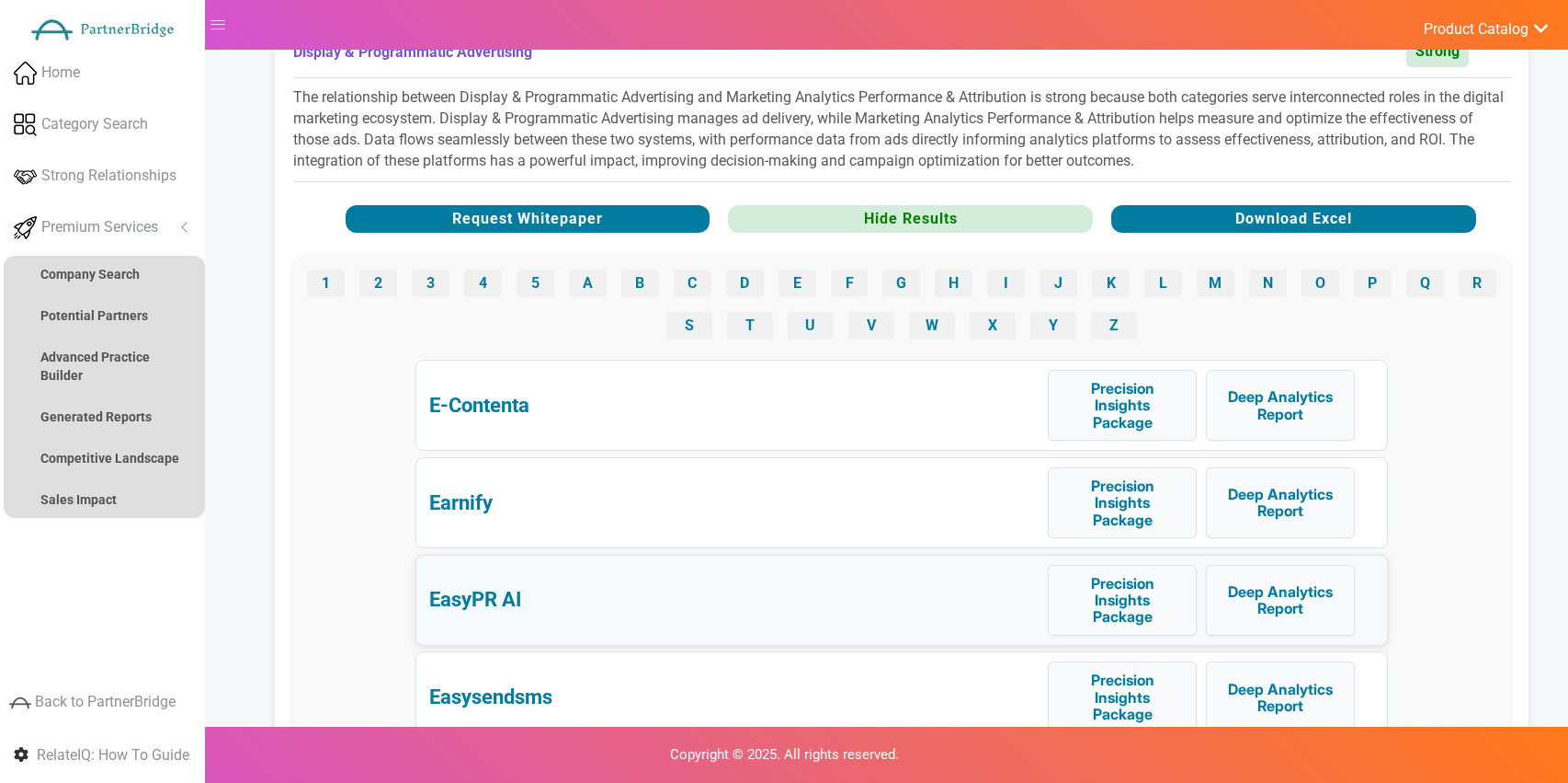
scroll to position [2355, 0]
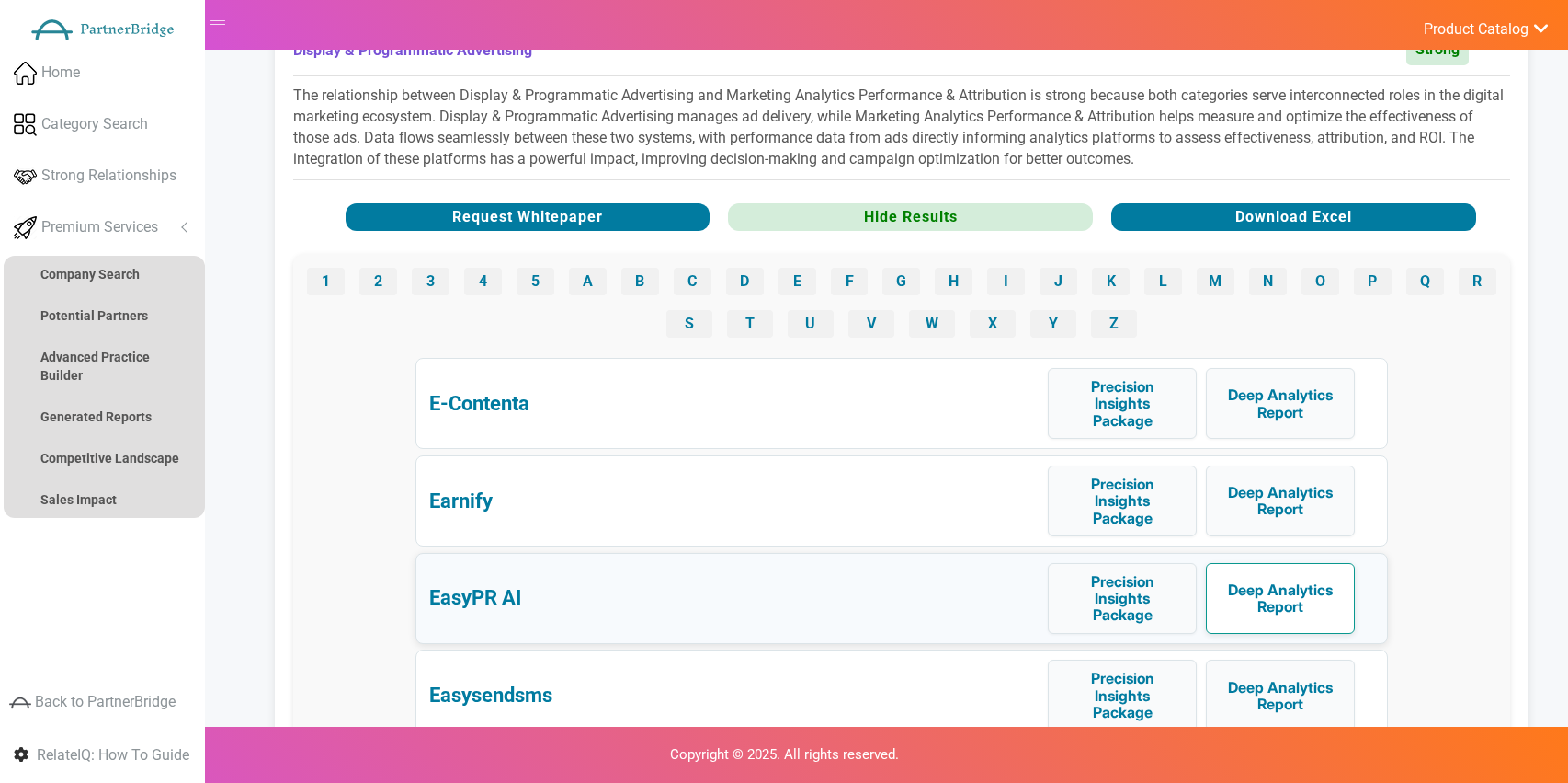
click at [1279, 599] on button "Deep Analytics Report" at bounding box center [1280, 598] width 149 height 71
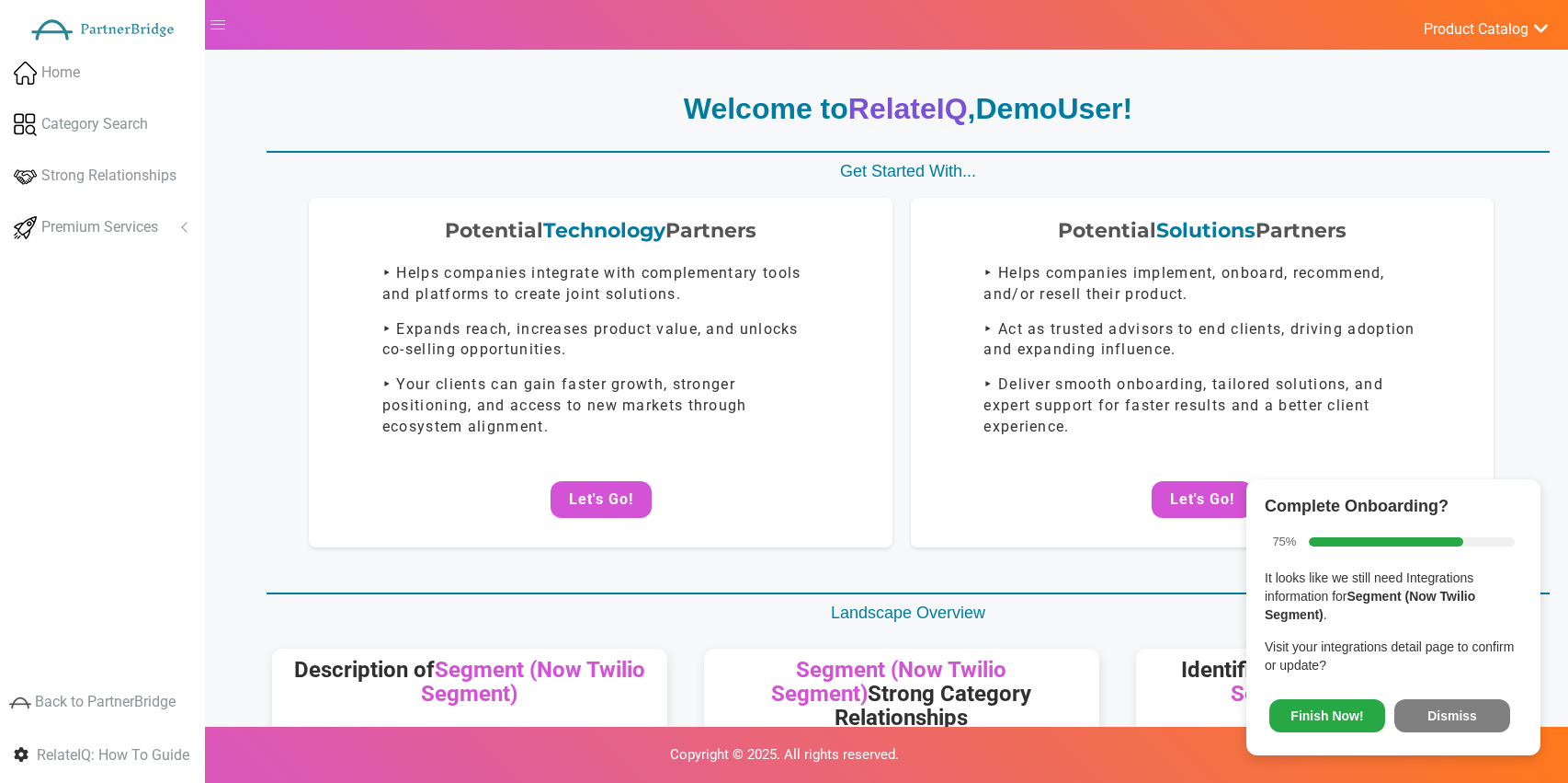
click at [1448, 714] on button "Dismiss" at bounding box center [1452, 715] width 116 height 33
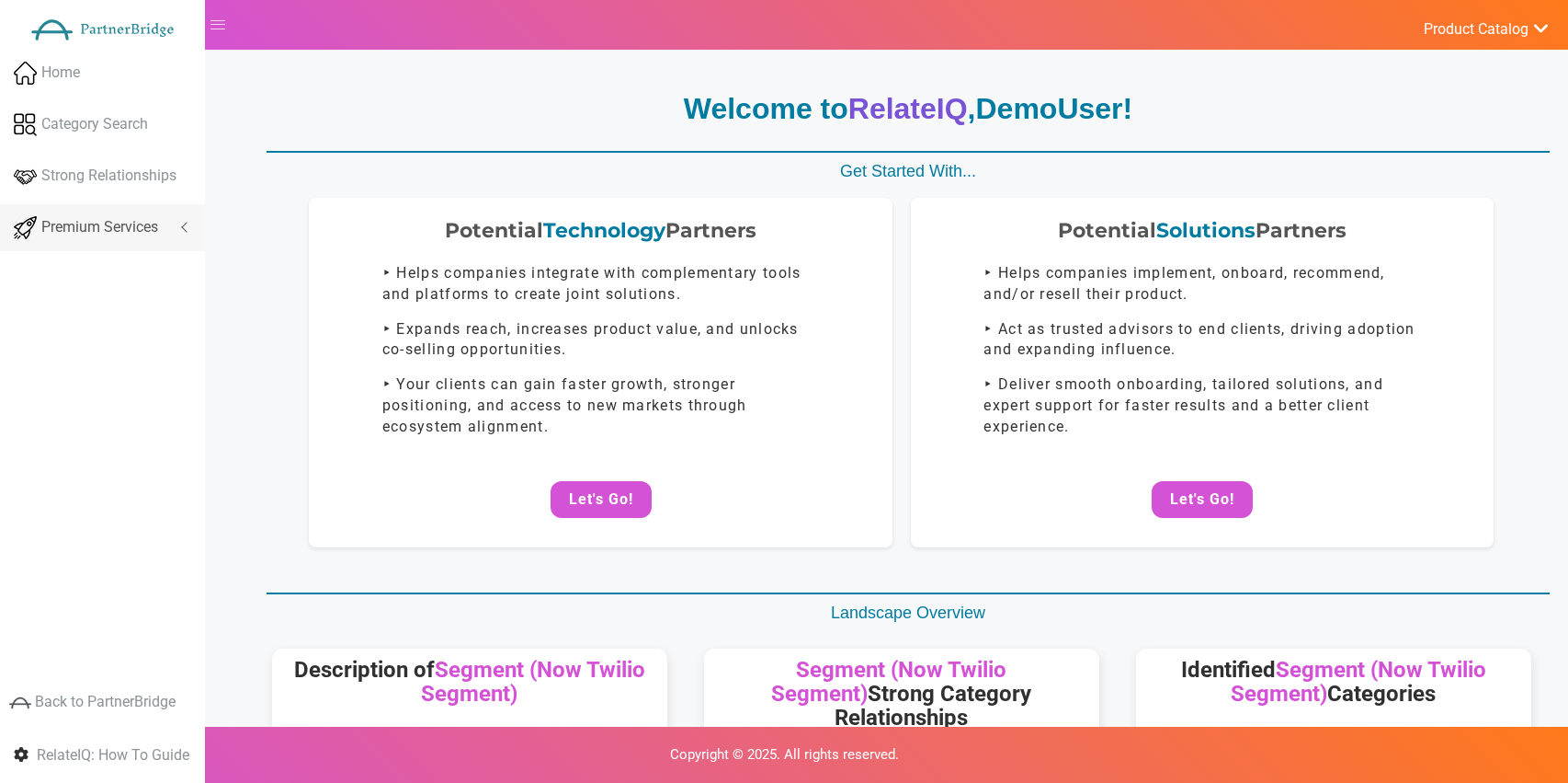
click at [196, 216] on link "Premium Services" at bounding box center [102, 227] width 205 height 47
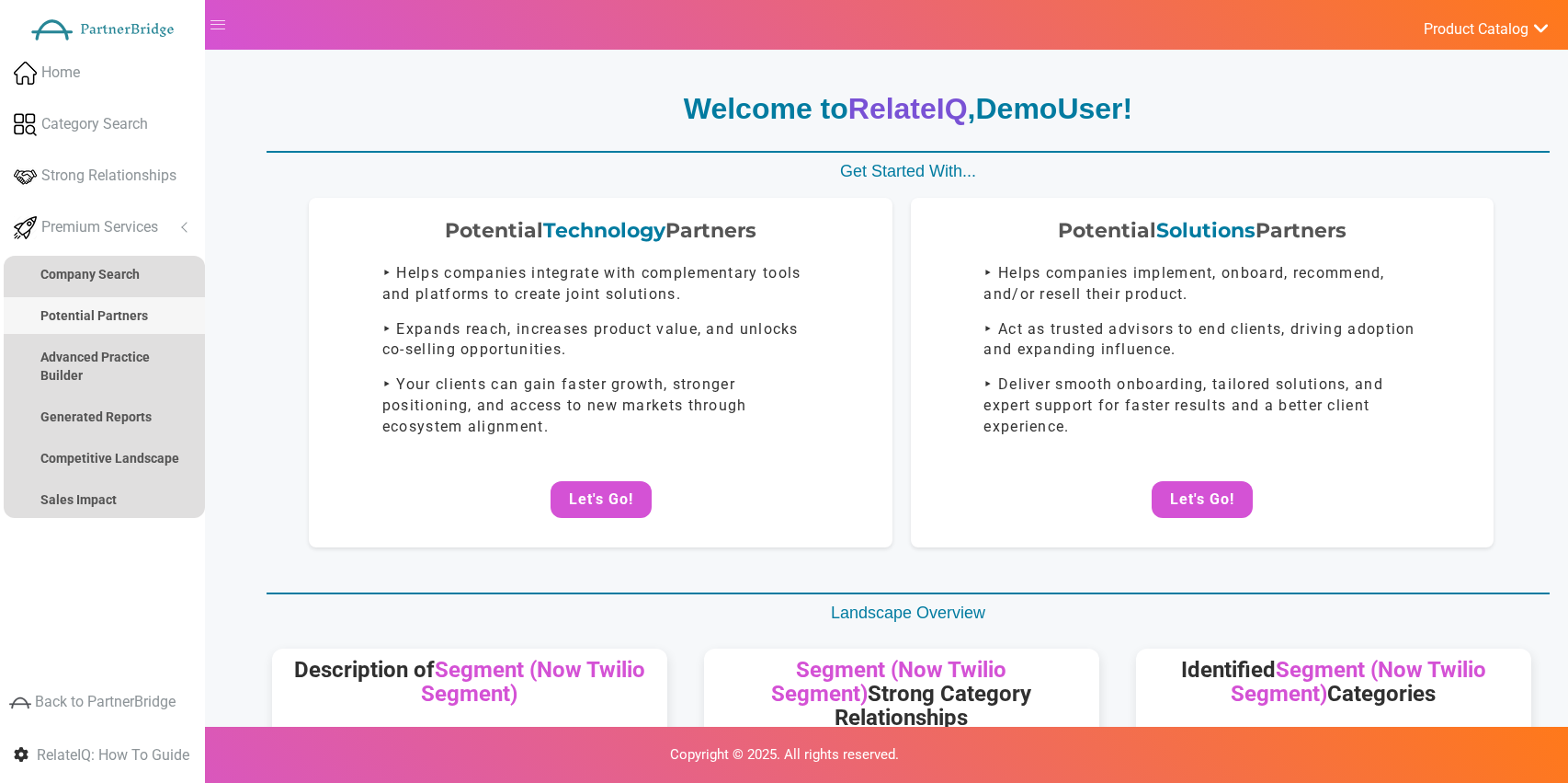
click at [126, 304] on link "Potential Partners" at bounding box center [105, 315] width 202 height 37
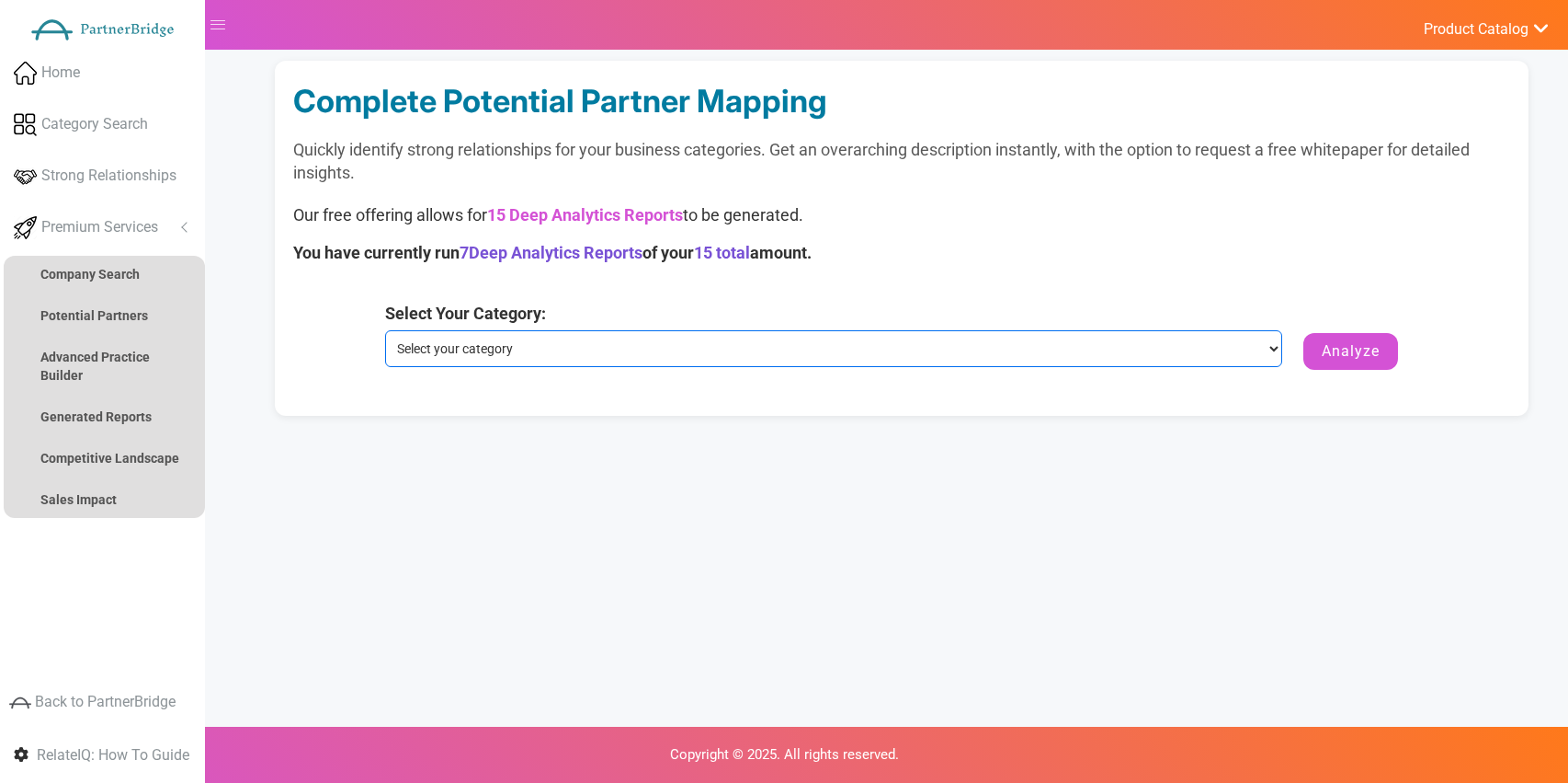
click at [672, 344] on select "Select your category Customer Data Platform Marketing Analytics Performance & A…" at bounding box center [834, 348] width 899 height 37
select select "Customer Data Platform"
click at [385, 330] on select "Select your category Customer Data Platform Marketing Analytics Performance & A…" at bounding box center [834, 348] width 899 height 37
click at [1348, 372] on form "Select Your Category: Select your category Customer Data Platform Marketing Ana…" at bounding box center [901, 342] width 1034 height 79
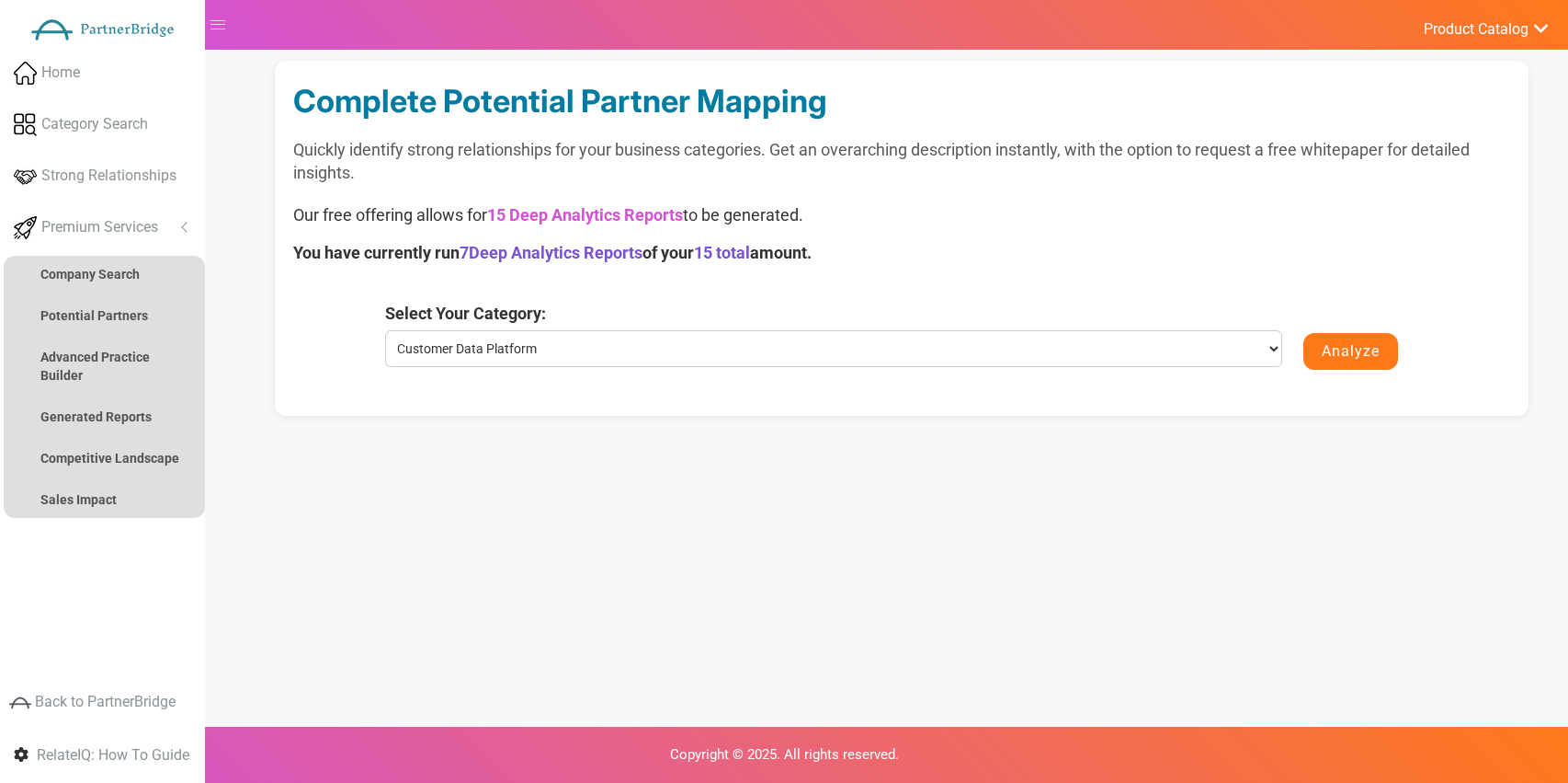
click at [1354, 359] on button "Analyze" at bounding box center [1350, 351] width 94 height 37
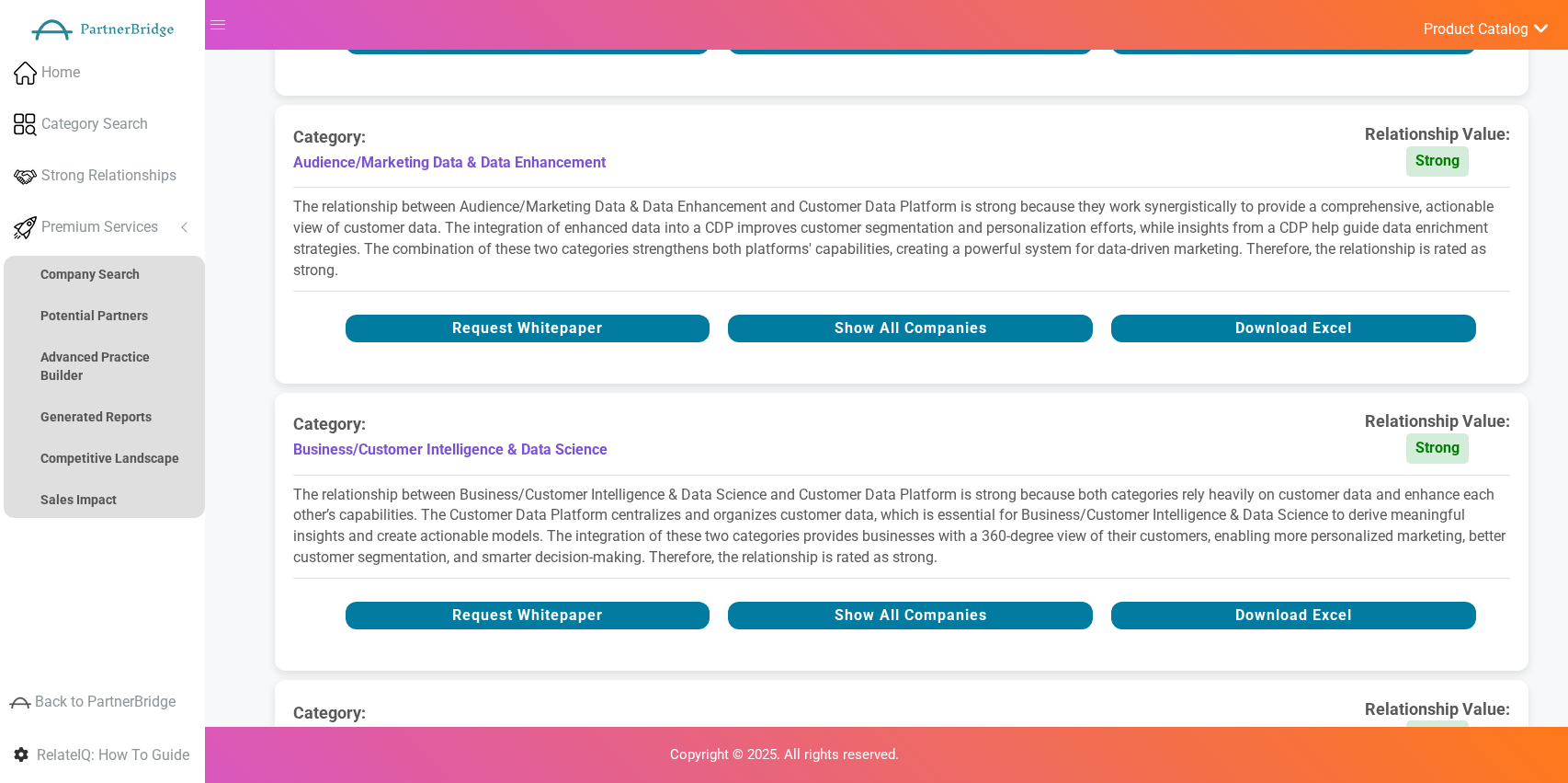
scroll to position [1035, 0]
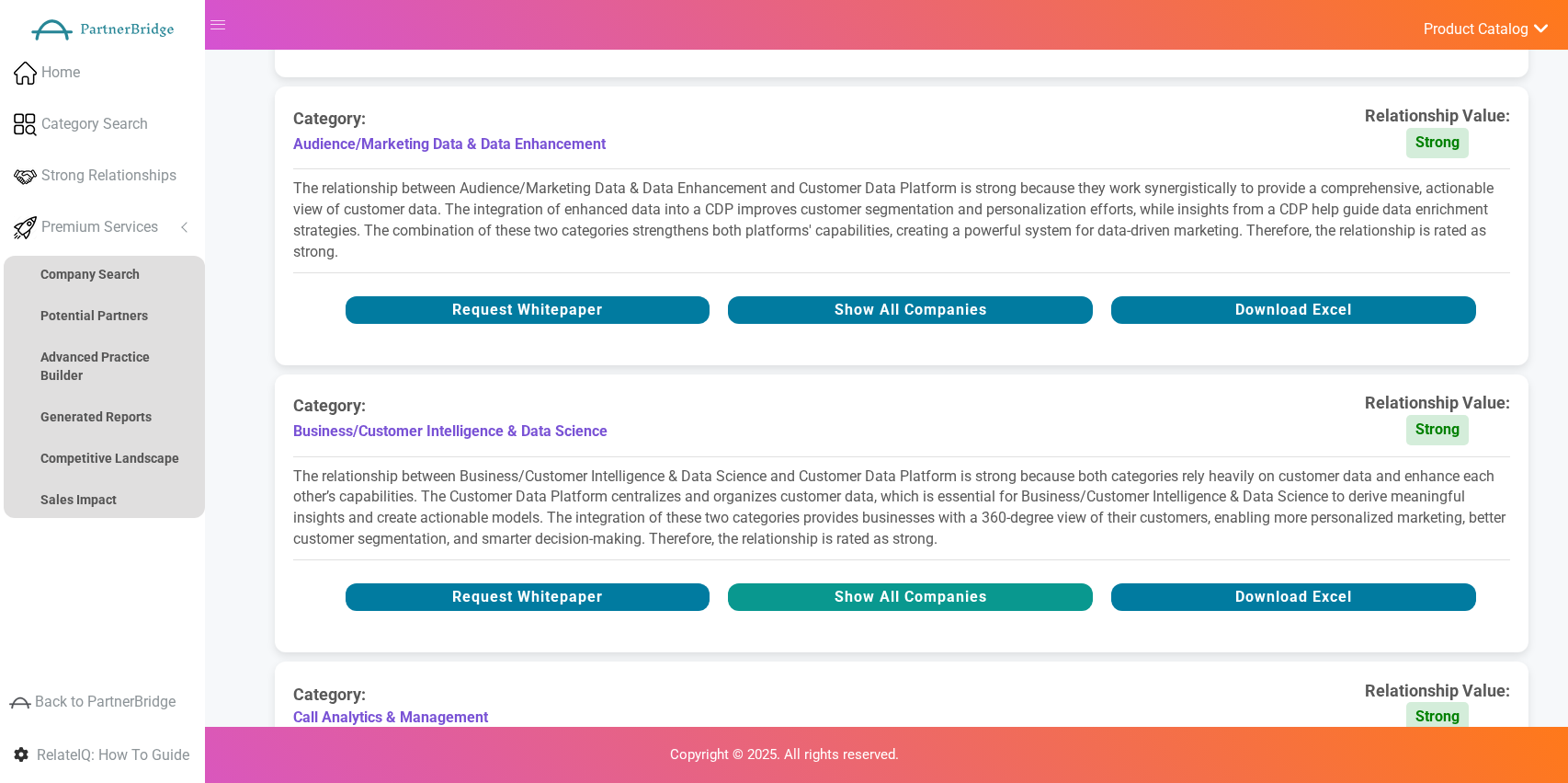
click at [901, 591] on button "Show All Companies" at bounding box center [910, 596] width 365 height 27
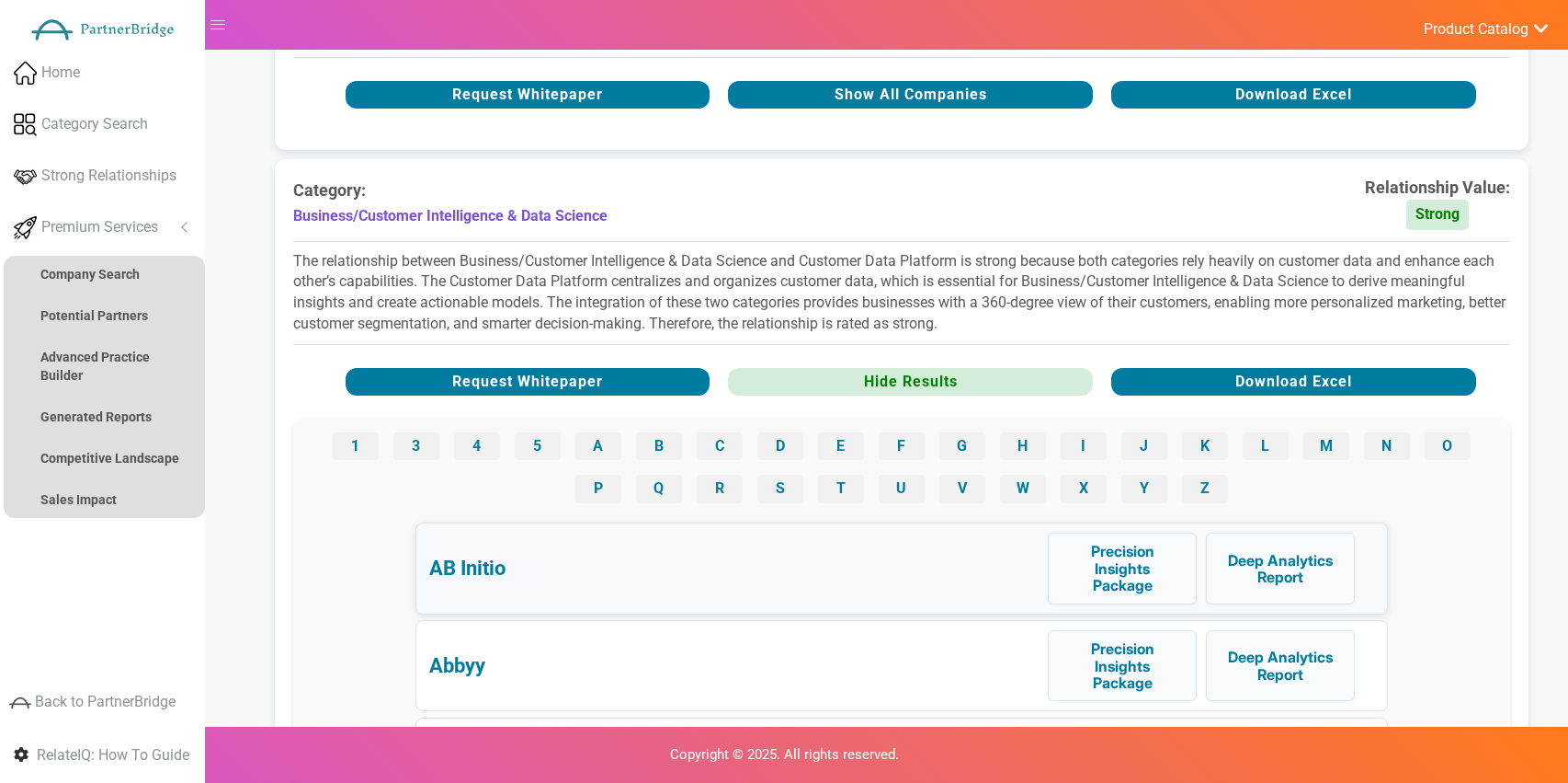
scroll to position [1264, 0]
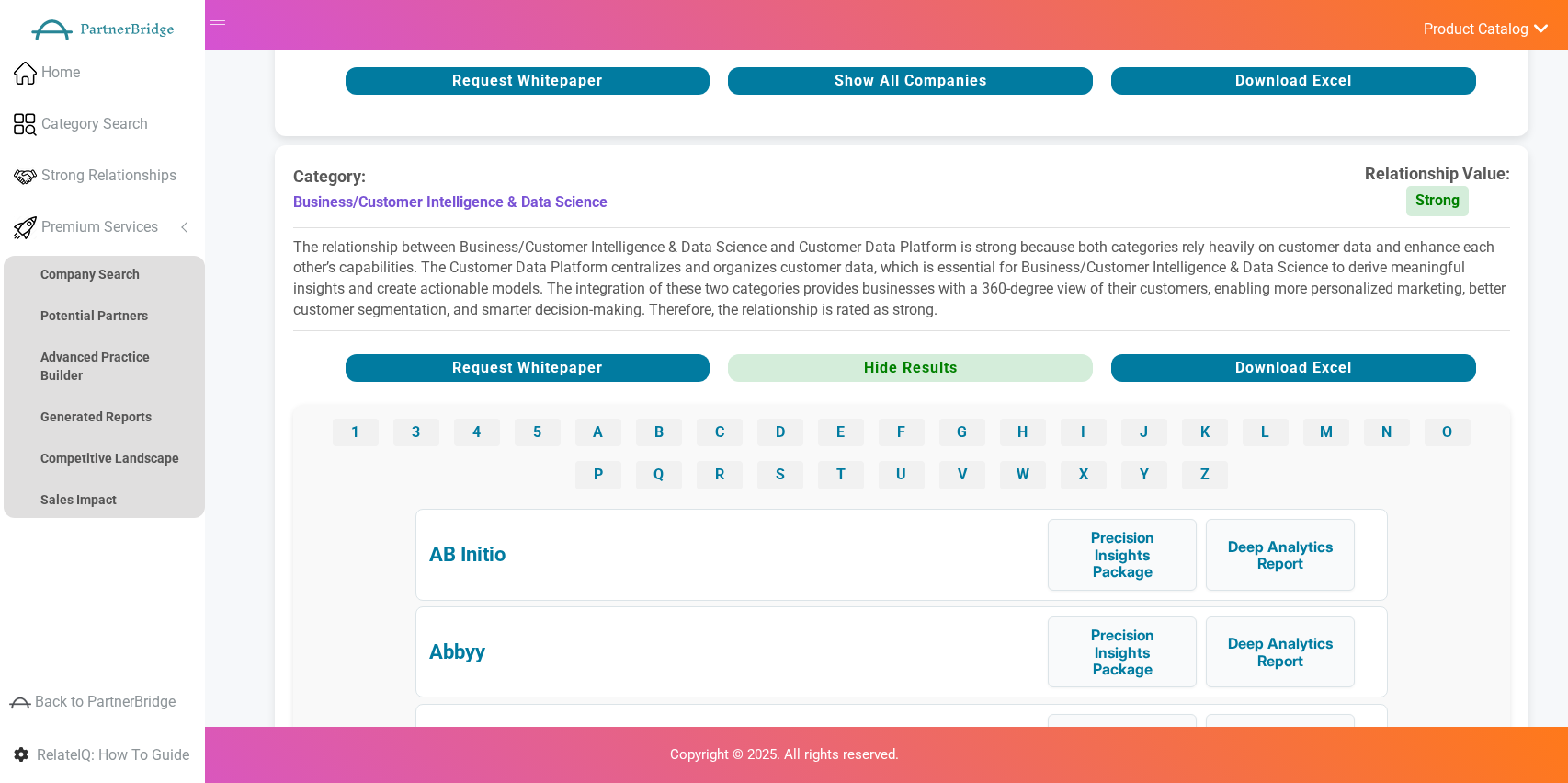
click at [960, 480] on button "V" at bounding box center [962, 474] width 46 height 27
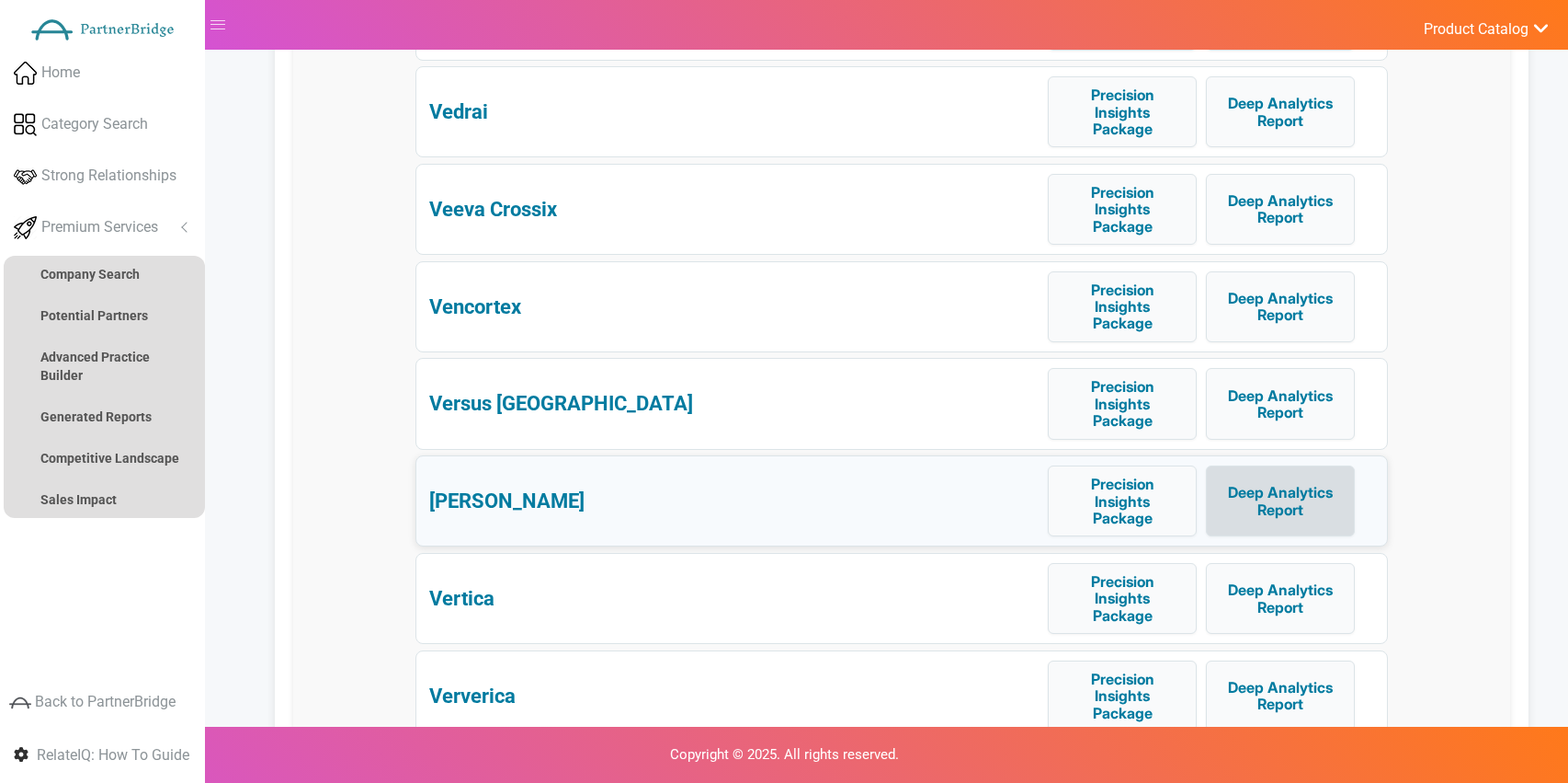
scroll to position [1822, 0]
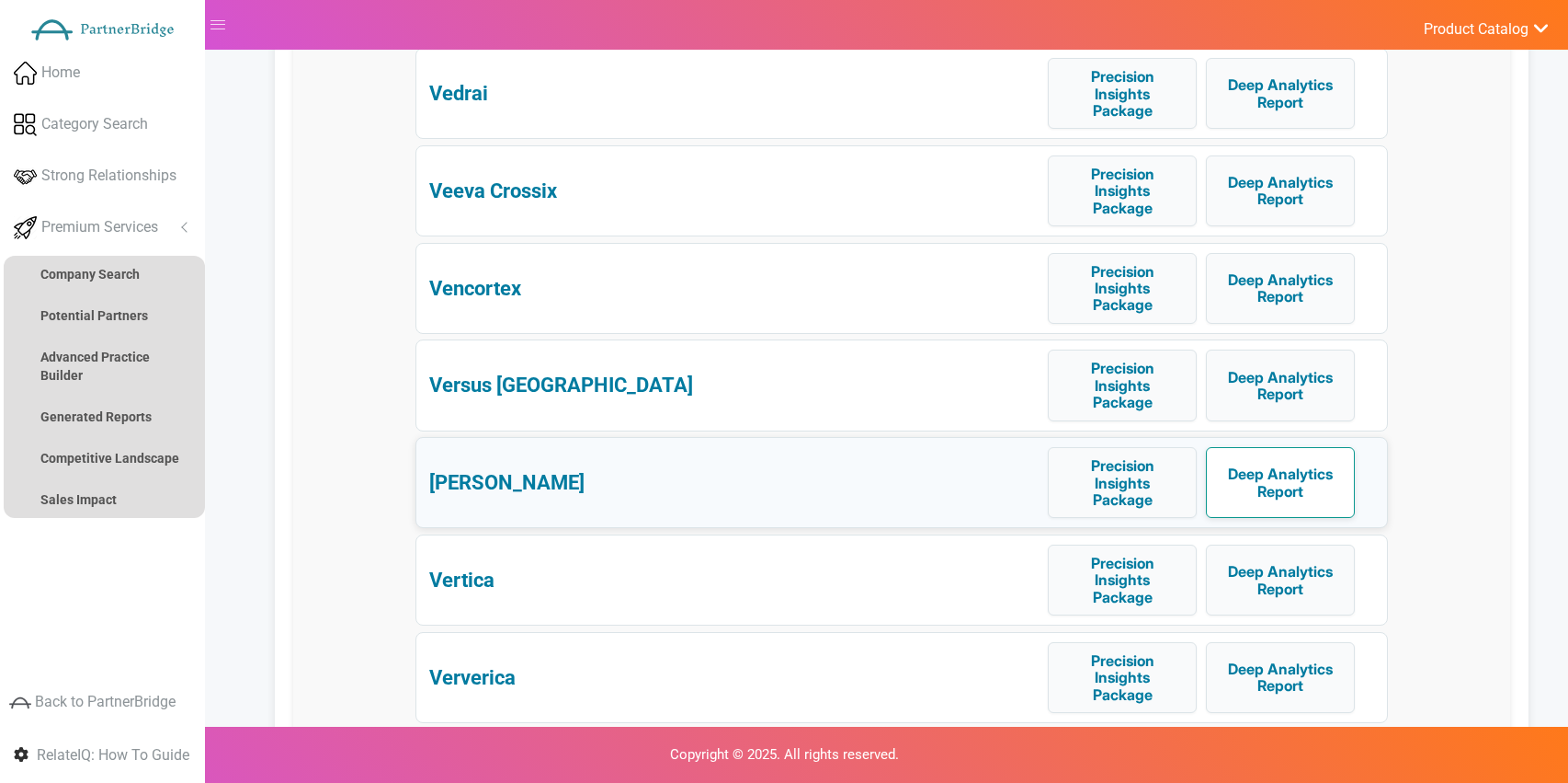
drag, startPoint x: 1285, startPoint y: 506, endPoint x: 1391, endPoint y: 508, distance: 106.0
click at [1286, 506] on button "Deep Analytics Report" at bounding box center [1280, 482] width 149 height 71
